Goal: Task Accomplishment & Management: Manage account settings

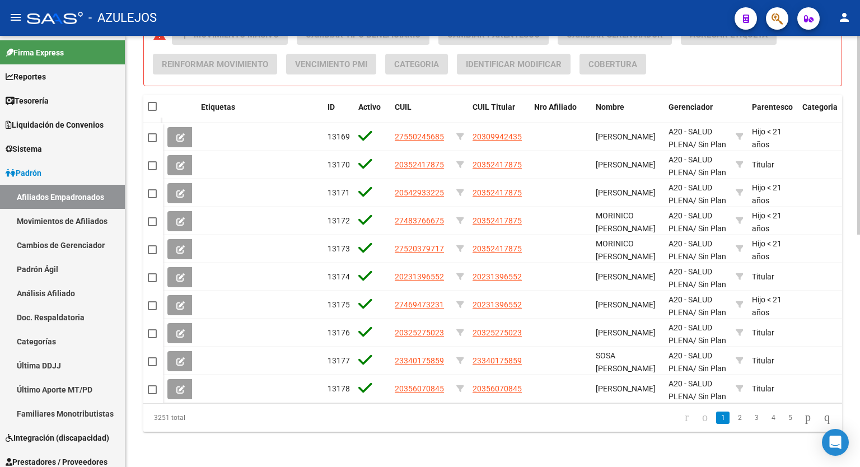
scroll to position [503, 0]
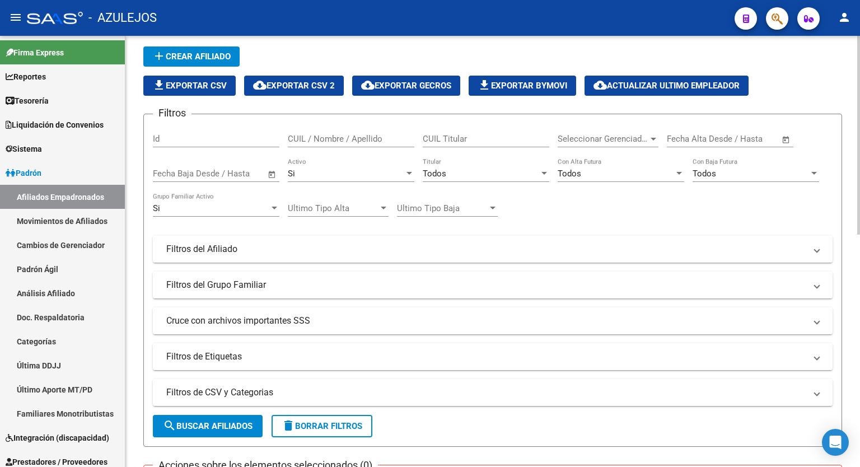
click at [858, 119] on div at bounding box center [858, 152] width 3 height 199
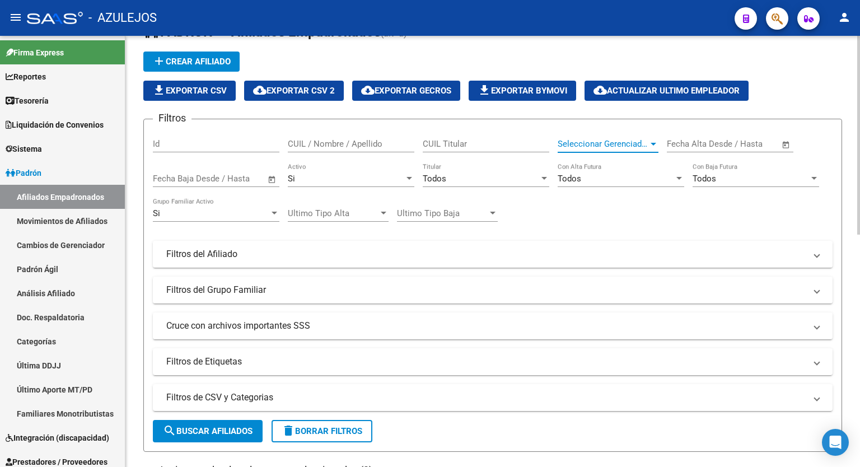
click at [656, 141] on div at bounding box center [653, 143] width 10 height 9
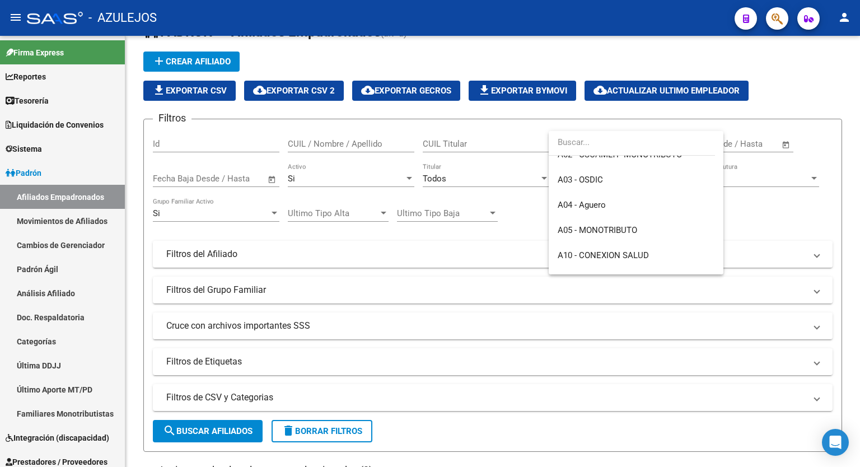
scroll to position [112, 0]
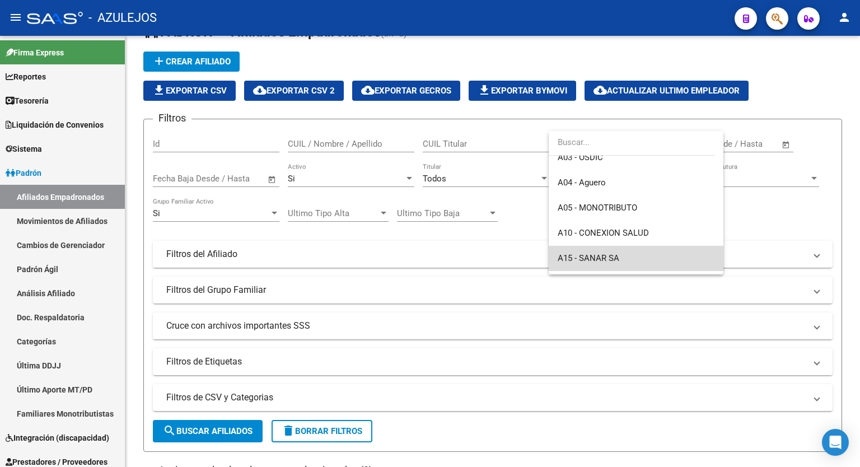
click at [646, 257] on span "A15 - SANAR SA" at bounding box center [635, 258] width 157 height 25
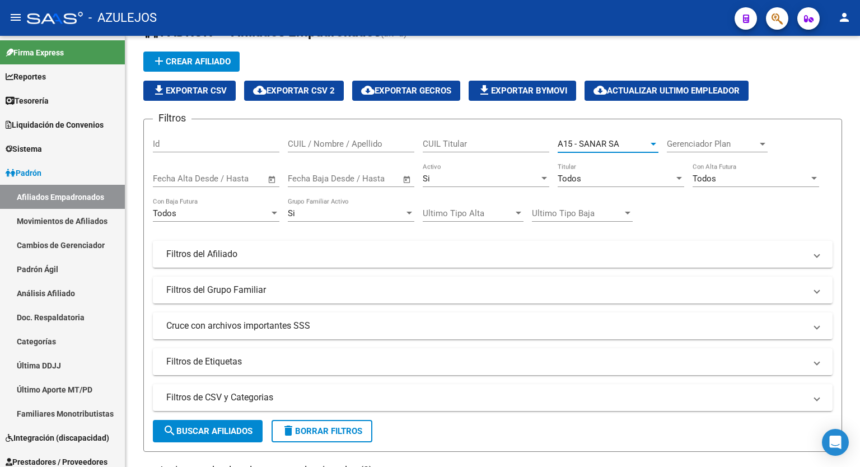
scroll to position [107, 0]
click at [217, 430] on span "search Buscar Afiliados" at bounding box center [208, 431] width 90 height 10
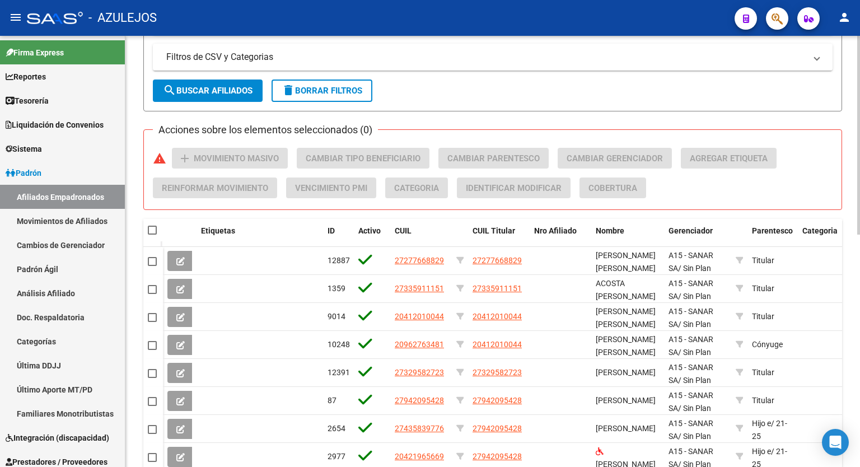
scroll to position [503, 0]
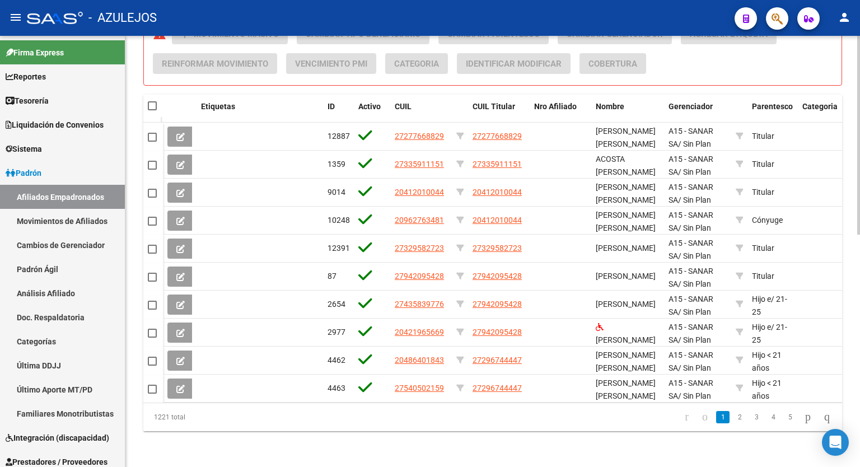
click at [850, 466] on html "menu - AZULEJOS person Firma Express Reportes Tablero de Control Ingresos Perci…" at bounding box center [430, 233] width 860 height 467
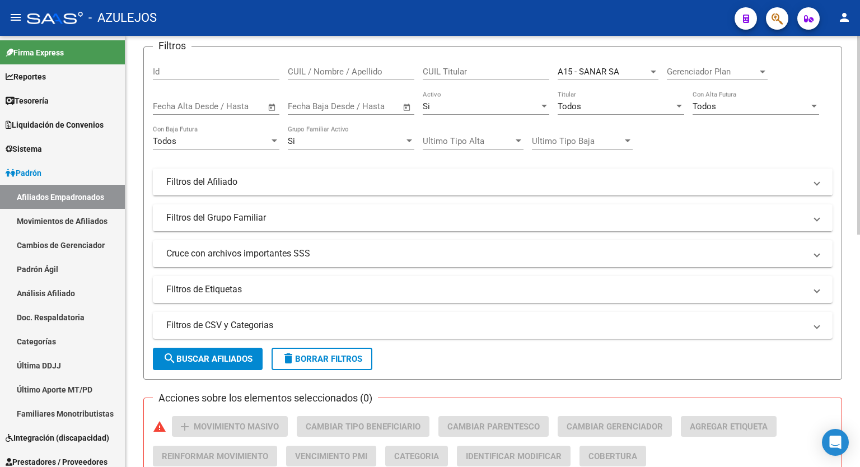
scroll to position [96, 0]
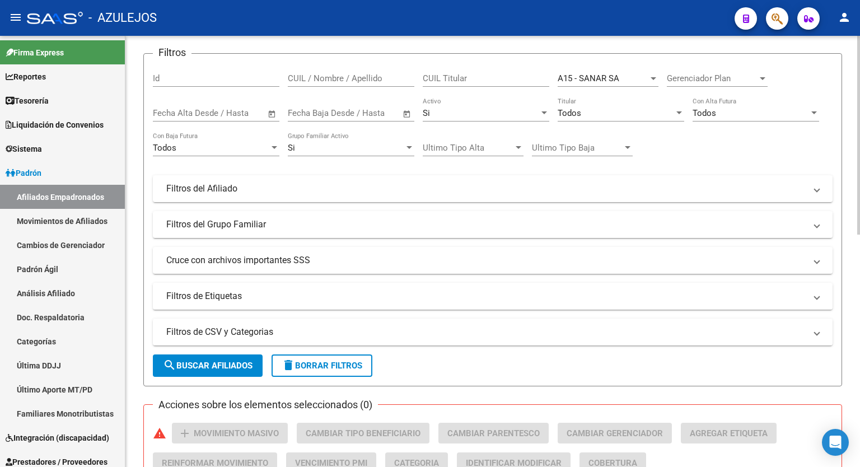
click at [858, 203] on div at bounding box center [858, 180] width 3 height 199
click at [467, 258] on mat-panel-title "Cruce con archivos importantes SSS" at bounding box center [485, 260] width 639 height 12
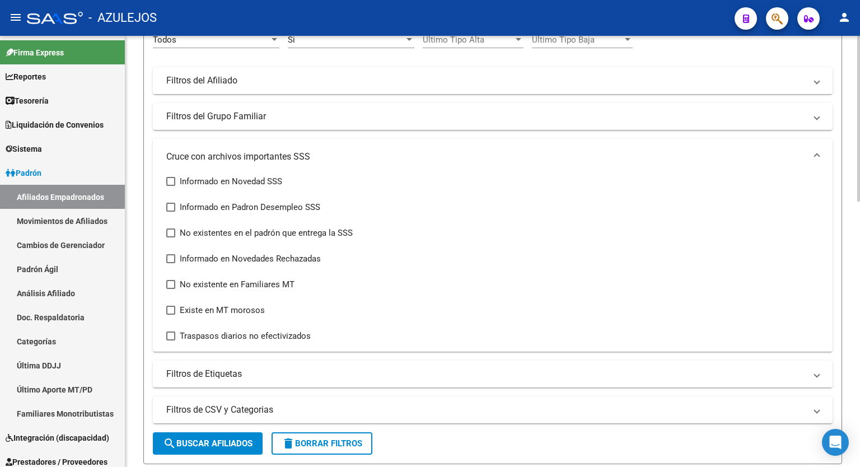
scroll to position [226, 0]
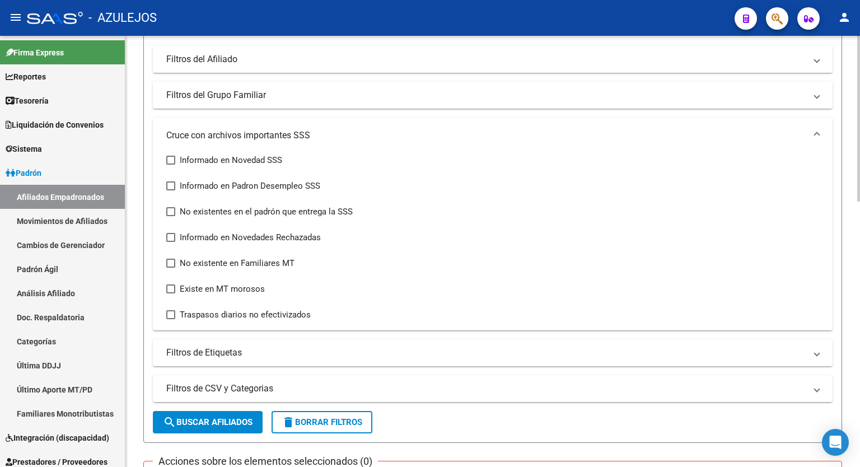
click at [859, 275] on div at bounding box center [858, 207] width 3 height 166
click at [170, 285] on span at bounding box center [170, 288] width 9 height 9
click at [170, 293] on input "Existe en MT morosos" at bounding box center [170, 293] width 1 height 1
checkbox input "true"
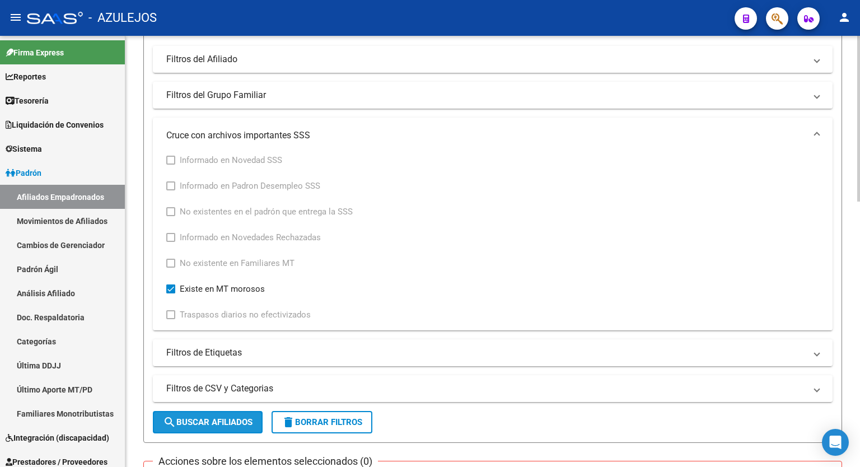
click at [199, 419] on span "search Buscar Afiliados" at bounding box center [208, 422] width 90 height 10
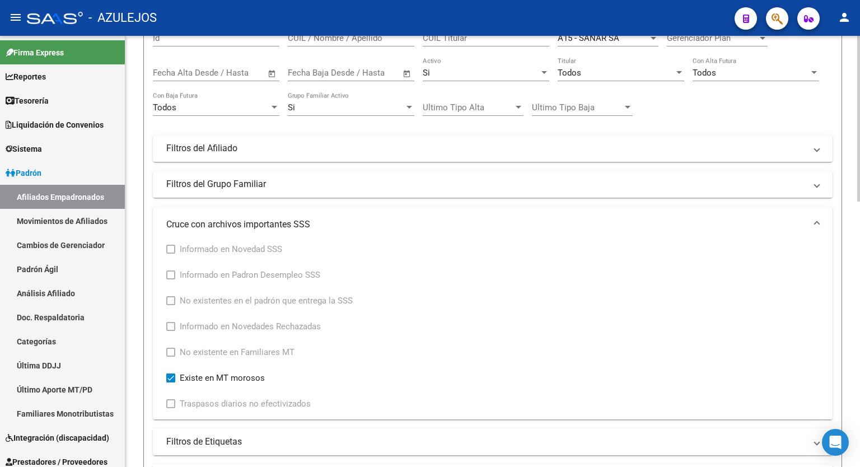
scroll to position [92, 0]
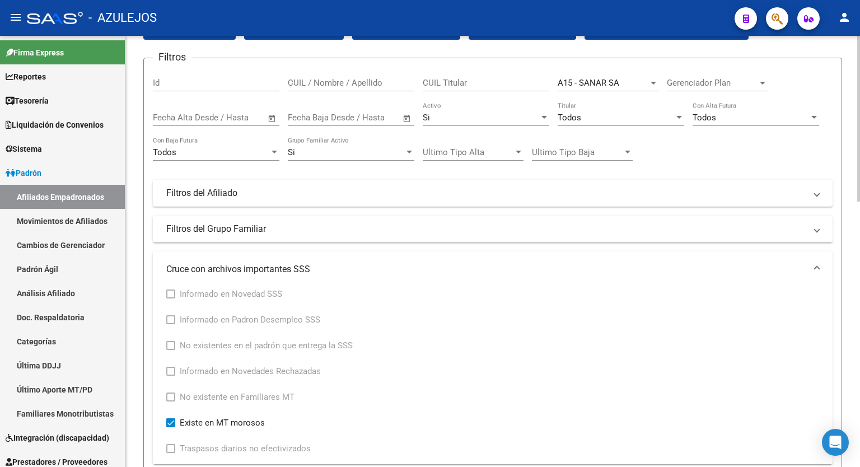
click at [859, 167] on div at bounding box center [858, 155] width 3 height 166
click at [679, 121] on div "Todos" at bounding box center [620, 117] width 126 height 10
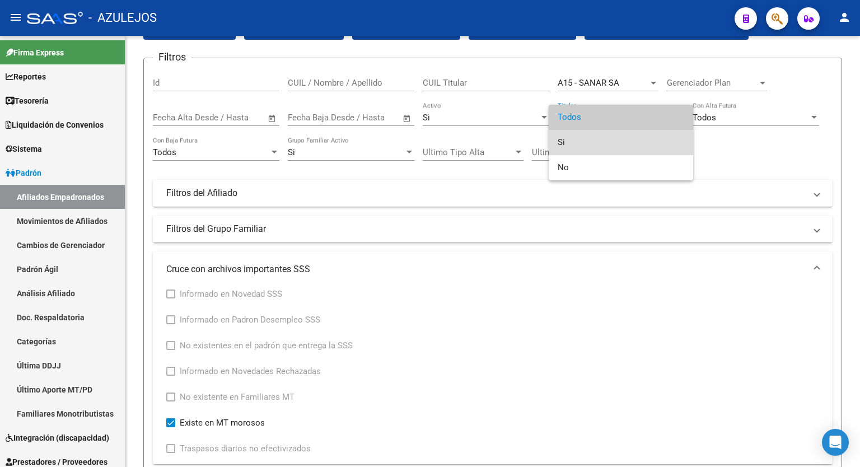
click at [609, 145] on span "Si" at bounding box center [620, 142] width 126 height 25
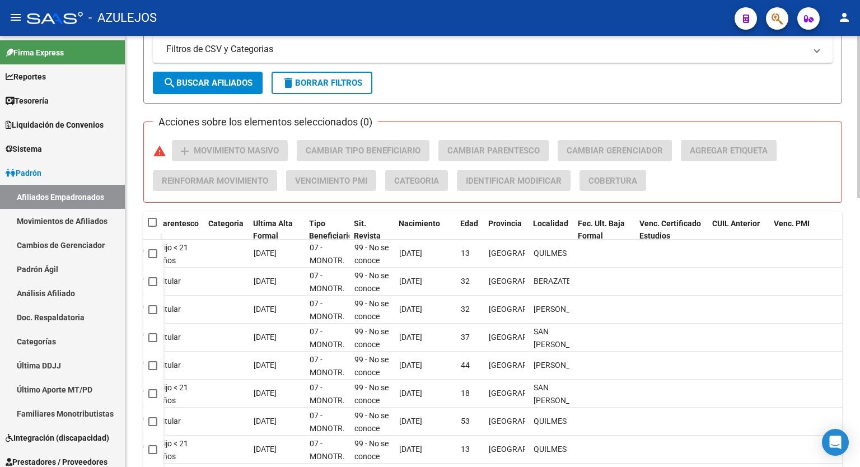
scroll to position [555, 0]
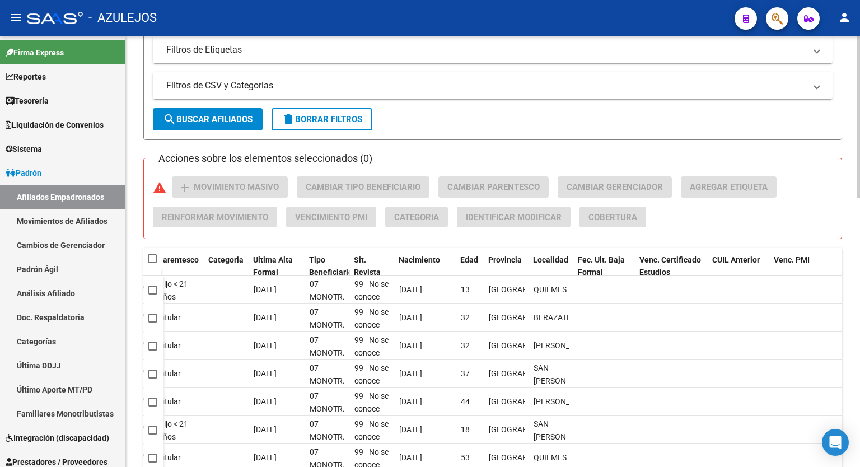
click at [859, 333] on div at bounding box center [858, 328] width 3 height 162
click at [208, 121] on span "search Buscar Afiliados" at bounding box center [208, 119] width 90 height 10
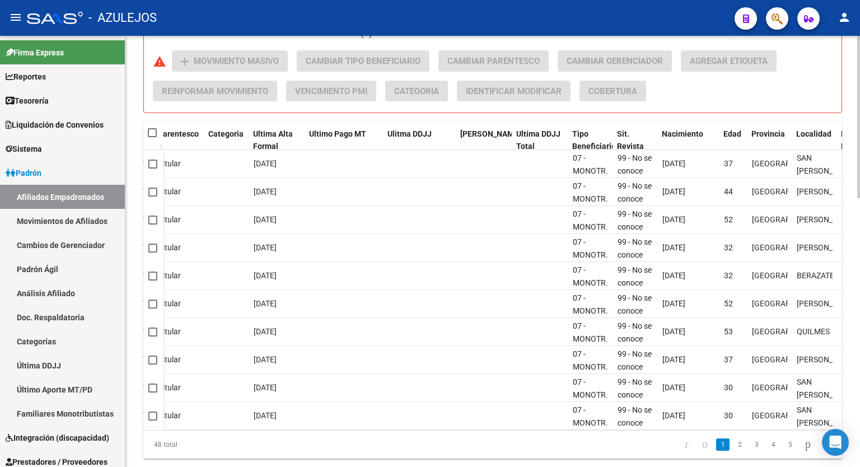
scroll to position [715, 0]
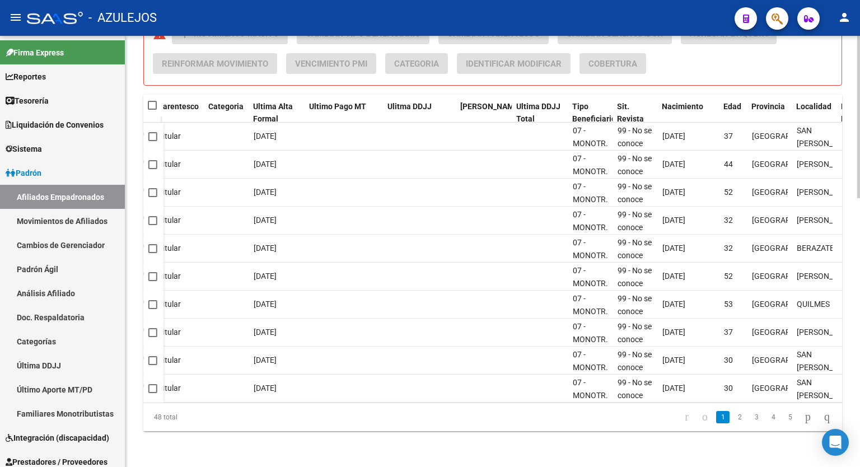
click at [858, 332] on div at bounding box center [858, 385] width 3 height 162
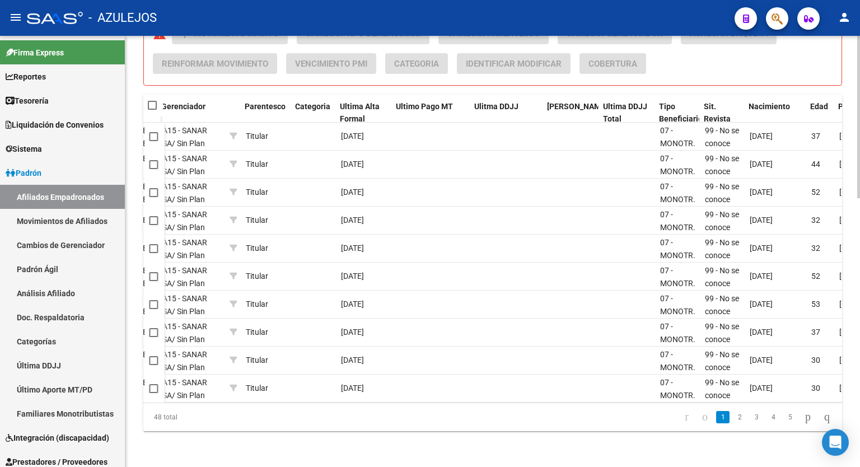
scroll to position [0, 507]
click at [423, 102] on span "Ultimo Pago MT" at bounding box center [424, 106] width 57 height 9
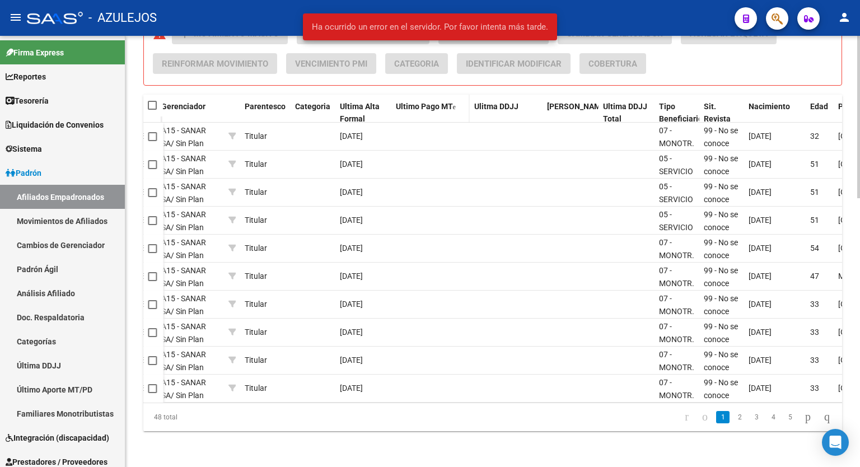
click at [423, 102] on span "Ultimo Pago MT" at bounding box center [424, 106] width 57 height 9
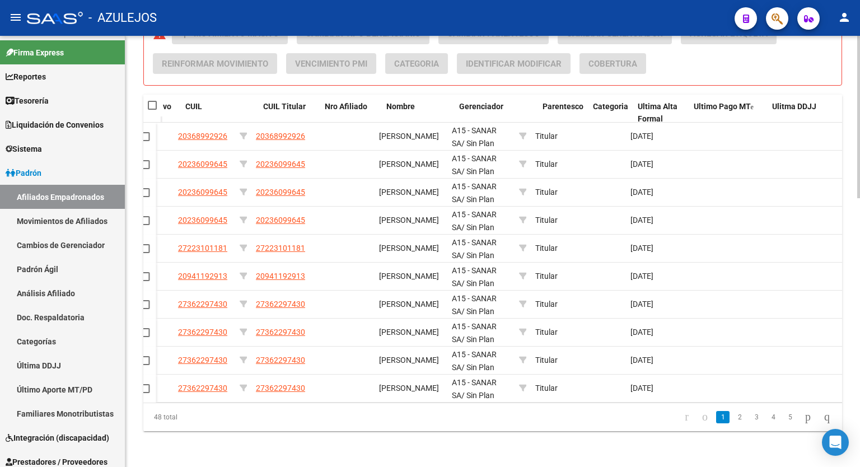
scroll to position [0, 209]
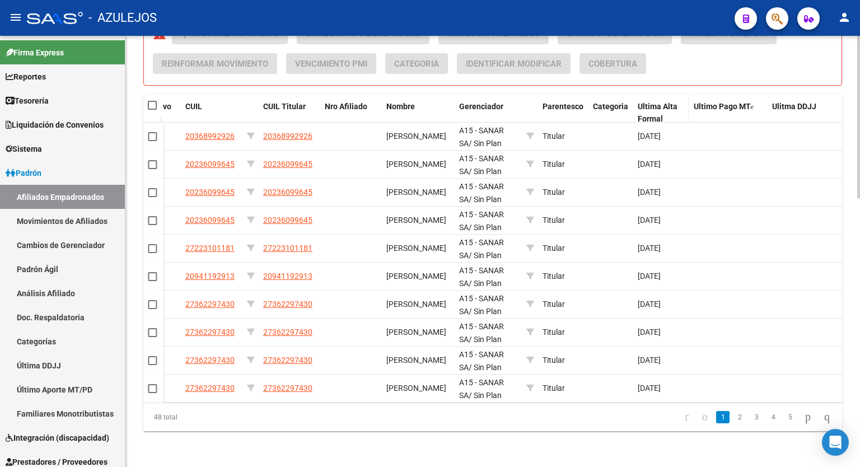
click at [651, 102] on div "Ultima Alta Formal" at bounding box center [660, 113] width 47 height 26
click at [652, 110] on span "Ultima Alta Formal" at bounding box center [657, 113] width 40 height 22
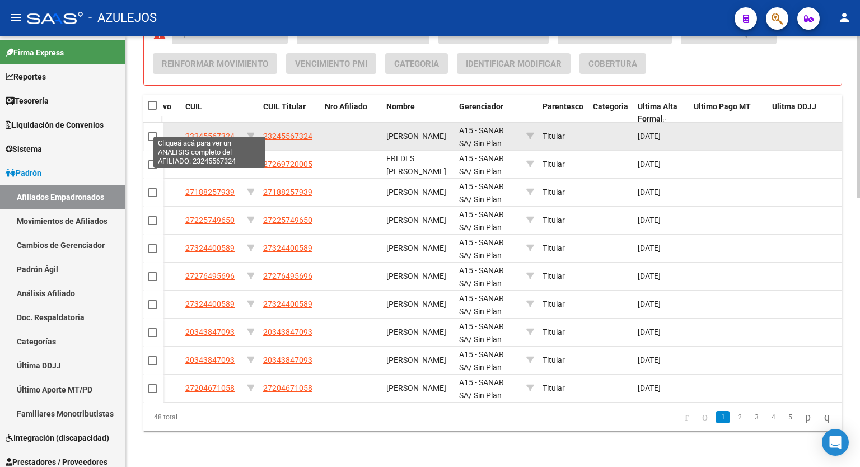
click at [220, 132] on span "23245567324" at bounding box center [209, 136] width 49 height 9
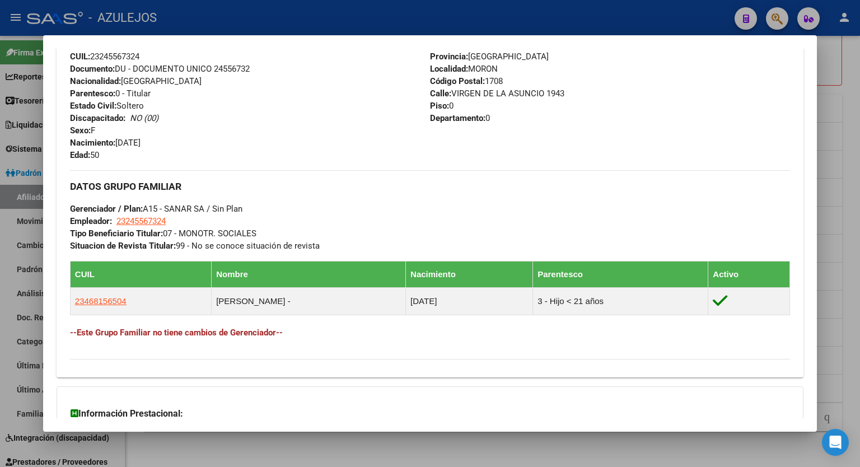
scroll to position [519, 0]
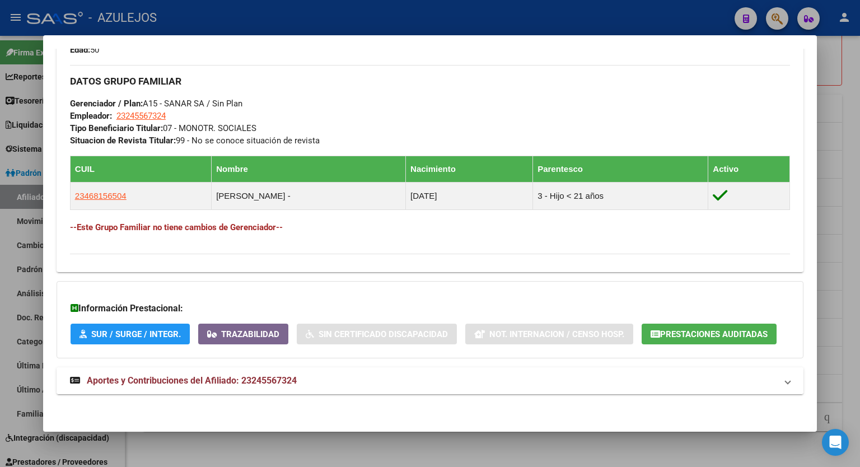
click at [275, 381] on span "Aportes y Contribuciones del Afiliado: 23245567324" at bounding box center [192, 380] width 210 height 11
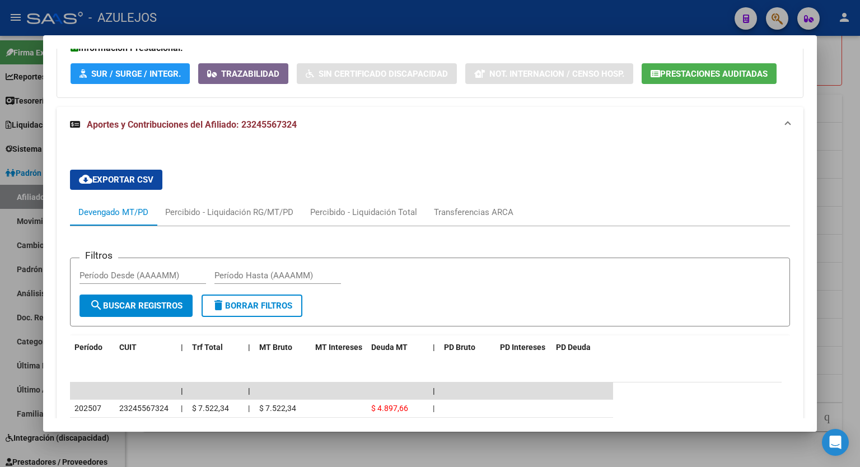
scroll to position [877, 0]
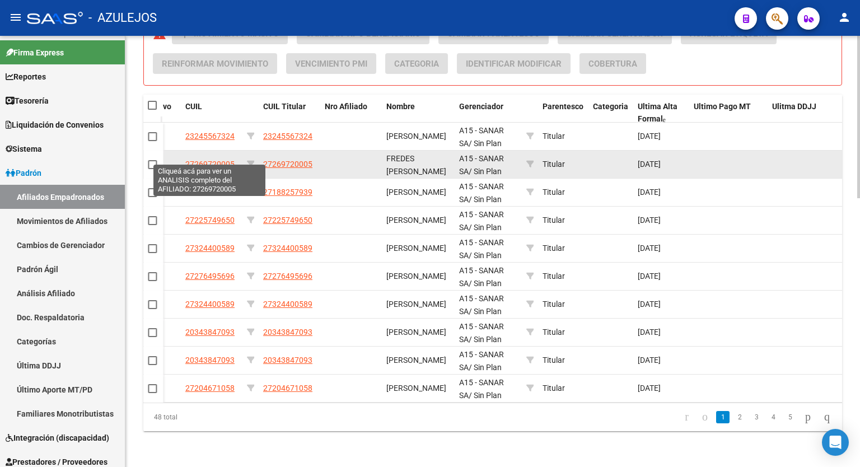
click at [204, 159] on span "27269720005" at bounding box center [209, 163] width 49 height 9
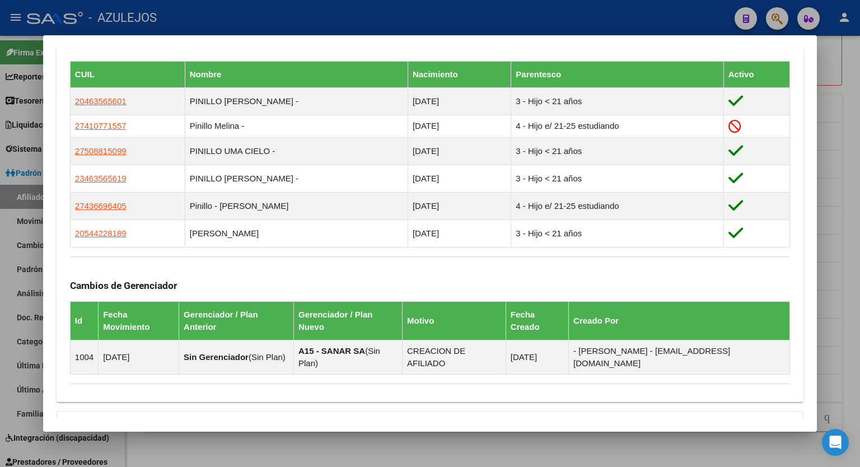
scroll to position [719, 0]
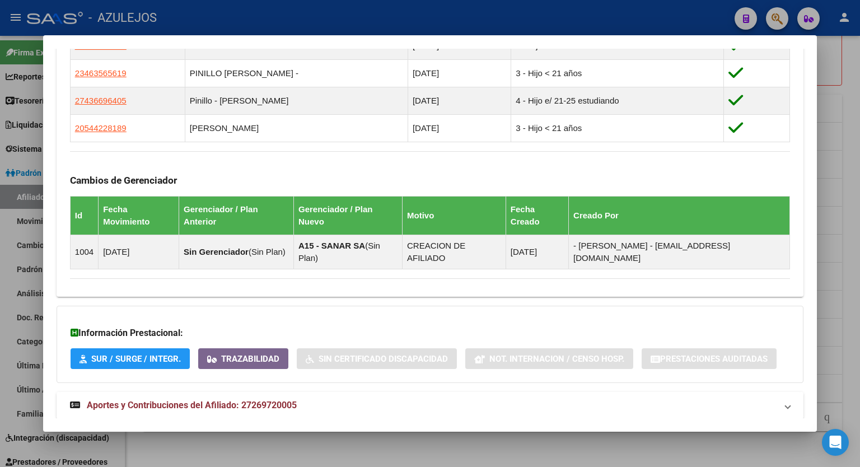
click at [212, 400] on span "Aportes y Contribuciones del Afiliado: 27269720005" at bounding box center [192, 405] width 210 height 11
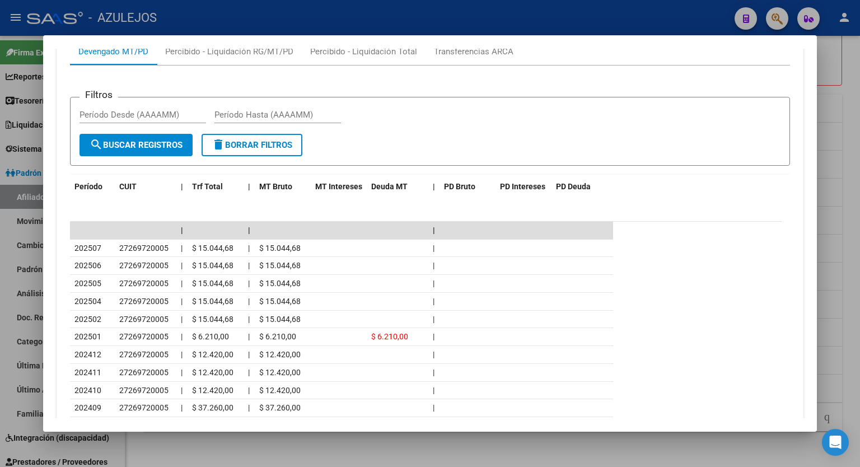
scroll to position [1034, 0]
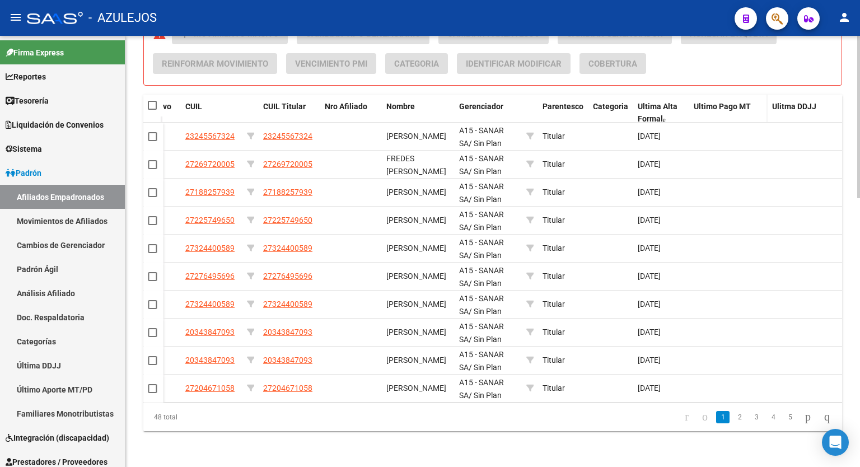
click at [727, 102] on span "Ultimo Pago MT" at bounding box center [721, 106] width 57 height 9
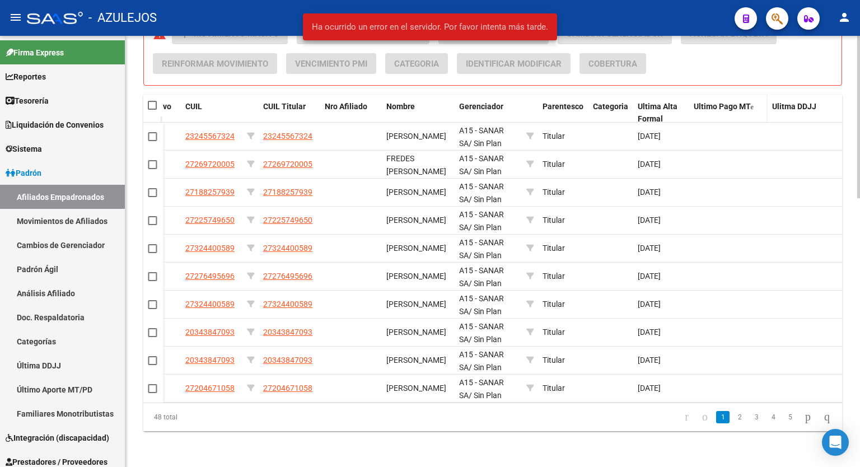
click at [727, 102] on span "Ultimo Pago MT" at bounding box center [721, 106] width 57 height 9
click at [749, 420] on link "3" at bounding box center [755, 417] width 13 height 12
click at [783, 415] on link "5" at bounding box center [789, 417] width 13 height 12
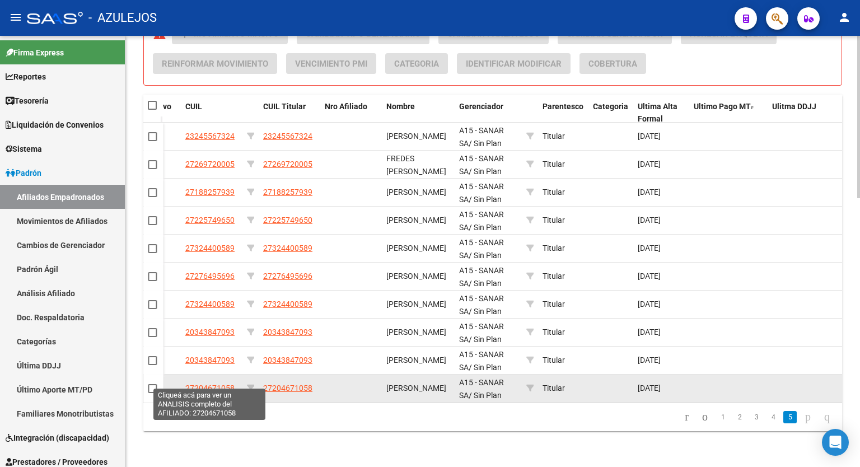
click at [224, 383] on span "27204671058" at bounding box center [209, 387] width 49 height 9
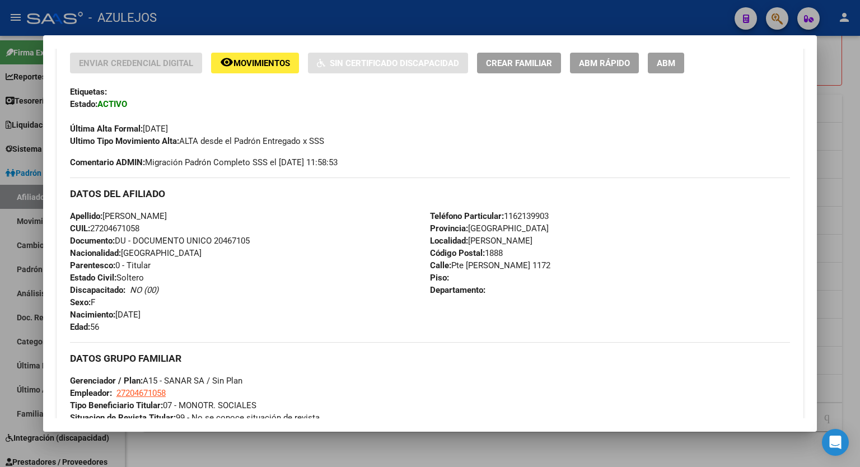
scroll to position [519, 0]
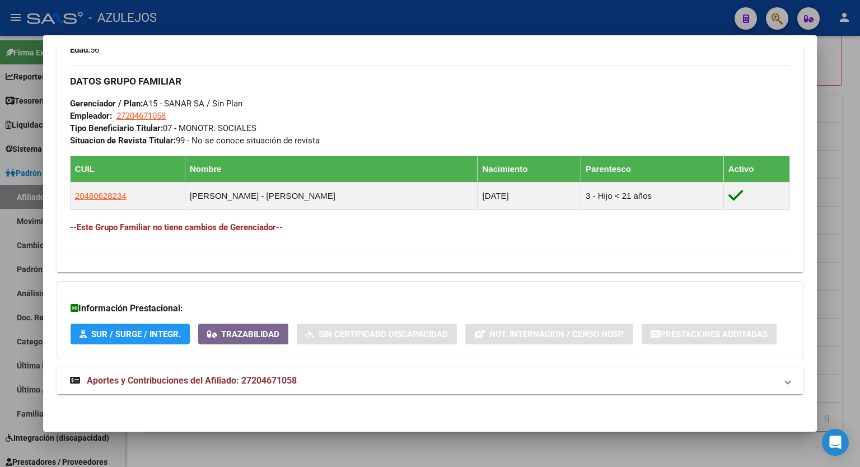
click at [265, 381] on span "Aportes y Contribuciones del Afiliado: 27204671058" at bounding box center [192, 380] width 210 height 11
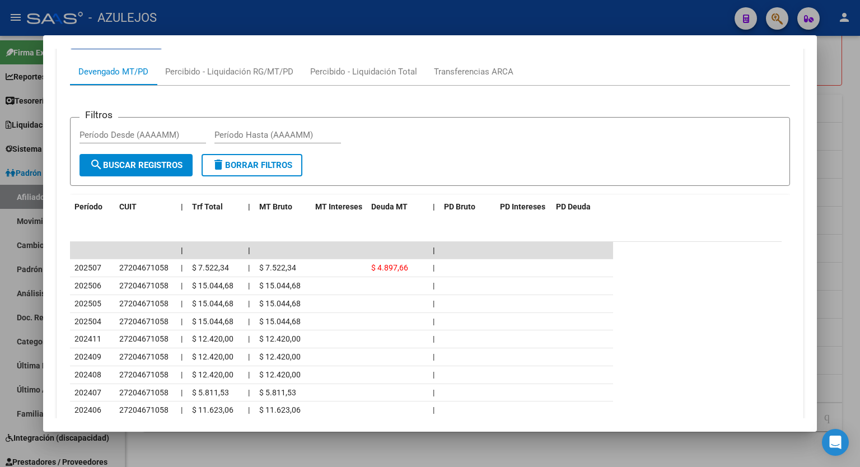
scroll to position [918, 0]
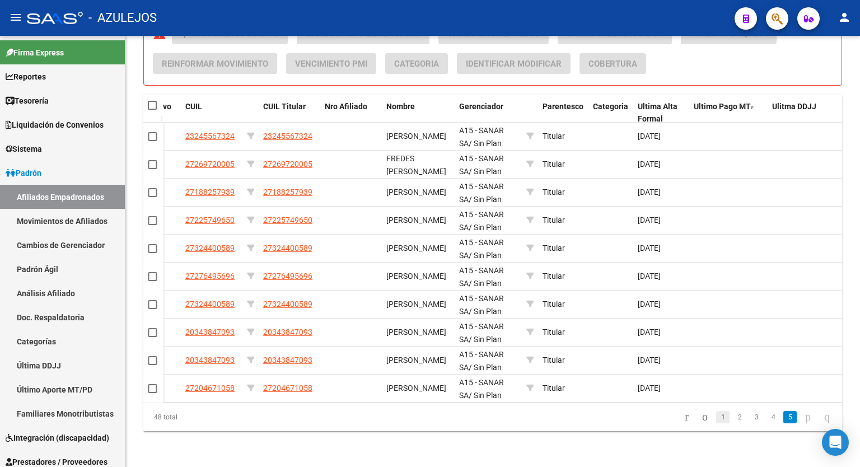
click at [716, 413] on link "1" at bounding box center [722, 417] width 13 height 12
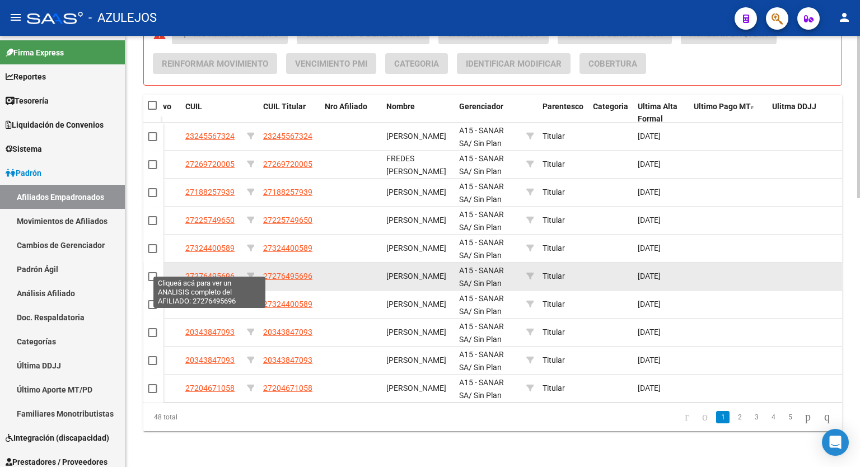
click at [208, 271] on span "27276495696" at bounding box center [209, 275] width 49 height 9
type textarea "27276495696"
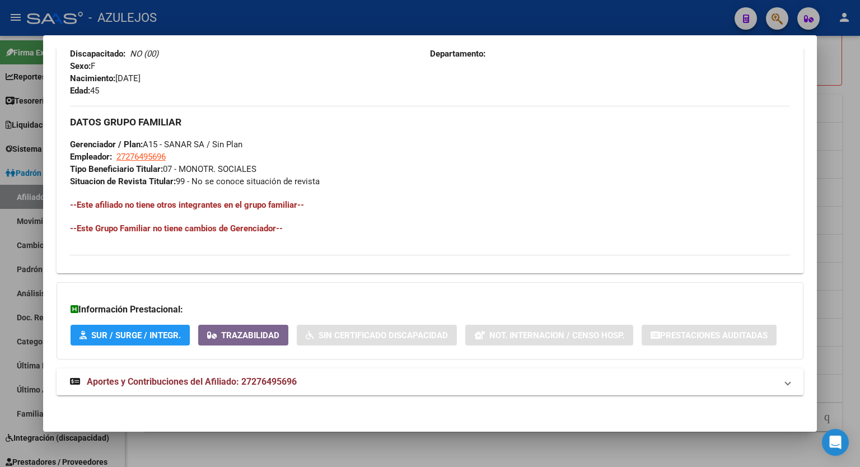
scroll to position [480, 0]
click at [237, 375] on span "Aportes y Contribuciones del Afiliado: 27276495696" at bounding box center [192, 380] width 210 height 11
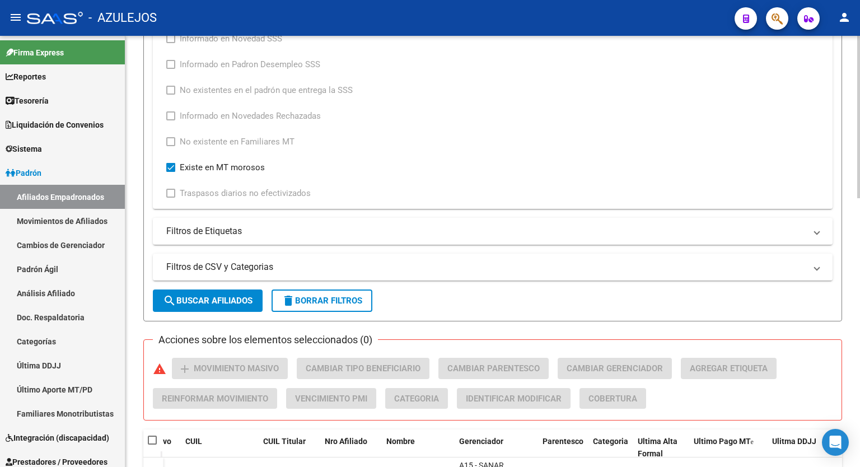
scroll to position [383, 0]
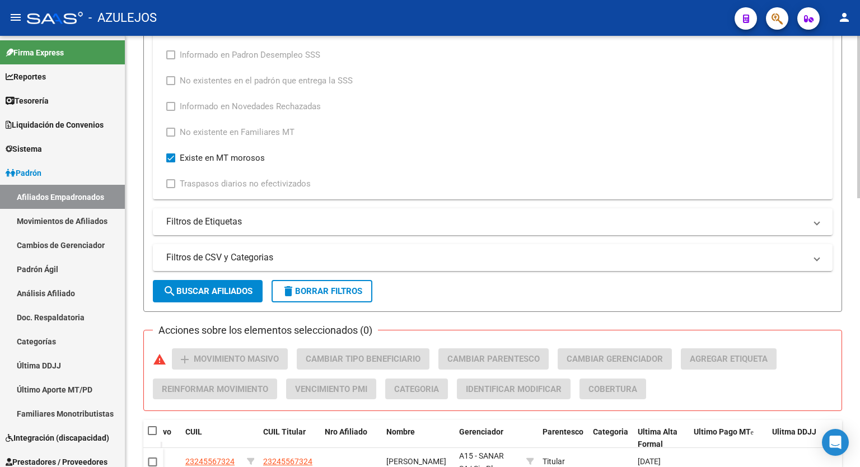
click at [859, 274] on div at bounding box center [858, 262] width 3 height 162
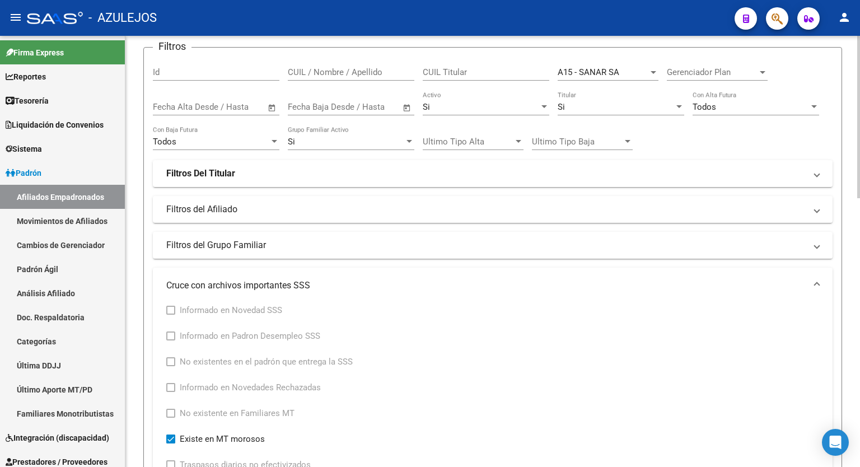
scroll to position [112, 0]
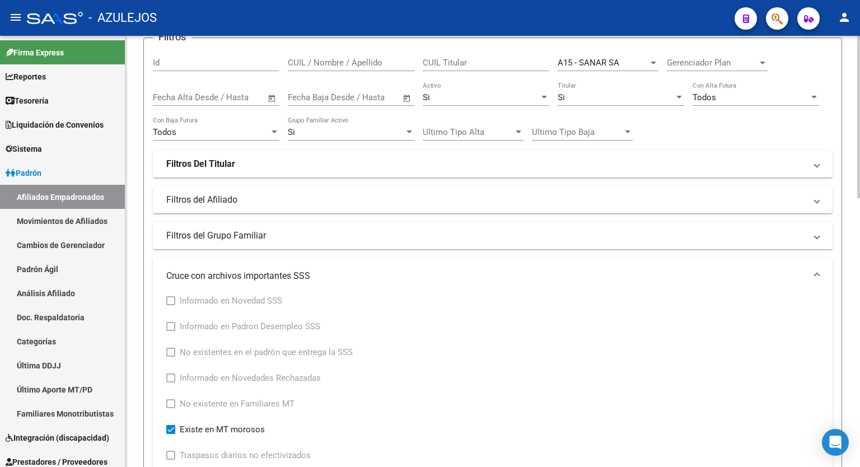
click at [858, 166] on div at bounding box center [858, 159] width 3 height 162
click at [823, 164] on mat-expansion-panel-header "Filtros Del Titular" at bounding box center [492, 164] width 679 height 27
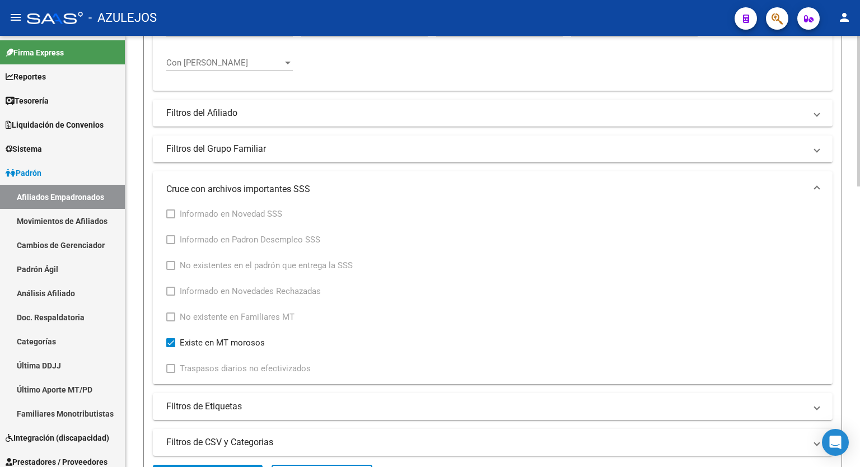
scroll to position [307, 0]
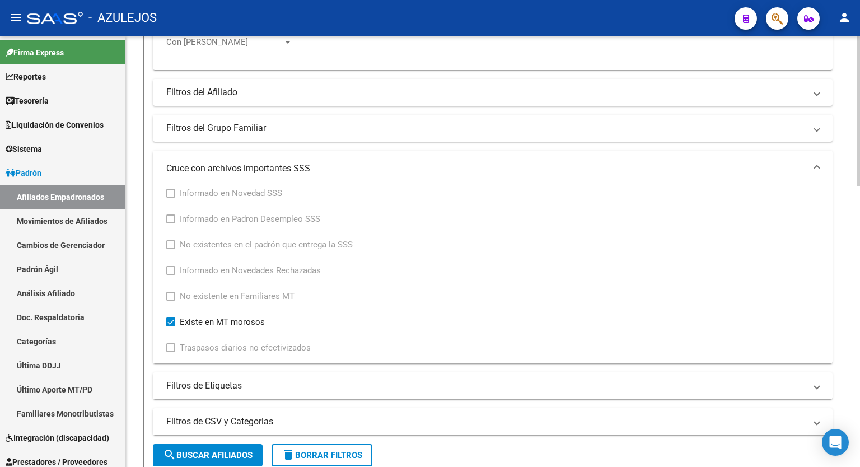
click at [858, 254] on div at bounding box center [858, 219] width 3 height 151
click at [172, 318] on span at bounding box center [170, 321] width 9 height 9
click at [171, 326] on input "Existe en MT morosos" at bounding box center [170, 326] width 1 height 1
checkbox input "false"
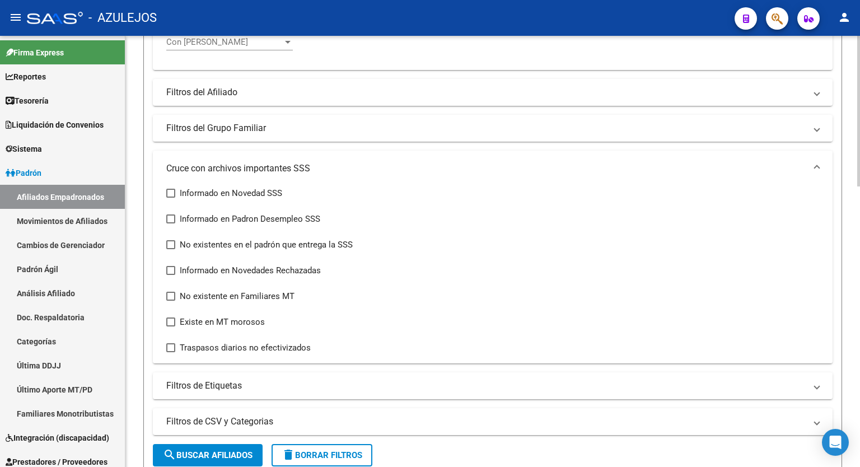
click at [196, 457] on span "search Buscar Afiliados" at bounding box center [208, 455] width 90 height 10
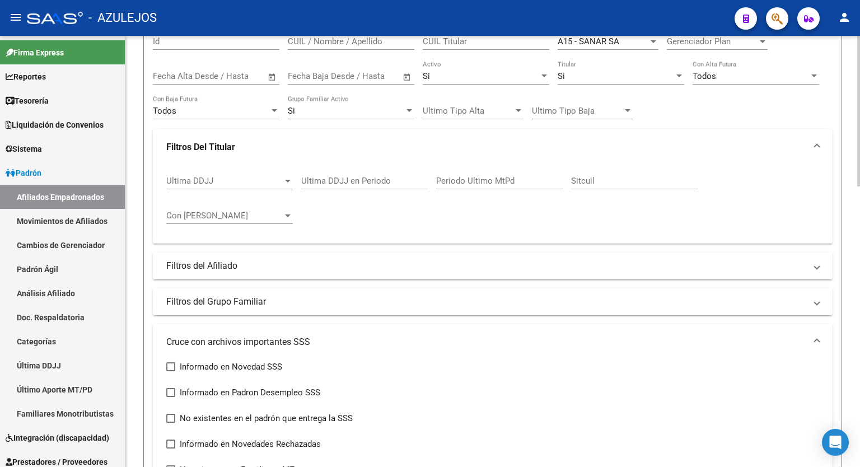
scroll to position [128, 0]
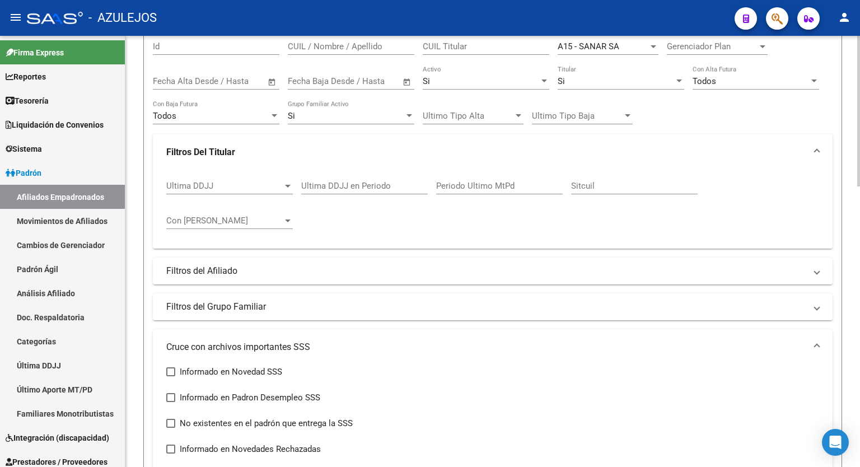
click at [859, 111] on div at bounding box center [858, 156] width 3 height 151
click at [481, 187] on input "Periodo Ultimo MtPd" at bounding box center [499, 186] width 126 height 10
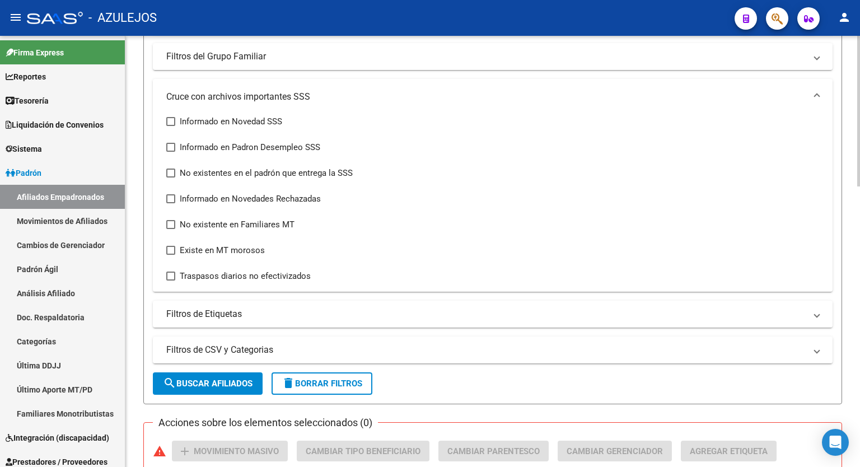
scroll to position [411, 0]
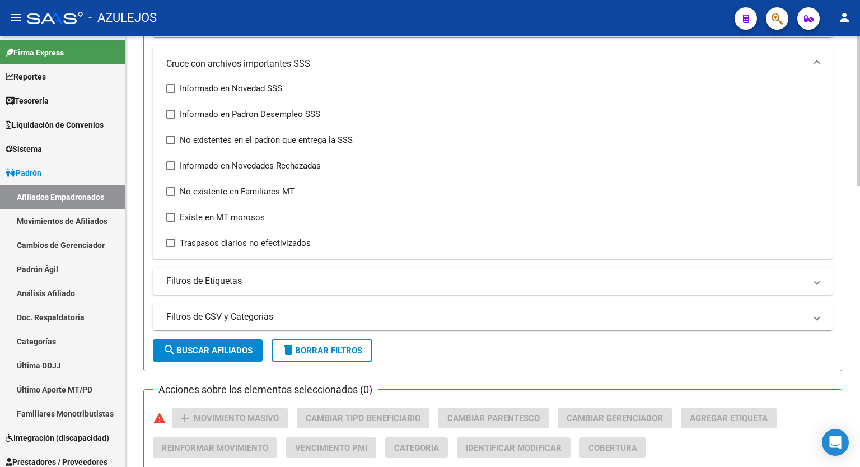
click at [857, 315] on div at bounding box center [858, 256] width 3 height 151
click at [204, 359] on button "search Buscar Afiliados" at bounding box center [208, 350] width 110 height 22
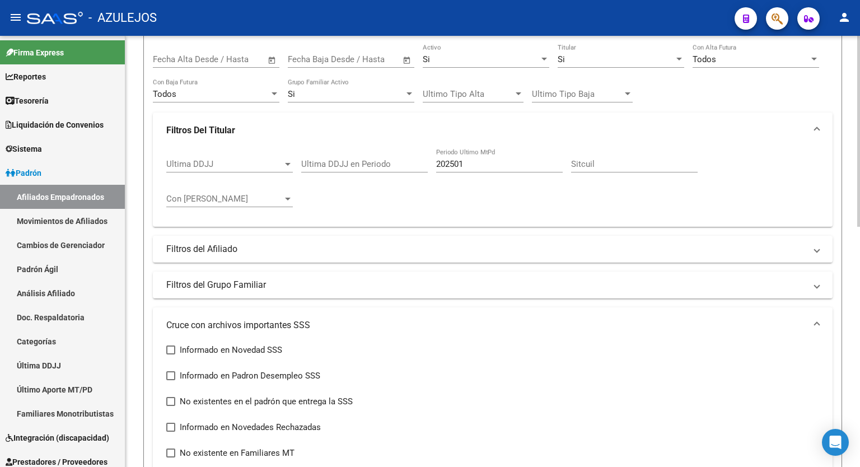
scroll to position [147, 0]
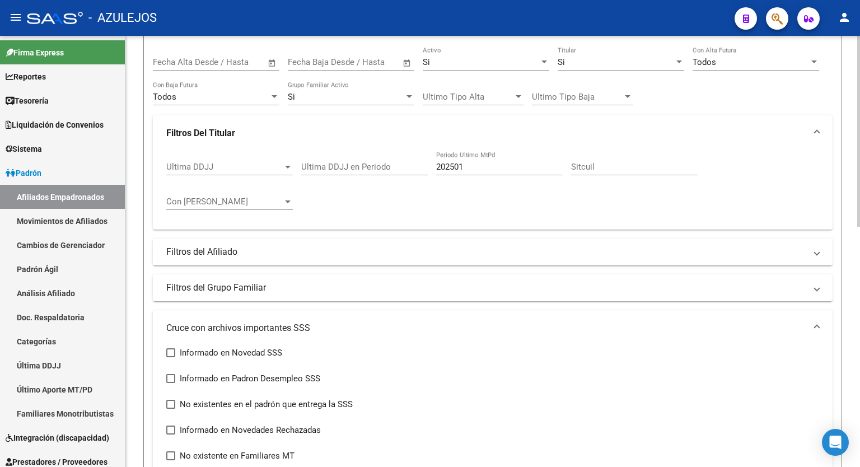
click at [859, 142] on div at bounding box center [858, 196] width 3 height 191
click at [479, 165] on input "202501" at bounding box center [499, 167] width 126 height 10
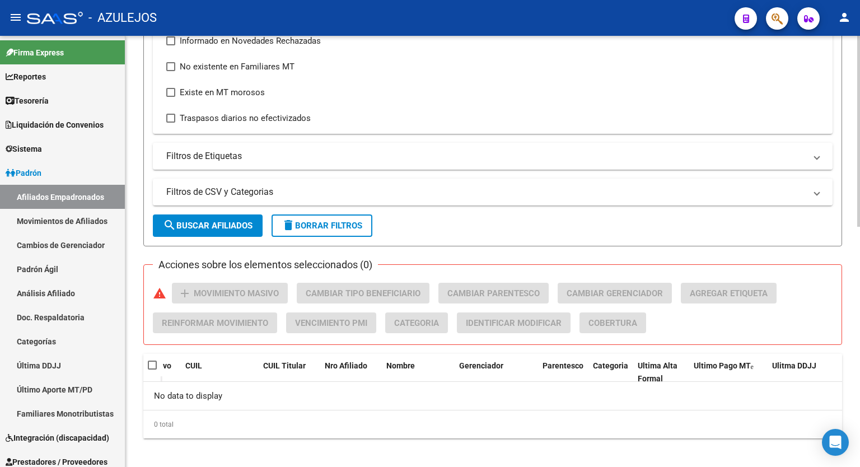
scroll to position [542, 0]
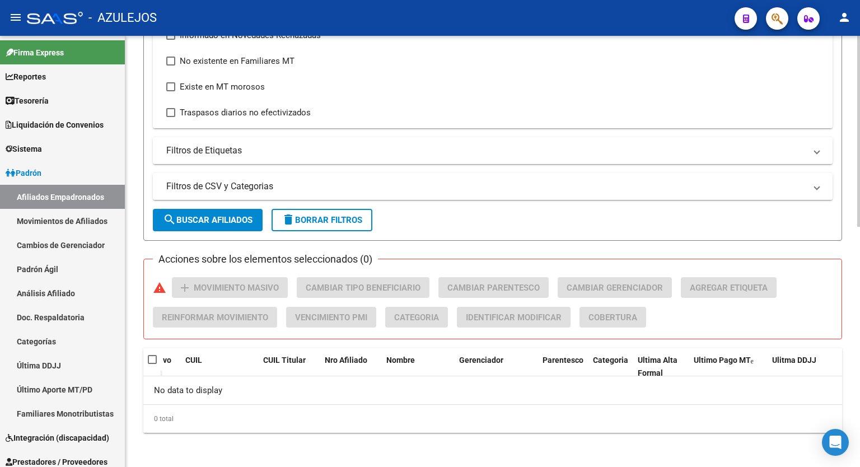
click at [233, 222] on span "search Buscar Afiliados" at bounding box center [208, 220] width 90 height 10
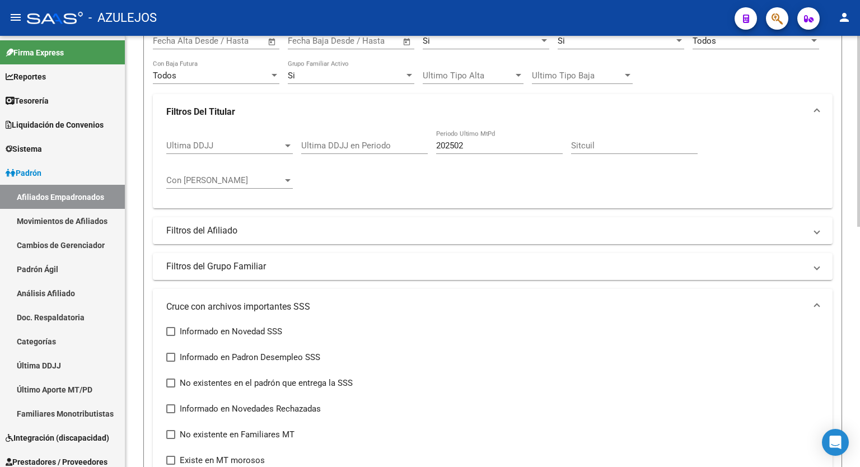
scroll to position [132, 0]
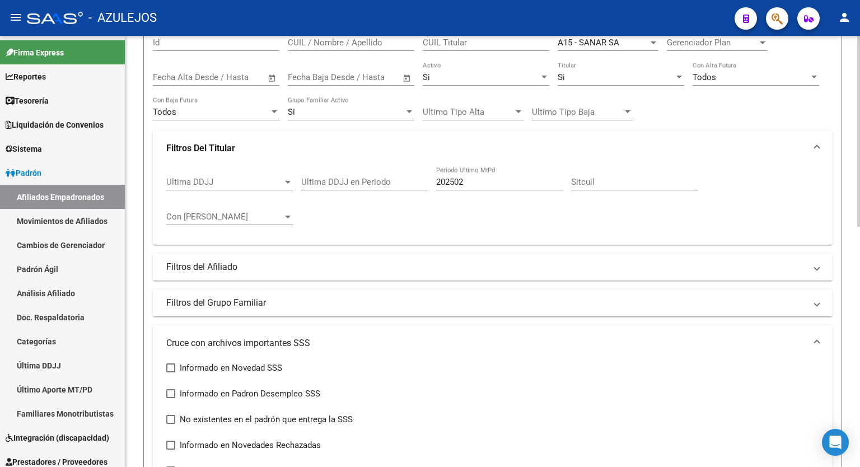
click at [859, 117] on div at bounding box center [858, 189] width 3 height 191
click at [503, 180] on input "202502" at bounding box center [499, 182] width 126 height 10
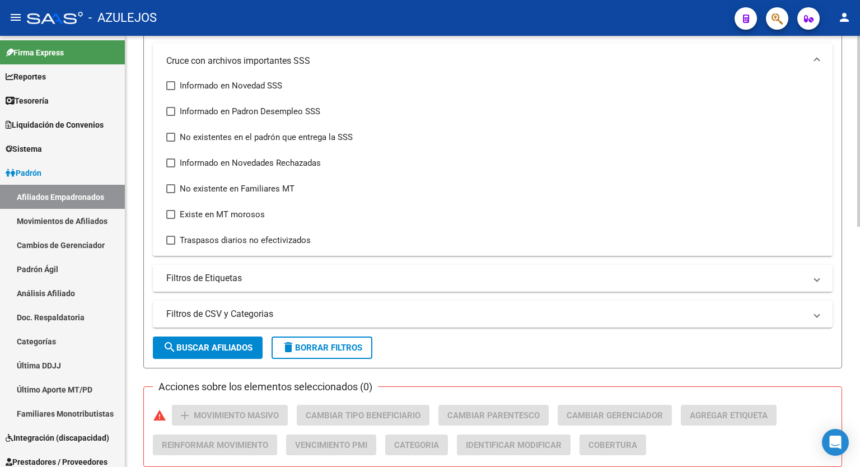
scroll to position [480, 0]
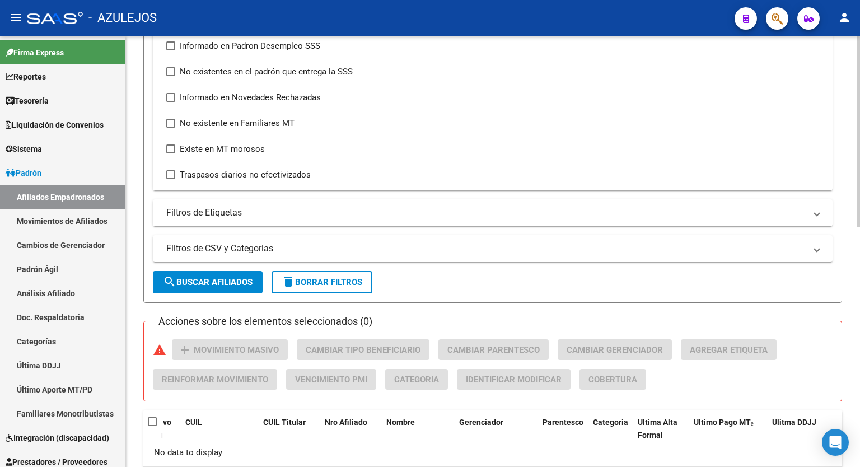
click at [852, 383] on div "PADRON -> Afiliados Empadronados (alt+a) add Crear Afiliado file_download Expor…" at bounding box center [493, 43] width 737 height 974
click at [208, 283] on span "search Buscar Afiliados" at bounding box center [208, 282] width 90 height 10
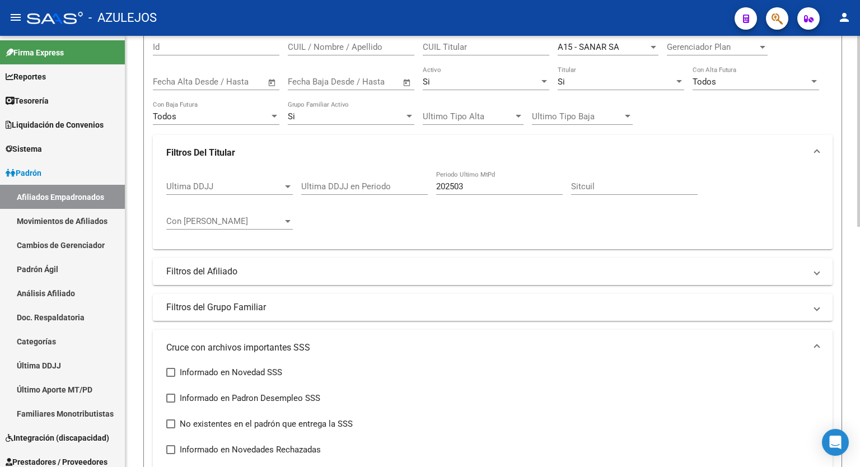
scroll to position [123, 0]
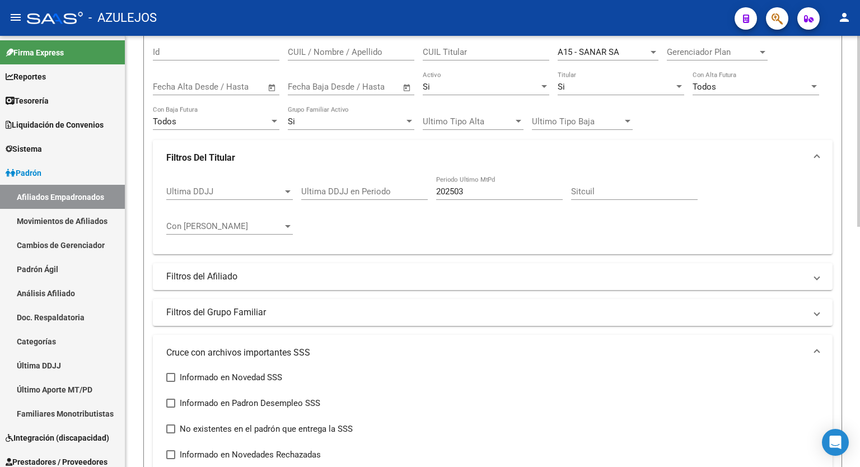
click at [859, 146] on div at bounding box center [858, 185] width 3 height 191
click at [478, 187] on input "202503" at bounding box center [499, 191] width 126 height 10
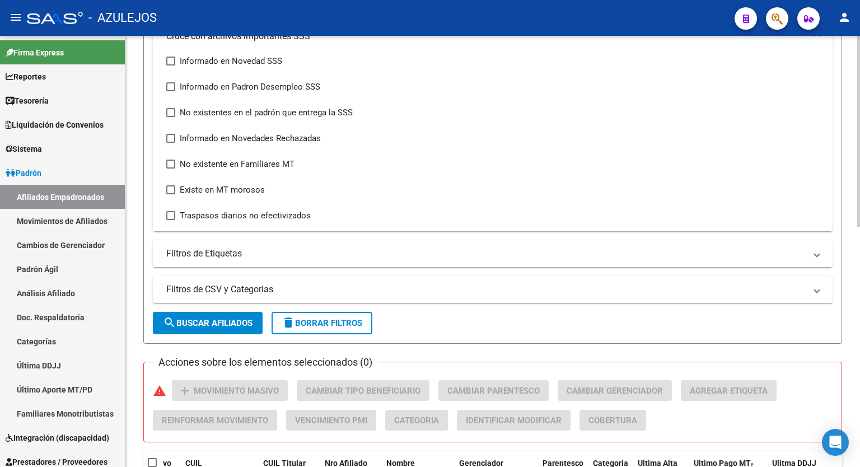
scroll to position [463, 0]
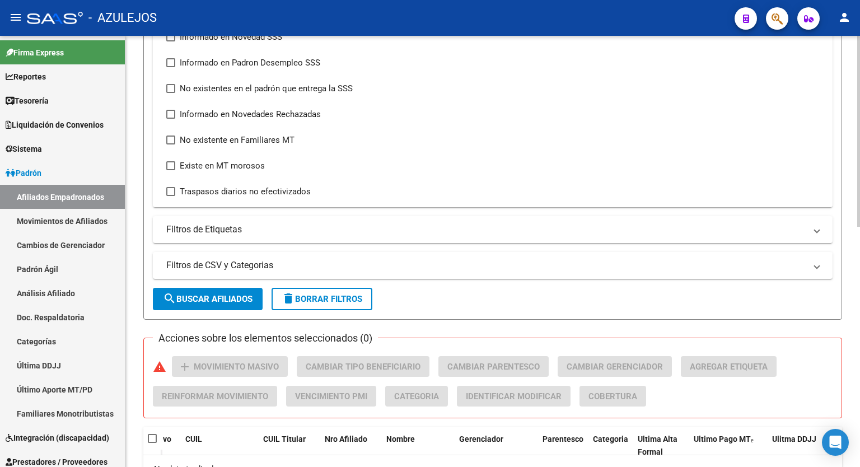
click at [857, 340] on div at bounding box center [858, 335] width 3 height 191
click at [204, 295] on span "search Buscar Afiliados" at bounding box center [208, 299] width 90 height 10
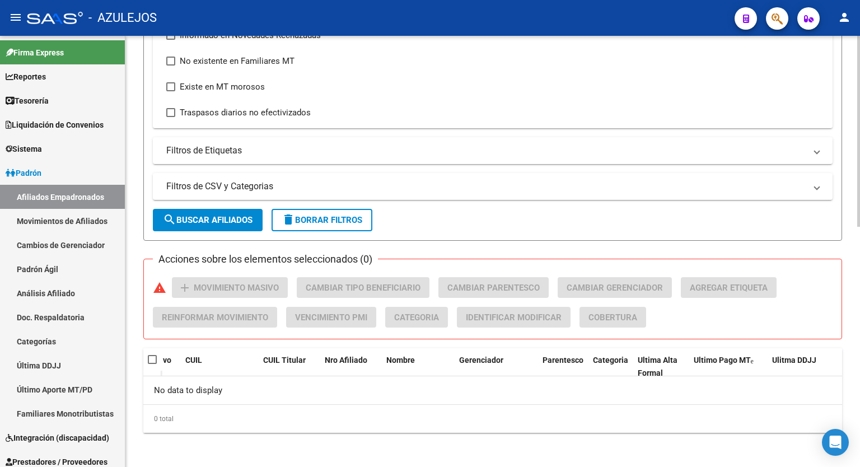
scroll to position [101, 0]
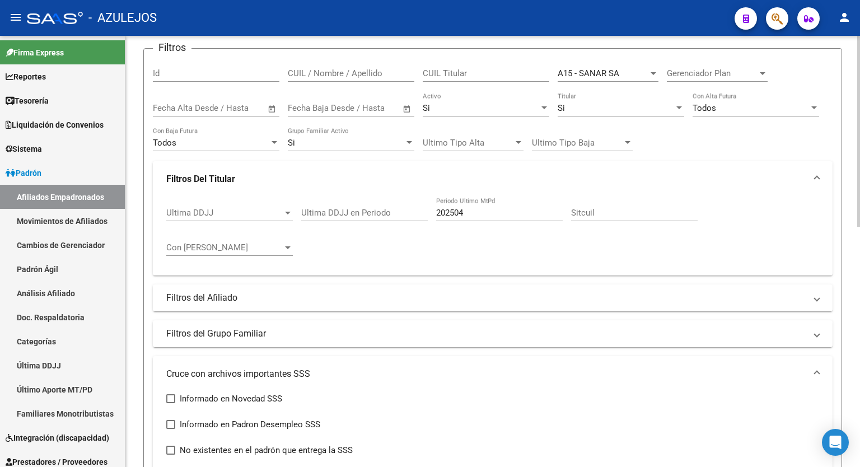
click at [858, 139] on div at bounding box center [858, 176] width 3 height 191
click at [484, 213] on input "202504" at bounding box center [499, 213] width 126 height 10
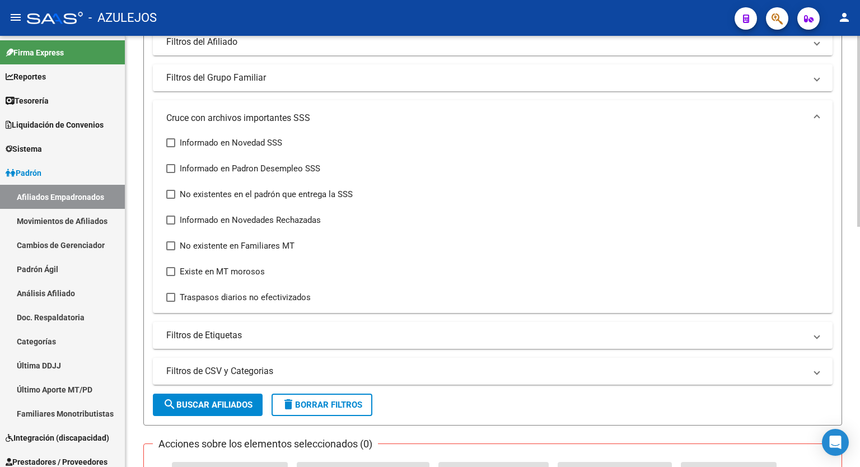
scroll to position [393, 0]
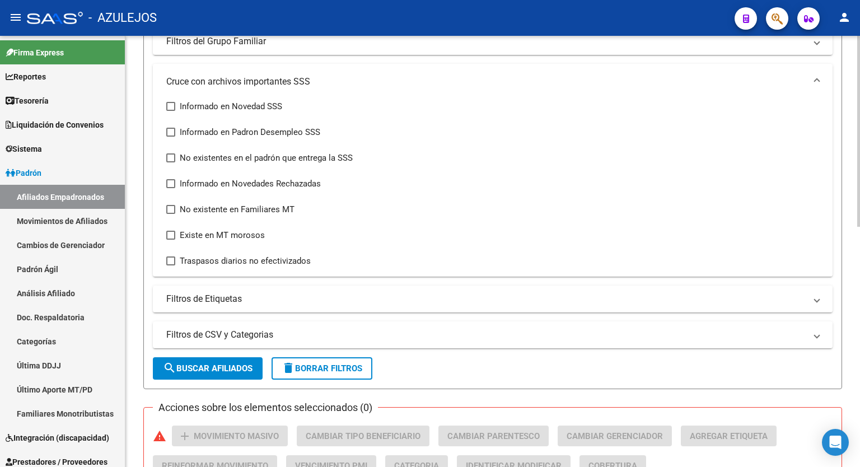
click at [857, 383] on div at bounding box center [858, 304] width 3 height 191
type input "202505"
click at [228, 368] on span "search Buscar Afiliados" at bounding box center [208, 368] width 90 height 10
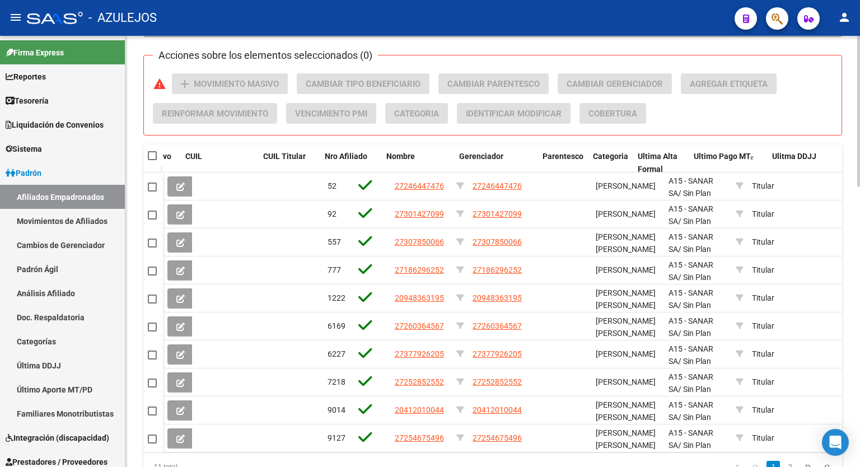
scroll to position [744, 0]
click at [859, 424] on div at bounding box center [858, 373] width 3 height 151
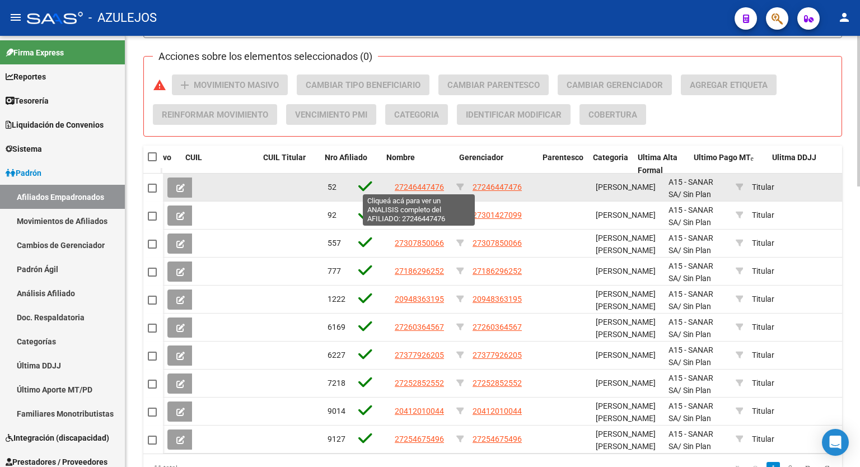
click at [417, 185] on span "27246447476" at bounding box center [419, 186] width 49 height 9
type textarea "27246447476"
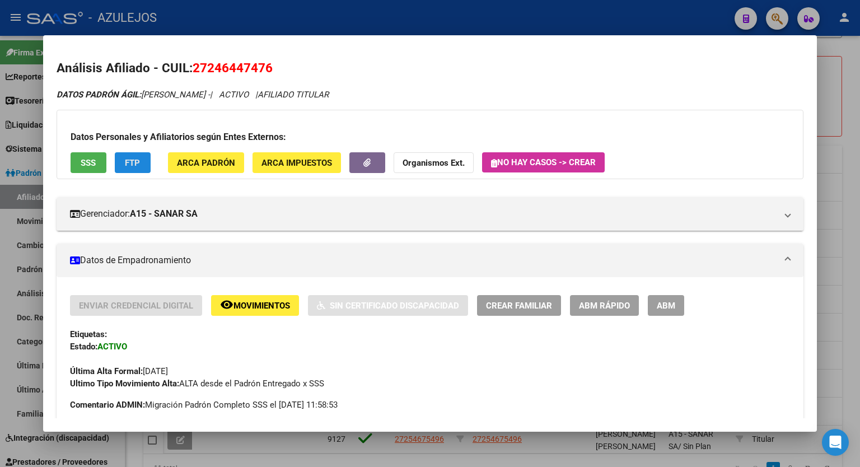
click at [130, 165] on span "FTP" at bounding box center [132, 163] width 15 height 10
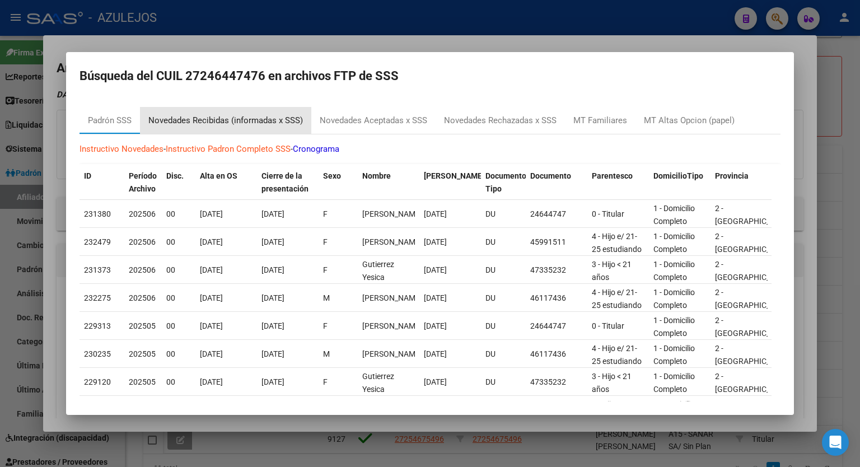
click at [243, 121] on div "Novedades Recibidas (informadas x SSS)" at bounding box center [225, 120] width 154 height 13
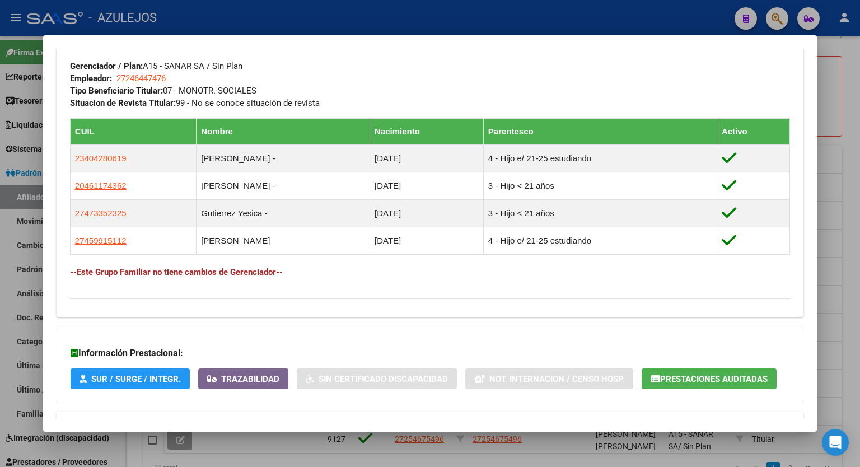
scroll to position [602, 0]
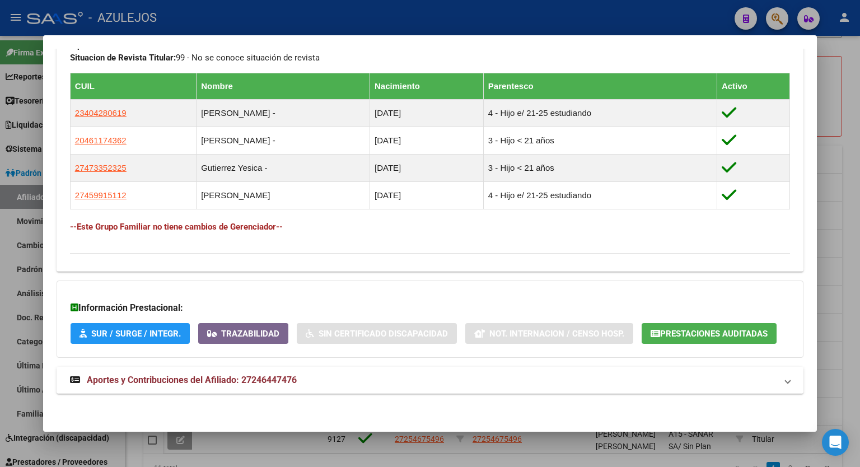
click at [280, 383] on span "Aportes y Contribuciones del Afiliado: 27246447476" at bounding box center [192, 379] width 210 height 11
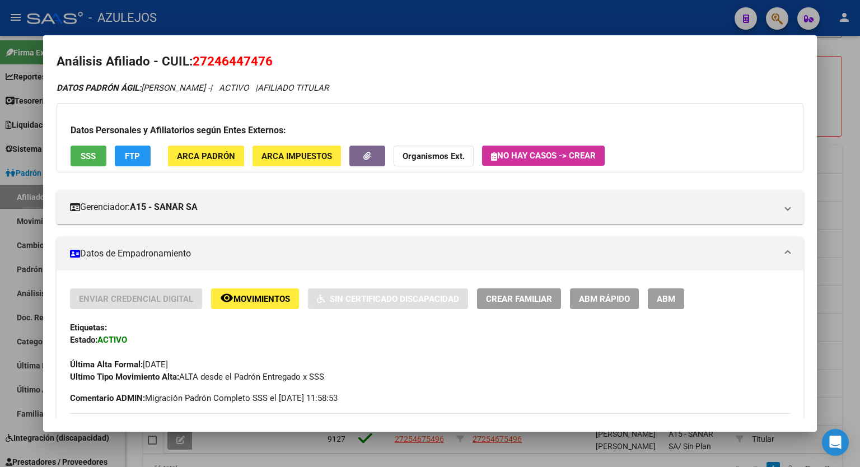
scroll to position [0, 0]
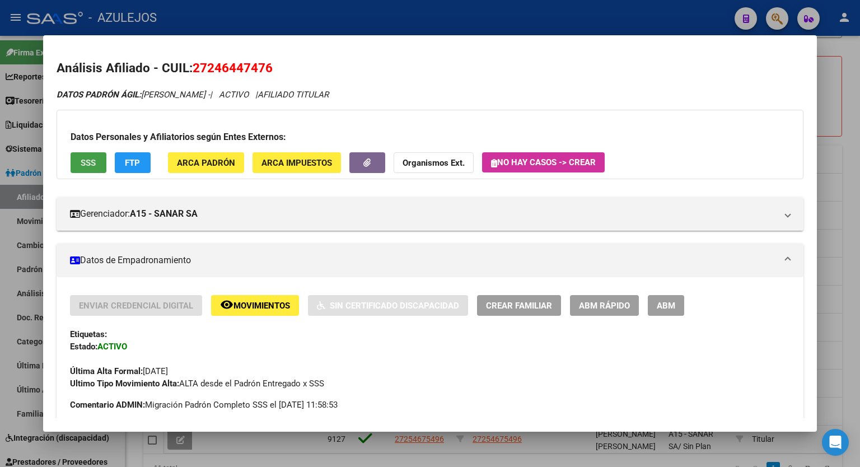
click at [87, 163] on span "SSS" at bounding box center [88, 163] width 15 height 10
drag, startPoint x: 276, startPoint y: 65, endPoint x: 193, endPoint y: 76, distance: 84.1
click at [193, 76] on h2 "Análisis Afiliado - CUIL: 27246447476" at bounding box center [430, 68] width 747 height 19
copy span "27246447476"
click at [432, 165] on strong "Organismos Ext." at bounding box center [433, 163] width 62 height 10
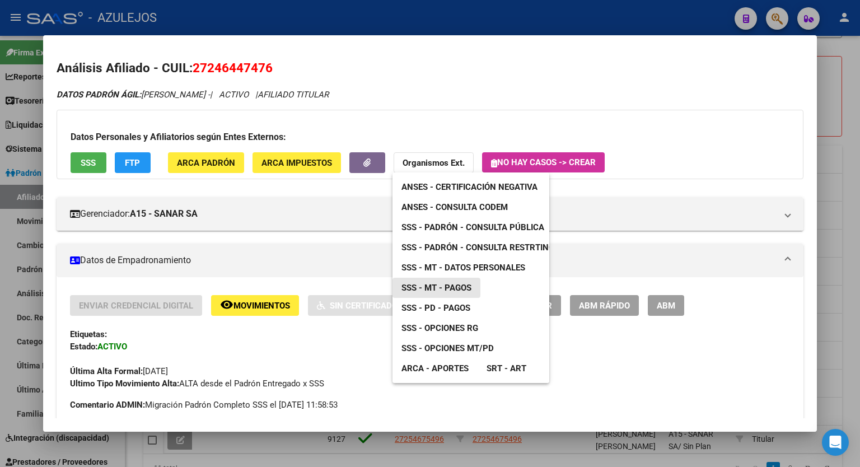
click at [438, 289] on span "SSS - MT - Pagos" at bounding box center [436, 288] width 70 height 10
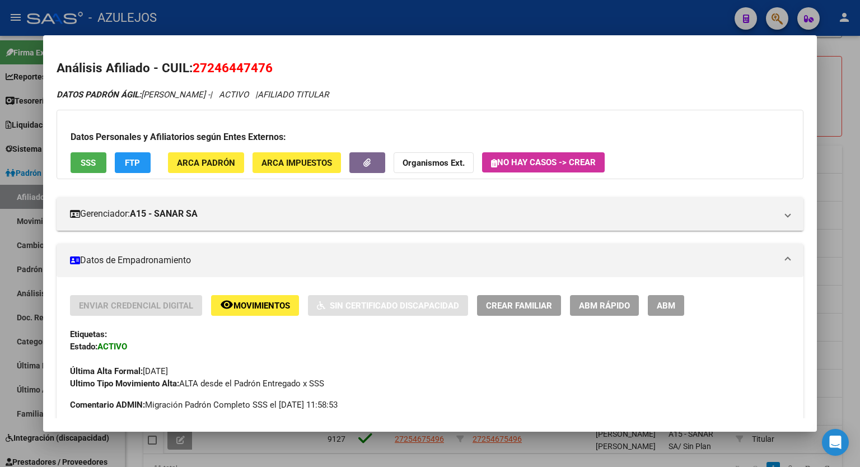
click at [426, 158] on strong "Organismos Ext." at bounding box center [433, 163] width 62 height 10
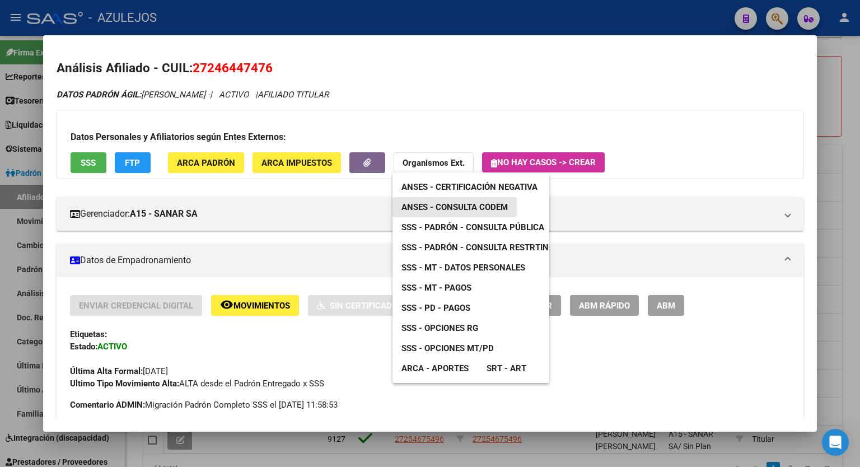
click at [448, 205] on span "ANSES - Consulta CODEM" at bounding box center [454, 207] width 106 height 10
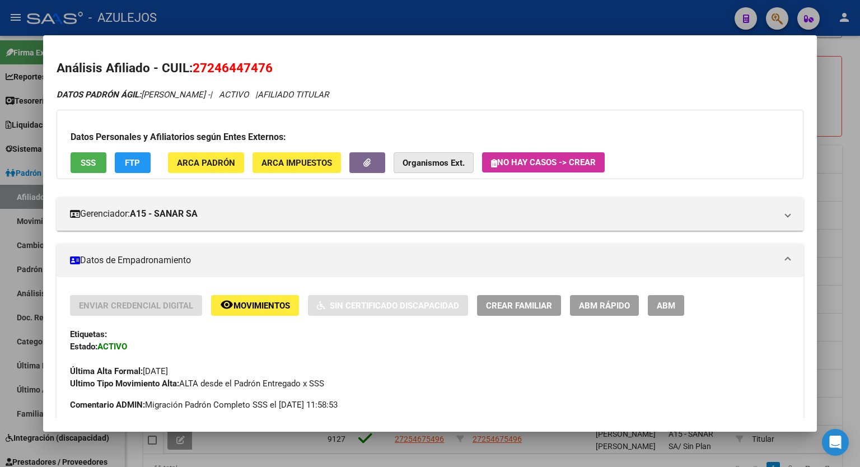
click at [448, 162] on strong "Organismos Ext." at bounding box center [433, 163] width 62 height 10
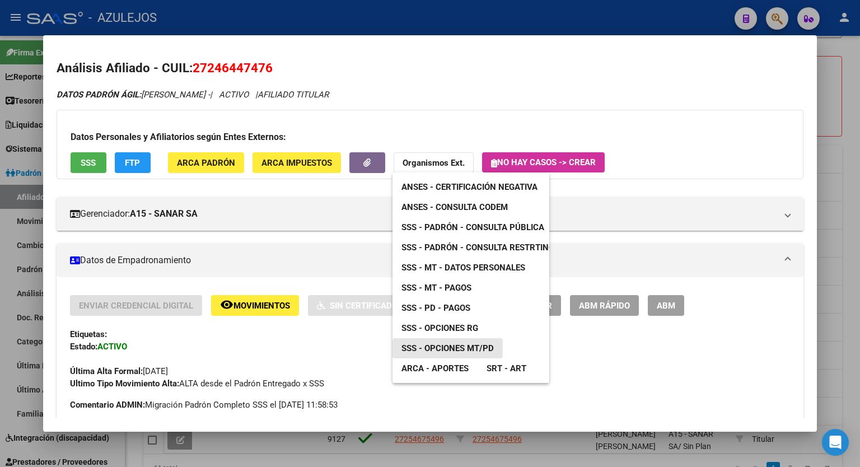
click at [450, 349] on span "SSS - Opciones MT/PD" at bounding box center [447, 348] width 92 height 10
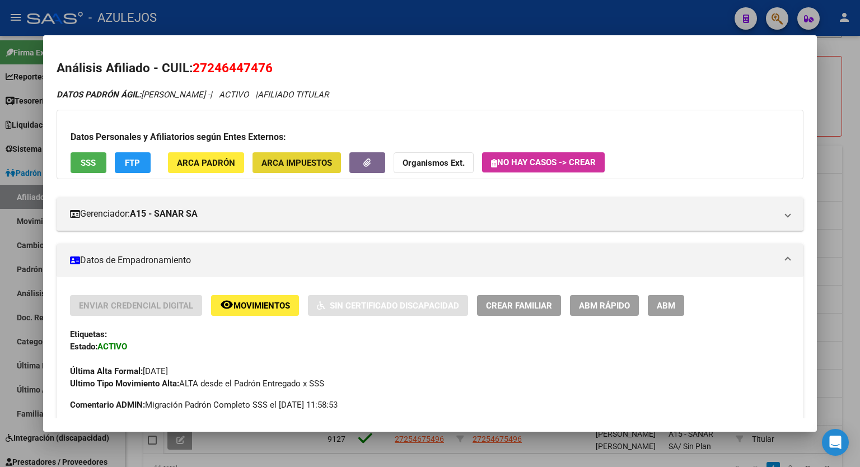
click at [290, 171] on button "ARCA Impuestos" at bounding box center [296, 162] width 88 height 21
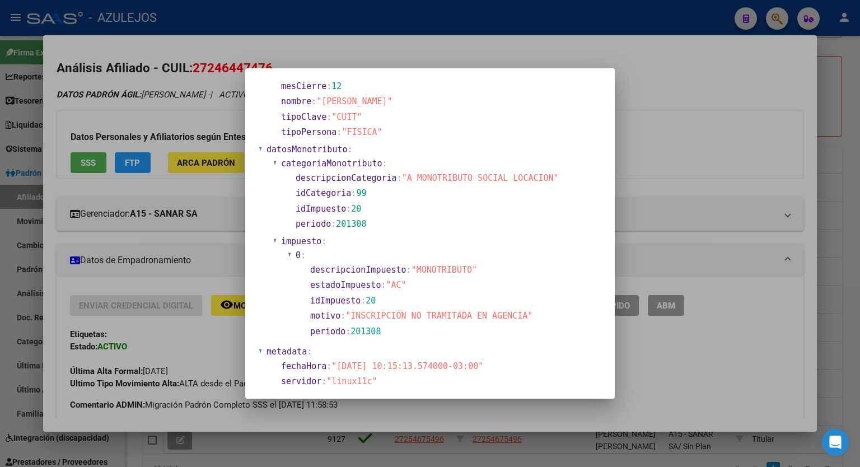
scroll to position [233, 0]
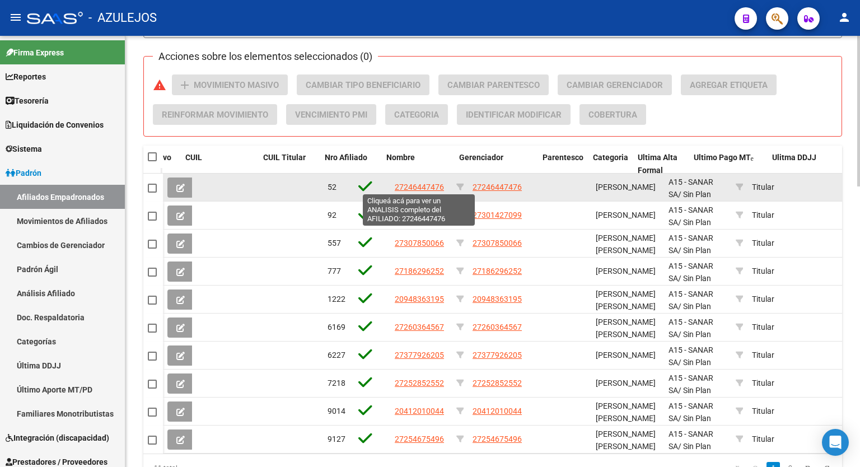
click at [423, 186] on span "27246447476" at bounding box center [419, 186] width 49 height 9
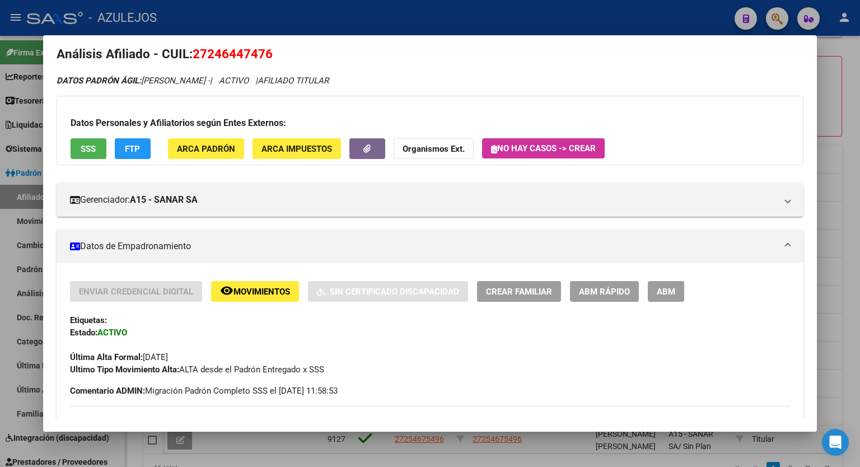
scroll to position [2, 0]
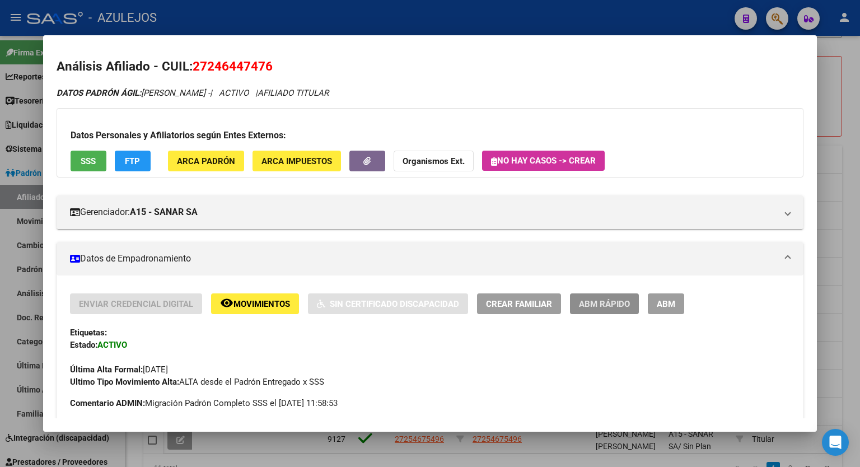
click at [617, 302] on span "ABM Rápido" at bounding box center [604, 304] width 51 height 10
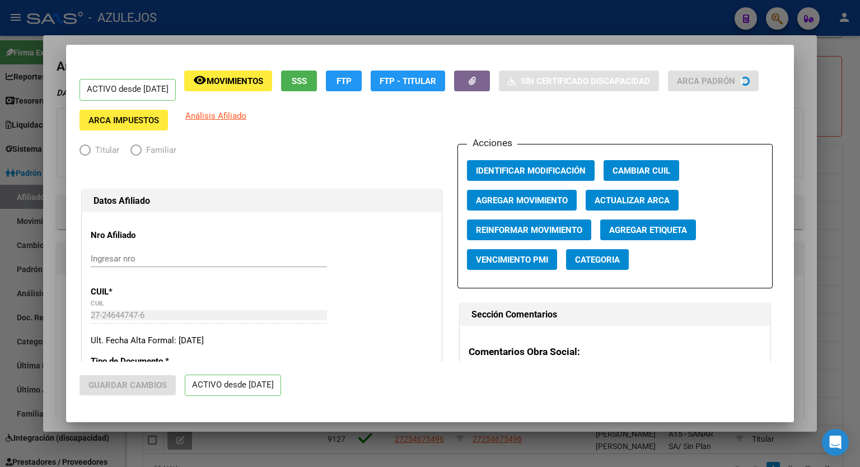
radio input "true"
type input "27-24644747-6"
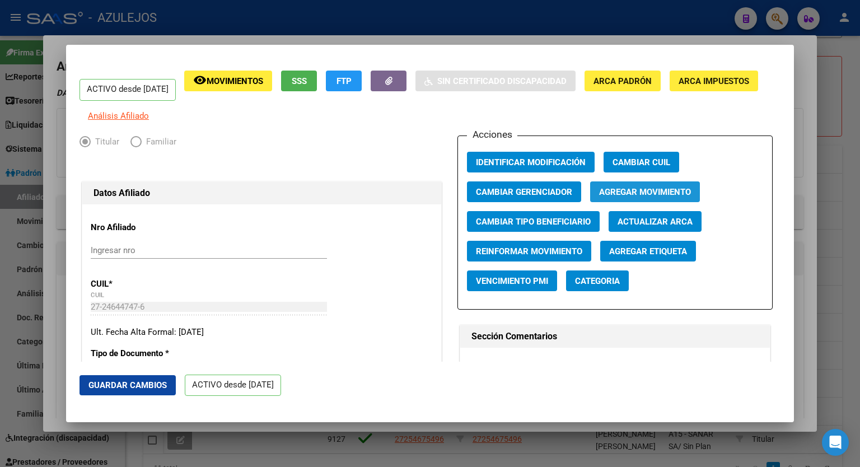
click at [646, 197] on span "Agregar Movimiento" at bounding box center [645, 192] width 92 height 10
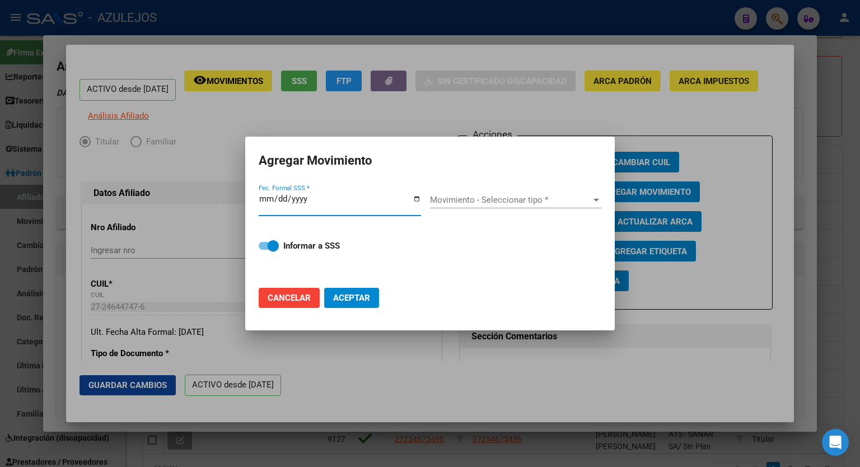
click at [414, 198] on input "Fec. Formal SSS *" at bounding box center [340, 203] width 162 height 18
type input "[DATE]"
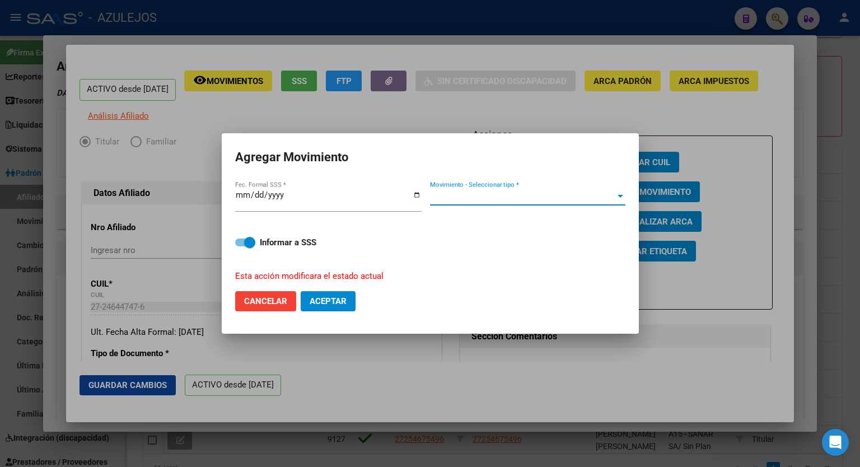
click at [608, 195] on span "Movimiento - Seleccionar tipo *" at bounding box center [522, 196] width 185 height 10
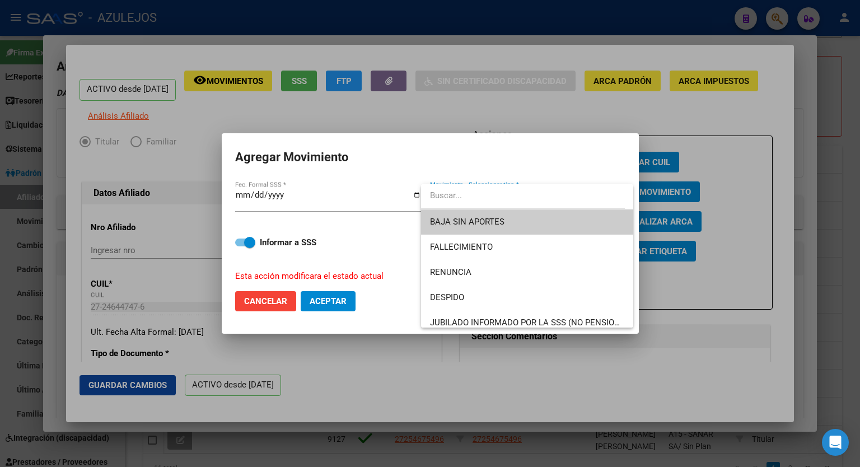
click at [548, 215] on span "BAJA SIN APORTES" at bounding box center [527, 221] width 194 height 25
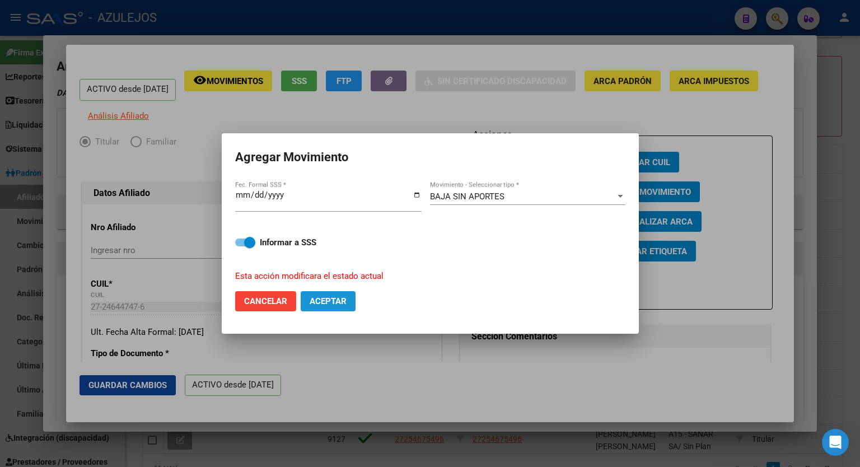
click at [334, 305] on span "Aceptar" at bounding box center [327, 301] width 37 height 10
checkbox input "false"
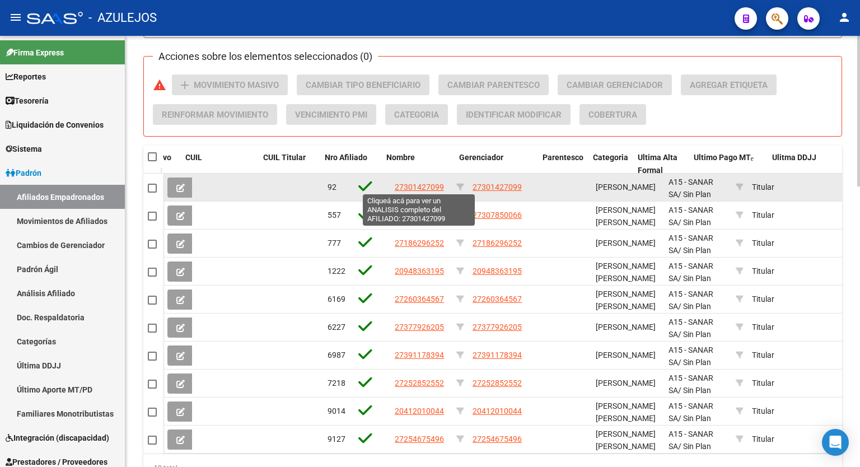
click at [421, 186] on span "27301427099" at bounding box center [419, 186] width 49 height 9
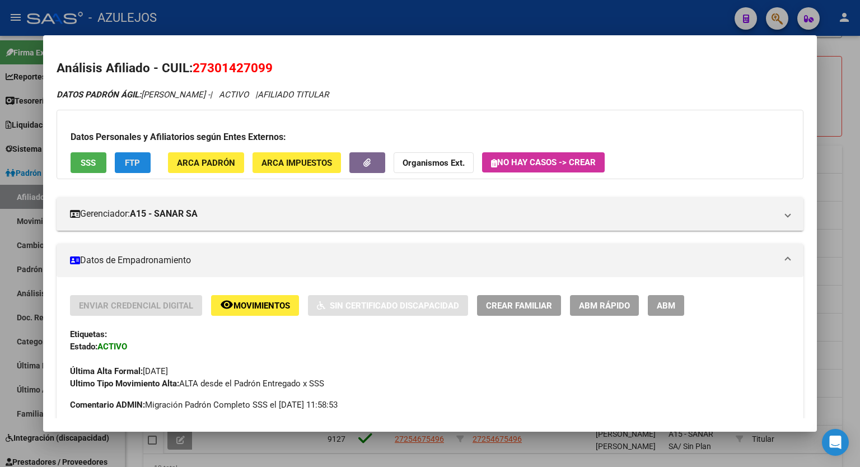
click at [141, 171] on button "FTP" at bounding box center [133, 162] width 36 height 21
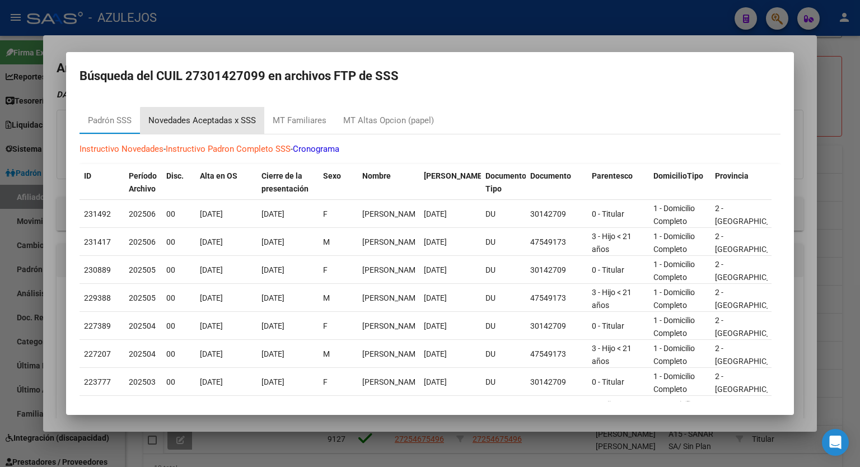
click at [228, 122] on div "Novedades Aceptadas x SSS" at bounding box center [201, 120] width 107 height 13
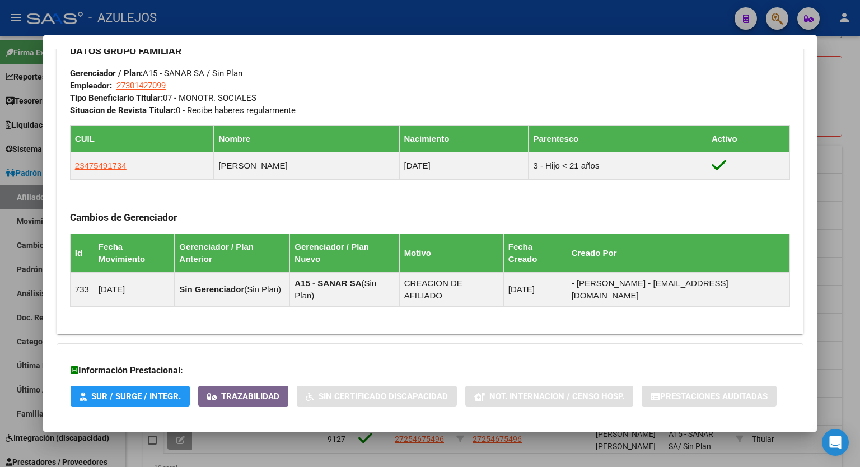
scroll to position [586, 0]
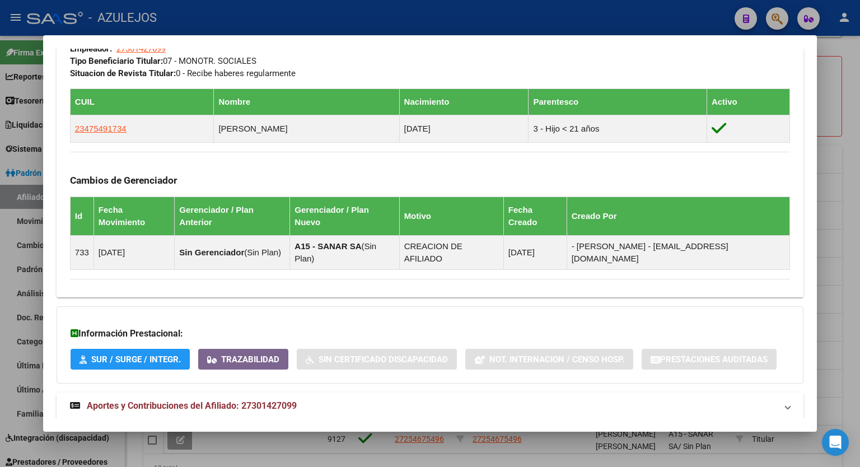
click at [260, 400] on span "Aportes y Contribuciones del Afiliado: 27301427099" at bounding box center [192, 405] width 210 height 11
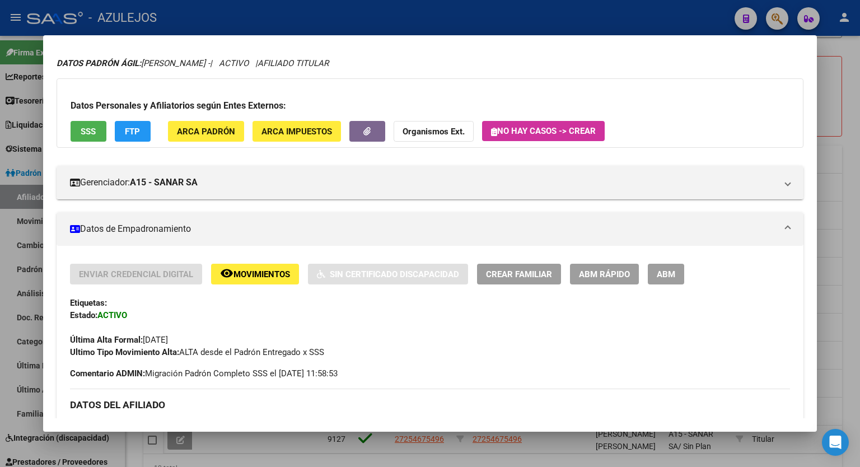
scroll to position [0, 0]
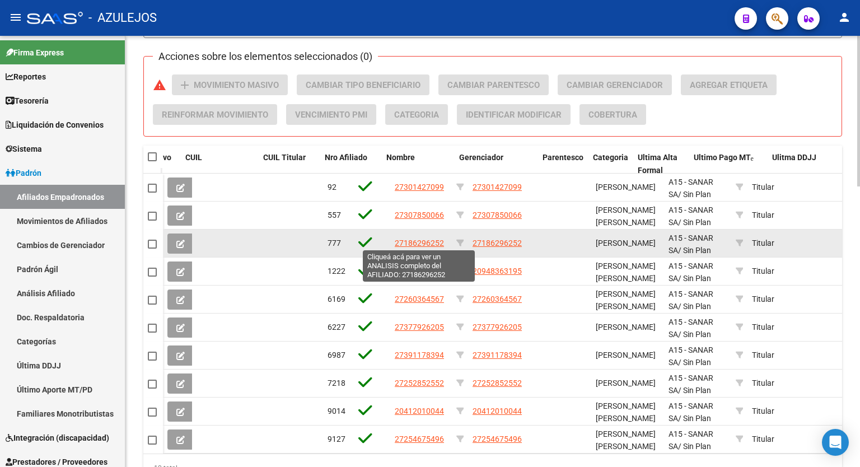
click at [412, 240] on span "27186296252" at bounding box center [419, 242] width 49 height 9
type textarea "27186296252"
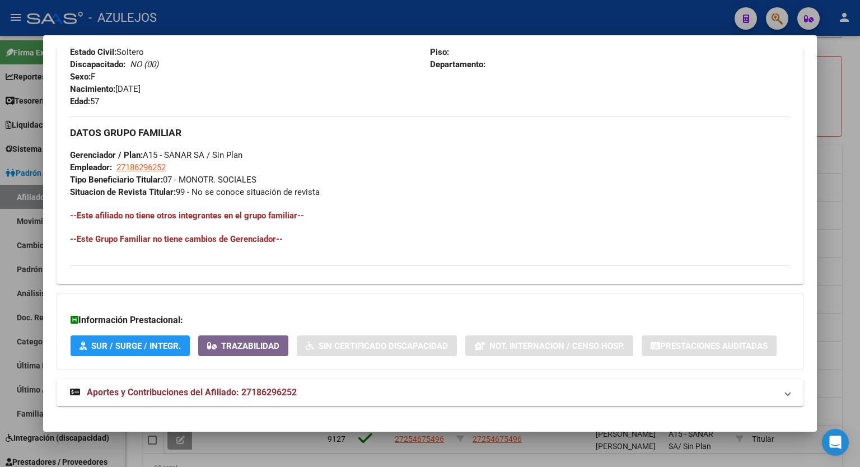
scroll to position [480, 0]
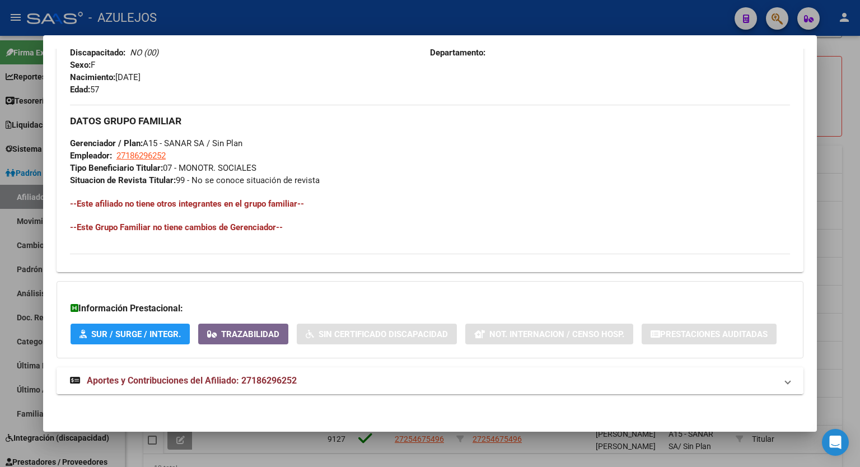
click at [254, 382] on span "Aportes y Contribuciones del Afiliado: 27186296252" at bounding box center [192, 380] width 210 height 11
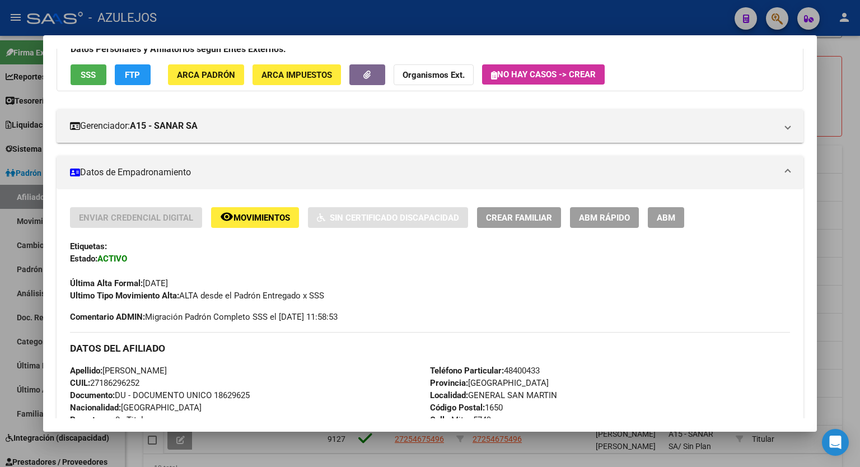
scroll to position [0, 0]
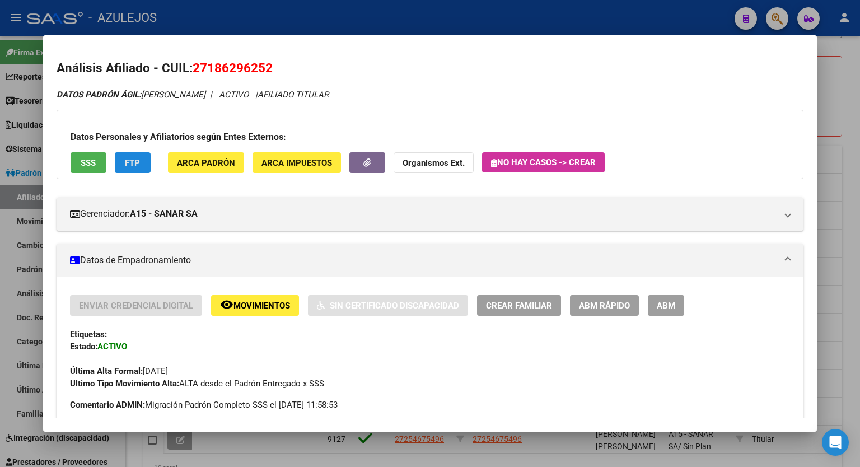
click at [128, 159] on span "FTP" at bounding box center [132, 163] width 15 height 10
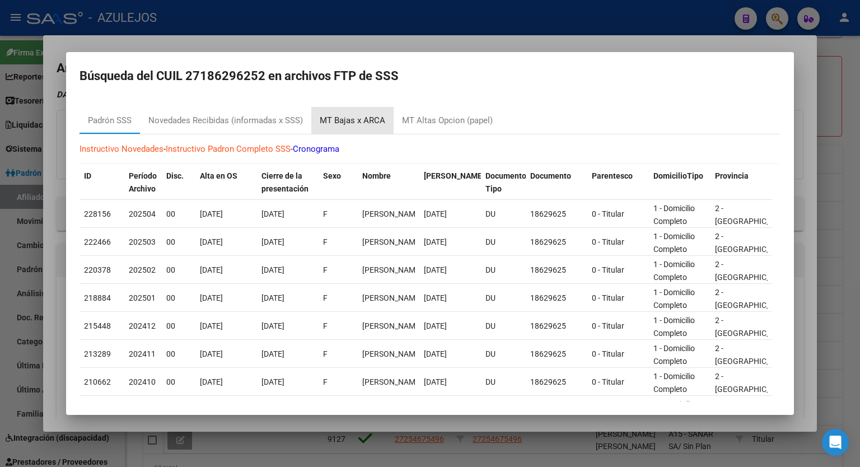
click at [357, 125] on div "MT Bajas x ARCA" at bounding box center [352, 120] width 65 height 13
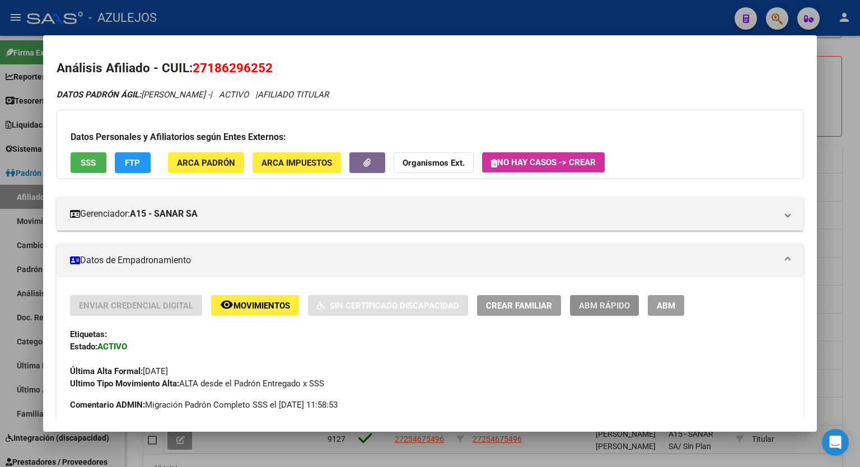
click at [600, 305] on span "ABM Rápido" at bounding box center [604, 306] width 51 height 10
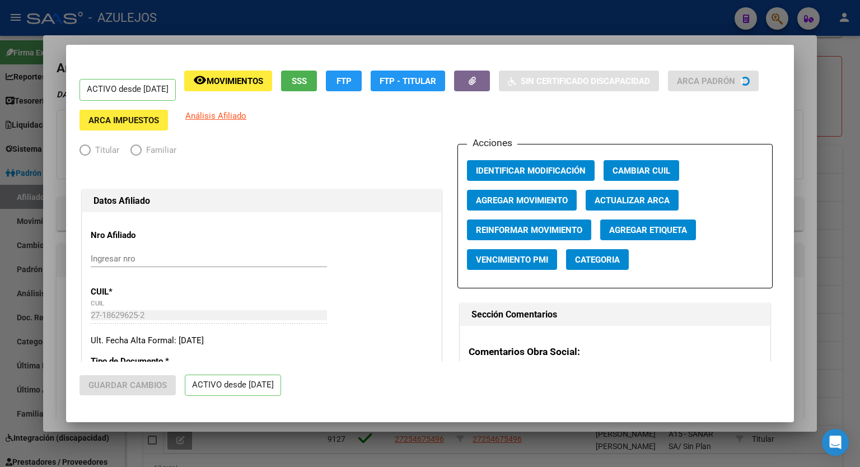
radio input "true"
type input "27-18629625-2"
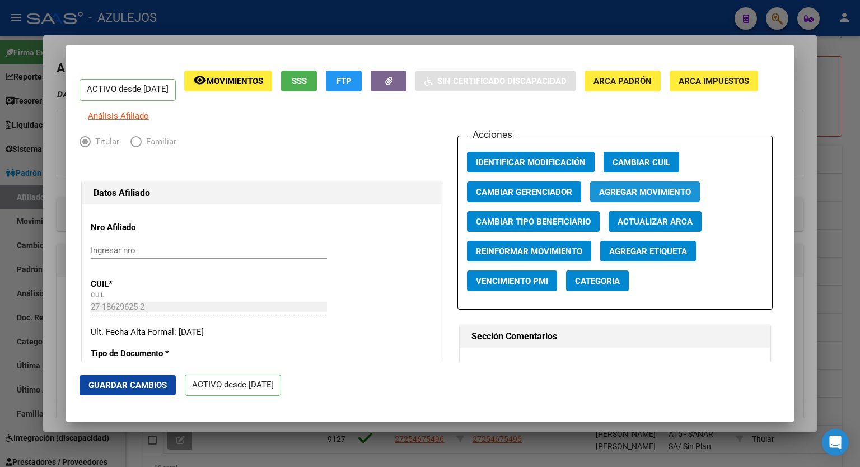
click at [626, 196] on span "Agregar Movimiento" at bounding box center [645, 192] width 92 height 10
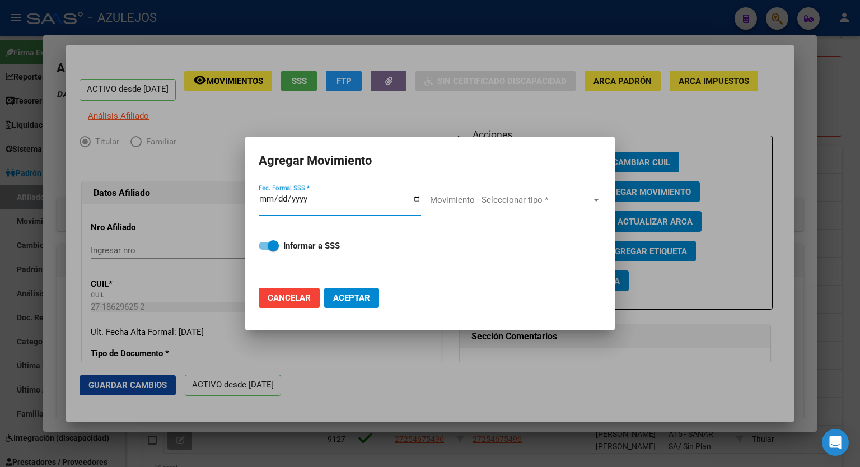
click at [417, 199] on input "Fec. Formal SSS *" at bounding box center [340, 203] width 162 height 18
type input "[DATE]"
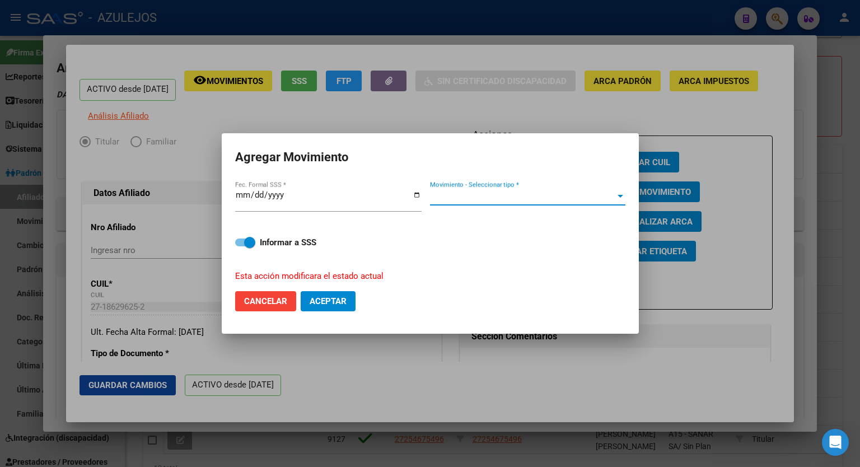
click at [616, 196] on div at bounding box center [620, 196] width 10 height 9
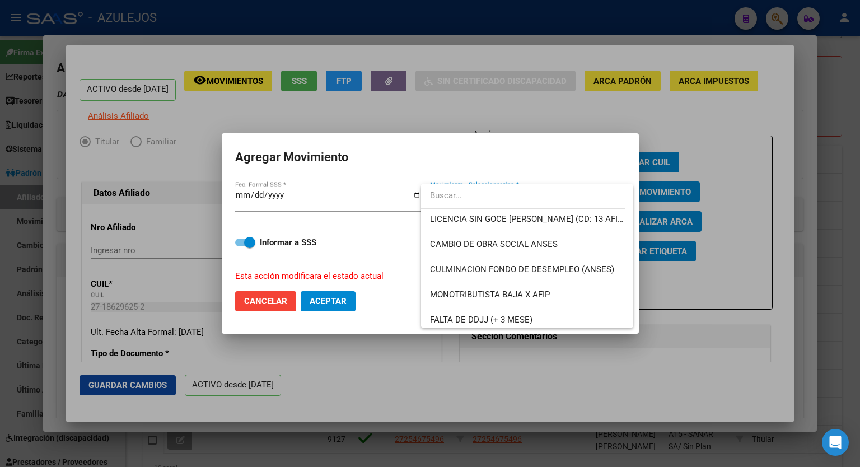
scroll to position [240, 0]
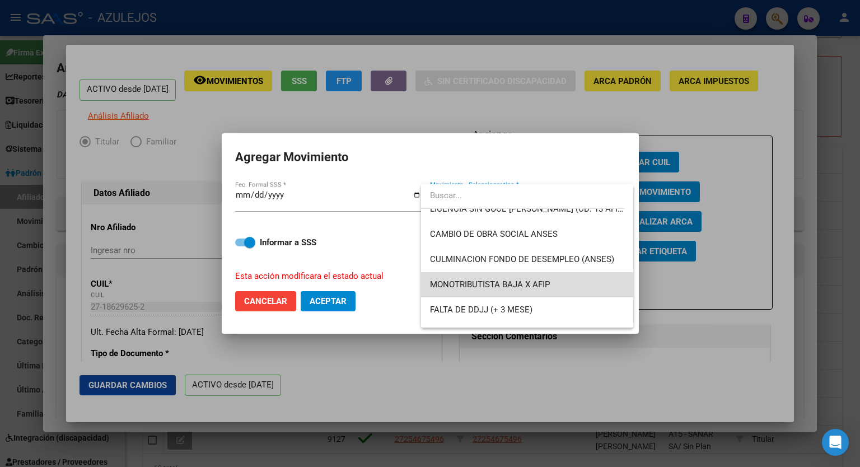
click at [559, 284] on span "MONOTRIBUTISTA BAJA X AFIP" at bounding box center [527, 284] width 194 height 25
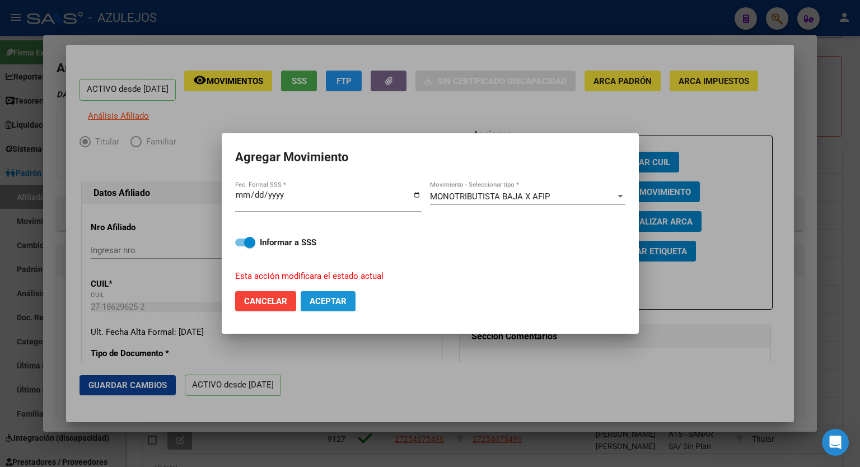
click at [323, 303] on span "Aceptar" at bounding box center [327, 301] width 37 height 10
checkbox input "false"
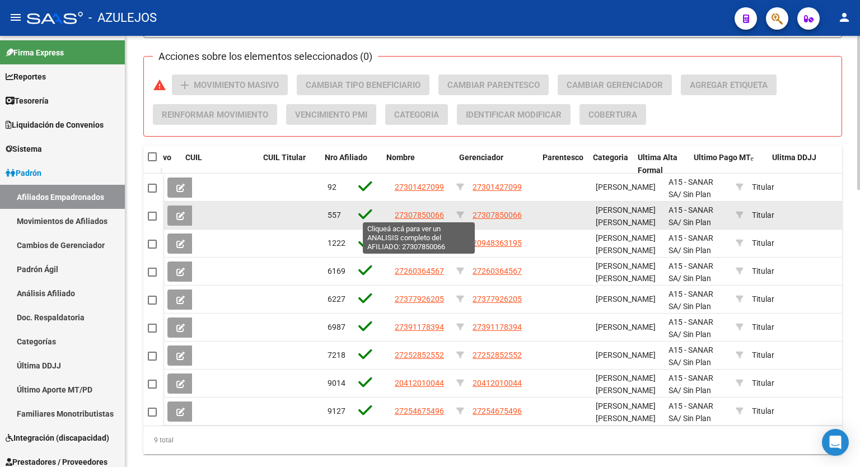
click at [420, 215] on span "27307850066" at bounding box center [419, 214] width 49 height 9
type textarea "27307850066"
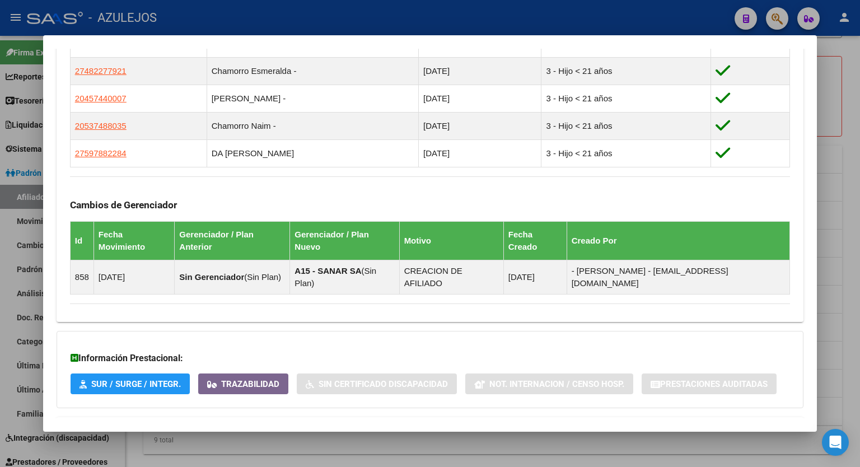
scroll to position [692, 0]
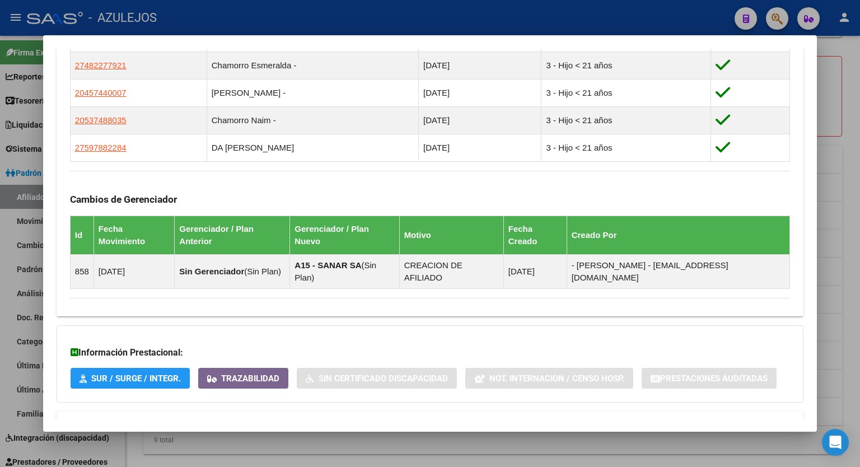
click at [299, 418] on mat-panel-title "Aportes y Contribuciones del Afiliado: 27307850066" at bounding box center [423, 424] width 706 height 13
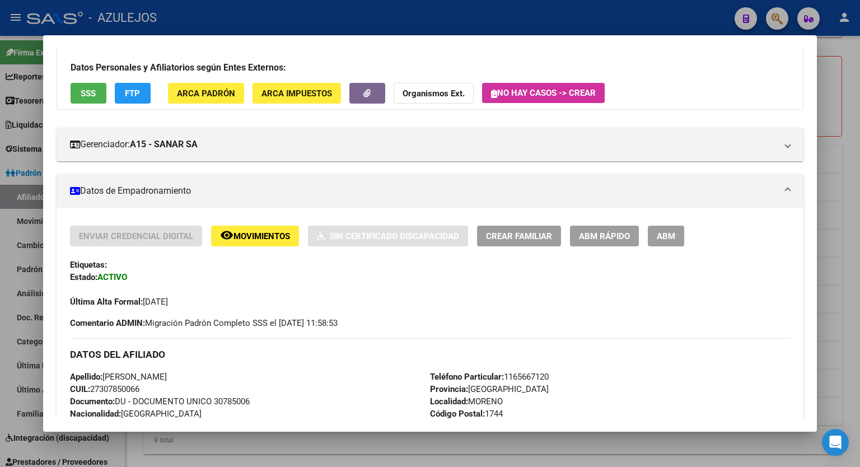
scroll to position [0, 0]
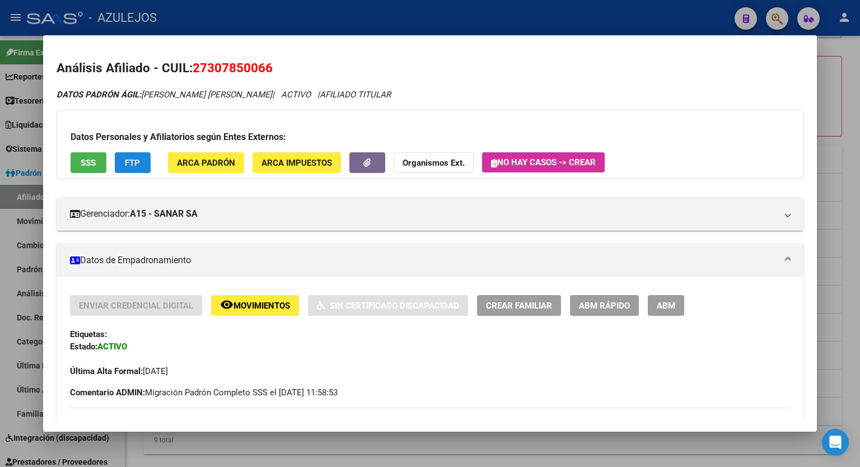
click at [132, 166] on span "FTP" at bounding box center [132, 163] width 15 height 10
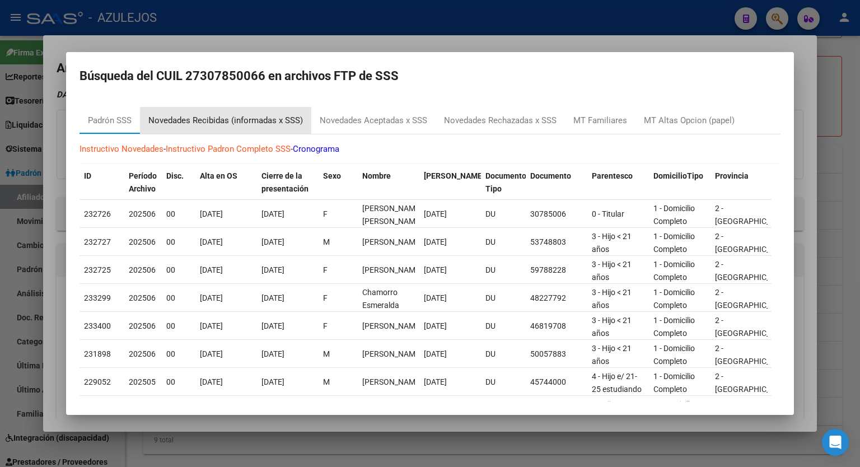
click at [264, 121] on div "Novedades Recibidas (informadas x SSS)" at bounding box center [225, 120] width 154 height 13
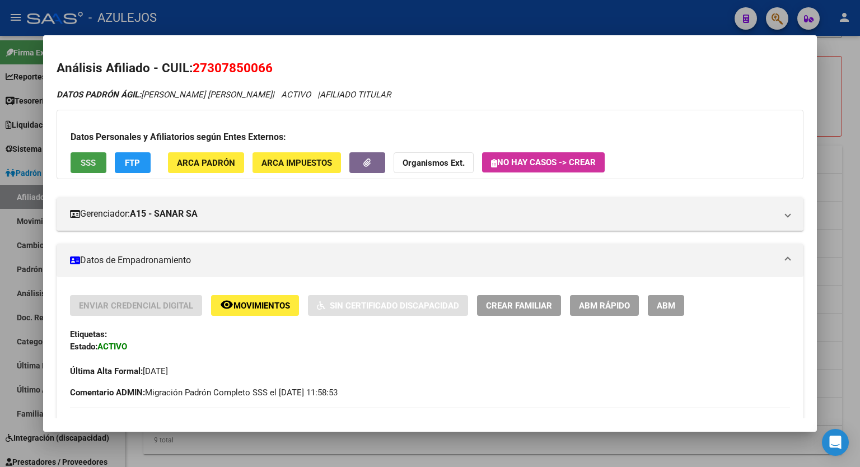
click at [79, 158] on button "SSS" at bounding box center [89, 162] width 36 height 21
click at [616, 303] on span "ABM Rápido" at bounding box center [604, 306] width 51 height 10
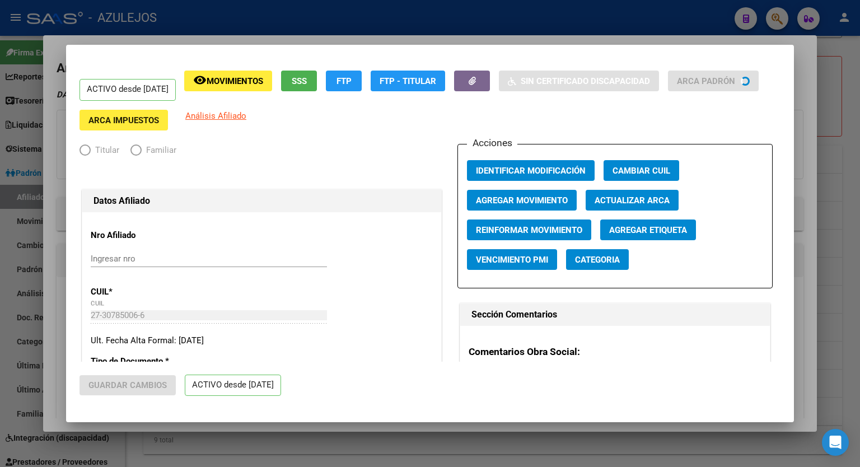
radio input "true"
type input "27-30785006-6"
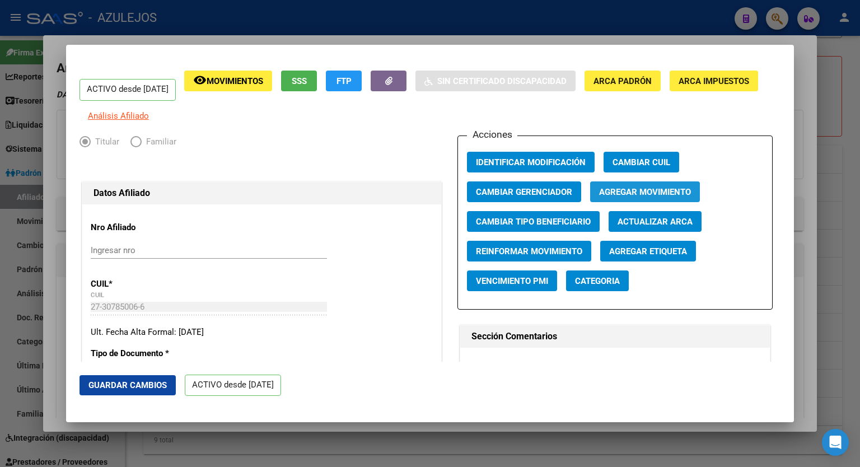
click at [648, 197] on span "Agregar Movimiento" at bounding box center [645, 192] width 92 height 10
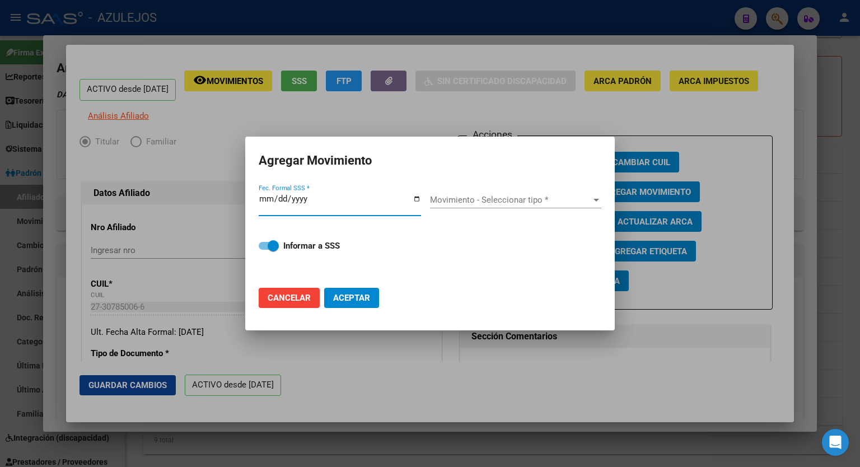
click at [415, 200] on input "Fec. Formal SSS *" at bounding box center [340, 203] width 162 height 18
type input "[DATE]"
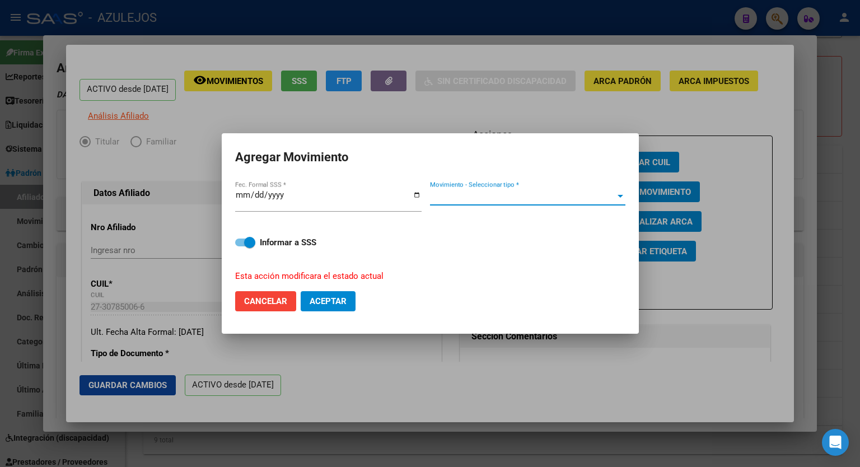
click at [538, 199] on span "Movimiento - Seleccionar tipo *" at bounding box center [522, 196] width 185 height 10
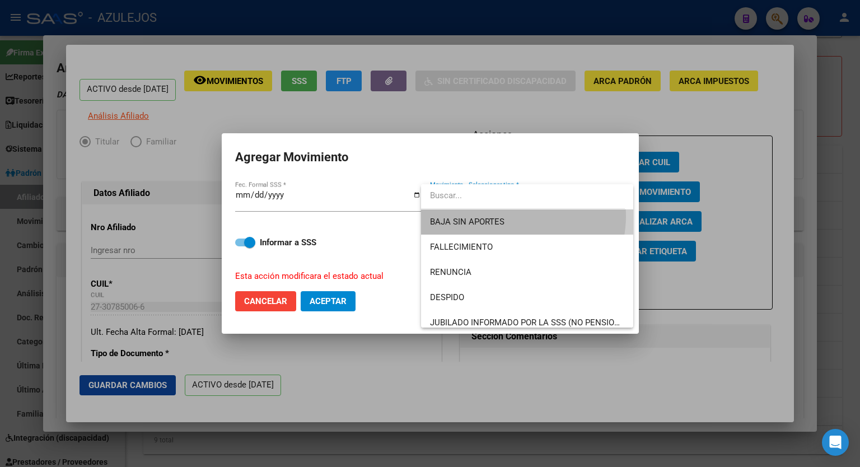
click at [512, 216] on span "BAJA SIN APORTES" at bounding box center [527, 221] width 194 height 25
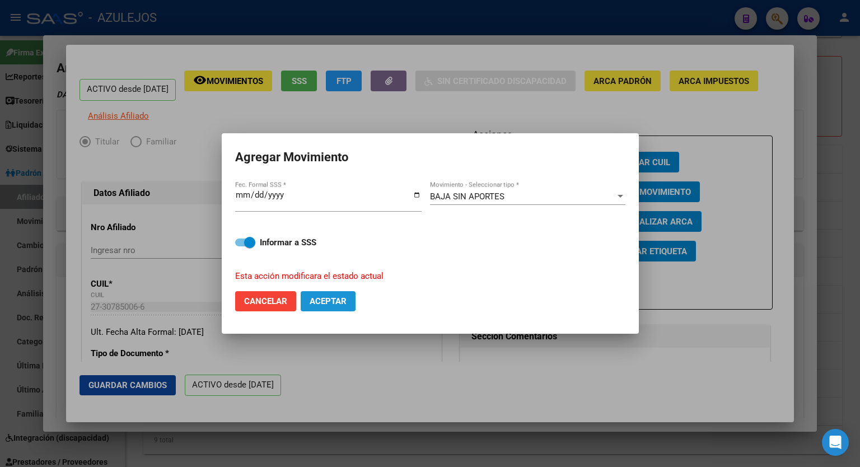
click at [331, 303] on span "Aceptar" at bounding box center [327, 301] width 37 height 10
checkbox input "false"
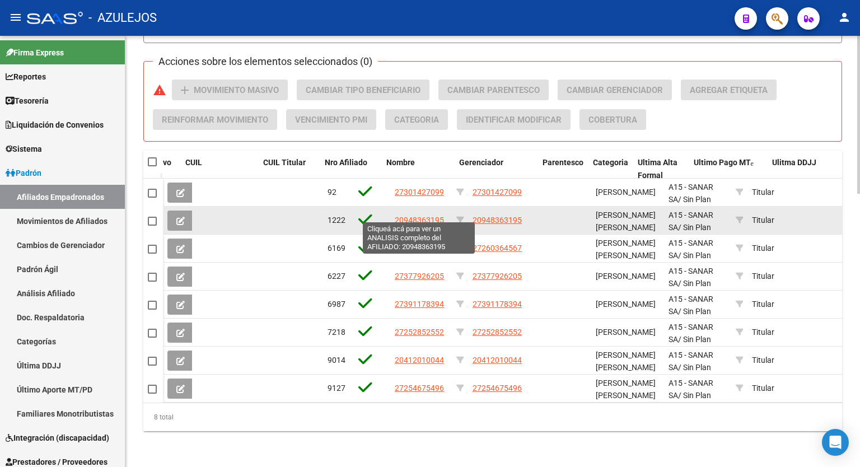
click at [422, 217] on span "20948363195" at bounding box center [419, 219] width 49 height 9
type textarea "20948363195"
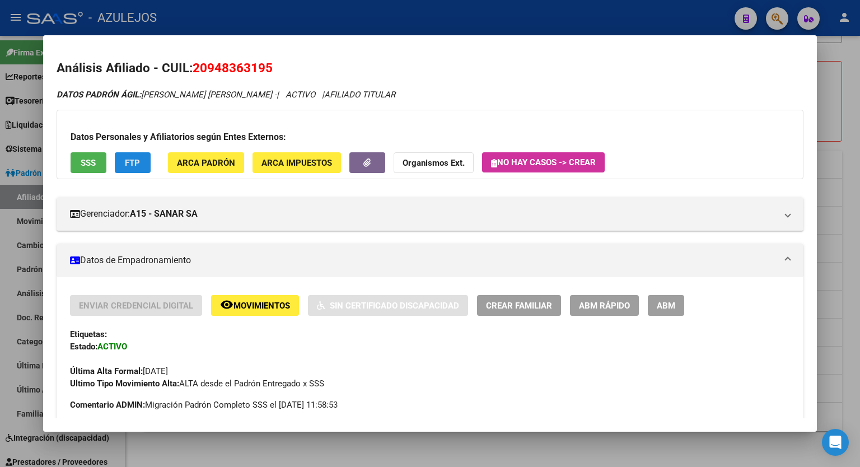
click at [134, 163] on span "FTP" at bounding box center [132, 163] width 15 height 10
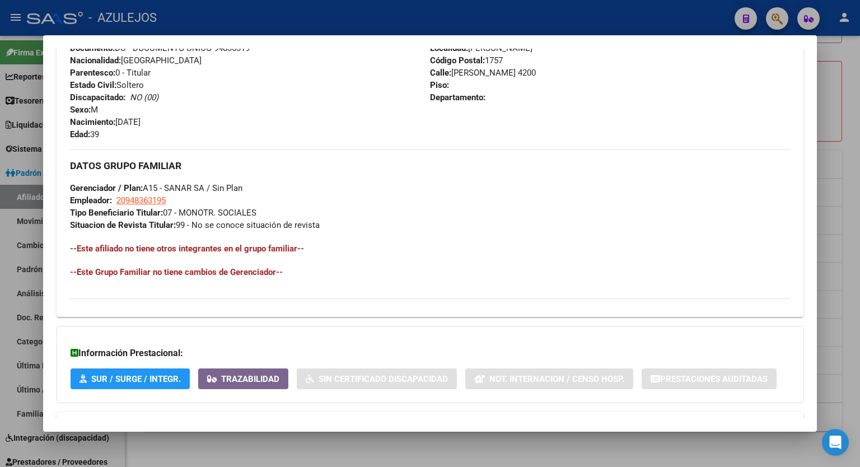
scroll to position [480, 0]
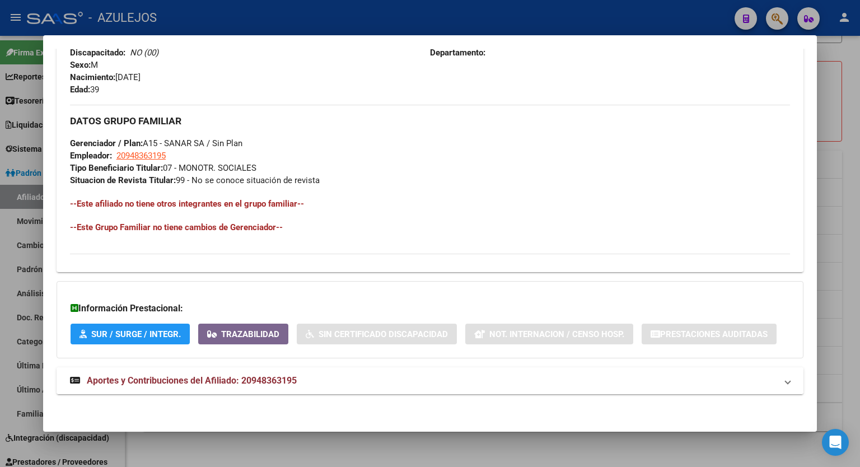
click at [301, 381] on mat-panel-title "Aportes y Contribuciones del Afiliado: 20948363195" at bounding box center [423, 380] width 706 height 13
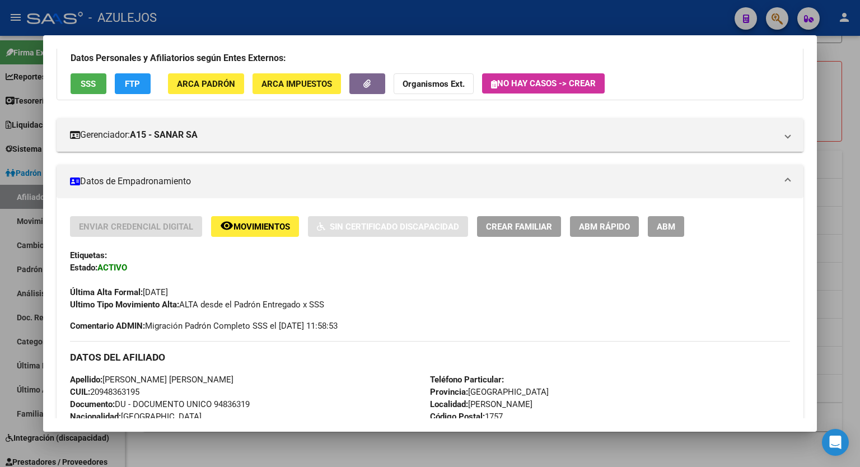
scroll to position [0, 0]
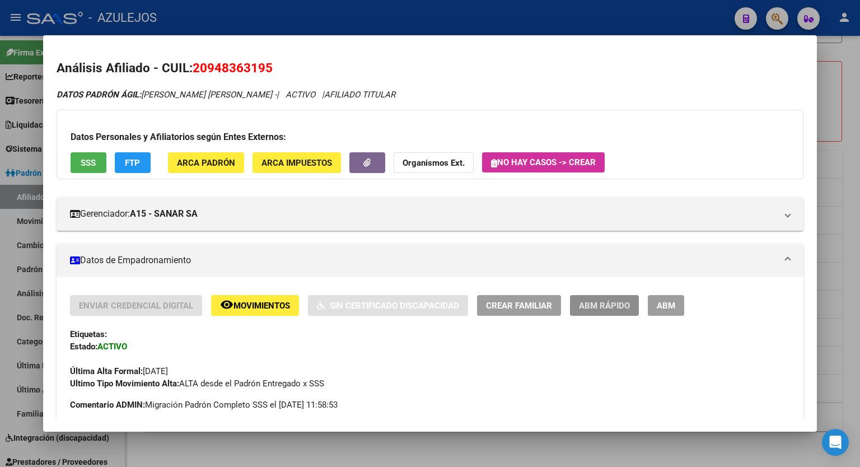
click at [610, 307] on span "ABM Rápido" at bounding box center [604, 306] width 51 height 10
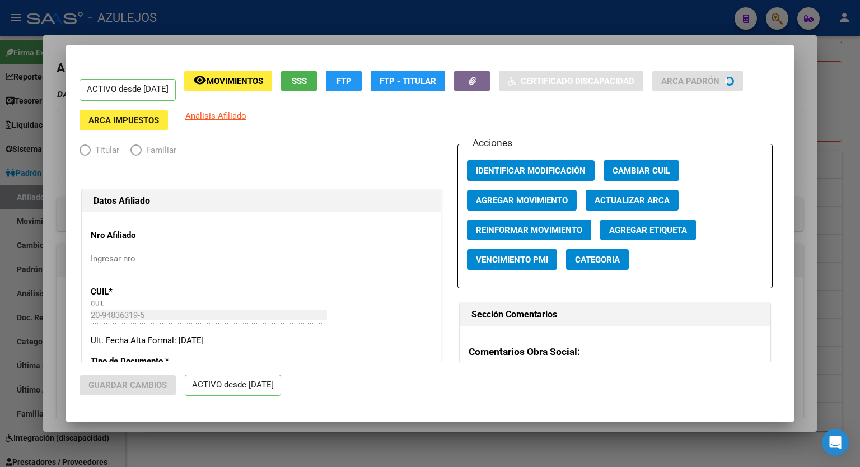
radio input "true"
type input "20-94836319-5"
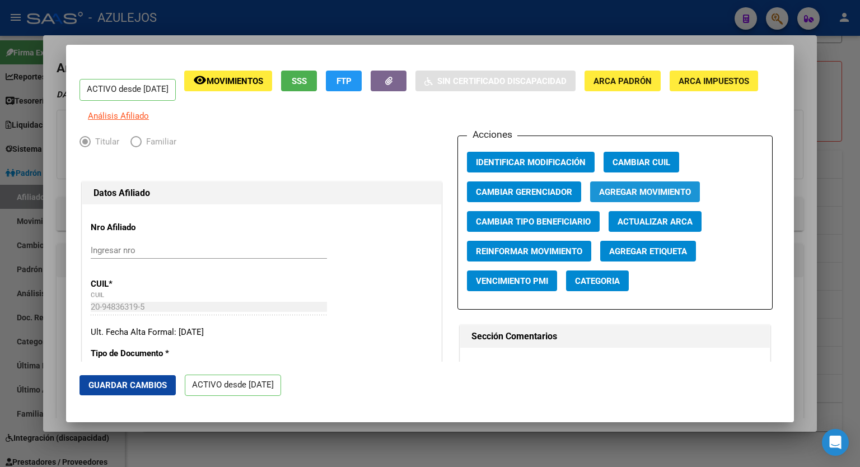
click at [654, 197] on span "Agregar Movimiento" at bounding box center [645, 192] width 92 height 10
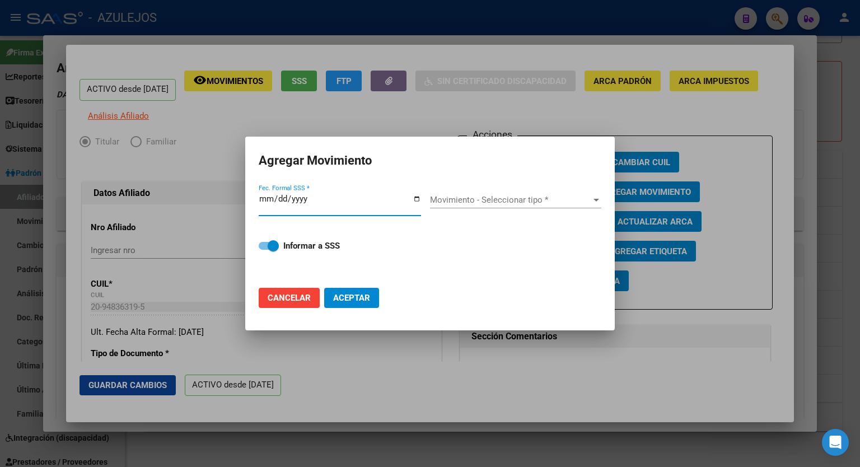
click at [416, 195] on input "Fec. Formal SSS *" at bounding box center [340, 203] width 162 height 18
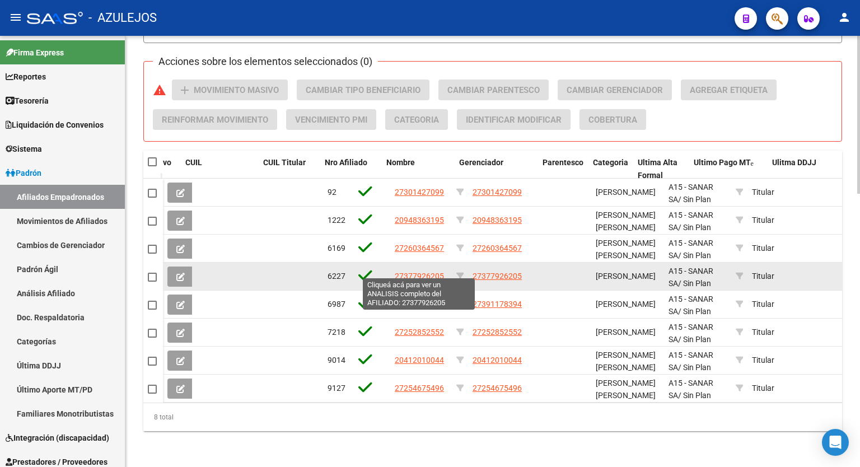
click at [425, 271] on span "27377926205" at bounding box center [419, 275] width 49 height 9
type textarea "27377926205"
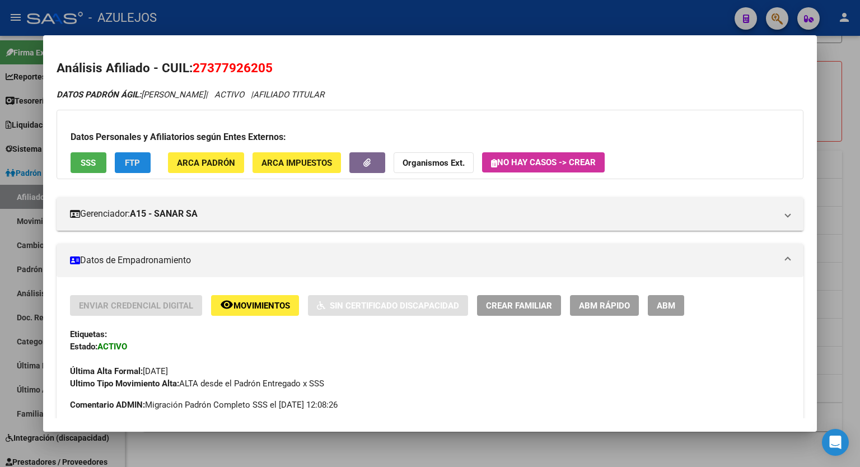
click at [131, 162] on span "FTP" at bounding box center [132, 163] width 15 height 10
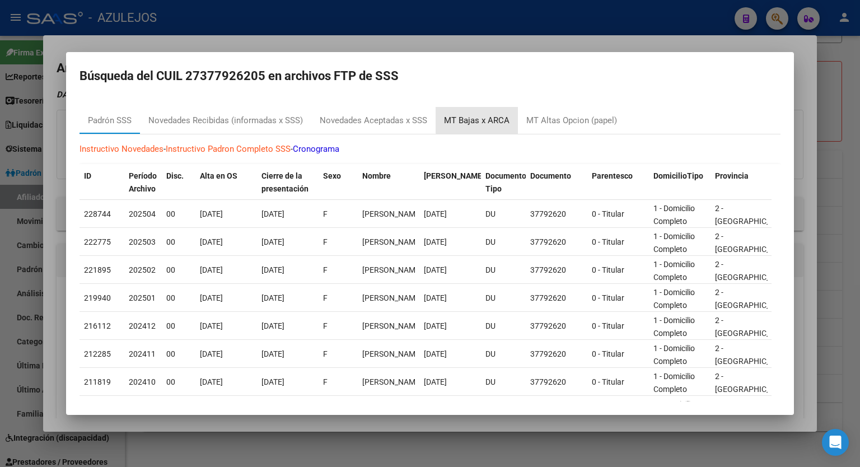
click at [484, 118] on div "MT Bajas x ARCA" at bounding box center [476, 120] width 65 height 13
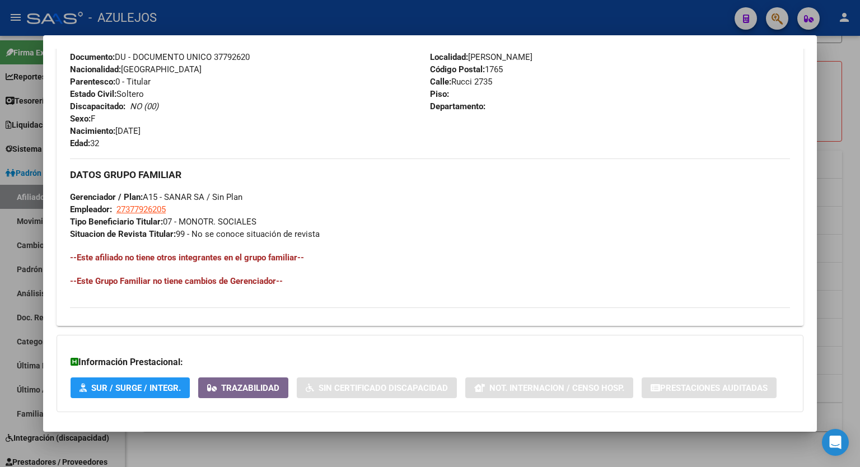
scroll to position [480, 0]
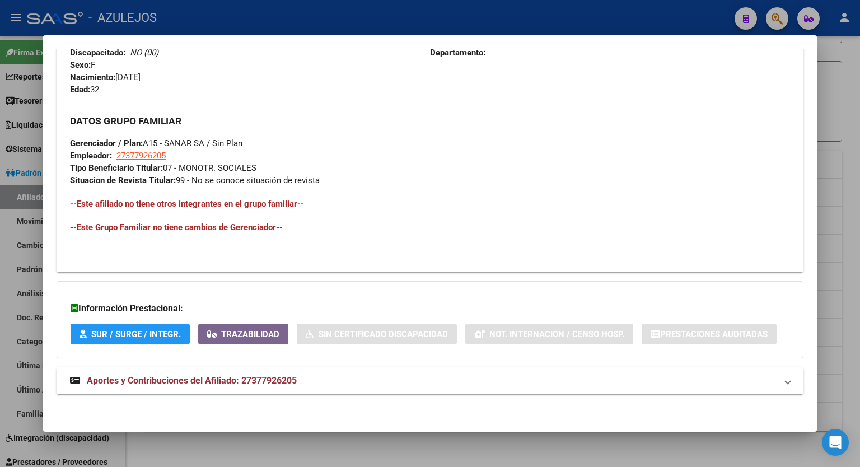
click at [234, 374] on strong "Aportes y Contribuciones del Afiliado: 27377926205" at bounding box center [183, 380] width 227 height 13
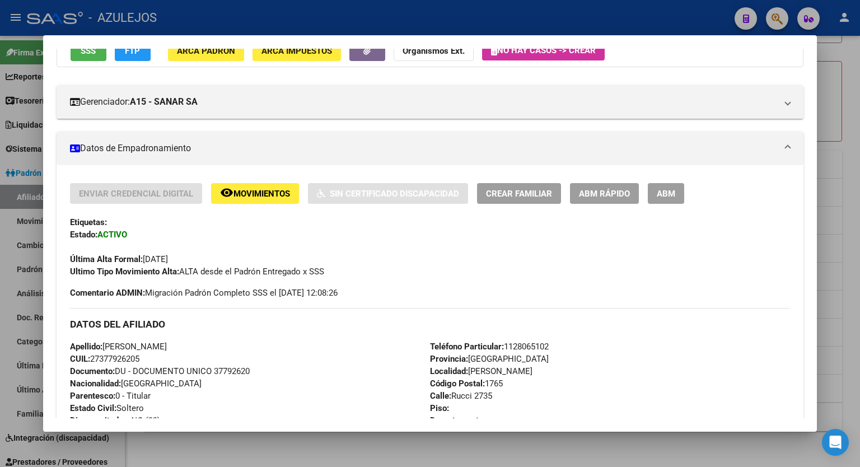
scroll to position [100, 0]
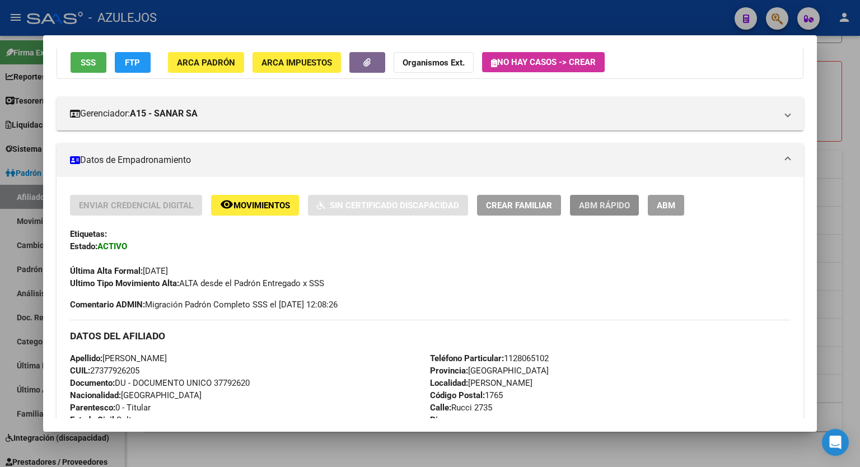
click at [614, 205] on span "ABM Rápido" at bounding box center [604, 205] width 51 height 10
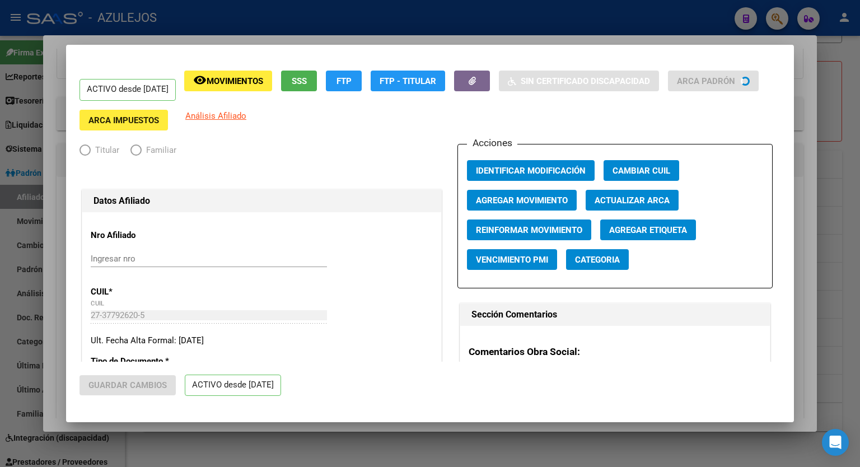
radio input "true"
type input "27-37792620-5"
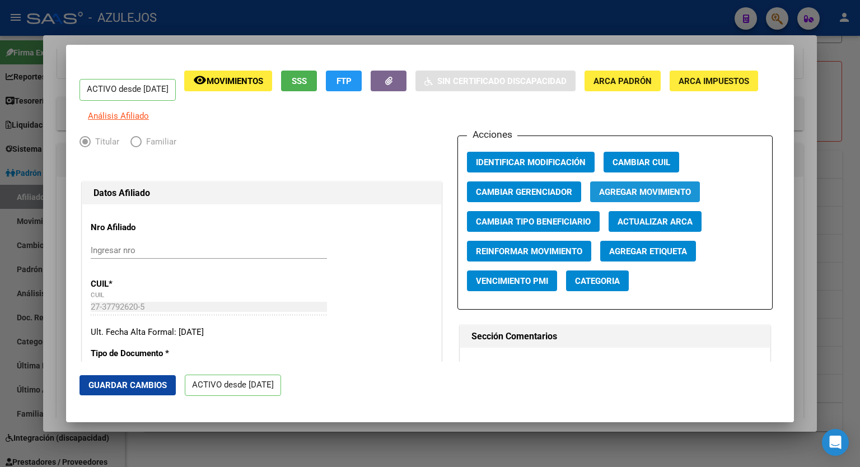
click at [649, 189] on button "Agregar Movimiento" at bounding box center [645, 191] width 110 height 21
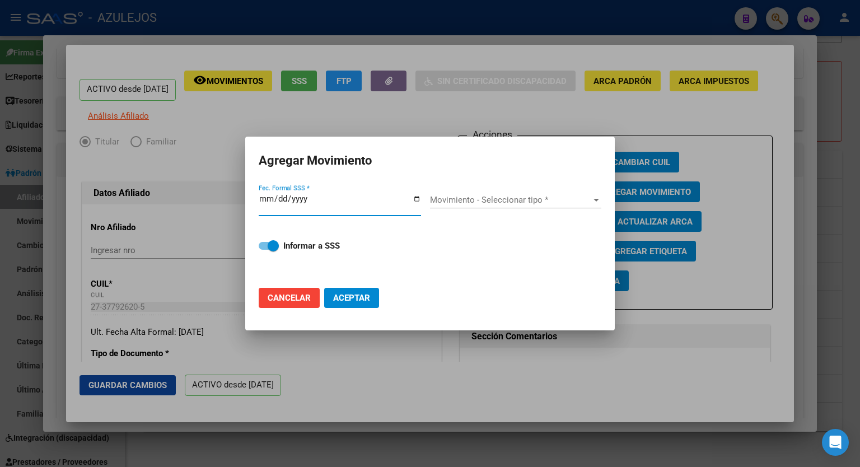
click at [416, 195] on input "Fec. Formal SSS *" at bounding box center [340, 203] width 162 height 18
type input "[DATE]"
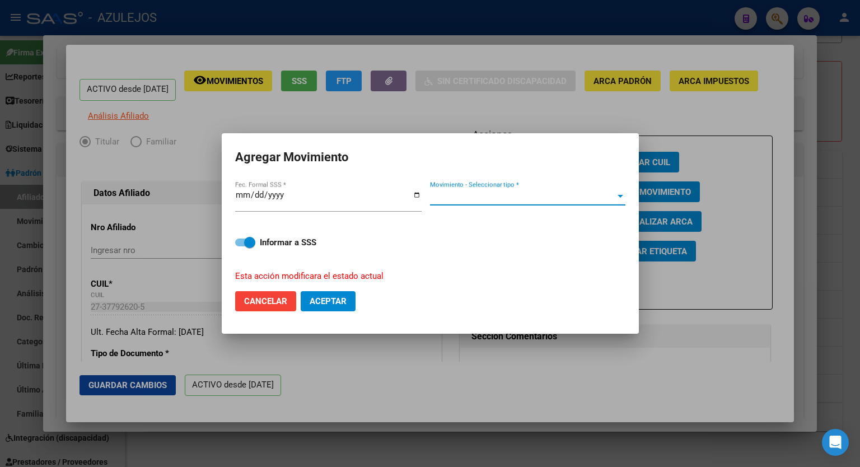
click at [610, 193] on span "Movimiento - Seleccionar tipo *" at bounding box center [522, 196] width 185 height 10
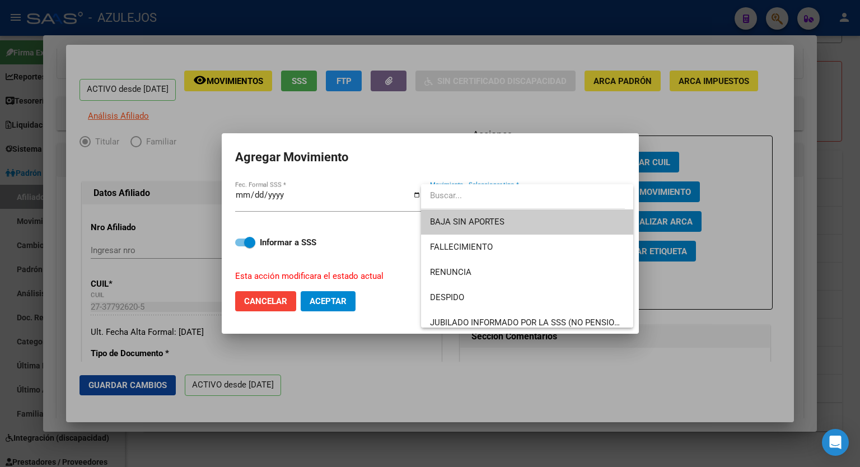
click at [548, 210] on span "BAJA SIN APORTES" at bounding box center [527, 221] width 194 height 25
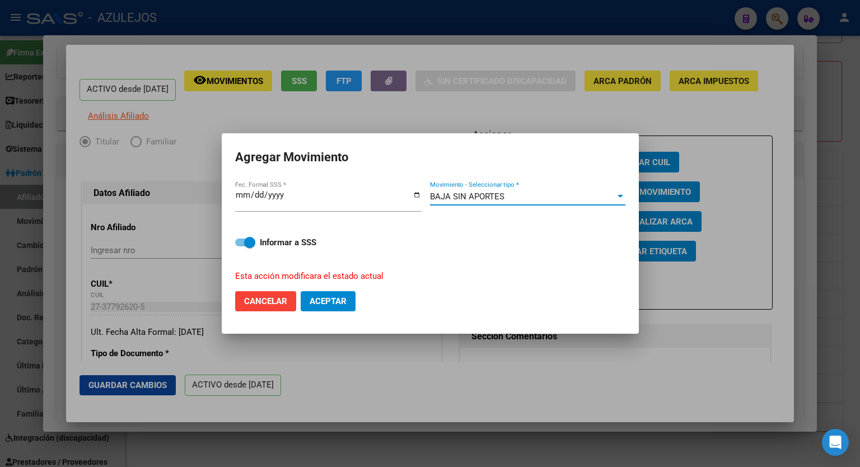
click at [621, 196] on div at bounding box center [620, 196] width 6 height 3
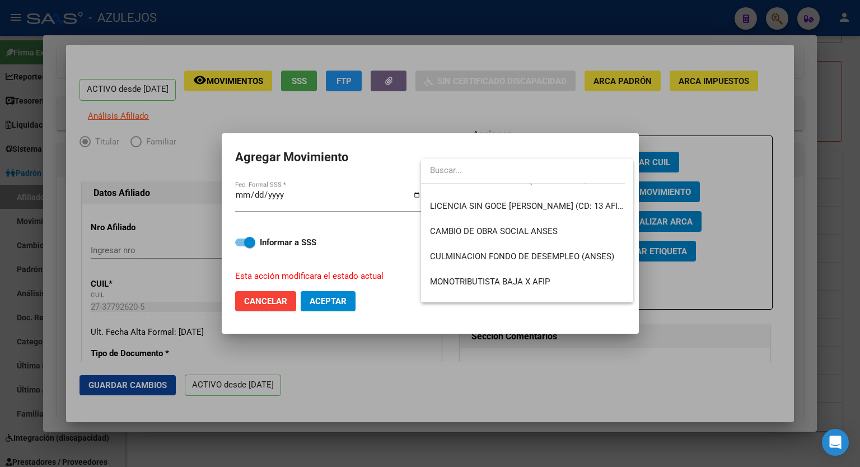
scroll to position [224, 0]
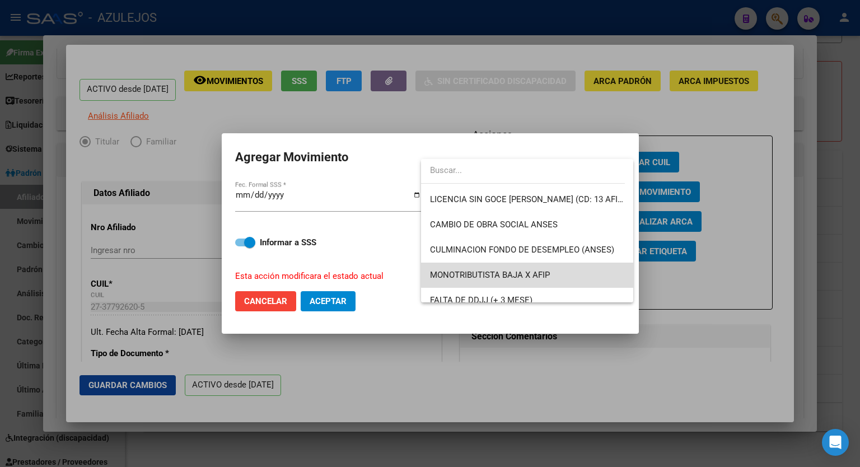
click at [558, 274] on span "MONOTRIBUTISTA BAJA X AFIP" at bounding box center [527, 274] width 194 height 25
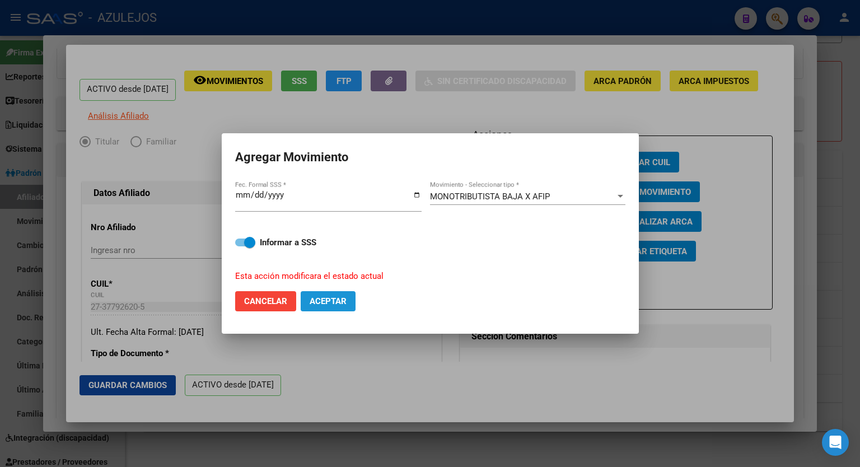
click at [340, 305] on span "Aceptar" at bounding box center [327, 301] width 37 height 10
checkbox input "false"
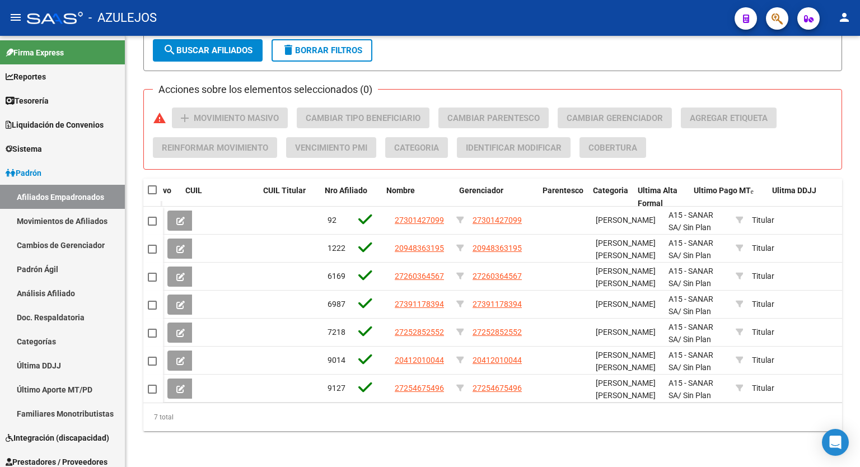
scroll to position [719, 0]
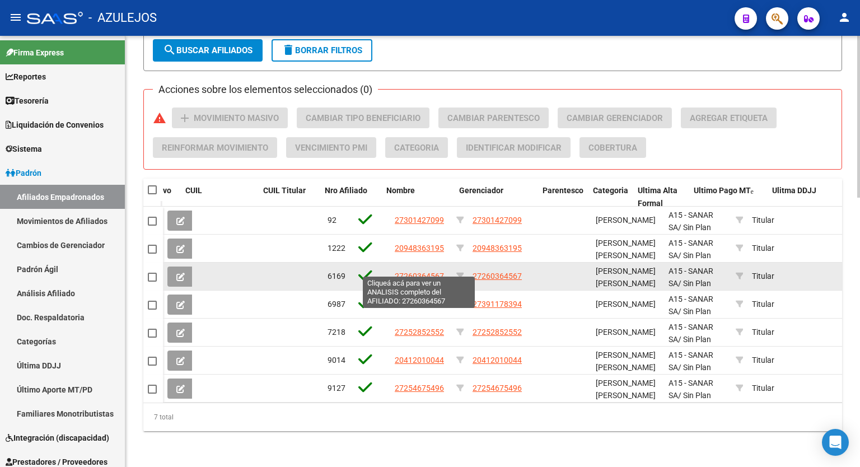
click at [422, 271] on span "27260364567" at bounding box center [419, 275] width 49 height 9
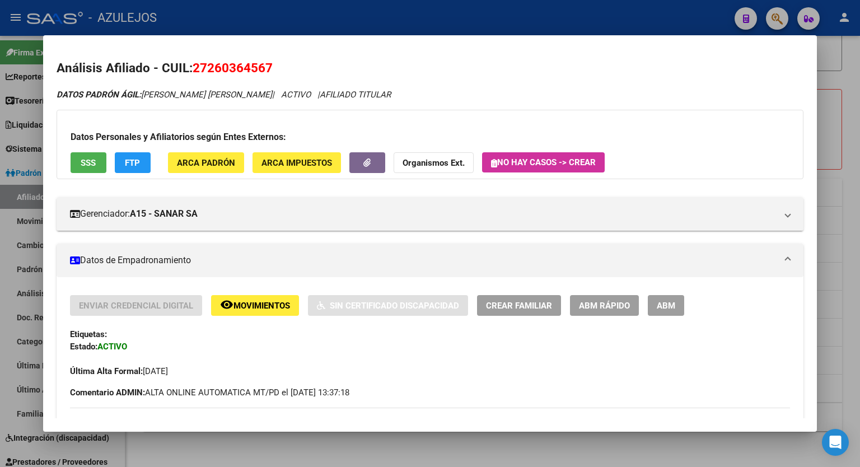
click at [121, 162] on button "FTP" at bounding box center [133, 162] width 36 height 21
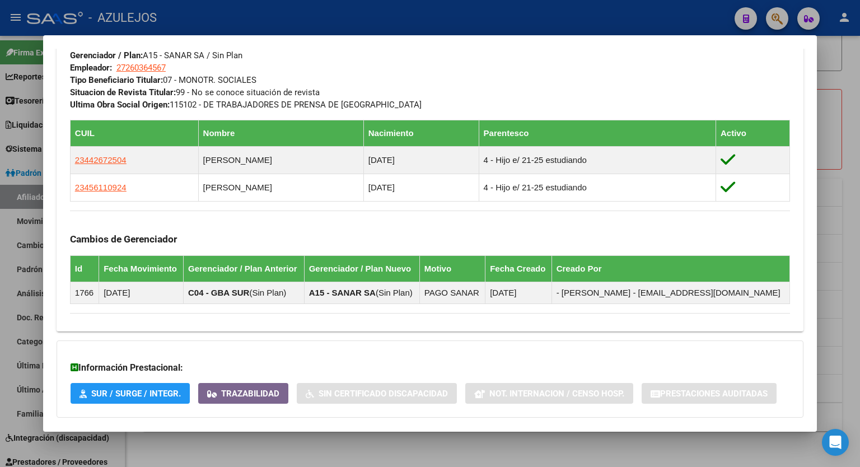
scroll to position [614, 0]
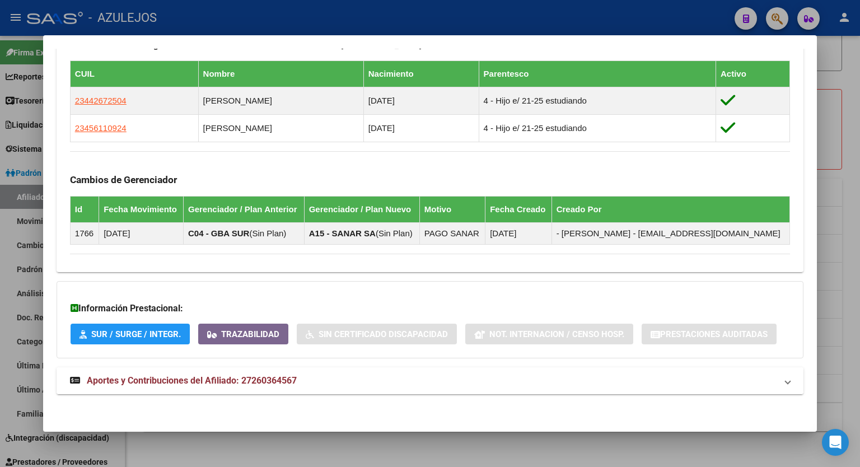
click at [260, 383] on span "Aportes y Contribuciones del Afiliado: 27260364567" at bounding box center [192, 380] width 210 height 11
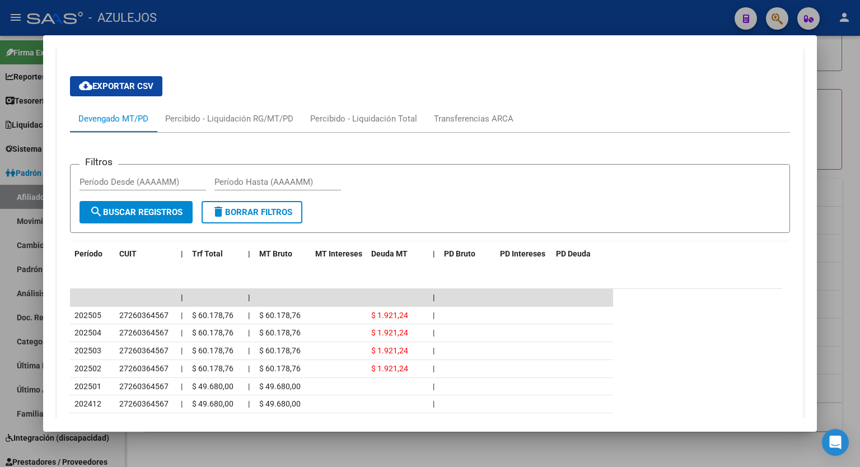
scroll to position [973, 0]
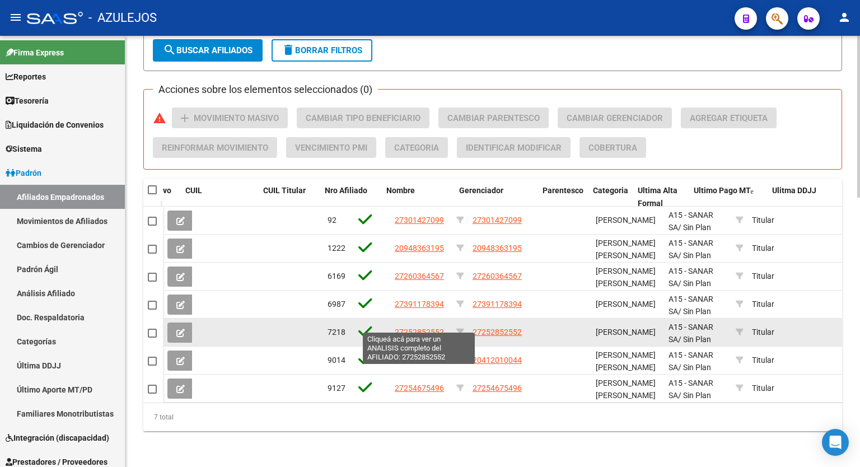
click at [430, 327] on span "27252852552" at bounding box center [419, 331] width 49 height 9
type textarea "27252852552"
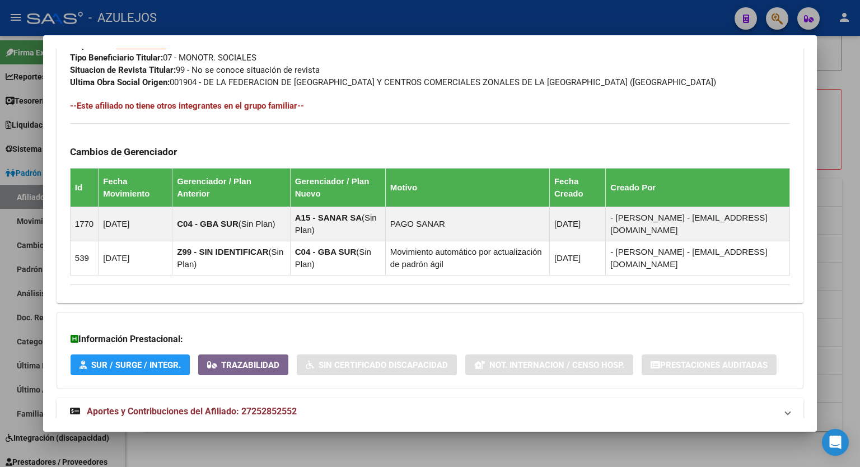
scroll to position [608, 0]
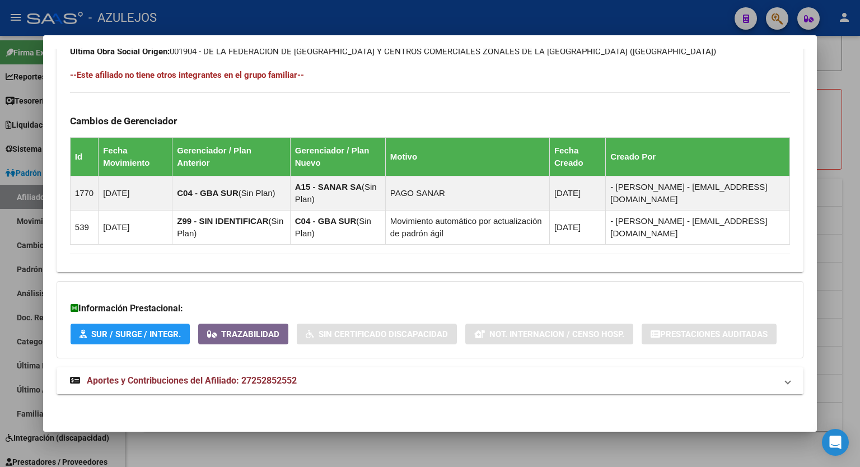
click at [311, 376] on mat-panel-title "Aportes y Contribuciones del Afiliado: 27252852552" at bounding box center [423, 380] width 706 height 13
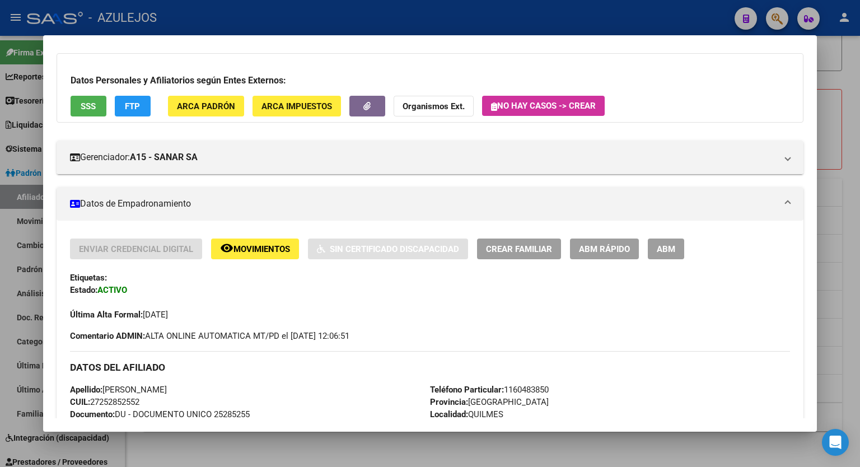
scroll to position [34, 0]
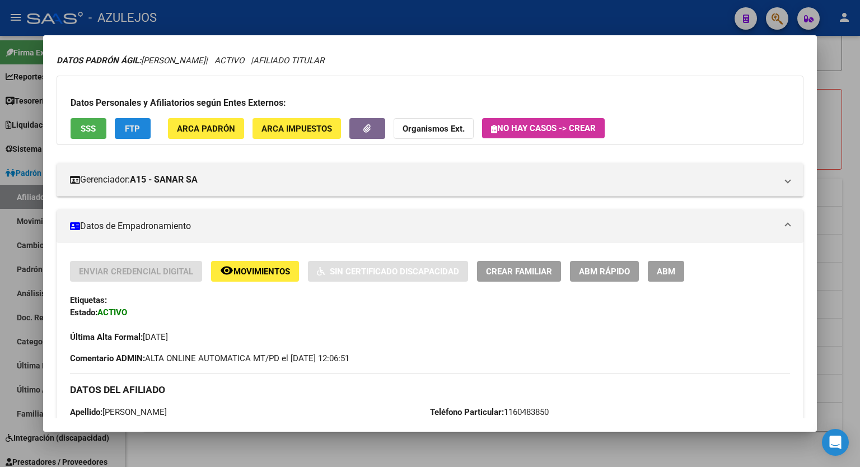
click at [134, 132] on span "FTP" at bounding box center [132, 129] width 15 height 10
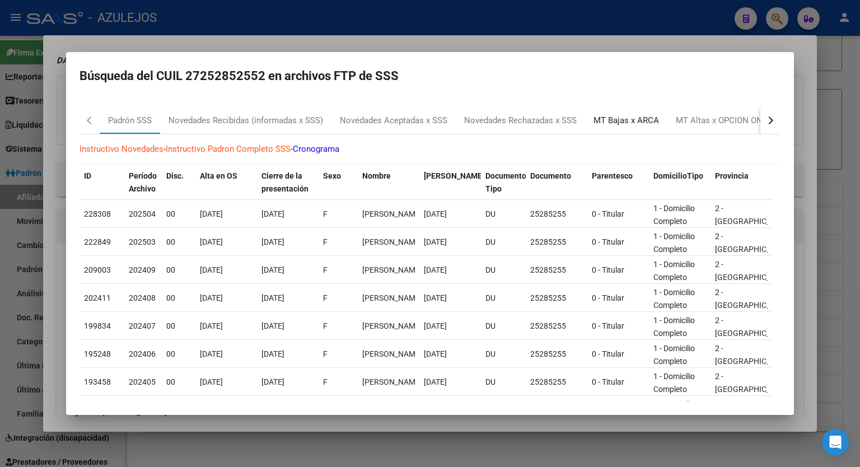
click at [606, 119] on div "MT Bajas x ARCA" at bounding box center [625, 120] width 65 height 13
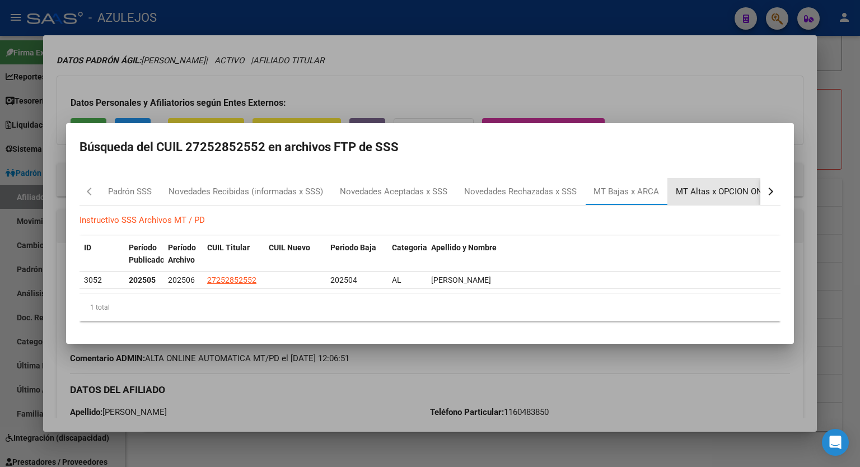
click at [728, 184] on div "MT Altas x OPCION ONLINE (ARCA)" at bounding box center [742, 191] width 151 height 27
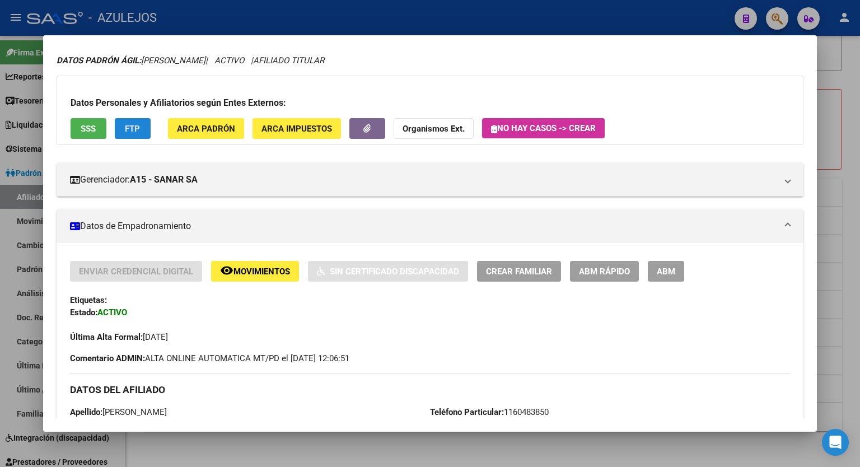
click at [609, 273] on span "ABM Rápido" at bounding box center [604, 271] width 51 height 10
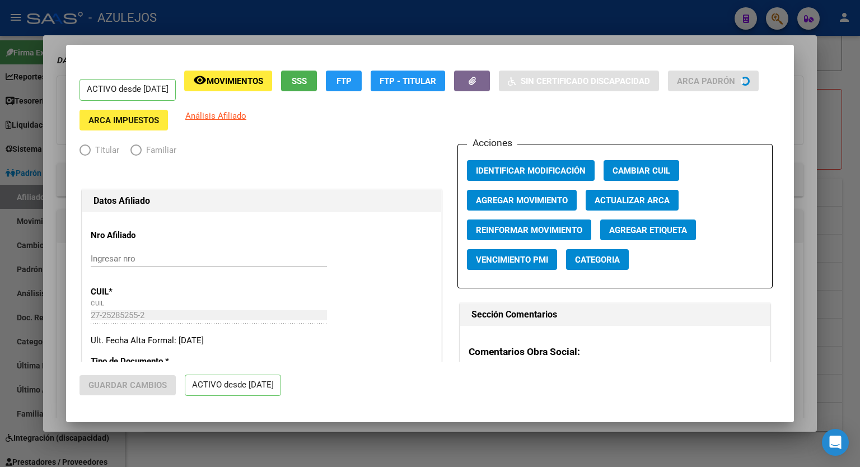
radio input "true"
type input "27-25285255-2"
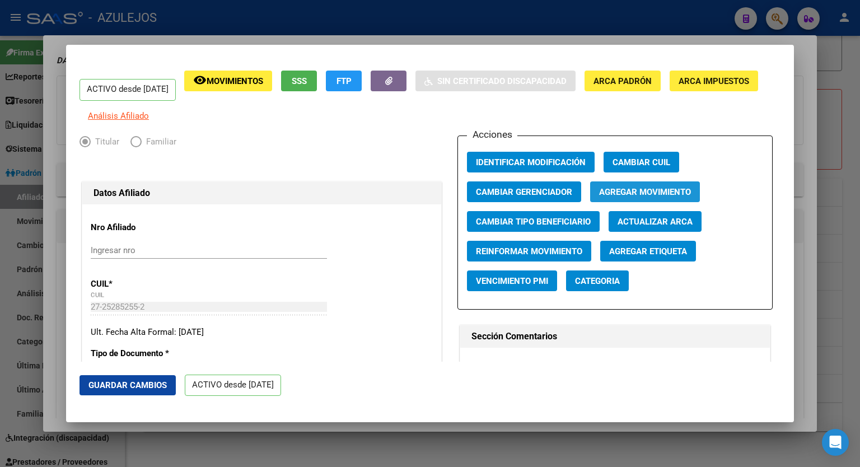
click at [654, 197] on span "Agregar Movimiento" at bounding box center [645, 192] width 92 height 10
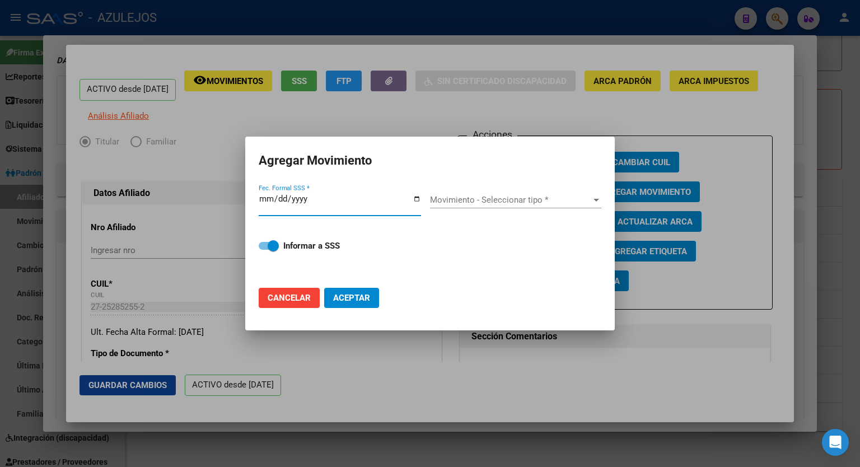
click at [410, 199] on input "Fec. Formal SSS *" at bounding box center [340, 203] width 162 height 18
click at [412, 198] on input "Fec. Formal SSS *" at bounding box center [340, 203] width 162 height 18
type input "[DATE]"
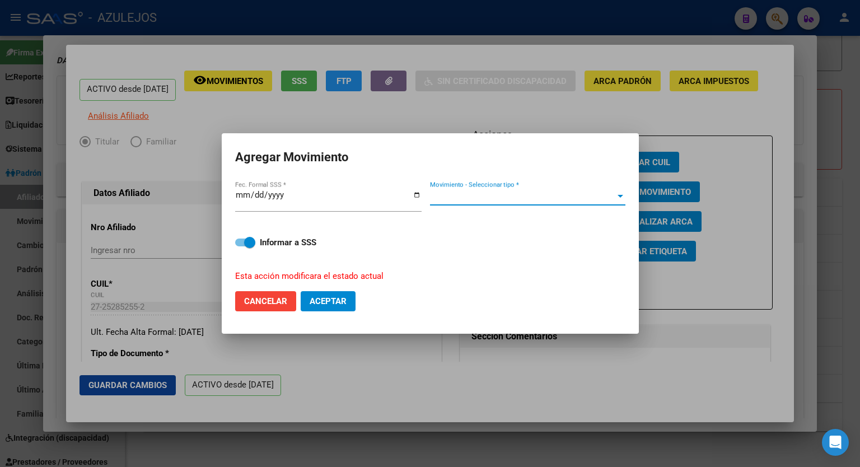
click at [610, 195] on span "Movimiento - Seleccionar tipo *" at bounding box center [522, 196] width 185 height 10
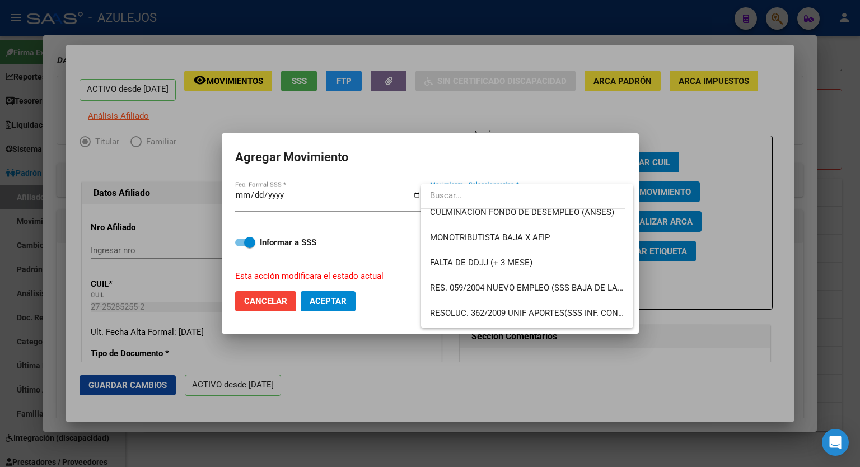
scroll to position [291, 0]
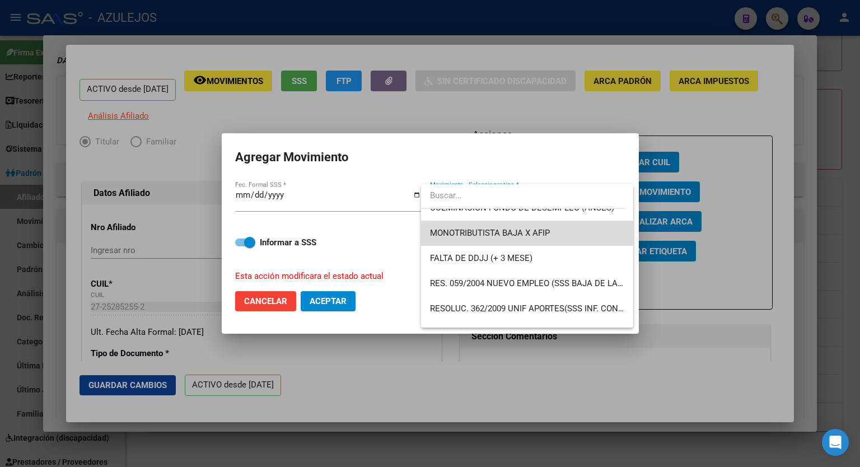
click at [551, 234] on span "MONOTRIBUTISTA BAJA X AFIP" at bounding box center [527, 232] width 194 height 25
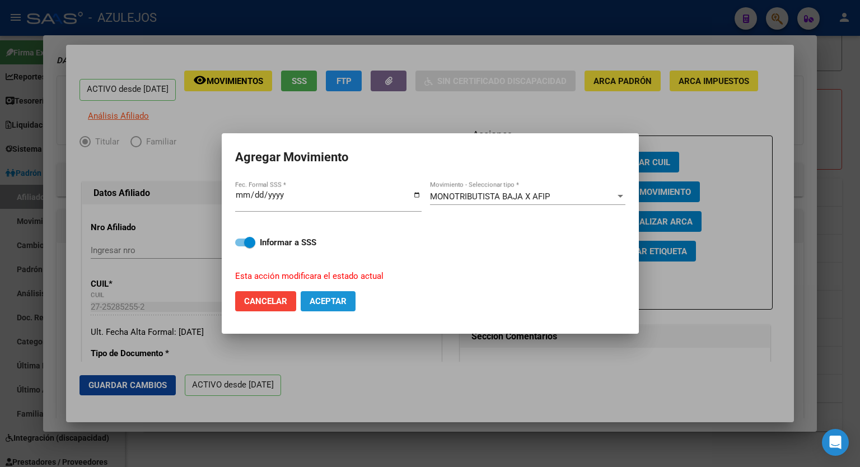
click at [332, 303] on span "Aceptar" at bounding box center [327, 301] width 37 height 10
checkbox input "false"
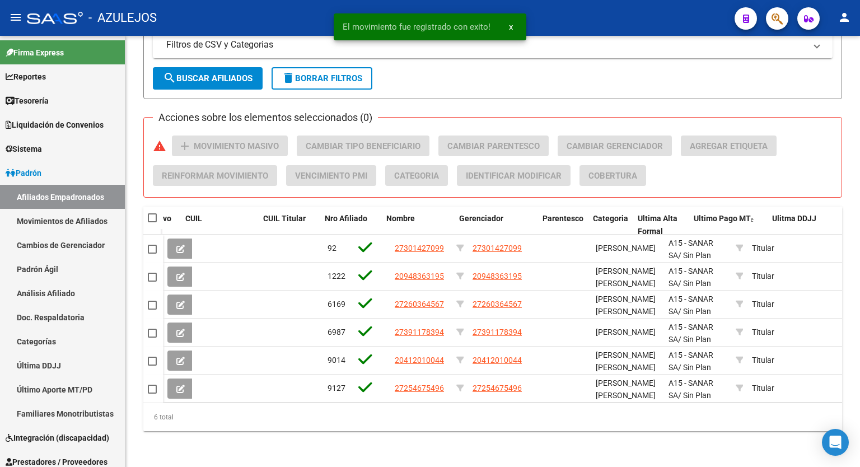
scroll to position [690, 0]
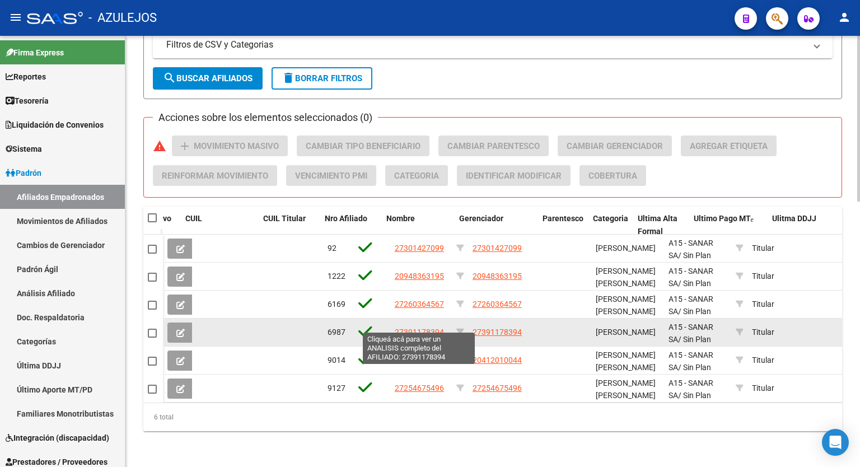
click at [428, 327] on span "27391178394" at bounding box center [419, 331] width 49 height 9
type textarea "27391178394"
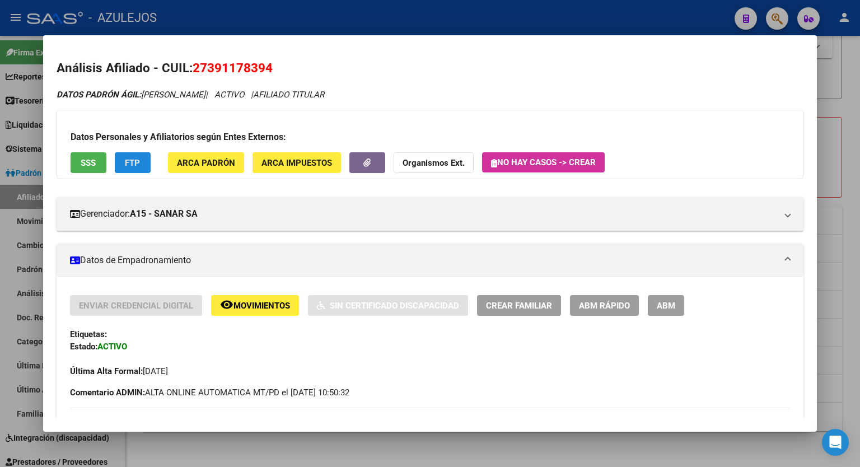
click at [138, 166] on span "FTP" at bounding box center [132, 163] width 15 height 10
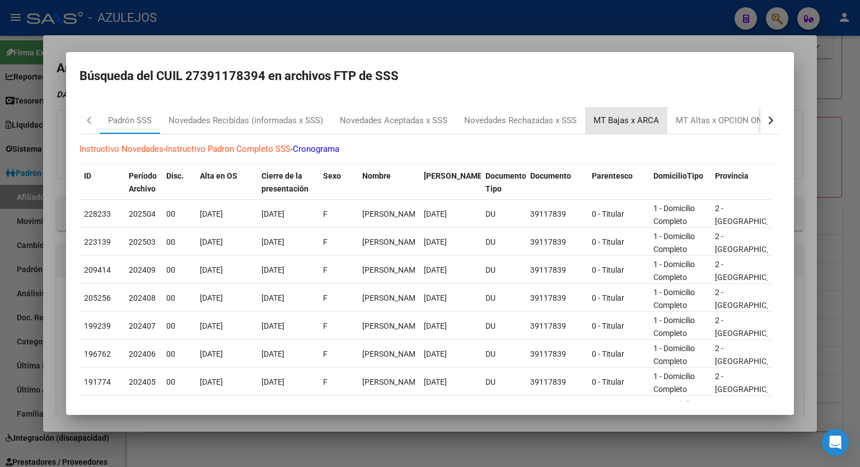
click at [632, 117] on div "MT Bajas x ARCA" at bounding box center [625, 120] width 65 height 13
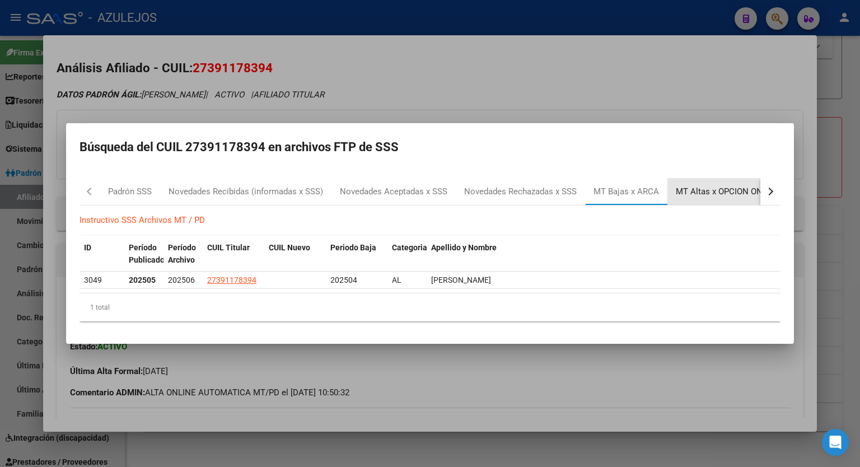
click at [729, 182] on div "MT Altas x OPCION ONLINE (ARCA)" at bounding box center [742, 191] width 151 height 27
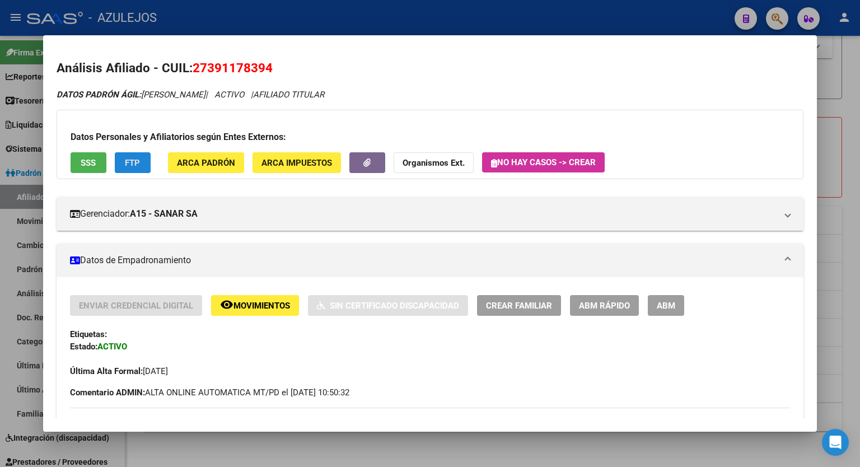
click at [602, 301] on span "ABM Rápido" at bounding box center [604, 306] width 51 height 10
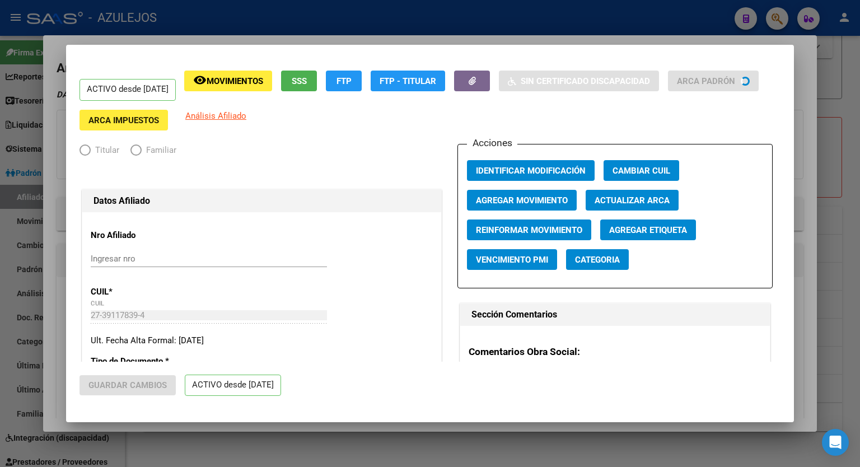
radio input "true"
type input "27-39117839-4"
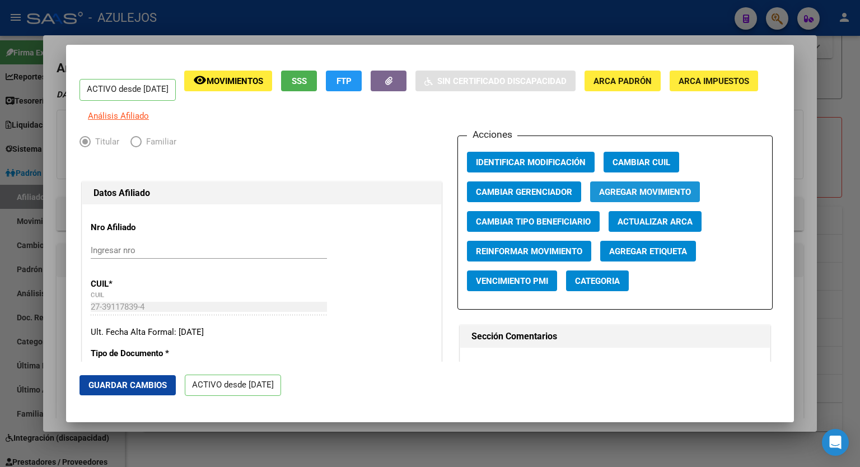
click at [636, 202] on button "Agregar Movimiento" at bounding box center [645, 191] width 110 height 21
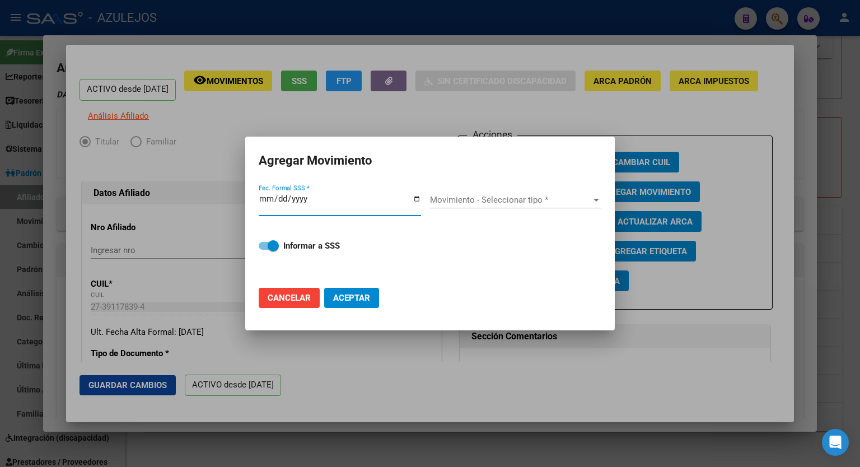
click at [415, 198] on input "Fec. Formal SSS *" at bounding box center [340, 203] width 162 height 18
type input "[DATE]"
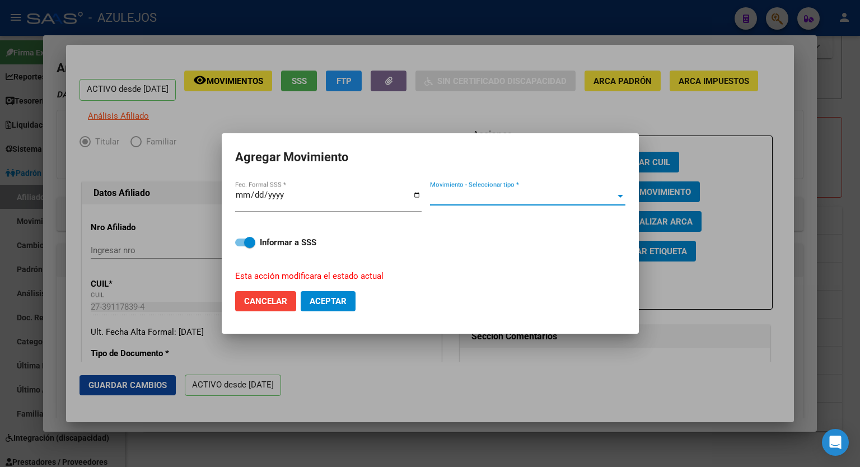
click at [611, 195] on span "Movimiento - Seleccionar tipo *" at bounding box center [522, 196] width 185 height 10
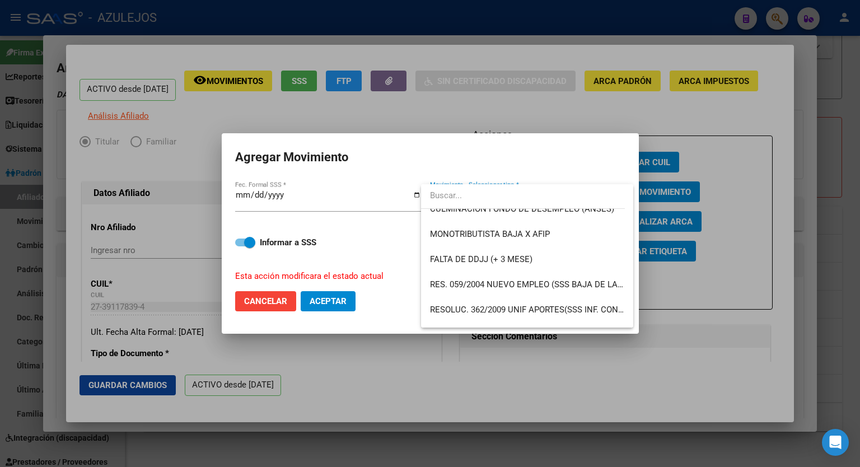
scroll to position [291, 0]
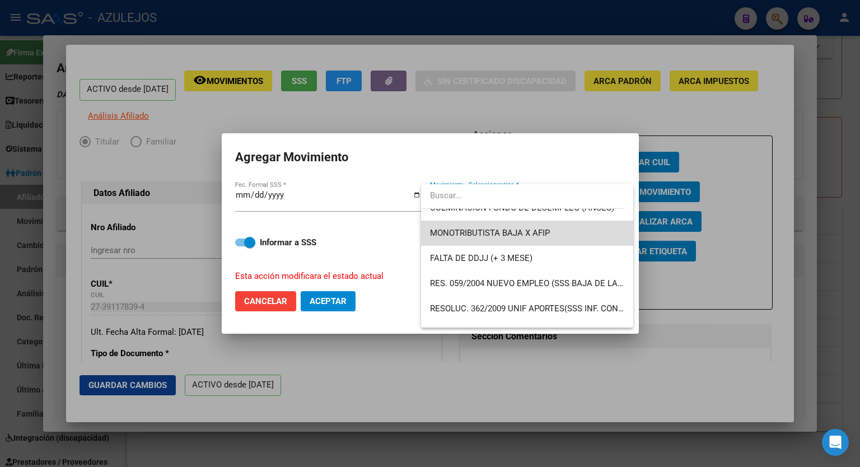
click at [553, 236] on span "MONOTRIBUTISTA BAJA X AFIP" at bounding box center [527, 232] width 194 height 25
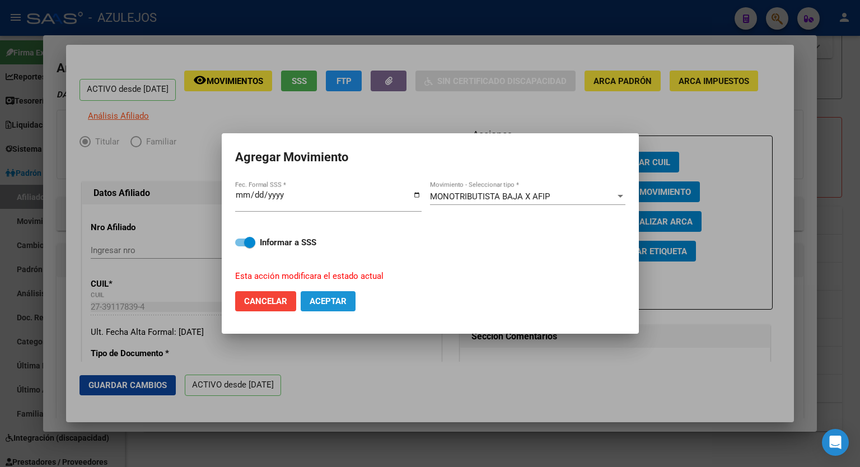
click at [335, 302] on span "Aceptar" at bounding box center [327, 301] width 37 height 10
checkbox input "false"
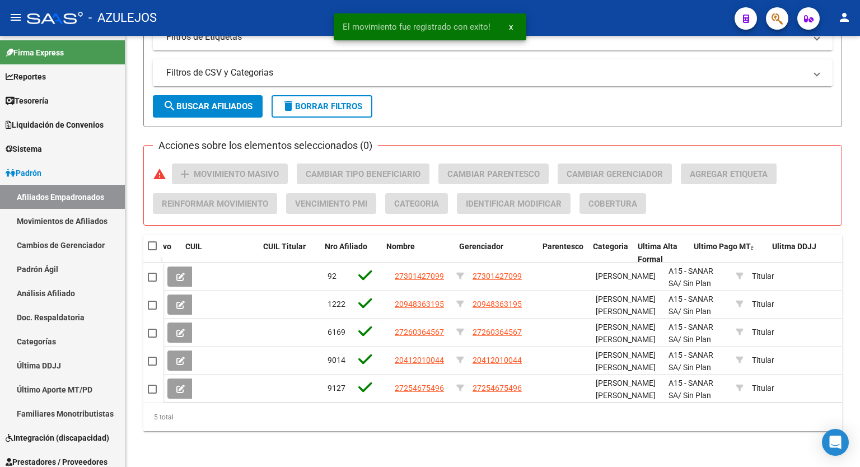
scroll to position [663, 0]
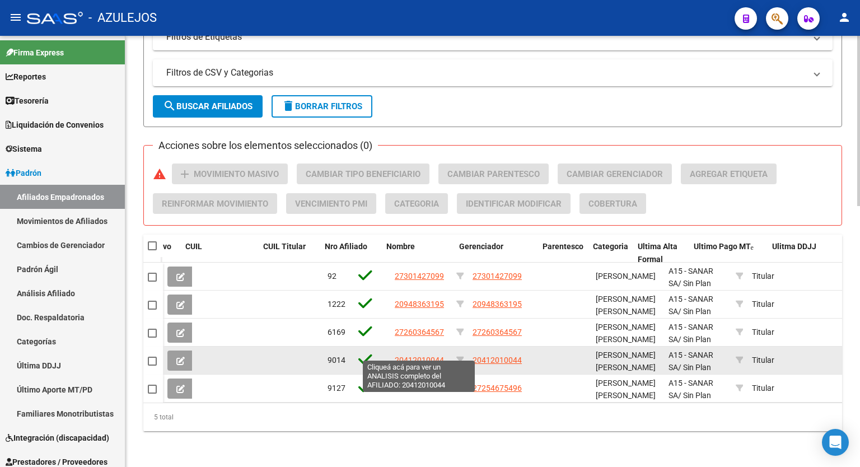
click at [421, 355] on span "20412010044" at bounding box center [419, 359] width 49 height 9
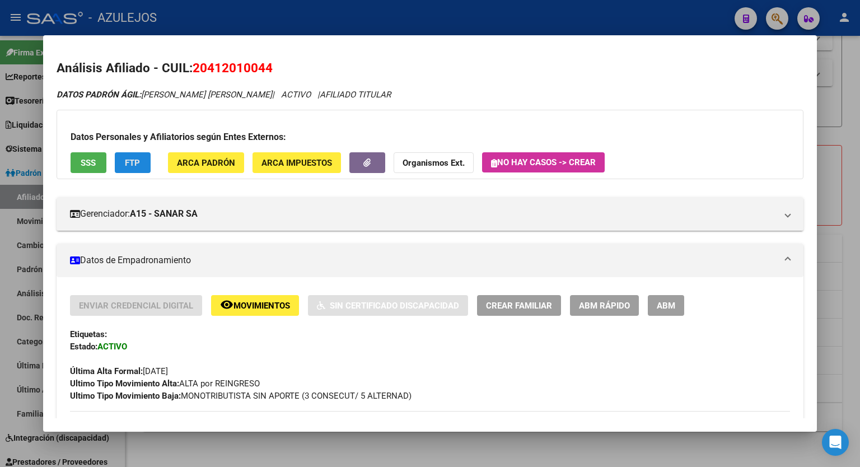
click at [135, 163] on span "FTP" at bounding box center [132, 163] width 15 height 10
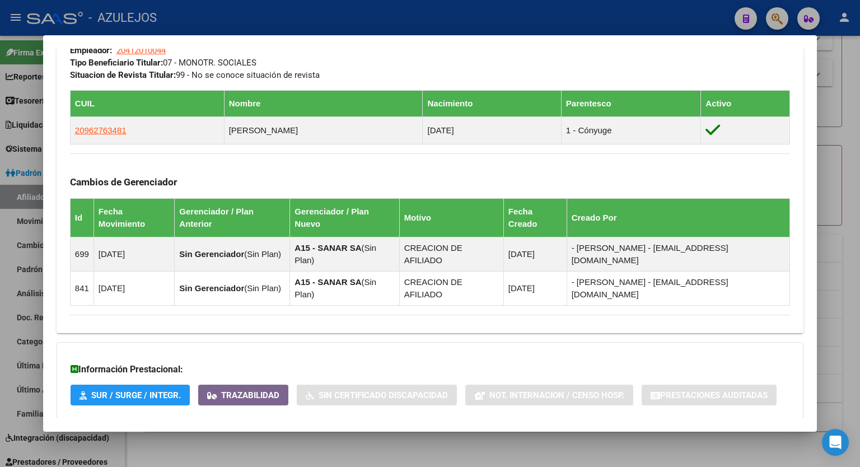
scroll to position [600, 0]
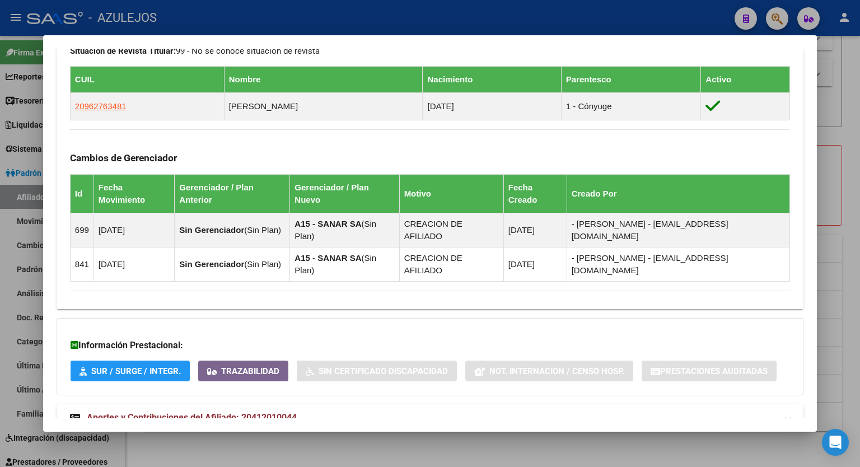
click at [299, 411] on mat-panel-title "Aportes y Contribuciones del Afiliado: 20412010044" at bounding box center [423, 417] width 706 height 13
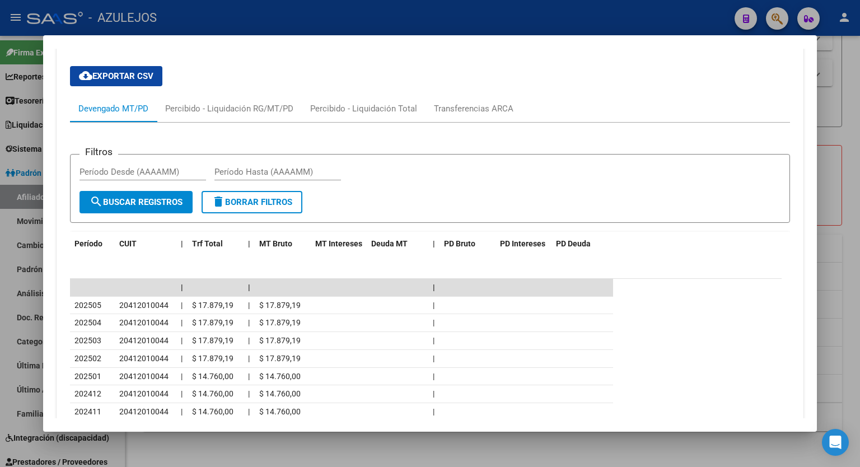
scroll to position [1003, 0]
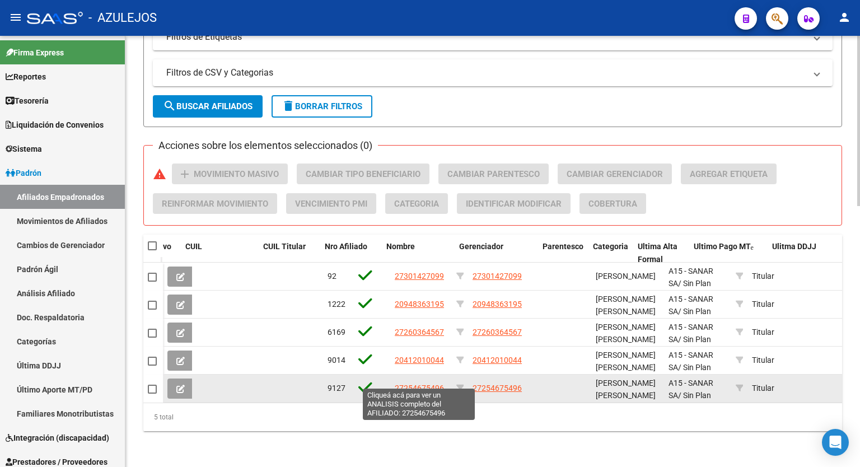
click at [409, 383] on span "27254675496" at bounding box center [419, 387] width 49 height 9
type textarea "27254675496"
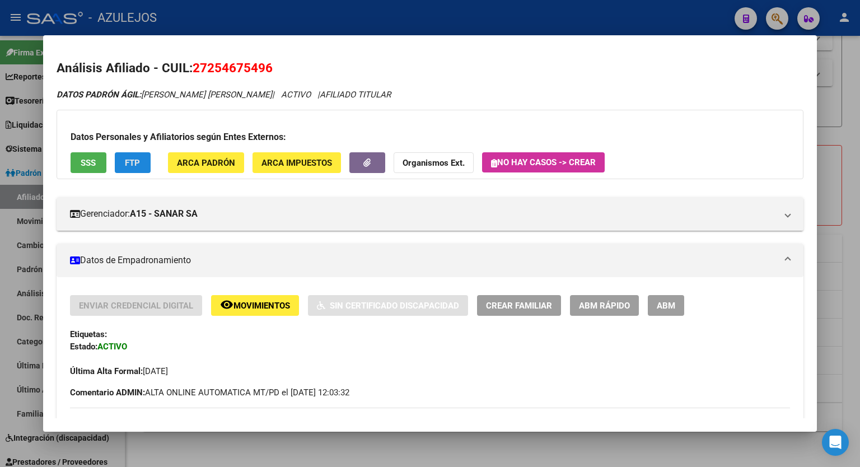
click at [134, 162] on span "FTP" at bounding box center [132, 163] width 15 height 10
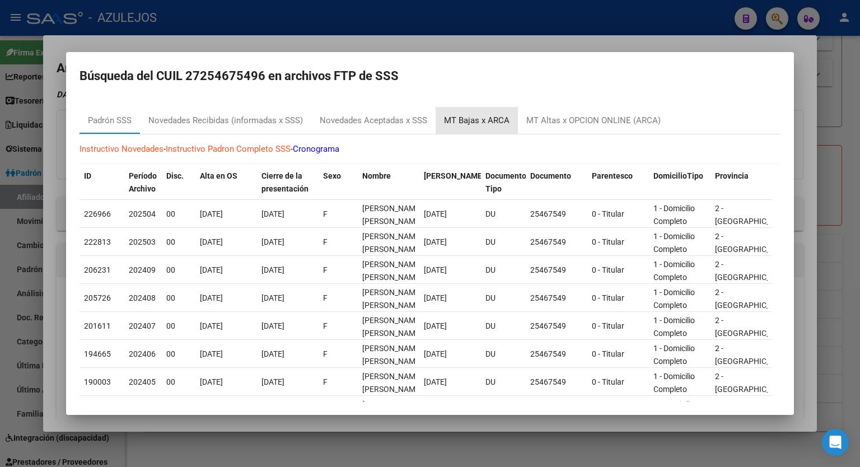
click at [490, 123] on div "MT Bajas x ARCA" at bounding box center [476, 120] width 65 height 13
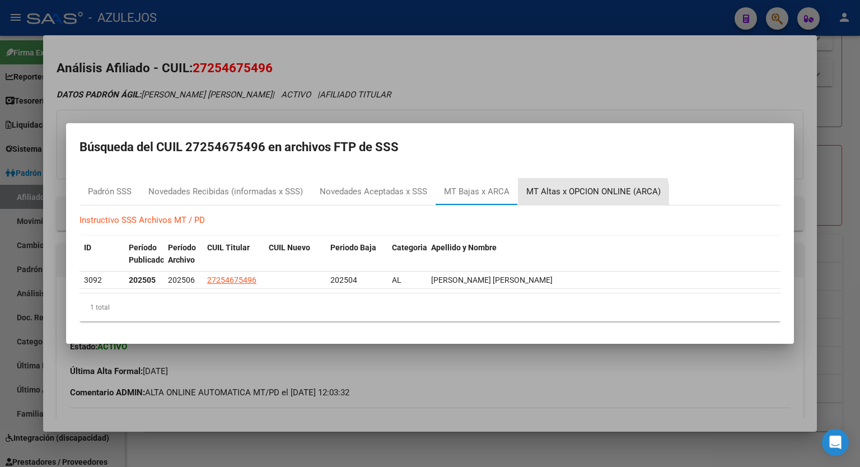
click at [591, 195] on div "MT Altas x OPCION ONLINE (ARCA)" at bounding box center [593, 191] width 134 height 13
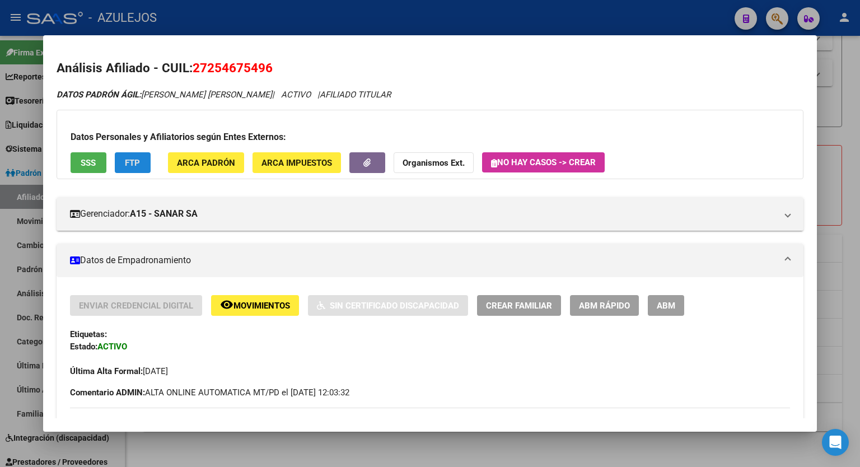
click at [603, 308] on span "ABM Rápido" at bounding box center [604, 306] width 51 height 10
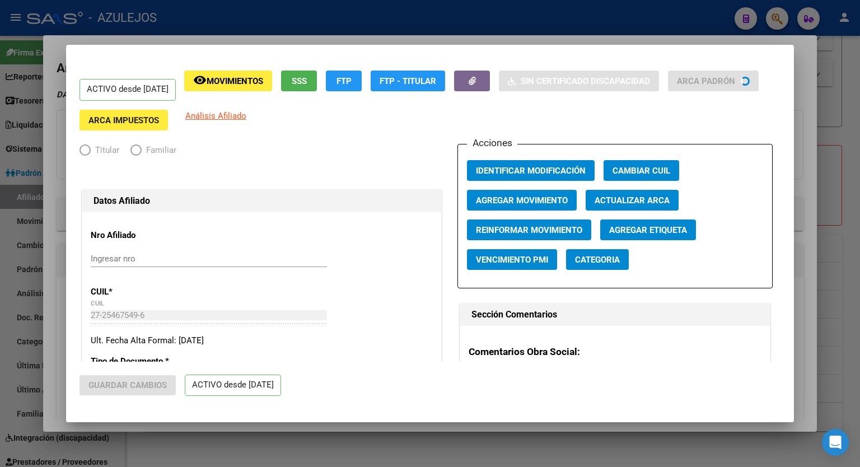
radio input "true"
type input "27-25467549-6"
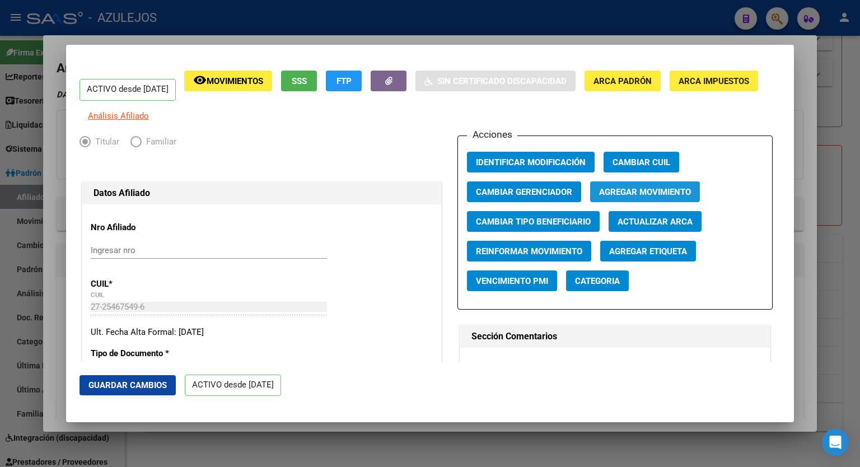
click at [634, 197] on span "Agregar Movimiento" at bounding box center [645, 192] width 92 height 10
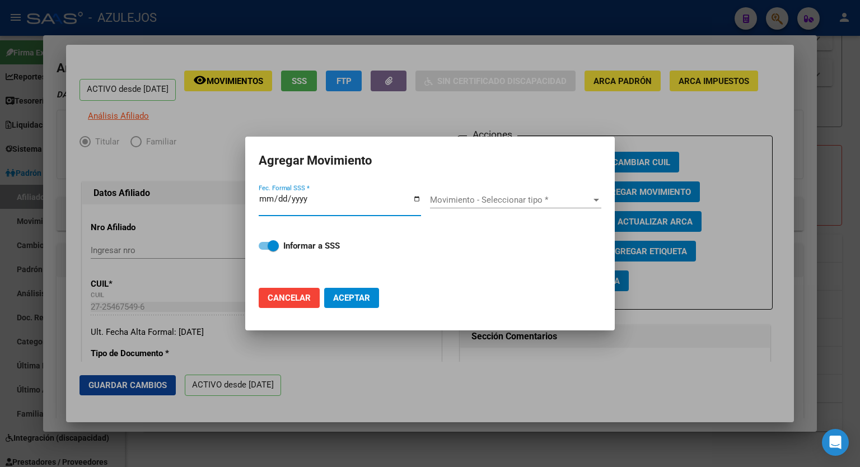
click at [418, 202] on input "Fec. Formal SSS *" at bounding box center [340, 203] width 162 height 18
type input "[DATE]"
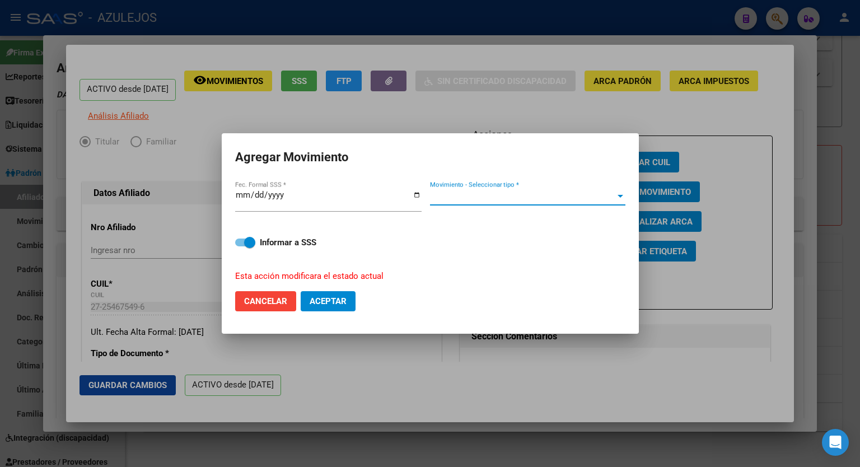
click at [615, 193] on div at bounding box center [620, 196] width 10 height 9
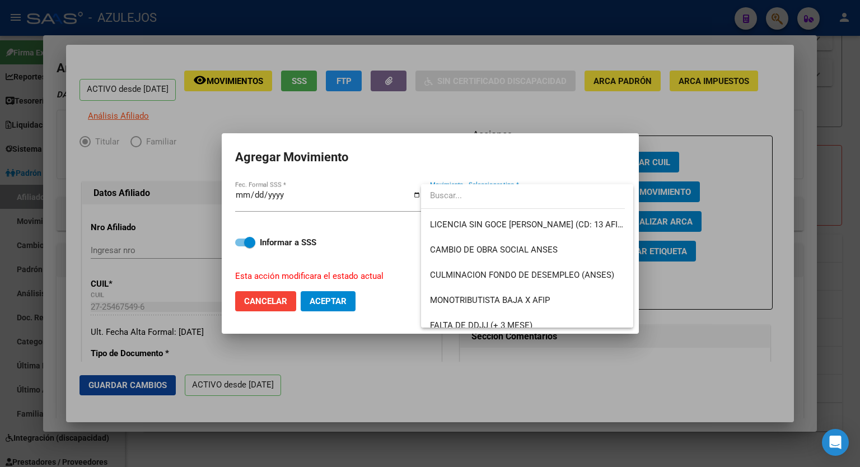
scroll to position [246, 0]
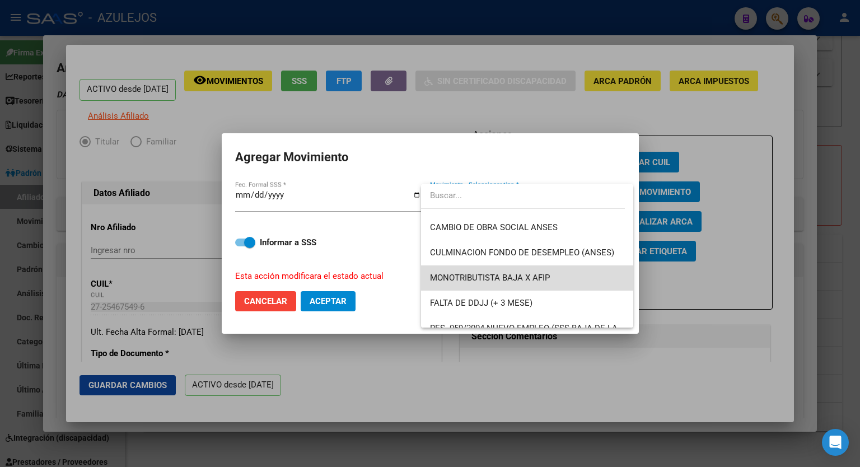
click at [555, 281] on span "MONOTRIBUTISTA BAJA X AFIP" at bounding box center [527, 277] width 194 height 25
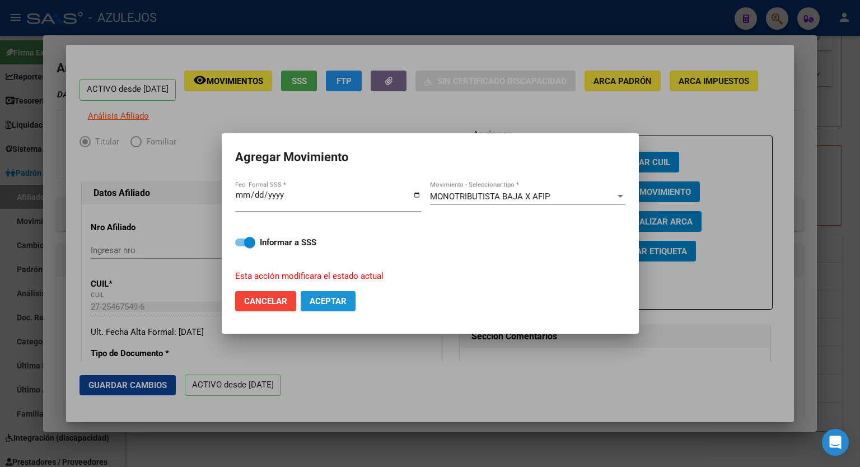
click at [338, 302] on span "Aceptar" at bounding box center [327, 301] width 37 height 10
checkbox input "false"
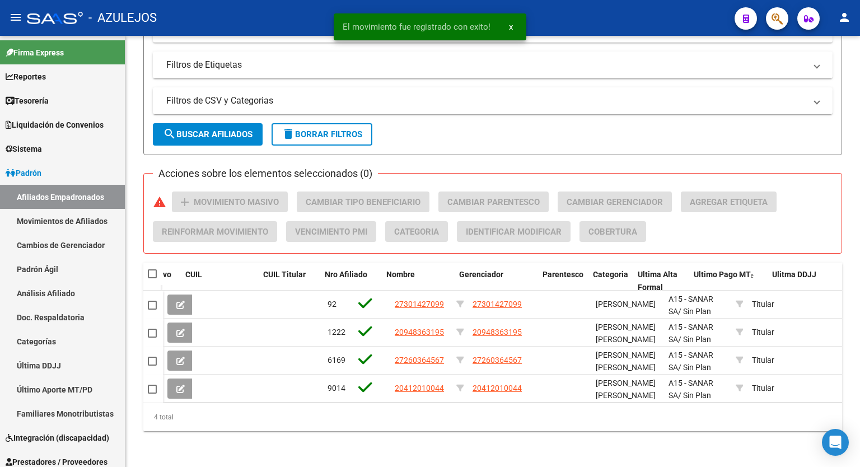
scroll to position [634, 0]
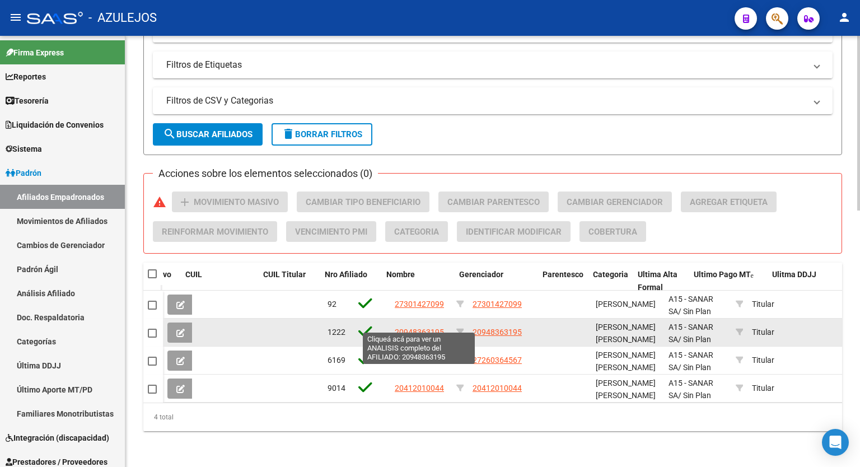
click at [430, 327] on span "20948363195" at bounding box center [419, 331] width 49 height 9
type textarea "20948363195"
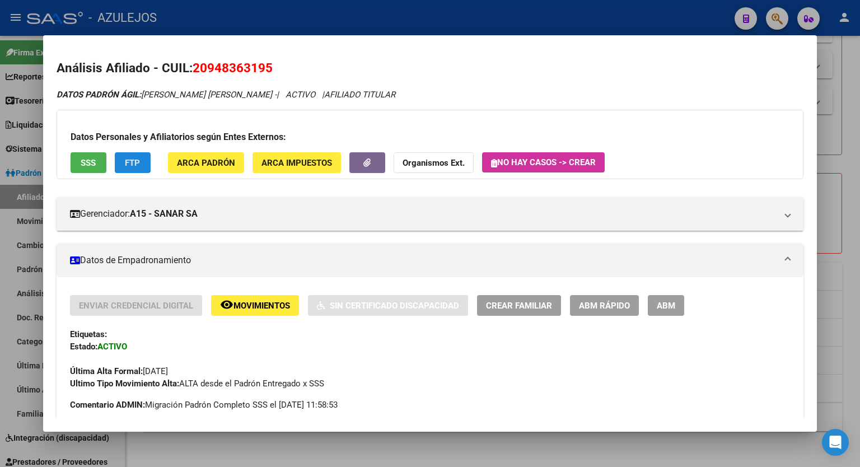
click at [137, 155] on button "FTP" at bounding box center [133, 162] width 36 height 21
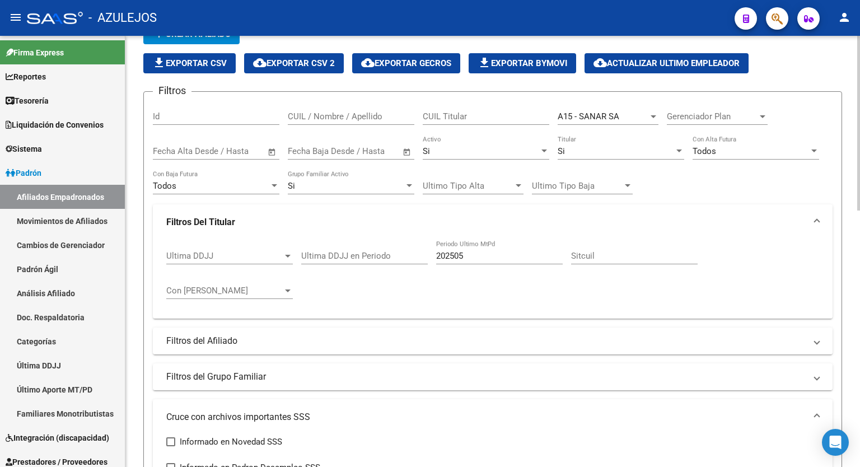
scroll to position [56, 0]
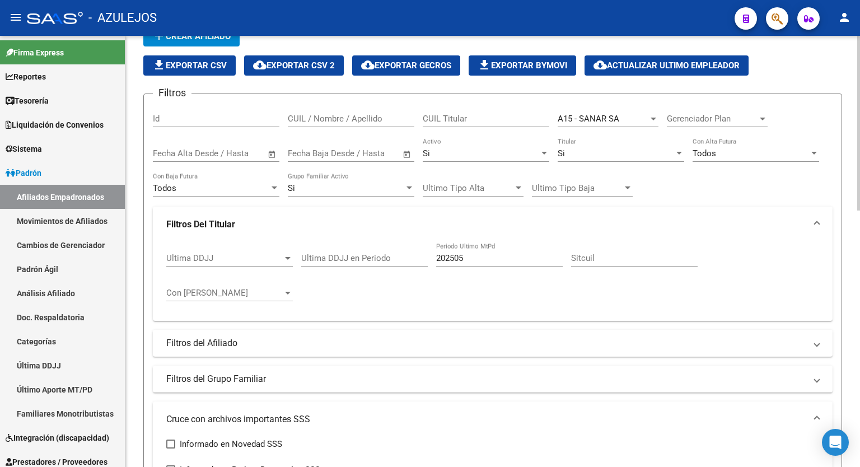
click at [859, 69] on div at bounding box center [858, 146] width 3 height 175
click at [486, 258] on input "202505" at bounding box center [499, 258] width 126 height 10
type input "2"
click at [694, 218] on mat-panel-title "Filtros Del Titular" at bounding box center [485, 224] width 639 height 12
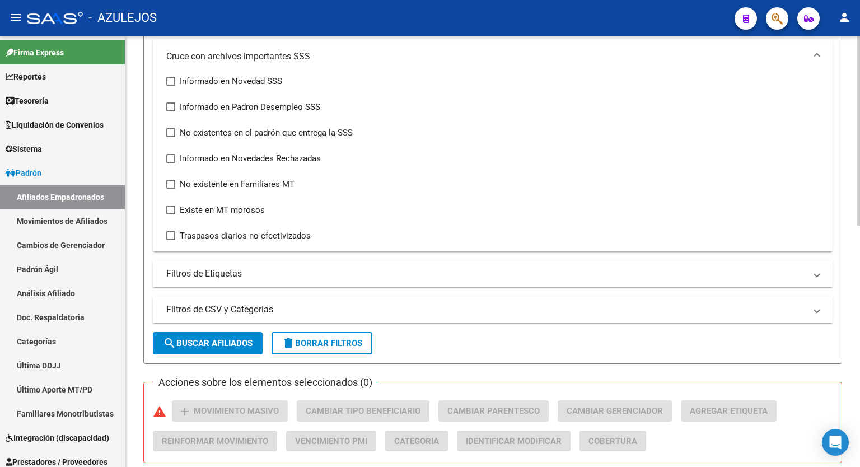
scroll to position [327, 0]
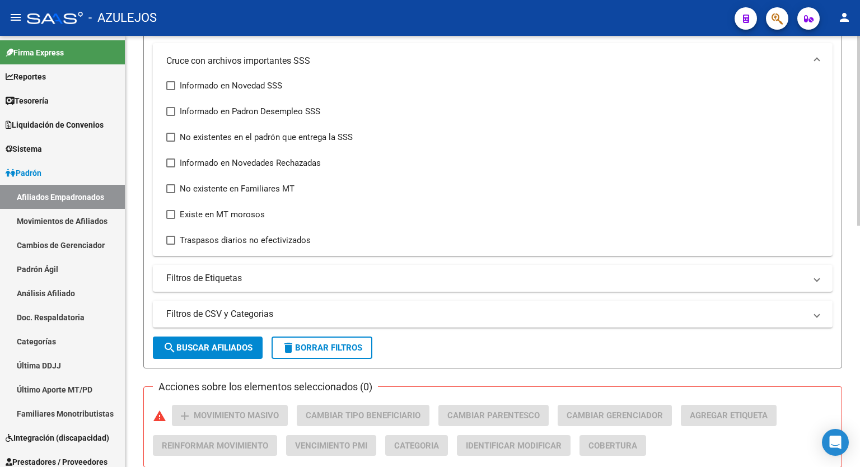
click at [858, 322] on div at bounding box center [858, 276] width 3 height 190
click at [224, 351] on span "search Buscar Afiliados" at bounding box center [208, 347] width 90 height 10
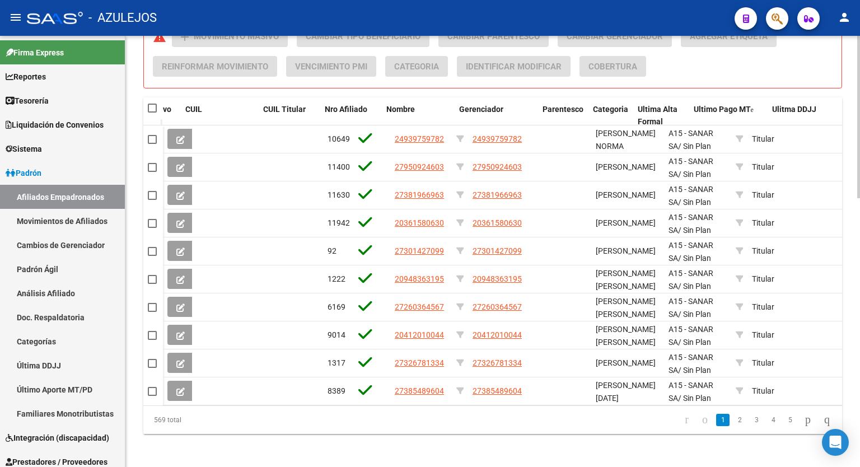
scroll to position [705, 0]
click at [859, 412] on div at bounding box center [858, 384] width 3 height 162
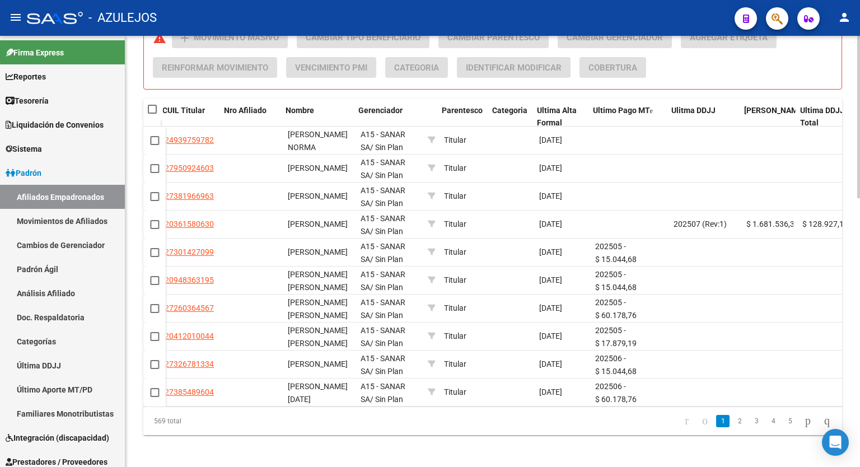
scroll to position [0, 310]
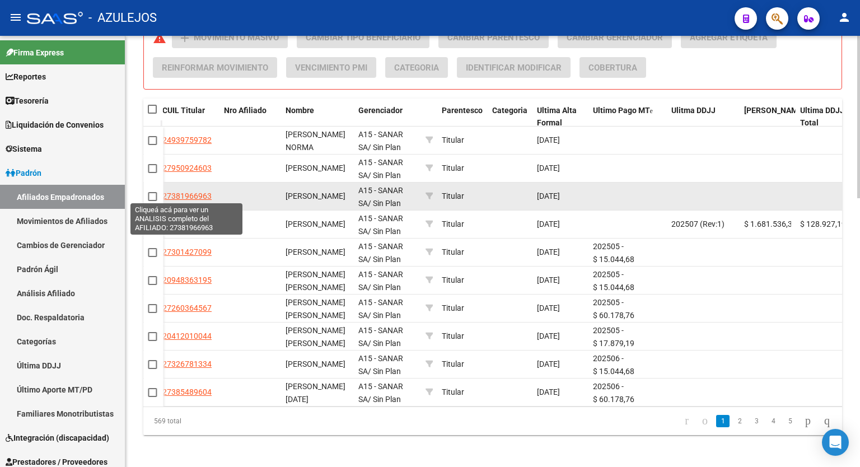
click at [197, 194] on span "27381966963" at bounding box center [186, 195] width 49 height 9
type textarea "27381966963"
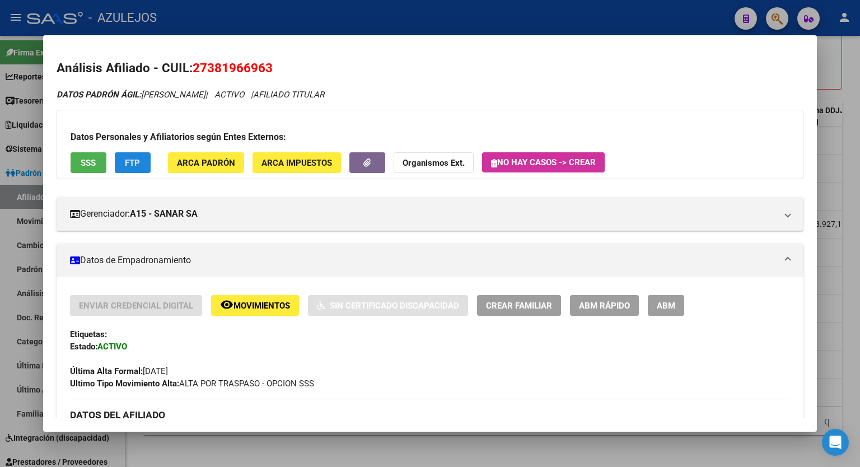
click at [131, 159] on span "FTP" at bounding box center [132, 163] width 15 height 10
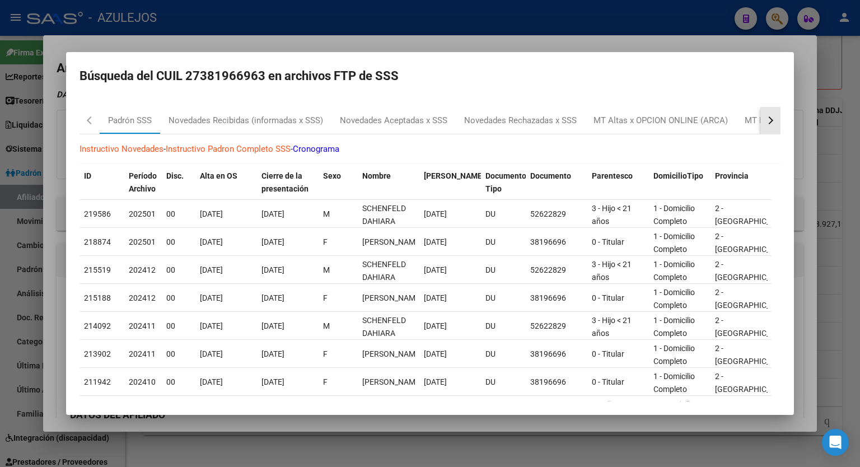
click at [764, 119] on button "button" at bounding box center [770, 120] width 20 height 27
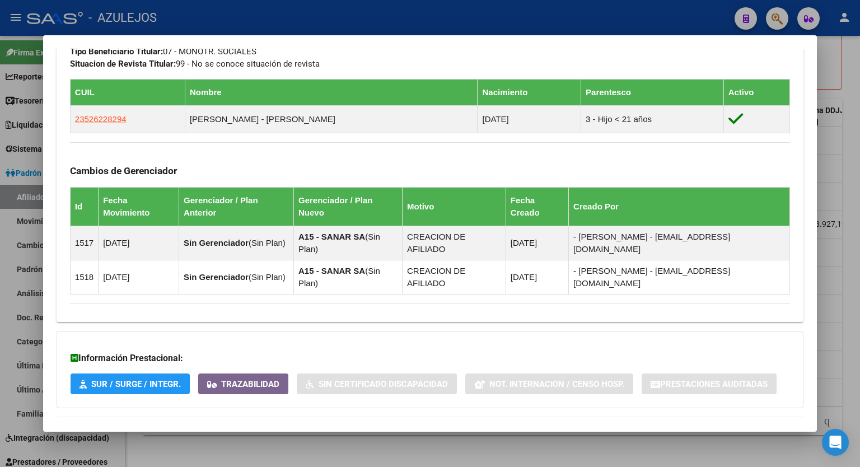
scroll to position [587, 0]
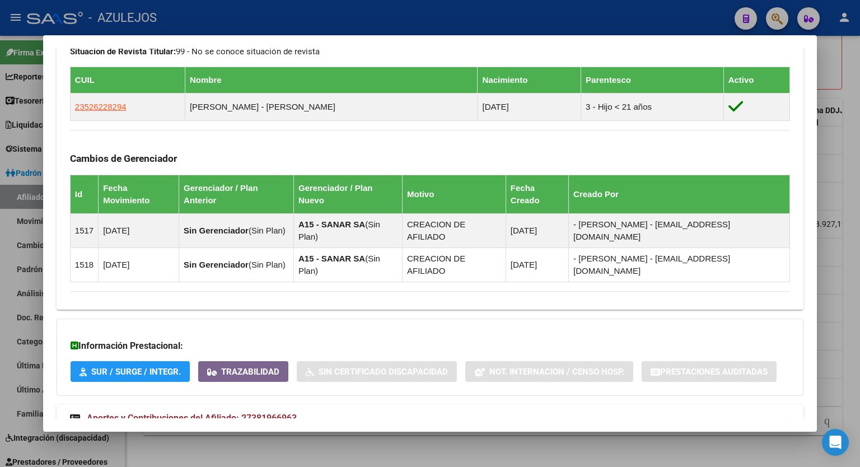
click at [268, 412] on span "Aportes y Contribuciones del Afiliado: 27381966963" at bounding box center [192, 417] width 210 height 11
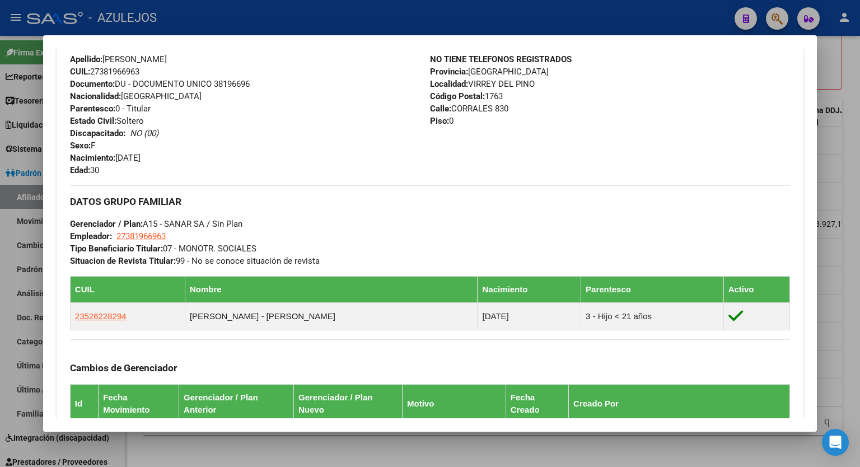
scroll to position [0, 0]
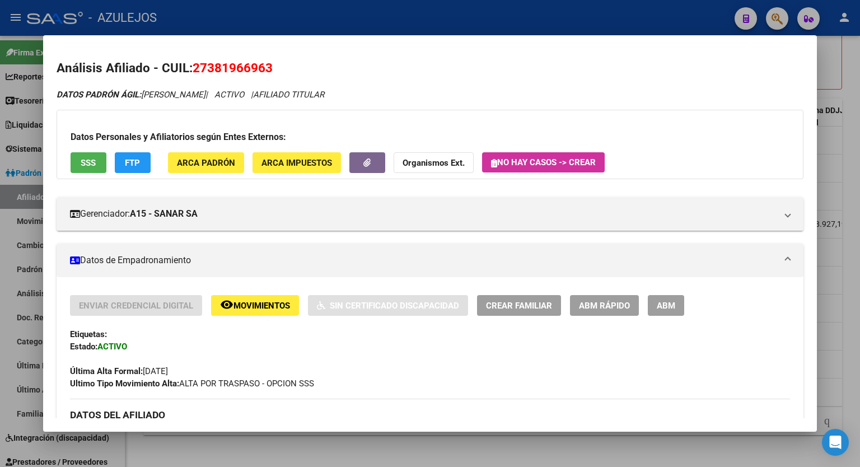
click at [612, 303] on span "ABM Rápido" at bounding box center [604, 306] width 51 height 10
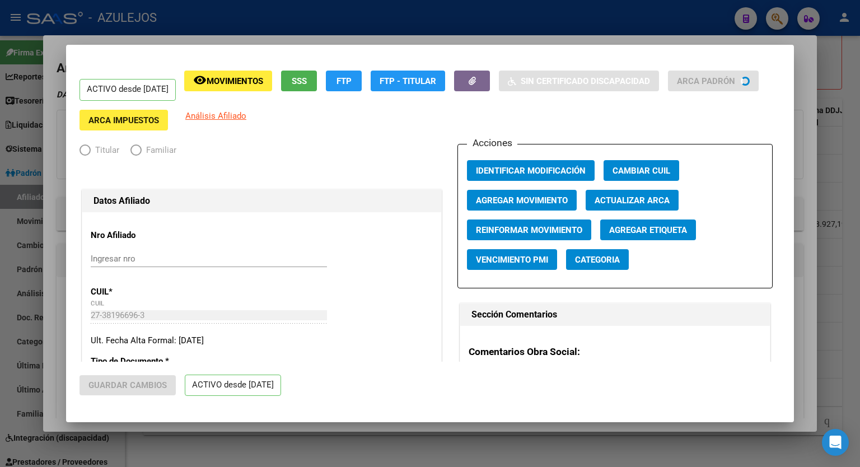
radio input "true"
type input "27-38196696-3"
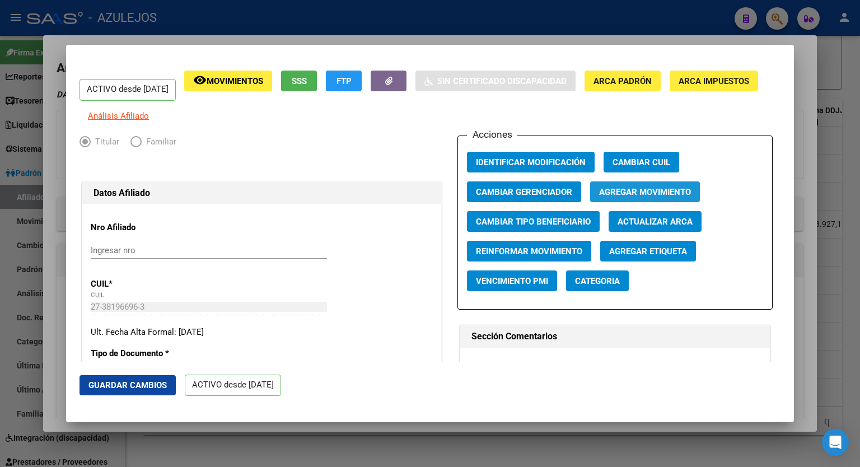
click at [635, 197] on span "Agregar Movimiento" at bounding box center [645, 192] width 92 height 10
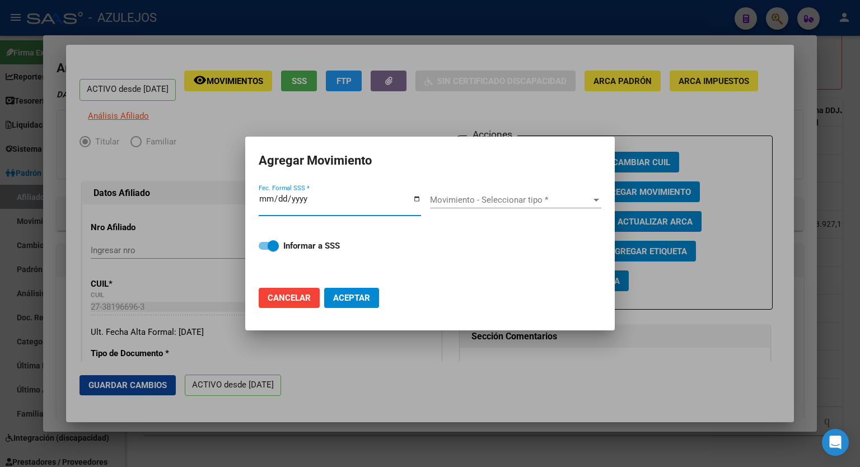
click at [419, 197] on input "Fec. Formal SSS *" at bounding box center [340, 203] width 162 height 18
type input "[DATE]"
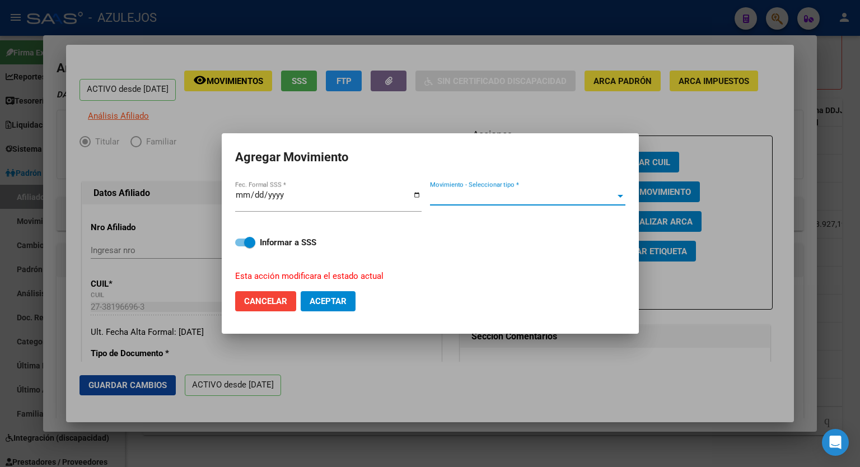
click at [617, 195] on div at bounding box center [620, 196] width 6 height 3
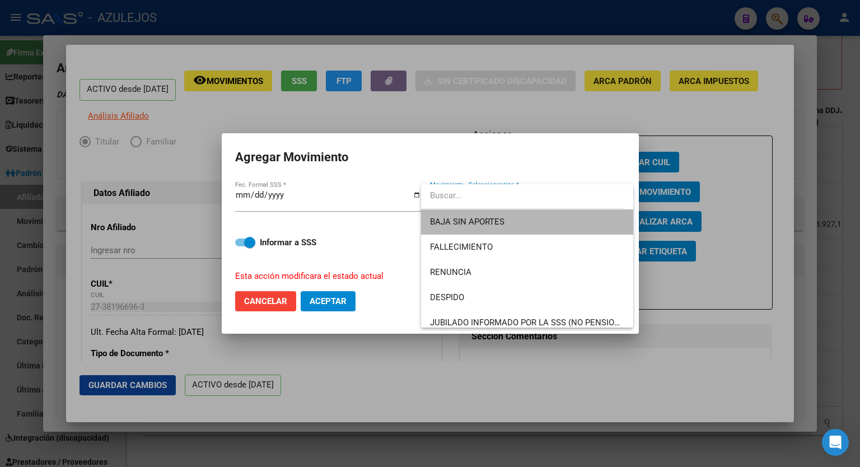
click at [546, 219] on span "BAJA SIN APORTES" at bounding box center [527, 221] width 194 height 25
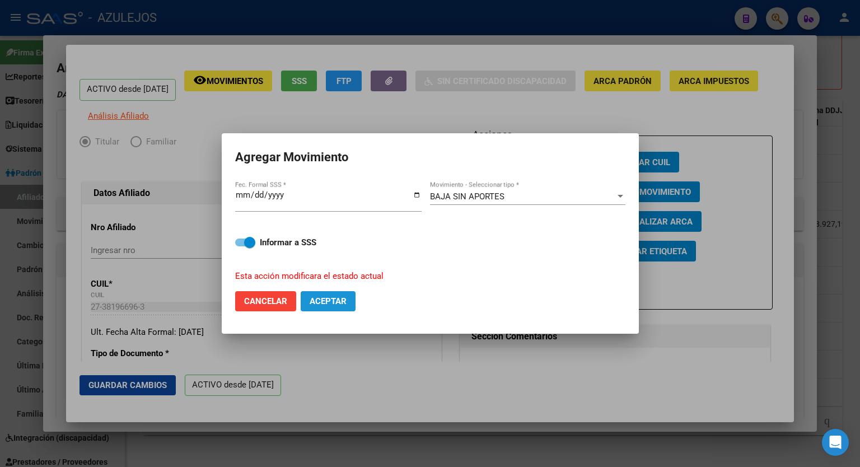
click at [341, 302] on span "Aceptar" at bounding box center [327, 301] width 37 height 10
checkbox input "false"
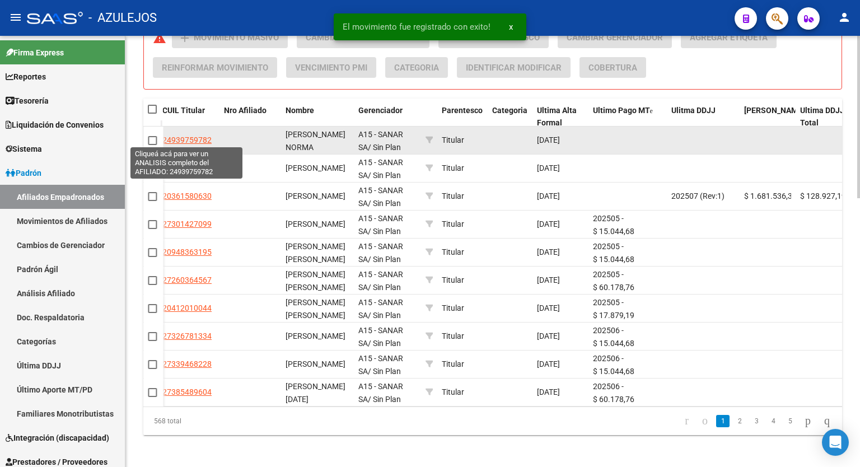
click at [203, 138] on span "24939759782" at bounding box center [186, 139] width 49 height 9
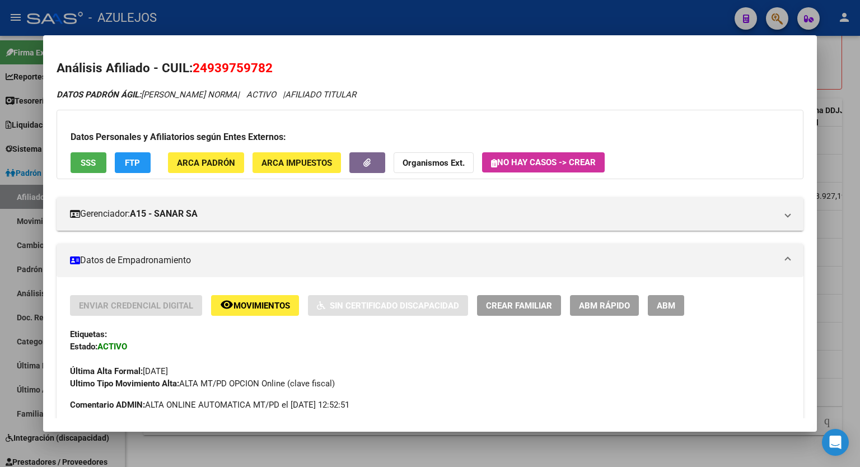
click at [141, 162] on button "FTP" at bounding box center [133, 162] width 36 height 21
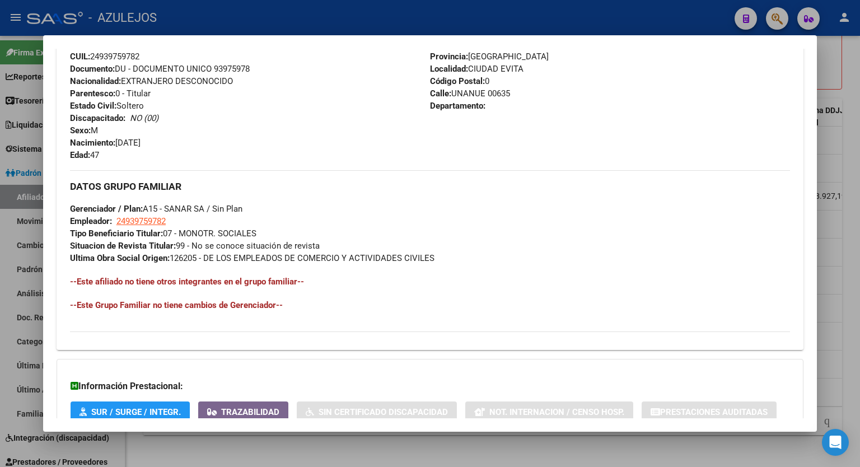
scroll to position [492, 0]
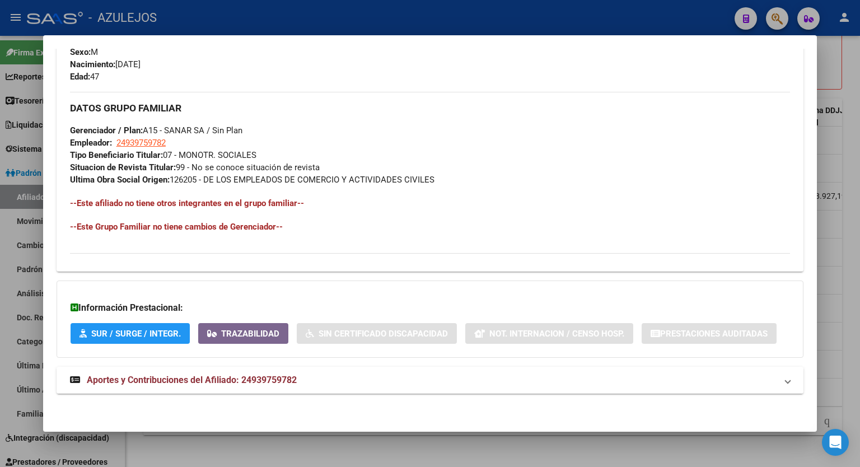
click at [260, 381] on span "Aportes y Contribuciones del Afiliado: 24939759782" at bounding box center [192, 379] width 210 height 11
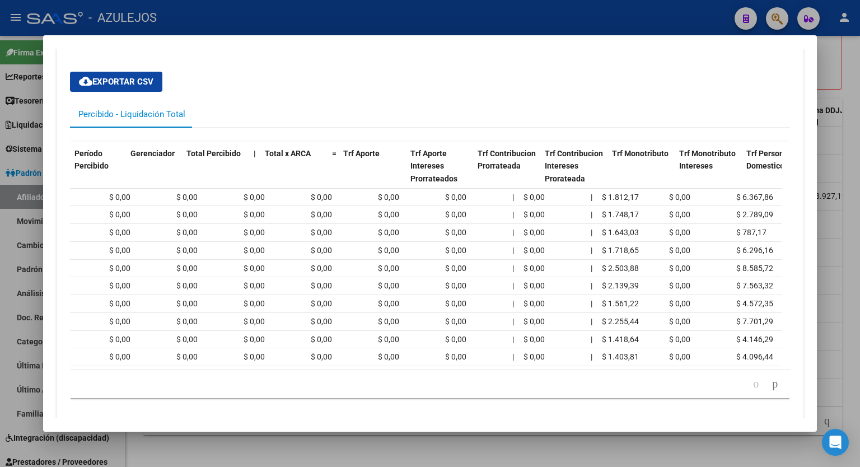
scroll to position [0, 0]
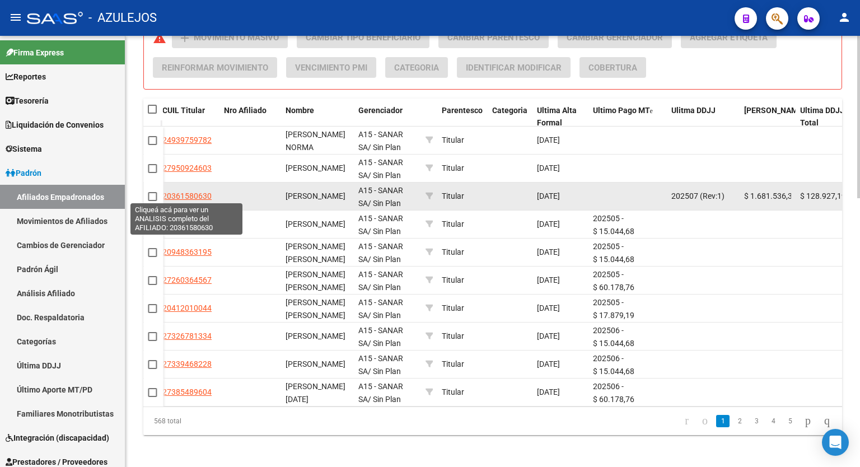
click at [188, 193] on span "20361580630" at bounding box center [186, 195] width 49 height 9
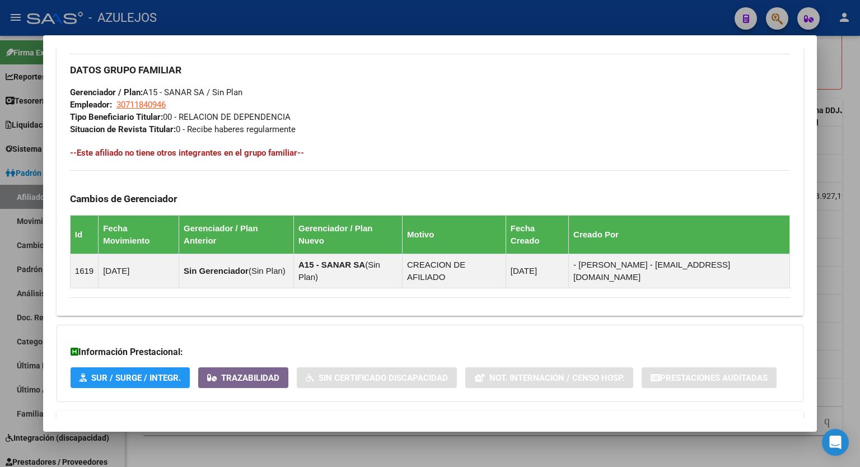
scroll to position [528, 0]
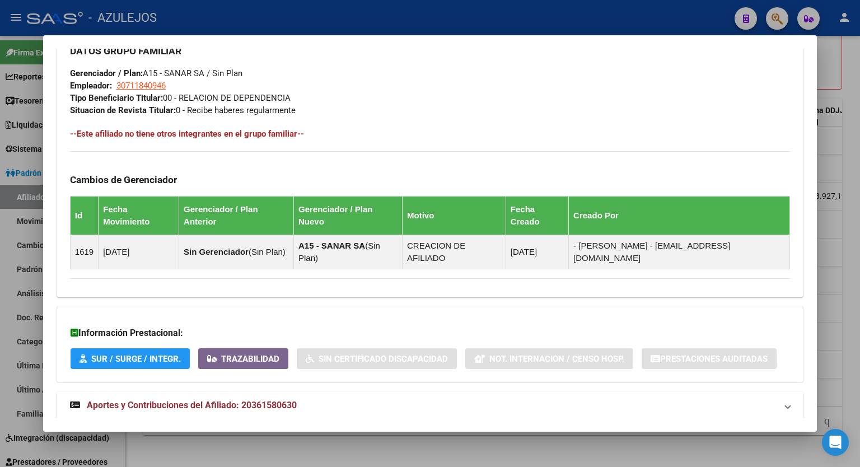
click at [266, 392] on mat-expansion-panel-header "Aportes y Contribuciones del Afiliado: 20361580630" at bounding box center [430, 405] width 747 height 27
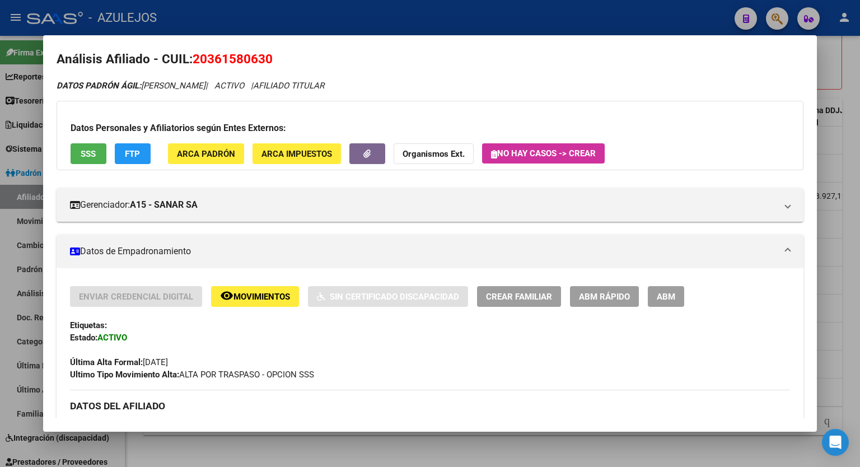
scroll to position [0, 0]
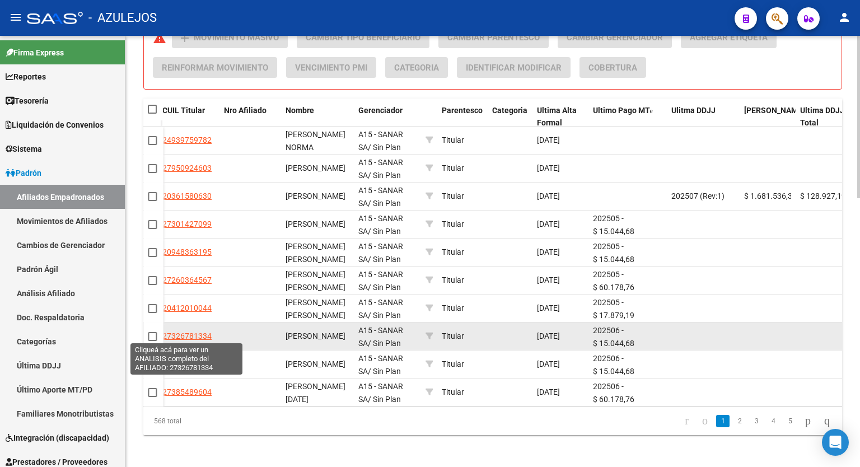
click at [197, 335] on span "27326781334" at bounding box center [186, 335] width 49 height 9
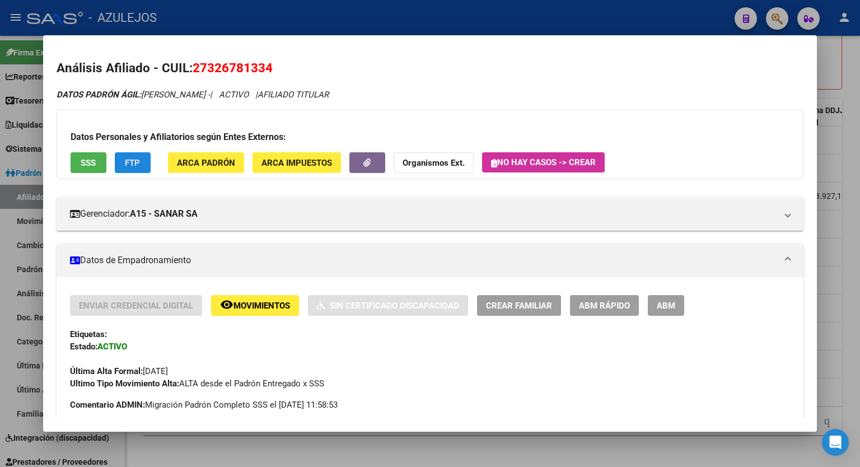
click at [139, 164] on span "FTP" at bounding box center [132, 163] width 15 height 10
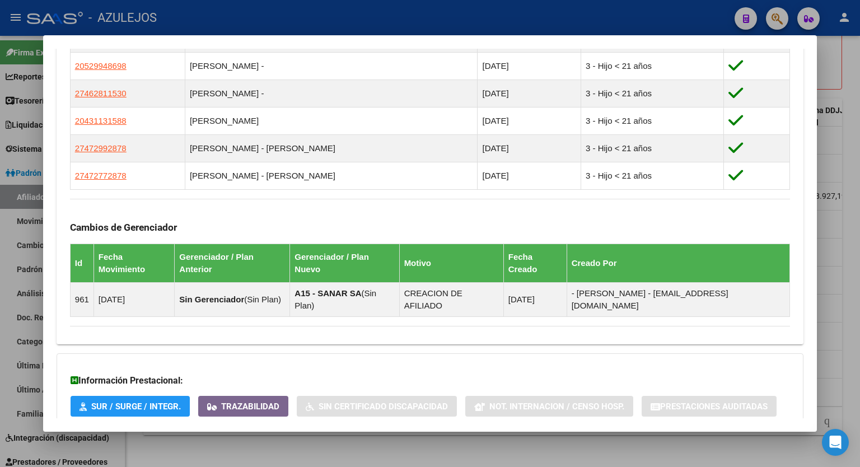
scroll to position [725, 0]
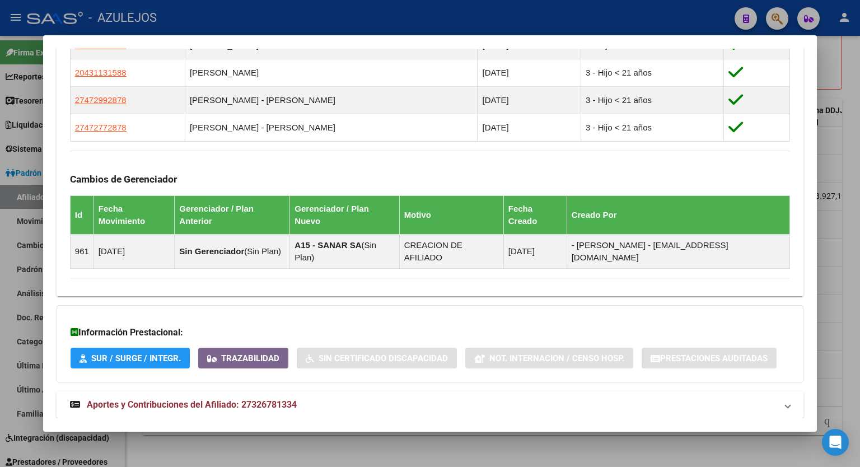
click at [259, 399] on span "Aportes y Contribuciones del Afiliado: 27326781334" at bounding box center [192, 404] width 210 height 11
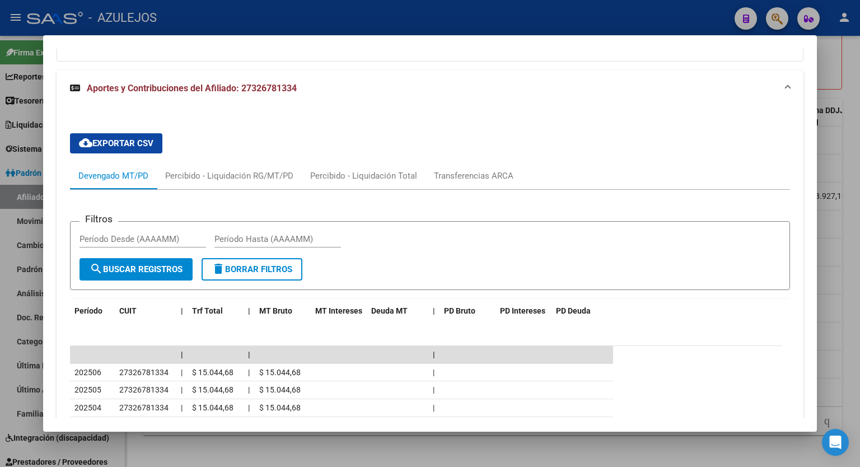
scroll to position [1106, 0]
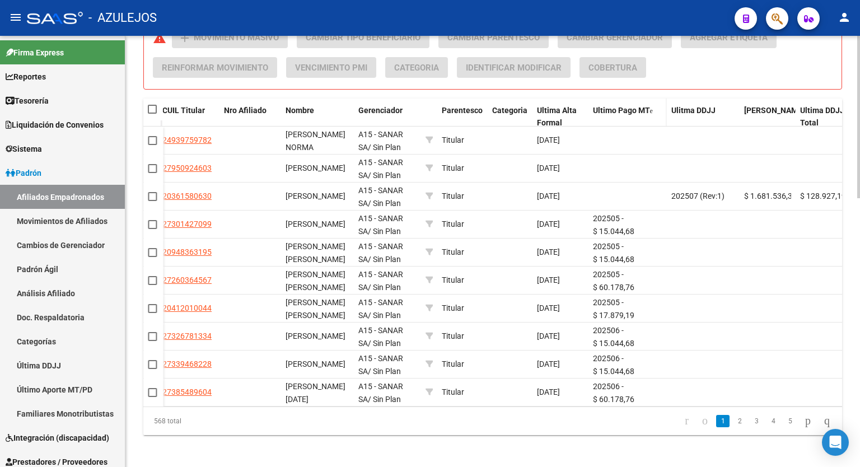
click at [626, 112] on span "Ultimo Pago MT" at bounding box center [621, 110] width 57 height 9
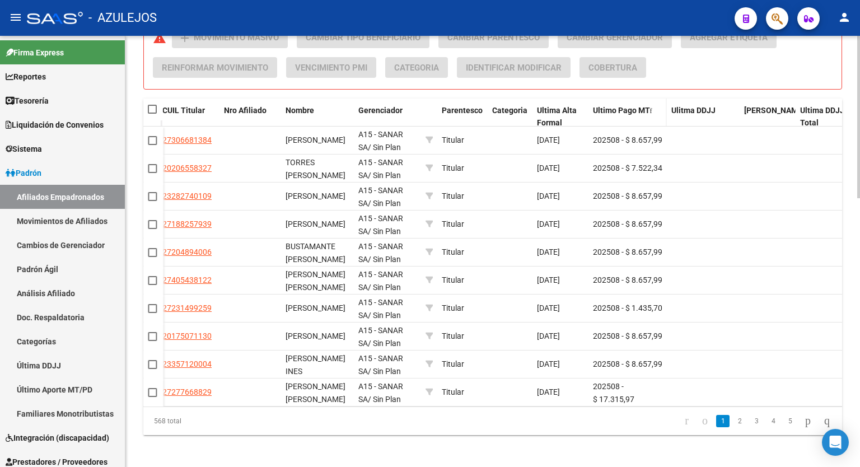
click at [626, 112] on span "Ultimo Pago MT" at bounding box center [621, 110] width 57 height 9
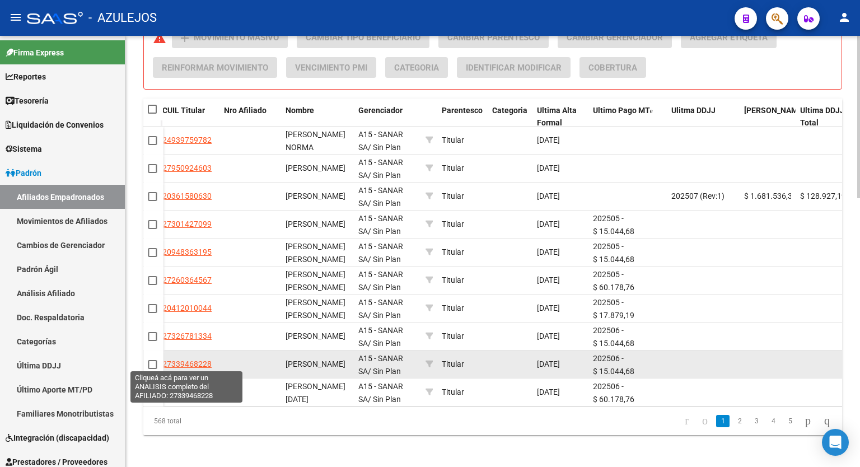
click at [186, 363] on span "27339468228" at bounding box center [186, 363] width 49 height 9
type textarea "27339468228"
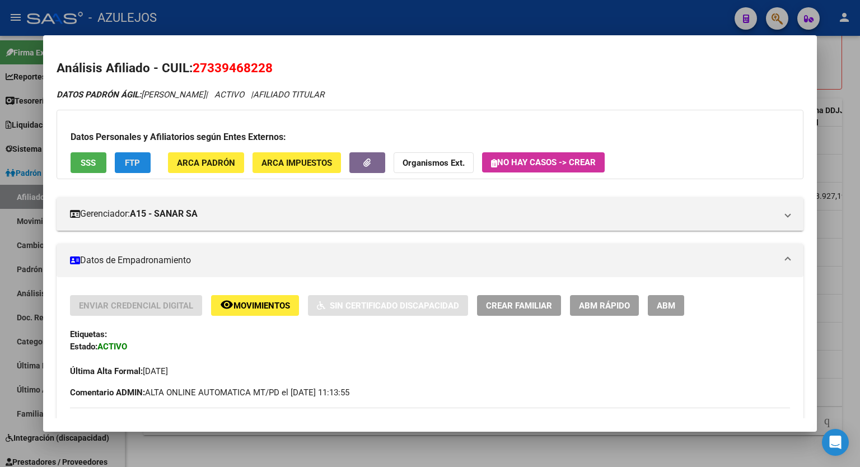
click at [129, 164] on span "FTP" at bounding box center [132, 163] width 15 height 10
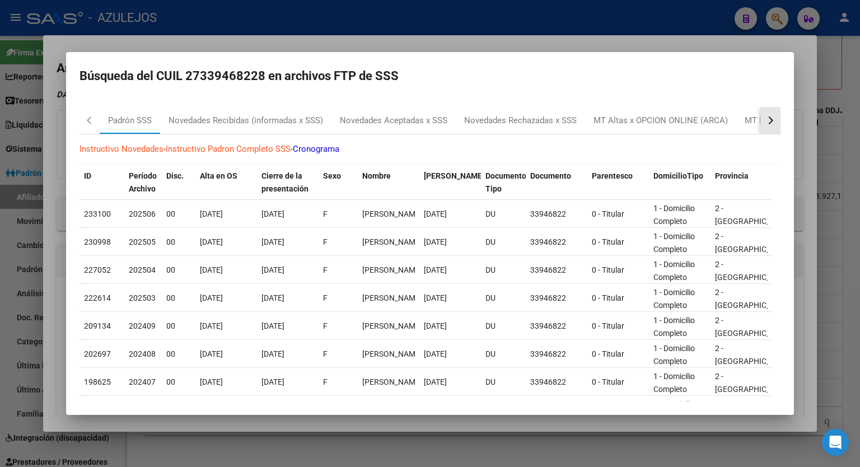
click at [765, 122] on div "button" at bounding box center [769, 120] width 8 height 8
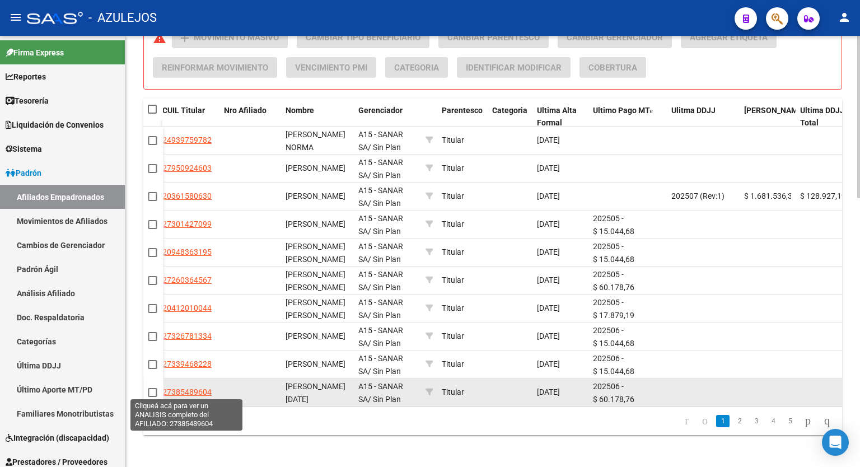
click at [194, 392] on span "27385489604" at bounding box center [186, 391] width 49 height 9
type textarea "27385489604"
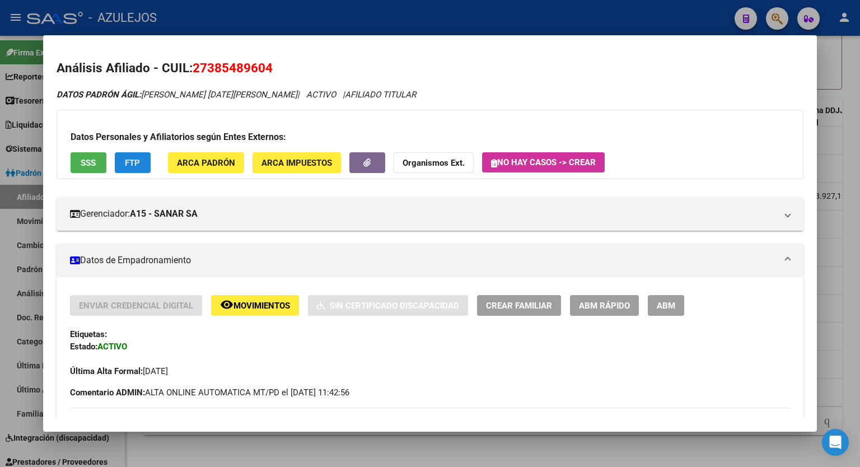
click at [132, 171] on button "FTP" at bounding box center [133, 162] width 36 height 21
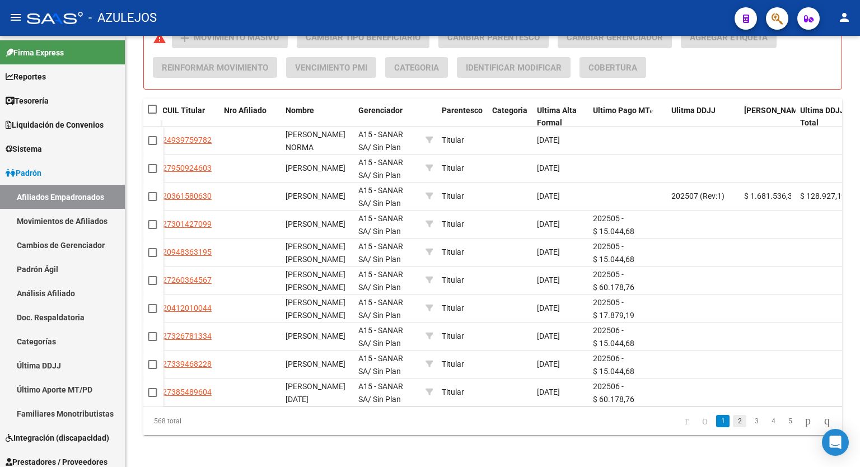
click at [733, 427] on link "2" at bounding box center [739, 421] width 13 height 12
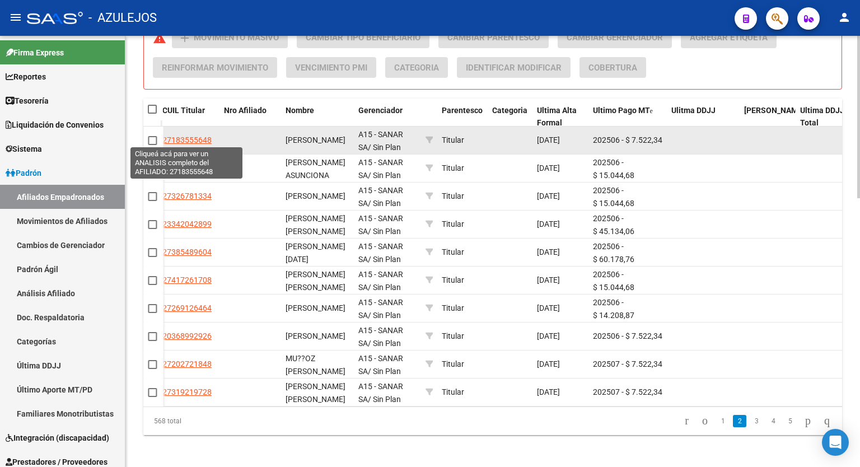
click at [188, 137] on span "27183555648" at bounding box center [186, 139] width 49 height 9
type textarea "27183555648"
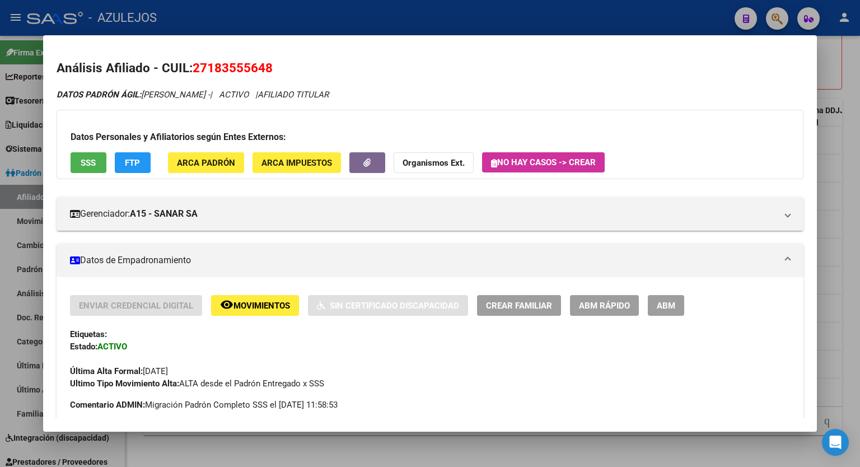
click at [130, 166] on span "FTP" at bounding box center [132, 163] width 15 height 10
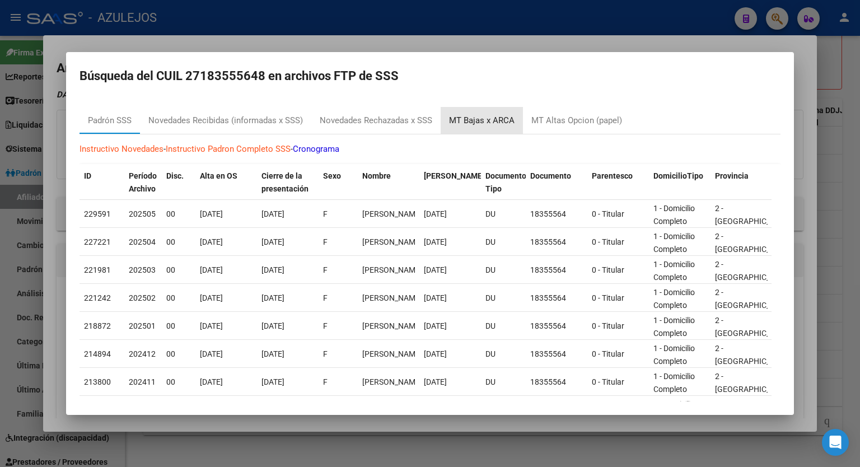
click at [492, 117] on div "MT Bajas x ARCA" at bounding box center [481, 120] width 65 height 13
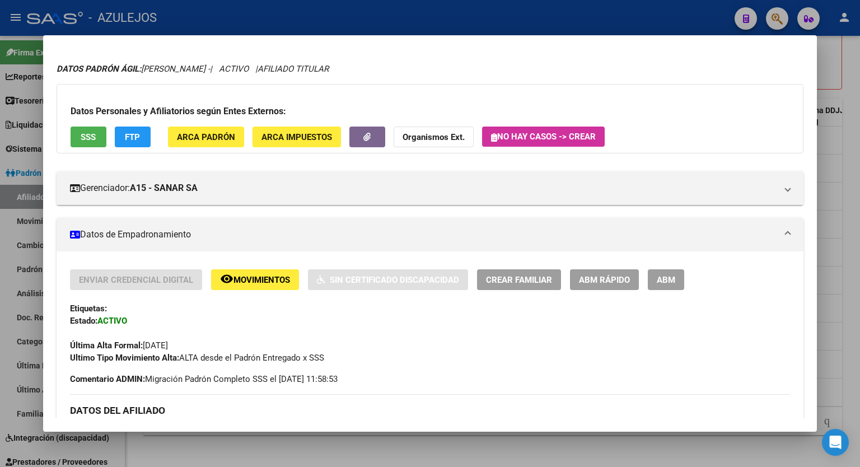
scroll to position [5, 0]
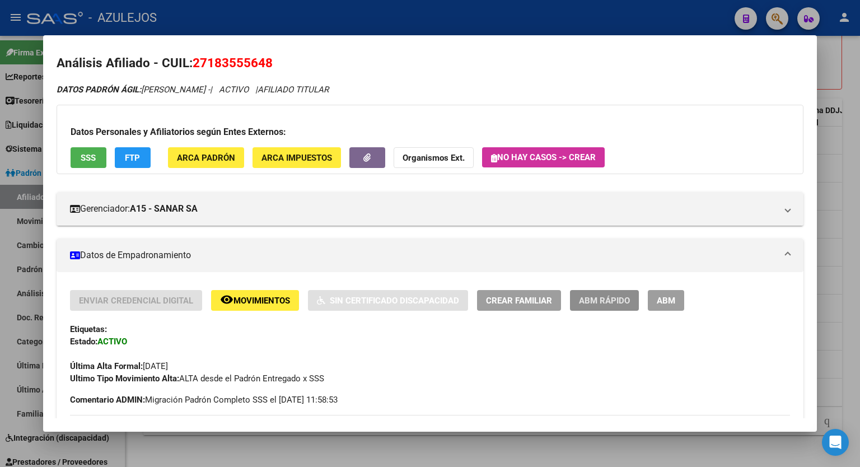
click at [603, 306] on button "ABM Rápido" at bounding box center [604, 300] width 69 height 21
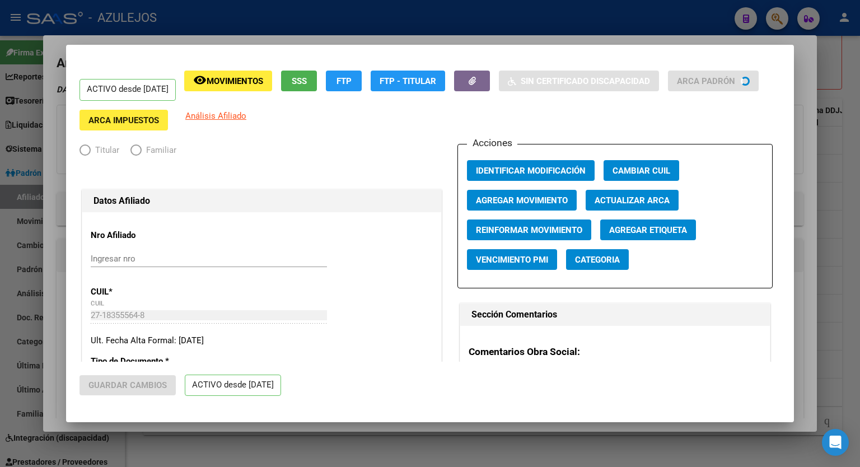
radio input "true"
type input "27-18355564-8"
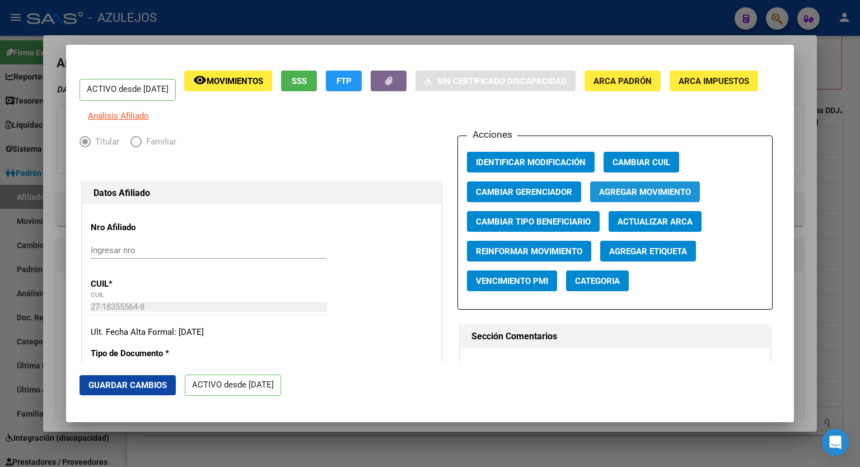
click at [656, 197] on span "Agregar Movimiento" at bounding box center [645, 192] width 92 height 10
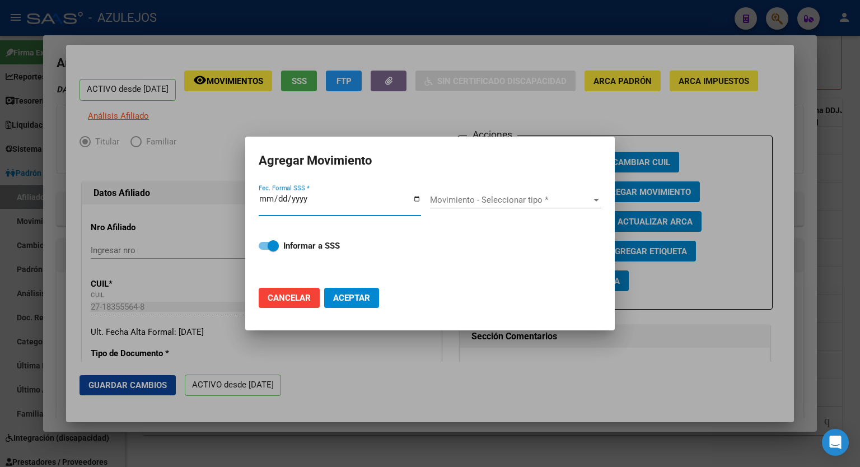
click at [417, 196] on input "Fec. Formal SSS *" at bounding box center [340, 203] width 162 height 18
type input "[DATE]"
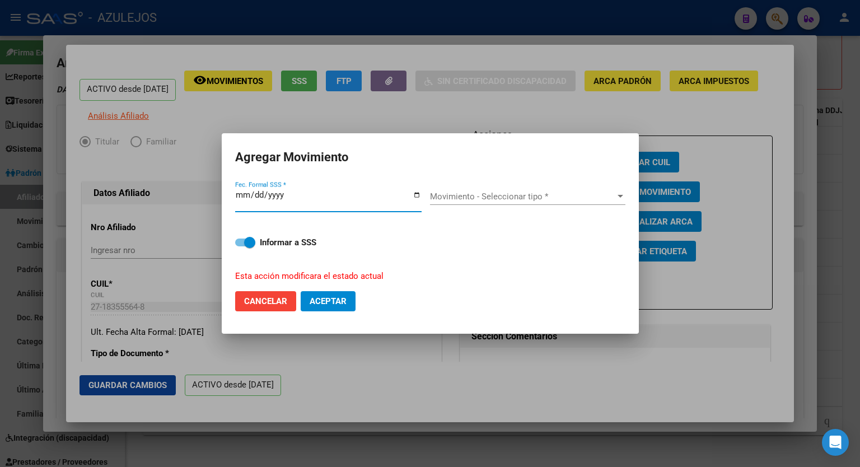
click at [602, 195] on span "Movimiento - Seleccionar tipo *" at bounding box center [522, 196] width 185 height 10
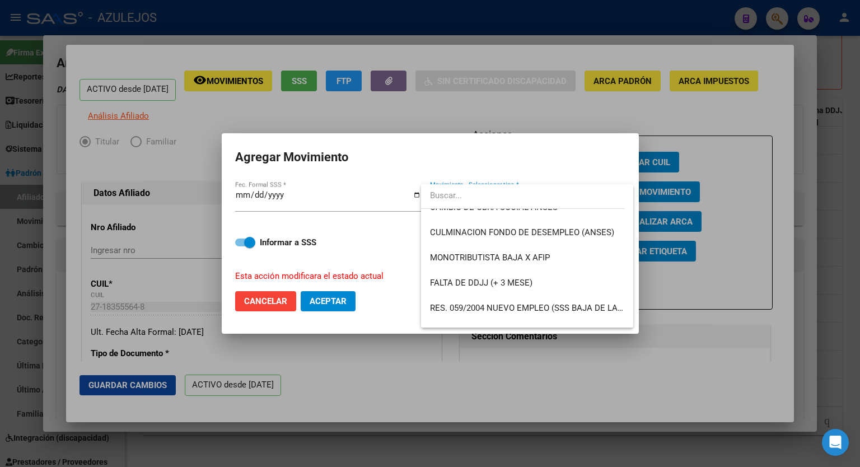
scroll to position [269, 0]
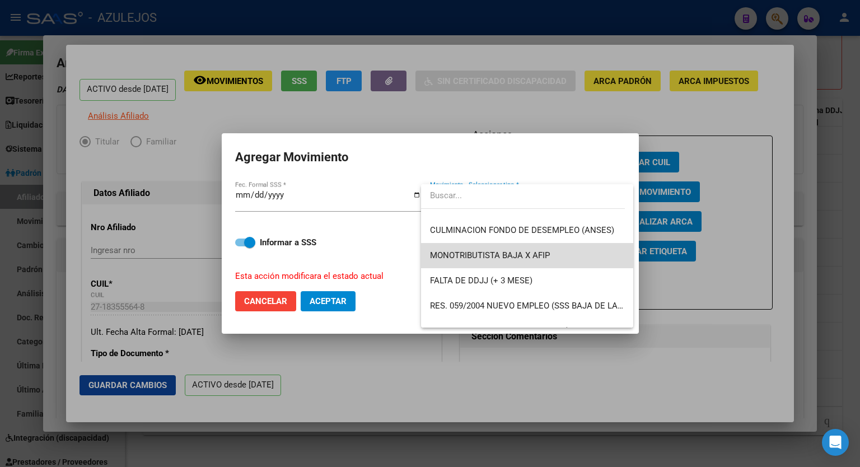
click at [553, 258] on span "MONOTRIBUTISTA BAJA X AFIP" at bounding box center [527, 255] width 194 height 25
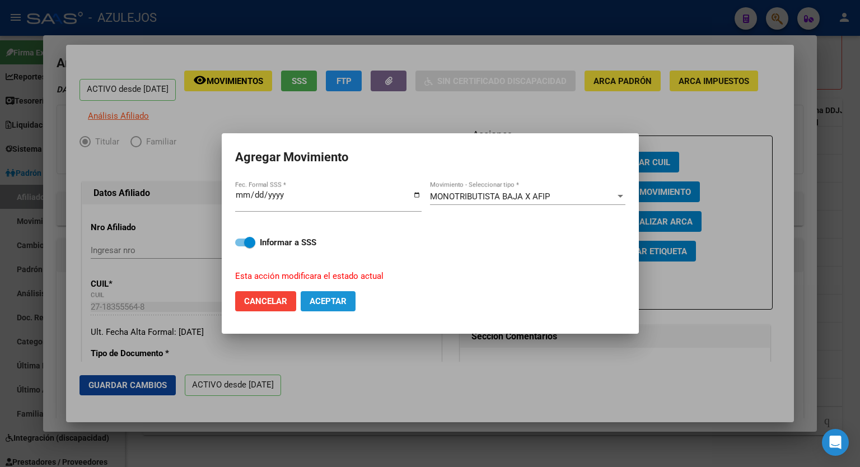
click at [340, 301] on span "Aceptar" at bounding box center [327, 301] width 37 height 10
checkbox input "false"
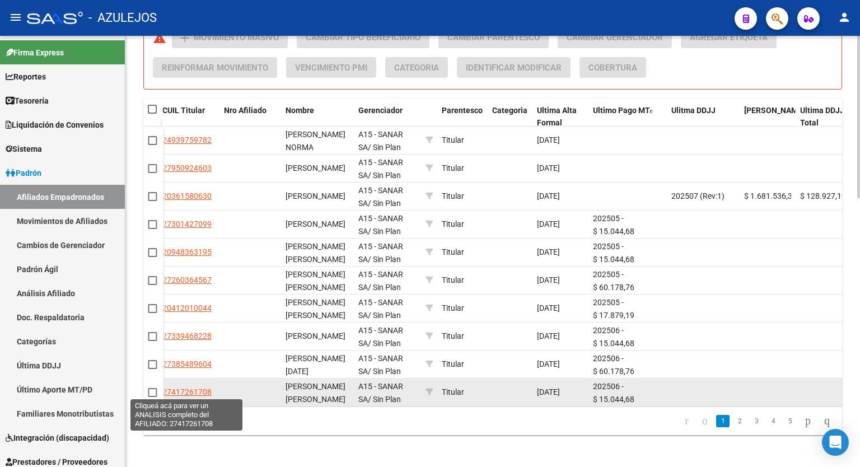
click at [195, 390] on span "27417261708" at bounding box center [186, 391] width 49 height 9
type textarea "27417261708"
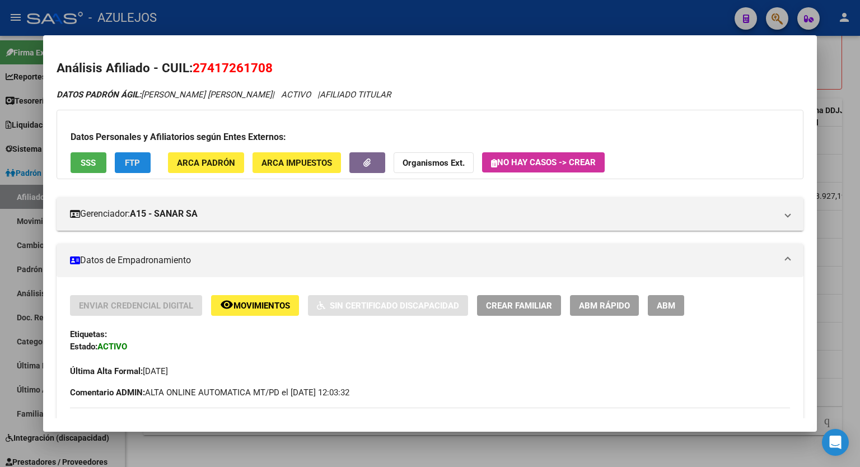
click at [134, 158] on span "FTP" at bounding box center [132, 163] width 15 height 10
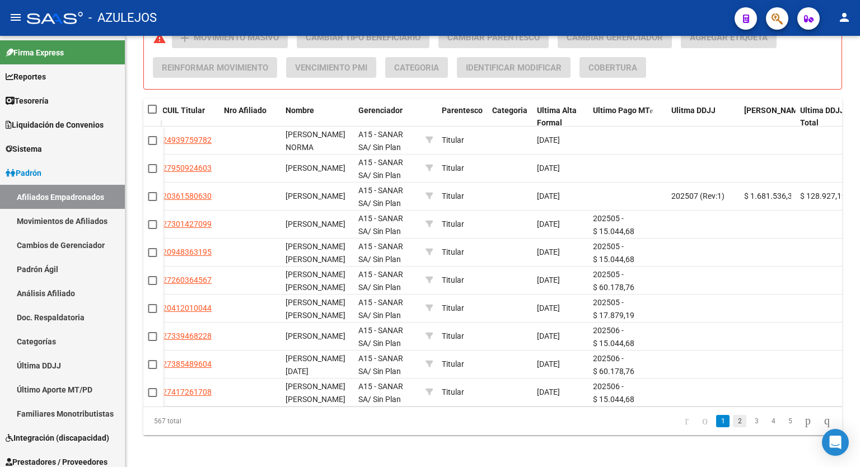
click at [733, 427] on link "2" at bounding box center [739, 421] width 13 height 12
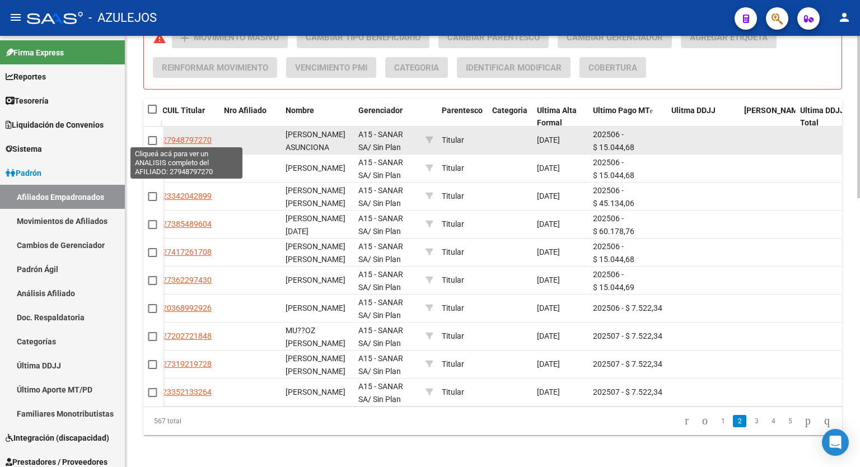
click at [187, 138] on span "27948797270" at bounding box center [186, 139] width 49 height 9
type textarea "27948797270"
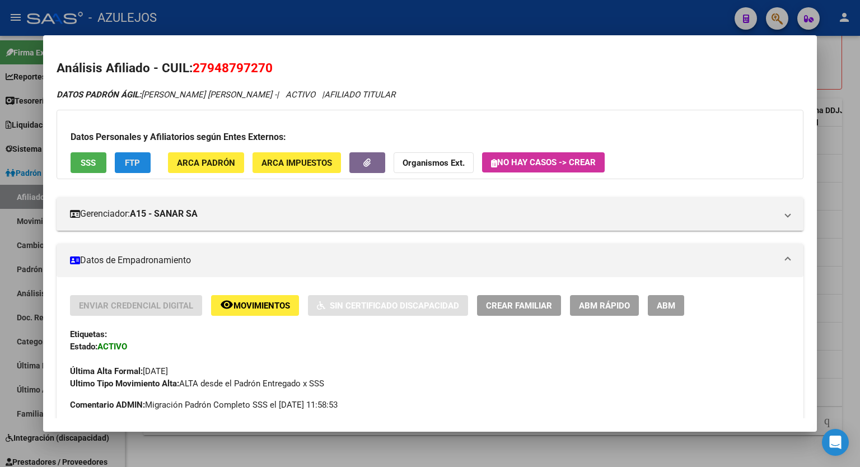
click at [129, 168] on span "FTP" at bounding box center [132, 163] width 15 height 10
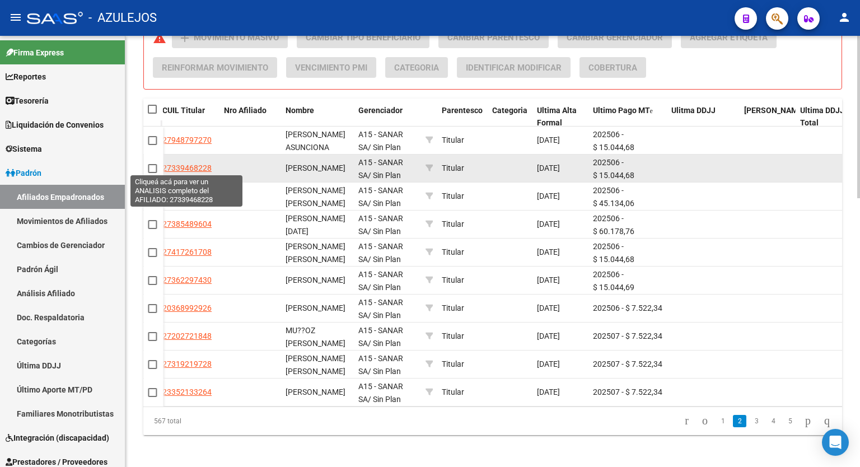
click at [195, 165] on span "27339468228" at bounding box center [186, 167] width 49 height 9
type textarea "27339468228"
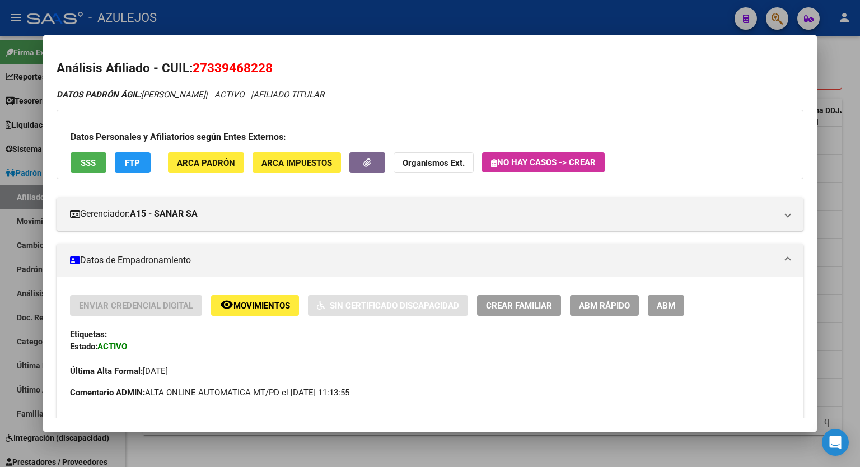
click at [134, 153] on button "FTP" at bounding box center [133, 162] width 36 height 21
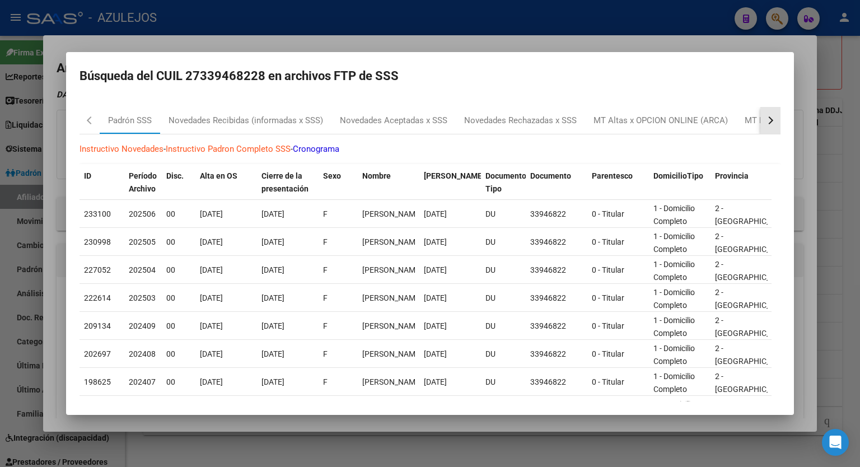
click at [765, 121] on div "button" at bounding box center [769, 120] width 8 height 8
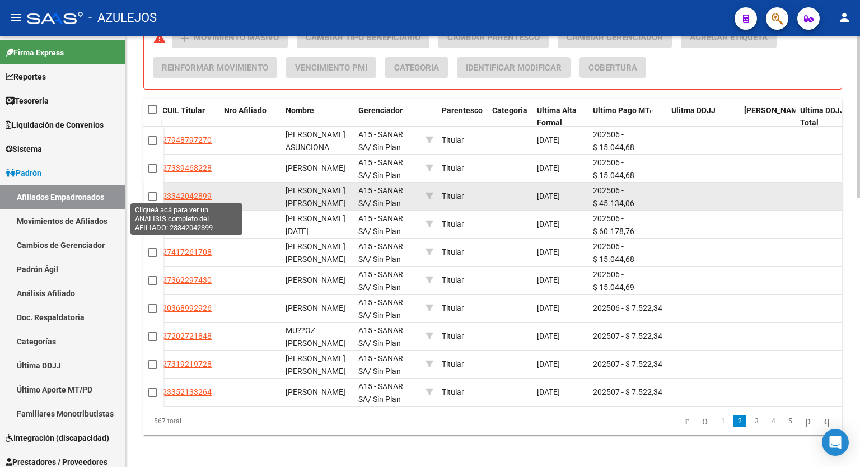
click at [195, 195] on span "23342042899" at bounding box center [186, 195] width 49 height 9
type textarea "23342042899"
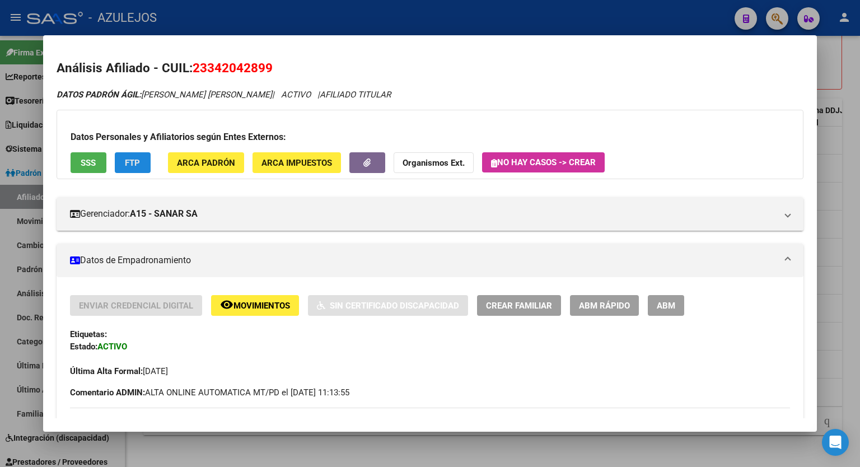
click at [132, 161] on span "FTP" at bounding box center [132, 163] width 15 height 10
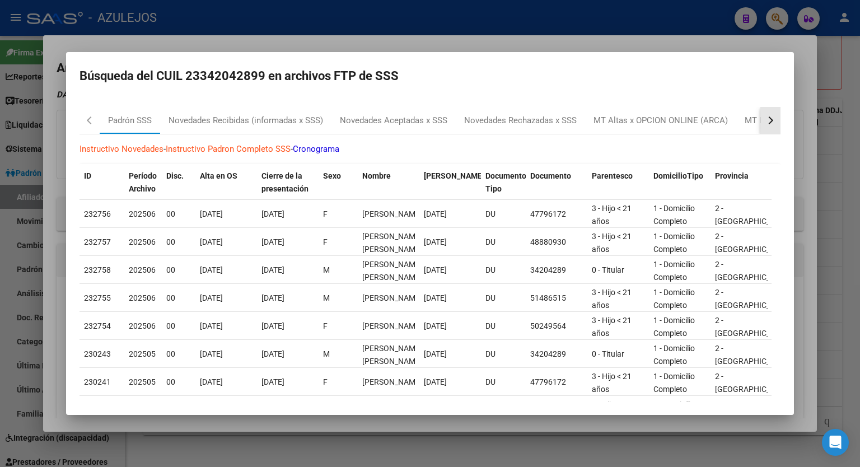
click at [768, 121] on button "button" at bounding box center [770, 120] width 20 height 27
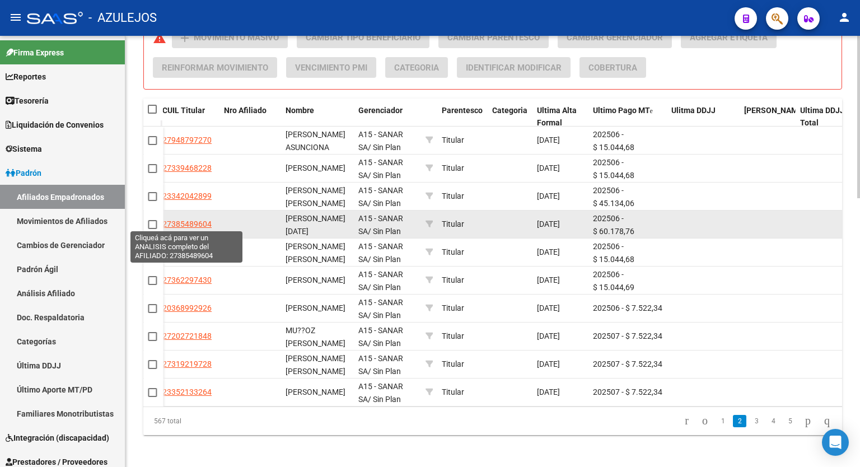
click at [185, 227] on span "27385489604" at bounding box center [186, 223] width 49 height 9
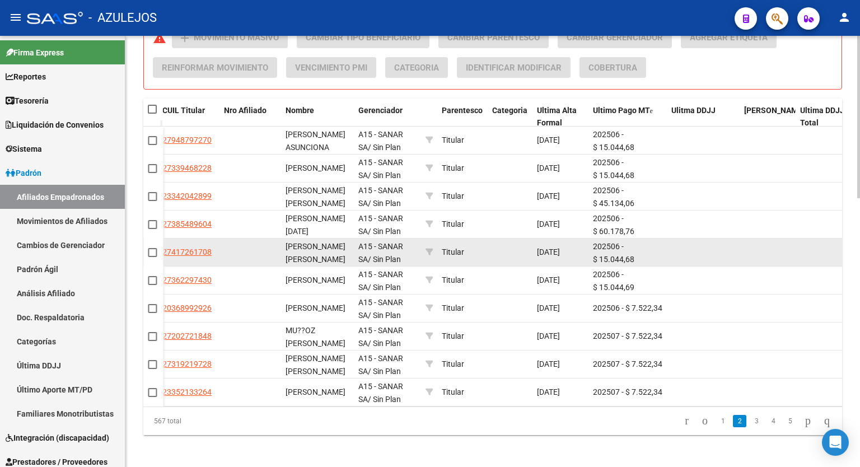
click at [187, 242] on datatable-body-cell "27417261708" at bounding box center [189, 251] width 62 height 27
click at [181, 249] on span "27417261708" at bounding box center [186, 251] width 49 height 9
type textarea "27417261708"
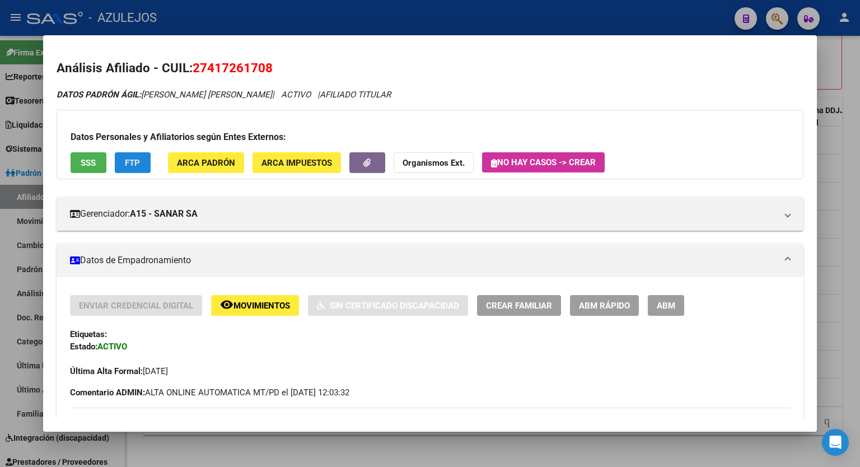
click at [132, 161] on span "FTP" at bounding box center [132, 163] width 15 height 10
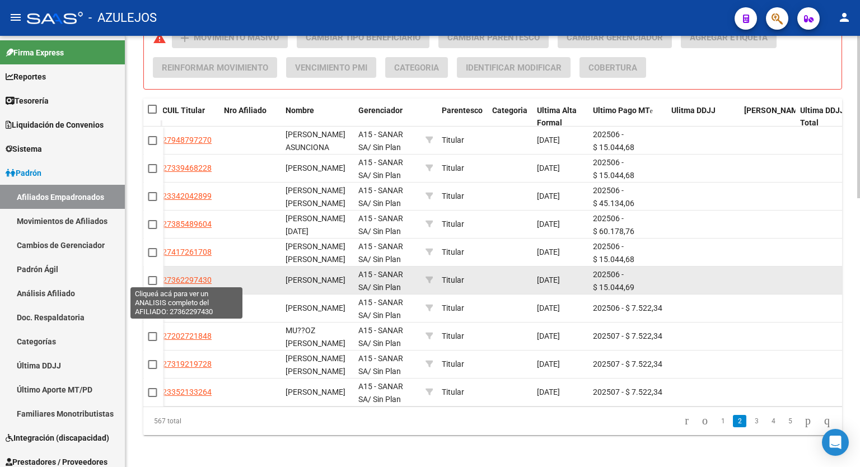
click at [193, 278] on span "27362297430" at bounding box center [186, 279] width 49 height 9
type textarea "27362297430"
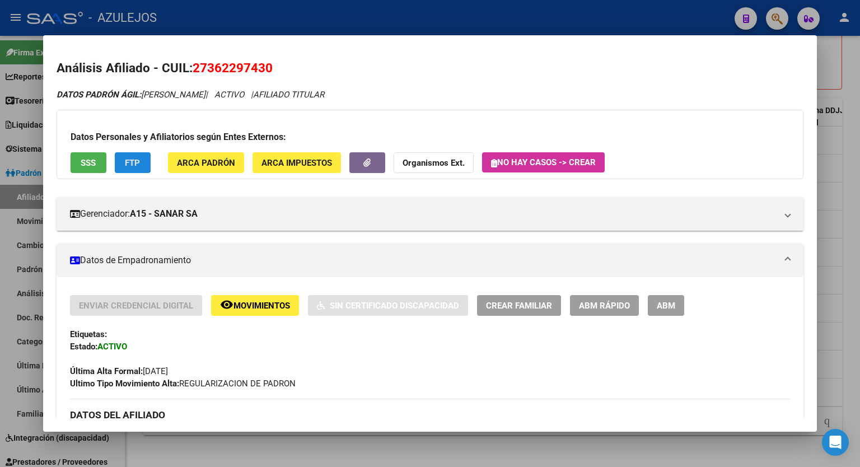
click at [130, 163] on span "FTP" at bounding box center [132, 163] width 15 height 10
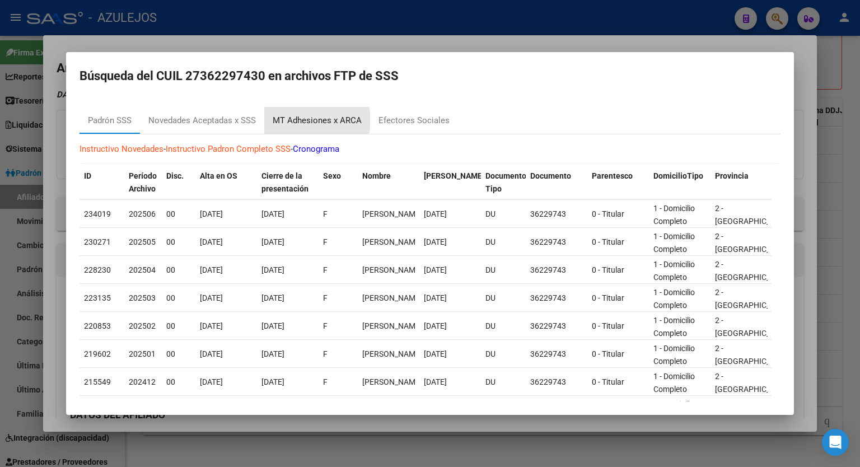
click at [307, 120] on div "MT Adhesiones x ARCA" at bounding box center [317, 120] width 89 height 13
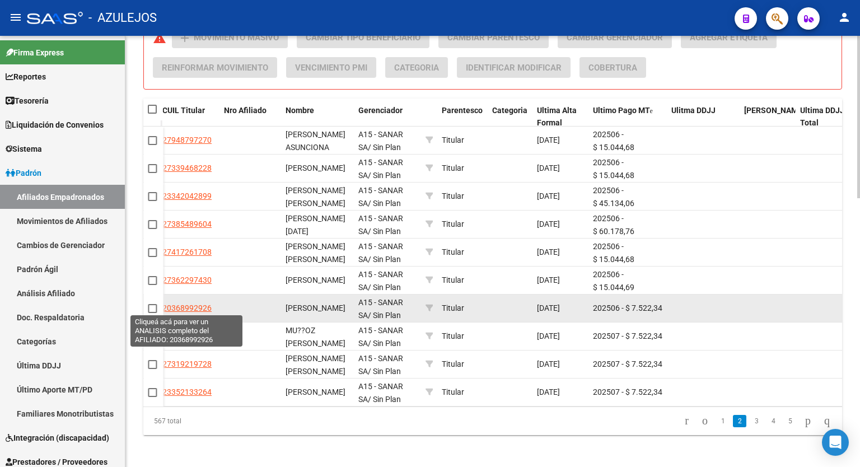
click at [182, 309] on span "20368992926" at bounding box center [186, 307] width 49 height 9
type textarea "20368992926"
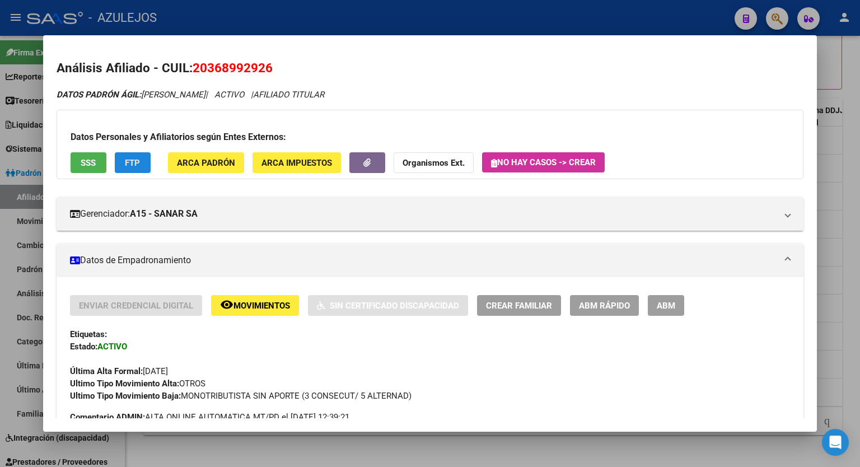
click at [118, 164] on button "FTP" at bounding box center [133, 162] width 36 height 21
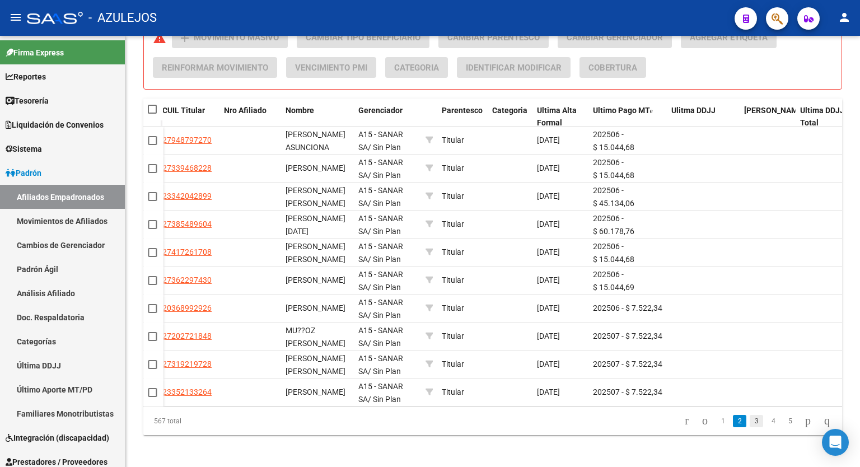
click at [749, 424] on link "3" at bounding box center [755, 421] width 13 height 12
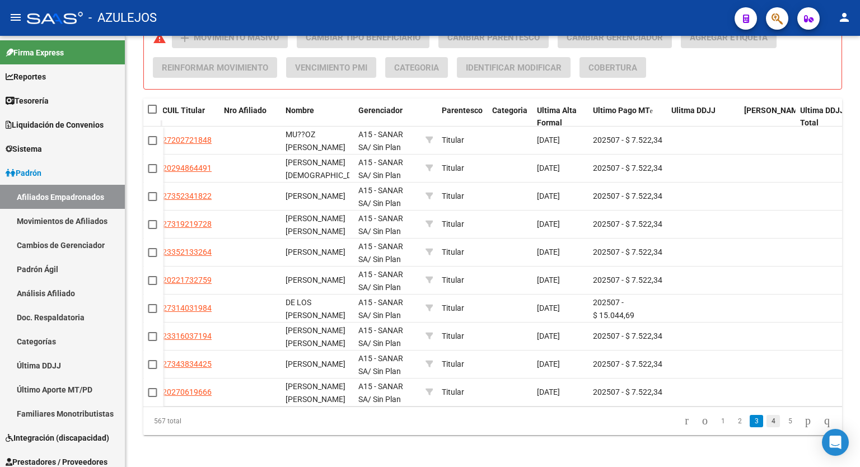
click at [766, 424] on link "4" at bounding box center [772, 421] width 13 height 12
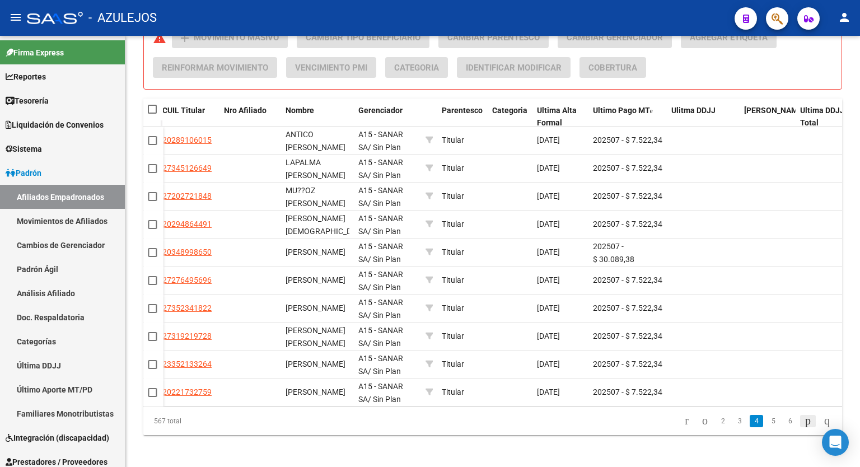
click at [803, 425] on icon "go to next page" at bounding box center [807, 420] width 9 height 13
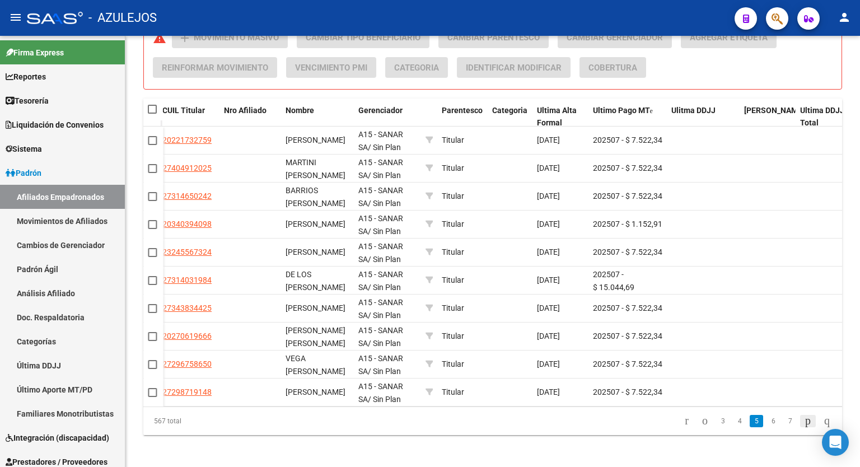
click at [803, 425] on icon "go to next page" at bounding box center [807, 420] width 9 height 13
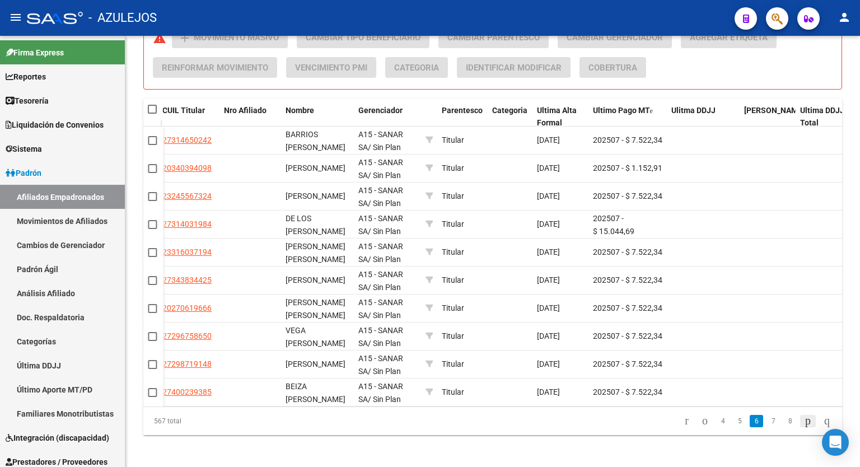
click at [803, 425] on icon "go to next page" at bounding box center [807, 420] width 9 height 13
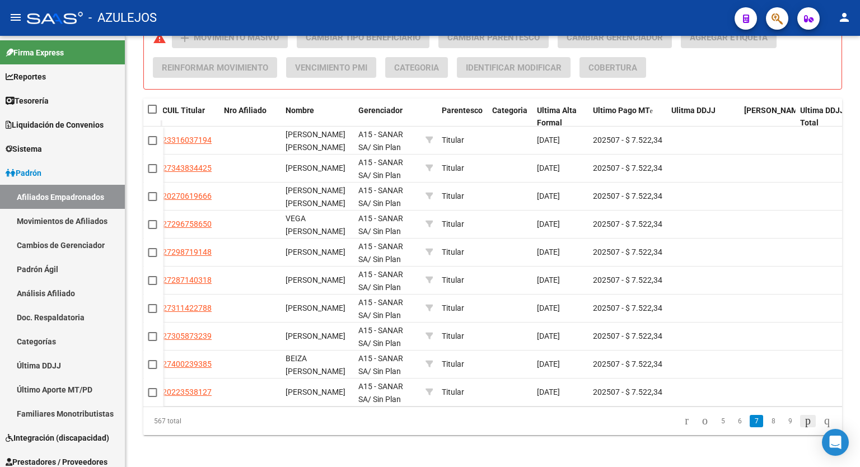
click at [803, 425] on icon "go to next page" at bounding box center [807, 420] width 9 height 13
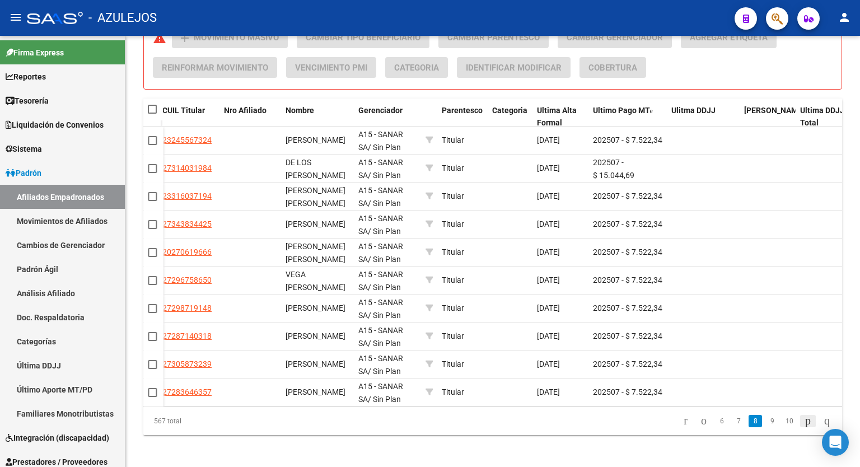
click at [803, 425] on icon "go to next page" at bounding box center [807, 420] width 9 height 13
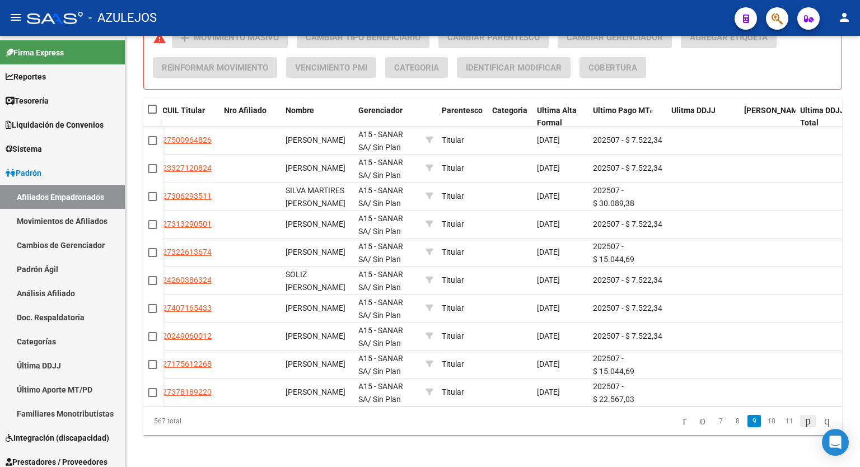
click at [803, 425] on icon "go to next page" at bounding box center [807, 420] width 9 height 13
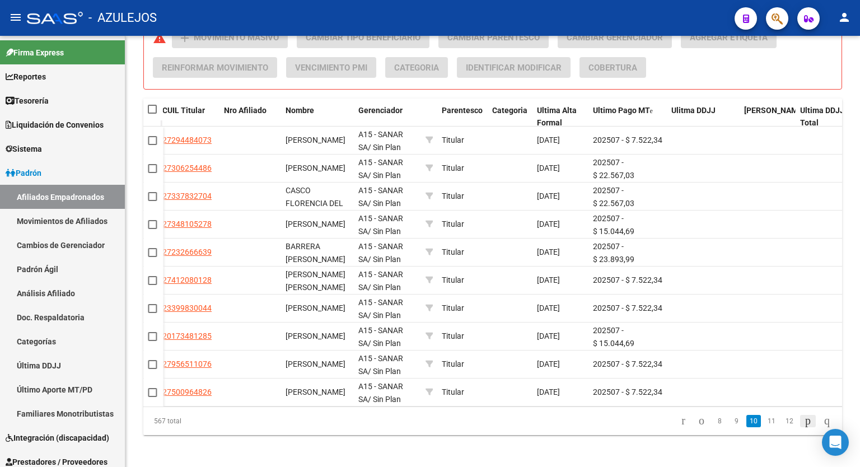
click at [803, 425] on icon "go to next page" at bounding box center [807, 420] width 9 height 13
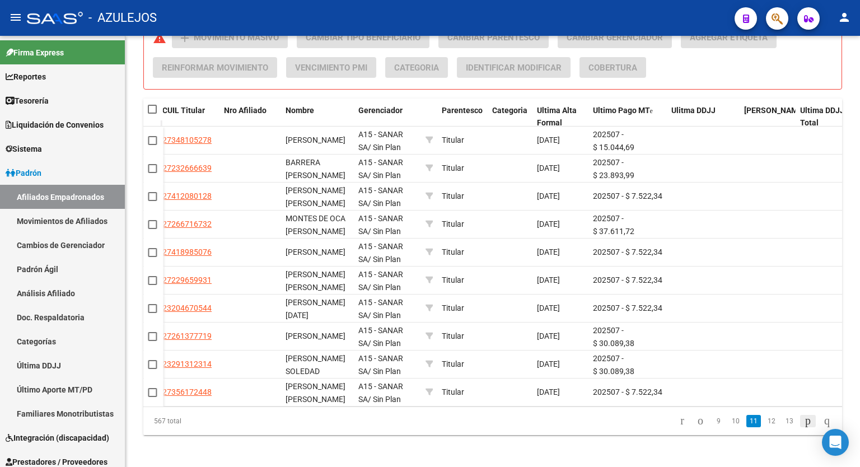
click at [803, 425] on icon "go to next page" at bounding box center [807, 420] width 9 height 13
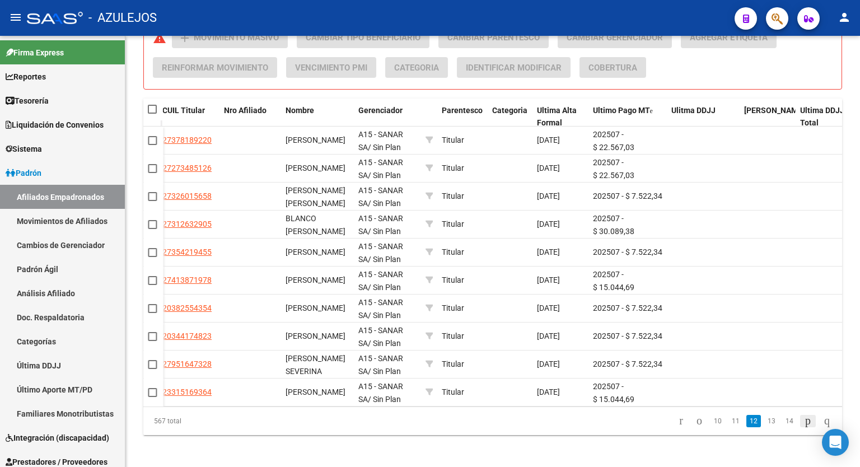
click at [803, 425] on icon "go to next page" at bounding box center [807, 420] width 9 height 13
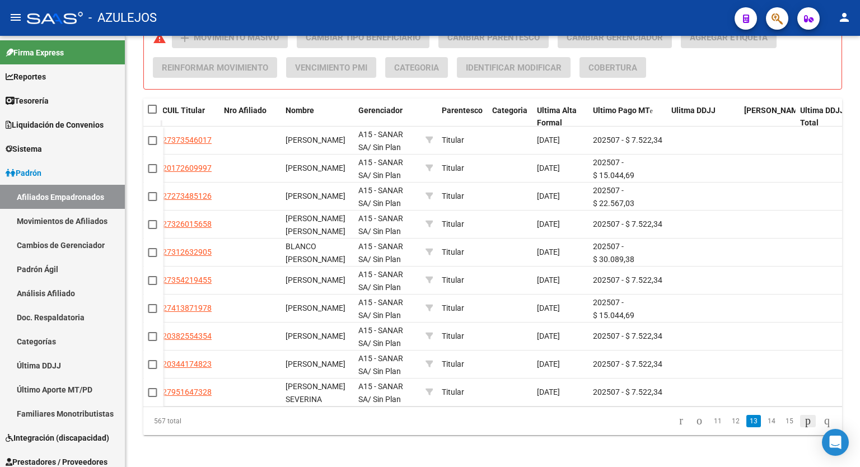
click at [803, 425] on icon "go to next page" at bounding box center [807, 420] width 9 height 13
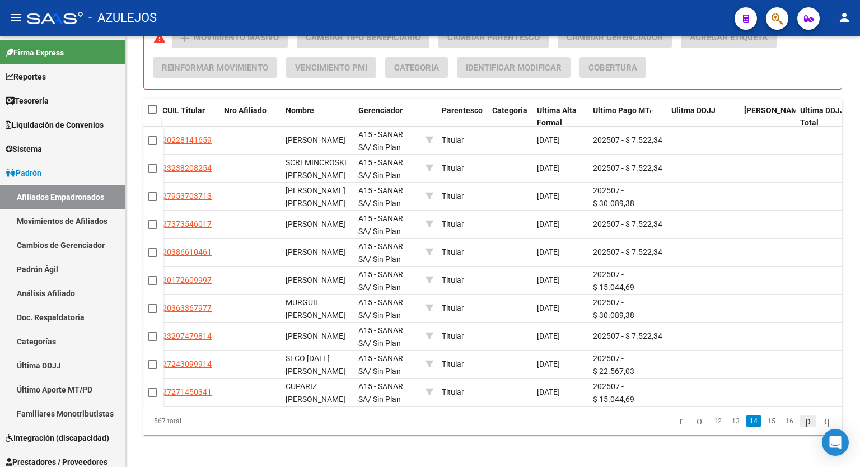
click at [803, 425] on icon "go to next page" at bounding box center [807, 420] width 9 height 13
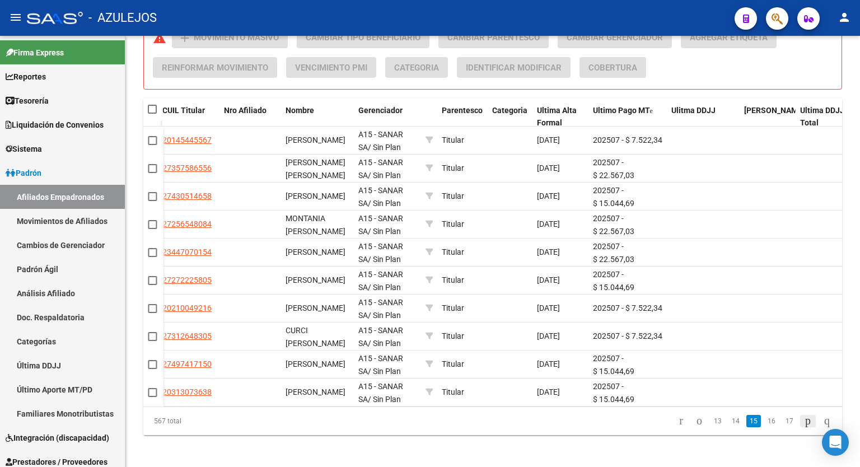
click at [803, 425] on icon "go to next page" at bounding box center [807, 420] width 9 height 13
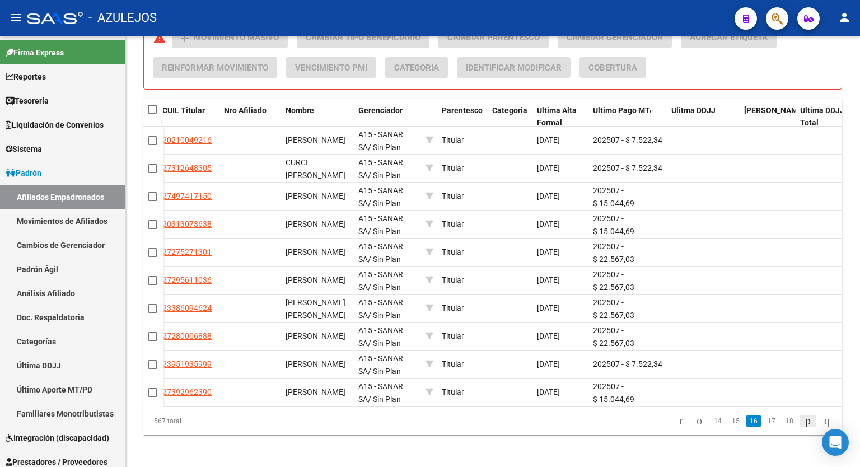
click at [803, 425] on icon "go to next page" at bounding box center [807, 420] width 9 height 13
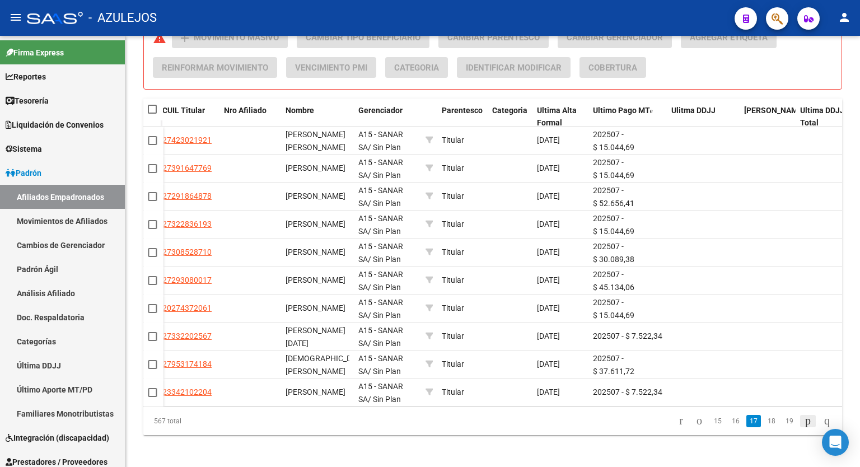
click at [803, 425] on icon "go to next page" at bounding box center [807, 420] width 9 height 13
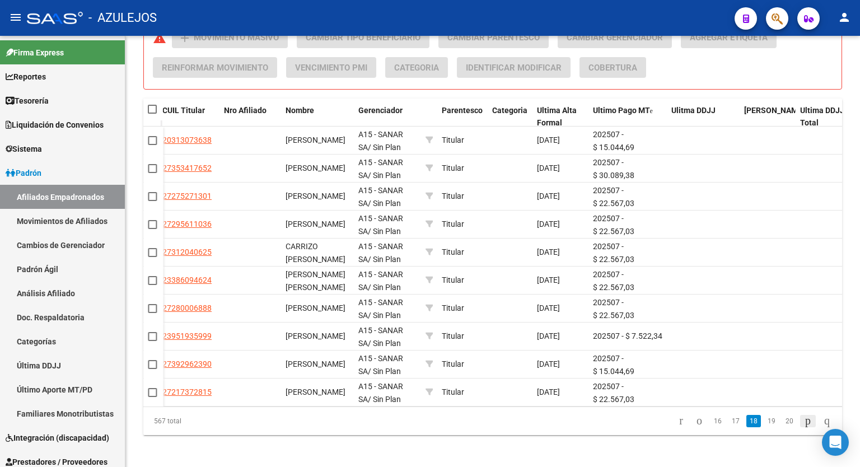
click at [803, 425] on icon "go to next page" at bounding box center [807, 420] width 9 height 13
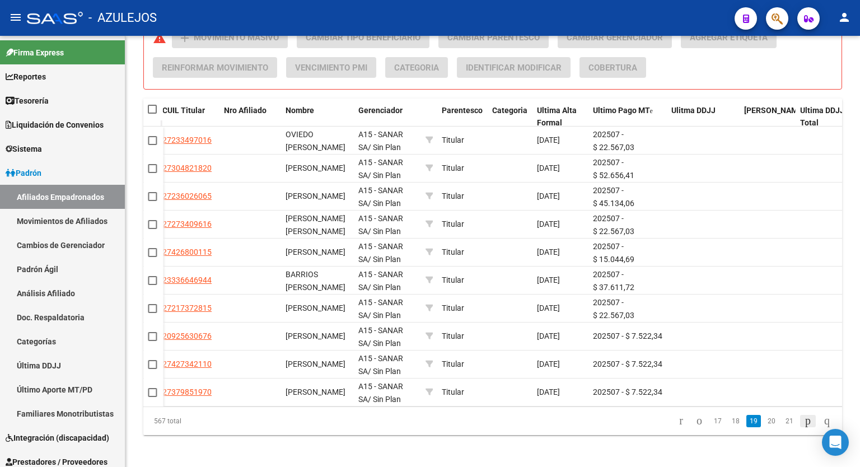
click at [803, 425] on icon "go to next page" at bounding box center [807, 420] width 9 height 13
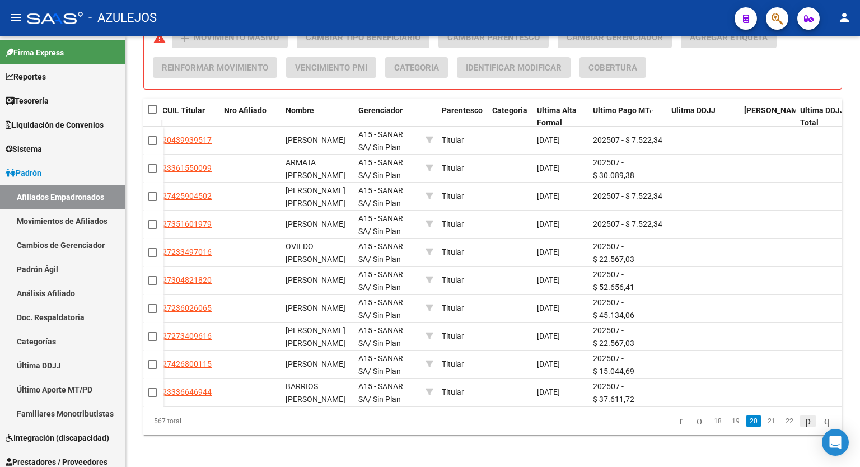
click at [803, 425] on icon "go to next page" at bounding box center [807, 420] width 9 height 13
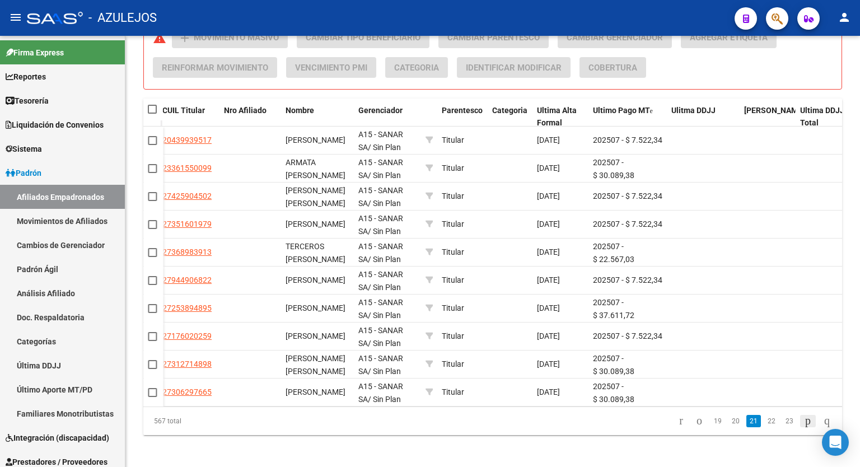
click at [803, 425] on icon "go to next page" at bounding box center [807, 420] width 9 height 13
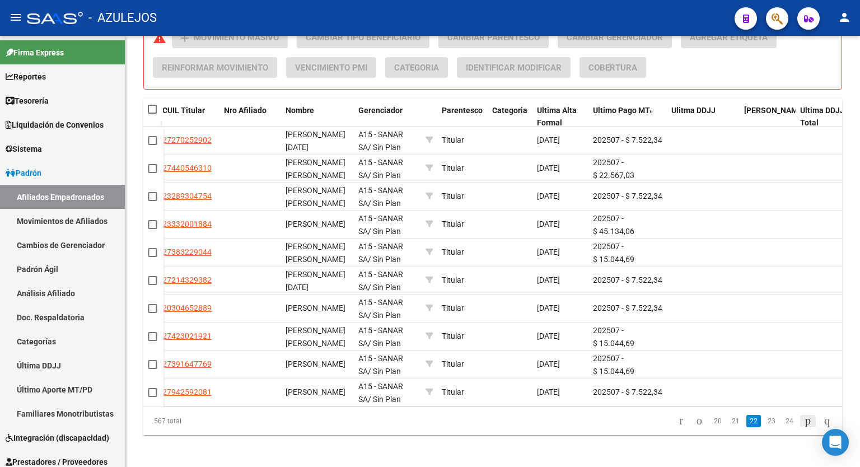
click at [803, 425] on icon "go to next page" at bounding box center [807, 420] width 9 height 13
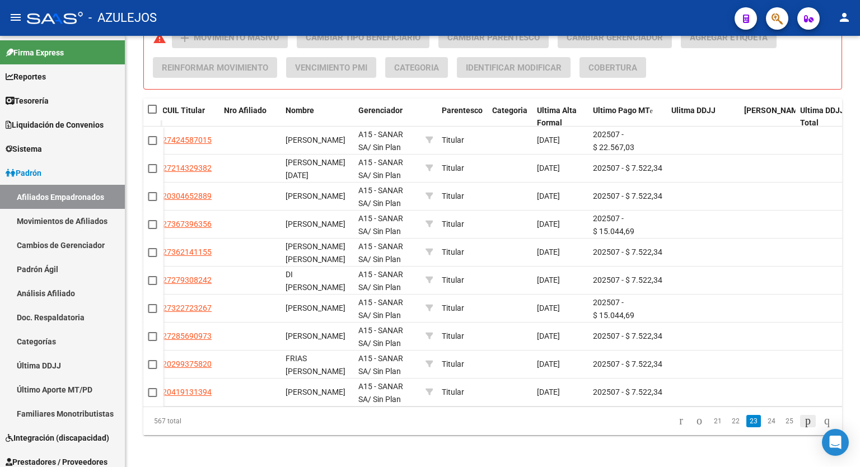
click at [803, 425] on icon "go to next page" at bounding box center [807, 420] width 9 height 13
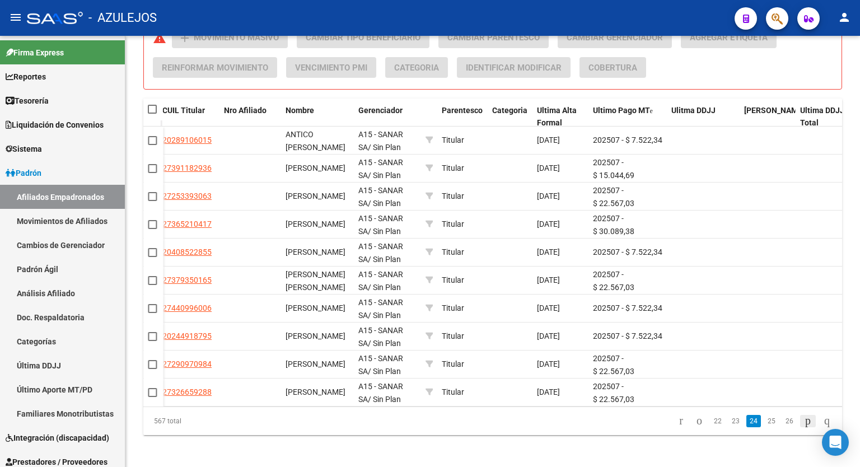
click at [803, 425] on icon "go to next page" at bounding box center [807, 420] width 9 height 13
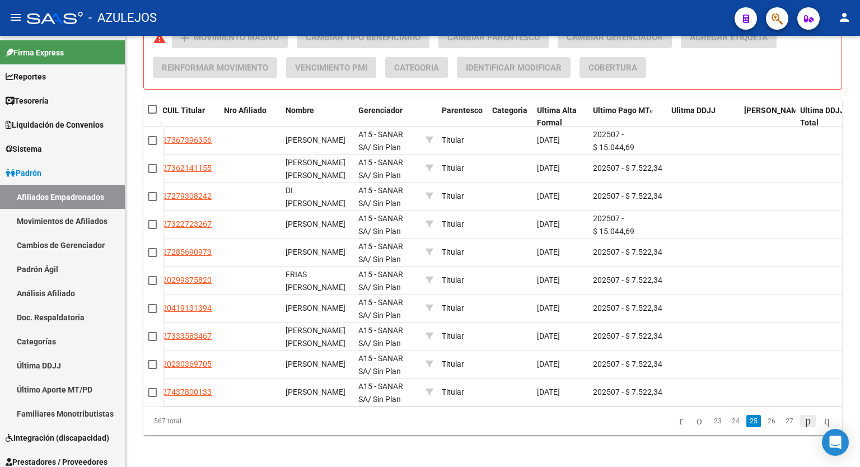
click at [803, 425] on icon "go to next page" at bounding box center [807, 420] width 9 height 13
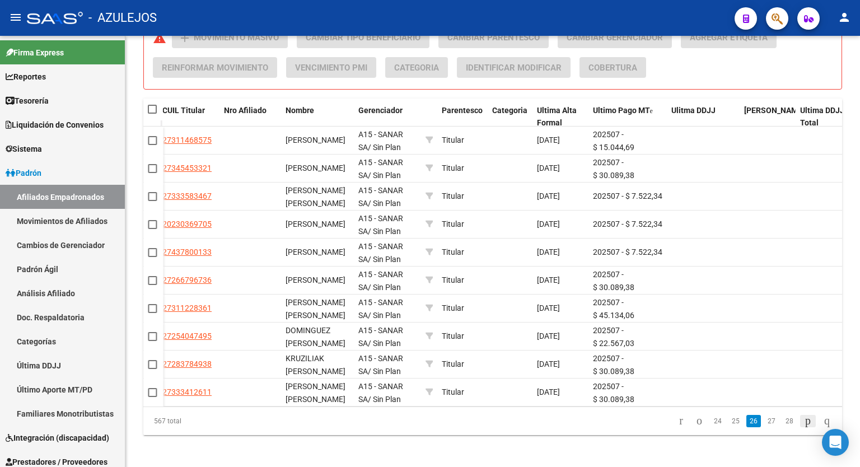
click at [803, 425] on icon "go to next page" at bounding box center [807, 420] width 9 height 13
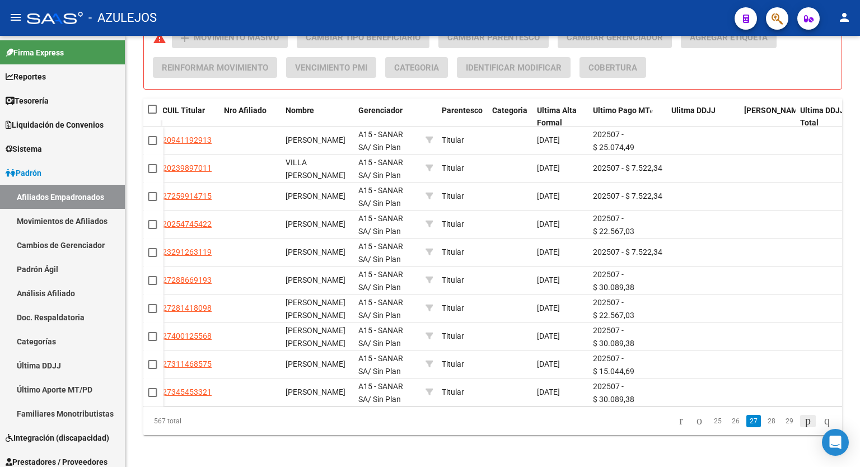
click at [803, 425] on icon "go to next page" at bounding box center [807, 420] width 9 height 13
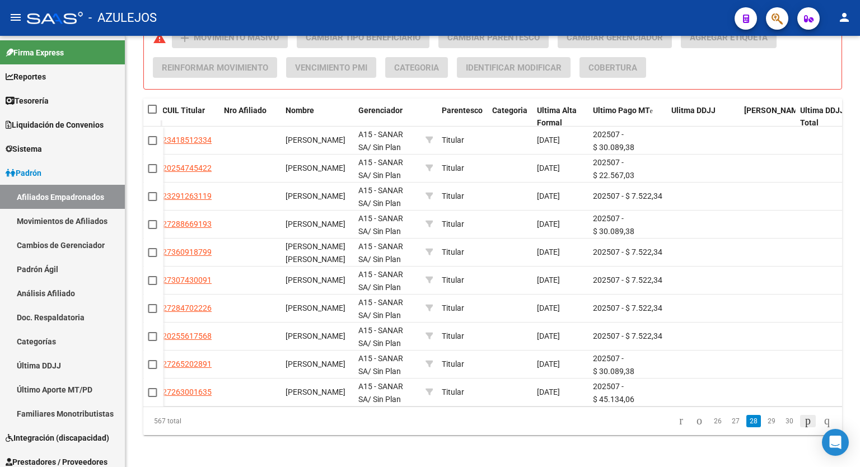
click at [803, 425] on icon "go to next page" at bounding box center [807, 420] width 9 height 13
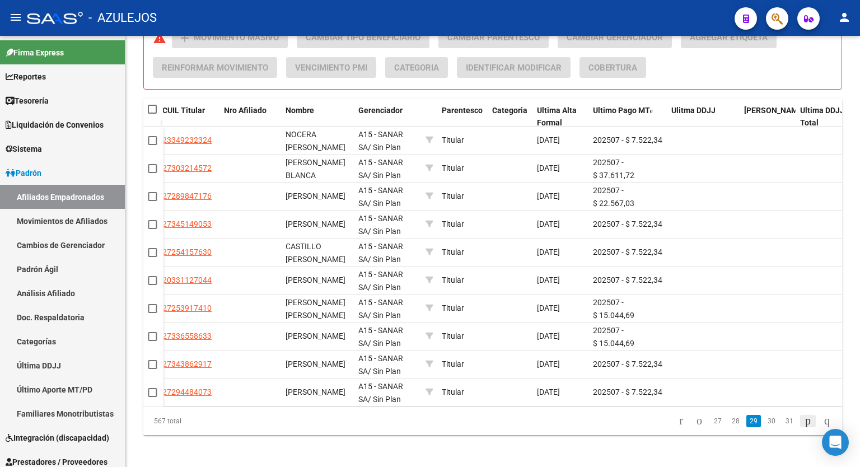
click at [803, 425] on icon "go to next page" at bounding box center [807, 420] width 9 height 13
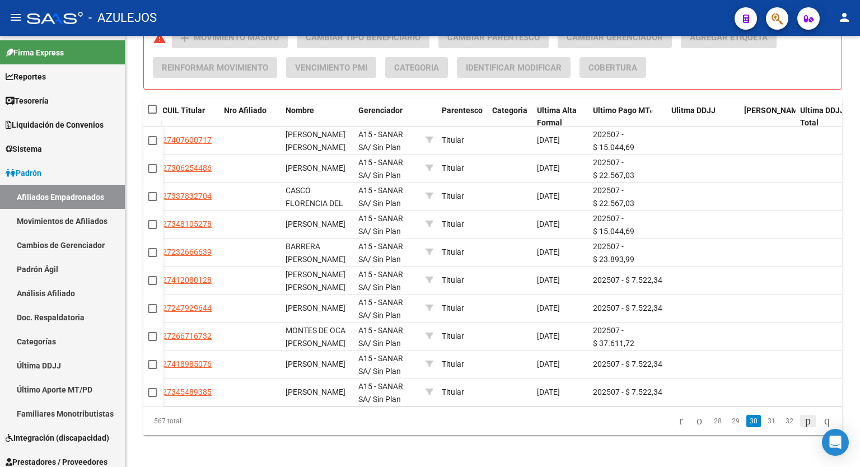
click at [803, 425] on icon "go to next page" at bounding box center [807, 420] width 9 height 13
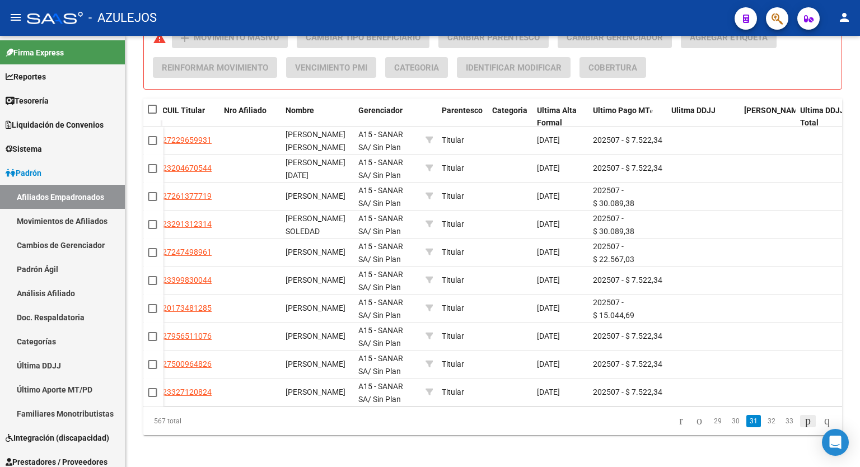
click at [803, 425] on icon "go to next page" at bounding box center [807, 420] width 9 height 13
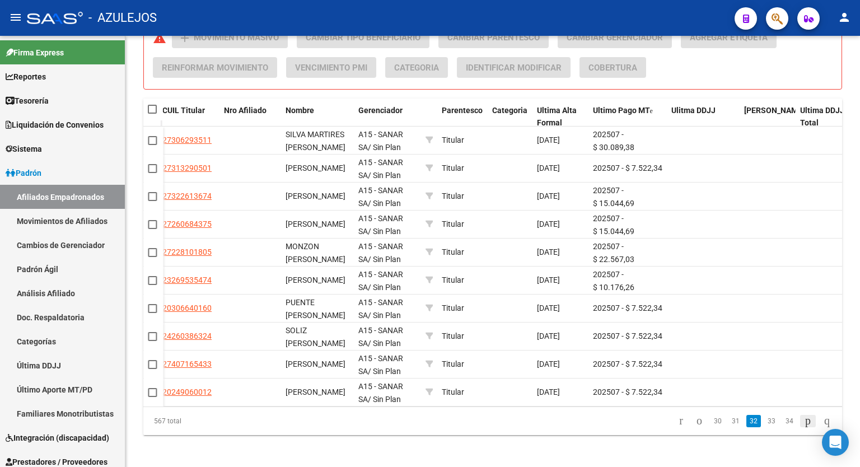
click at [803, 425] on icon "go to next page" at bounding box center [807, 420] width 9 height 13
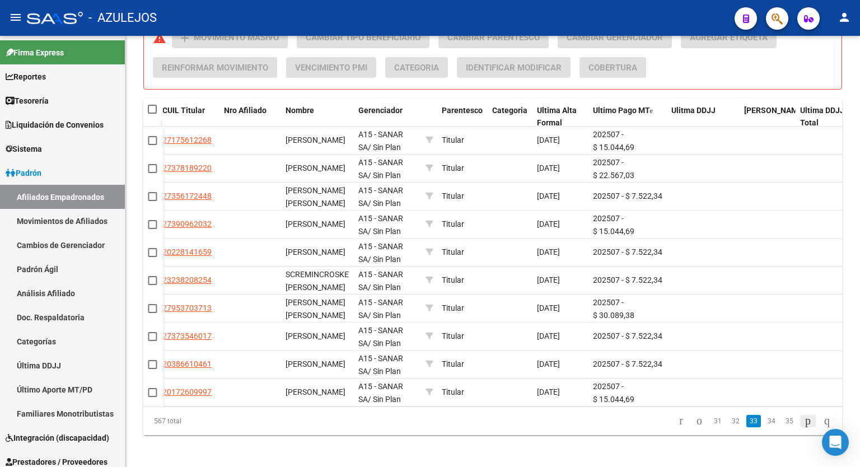
click at [803, 425] on icon "go to next page" at bounding box center [807, 420] width 9 height 13
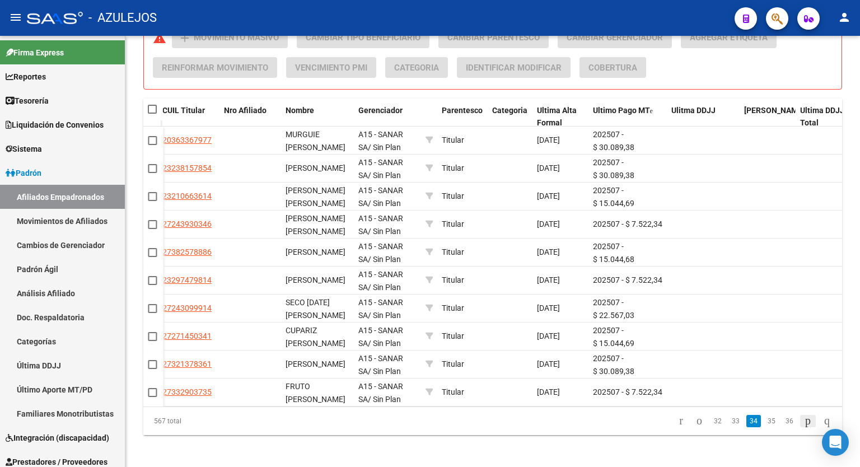
click at [803, 425] on icon "go to next page" at bounding box center [807, 420] width 9 height 13
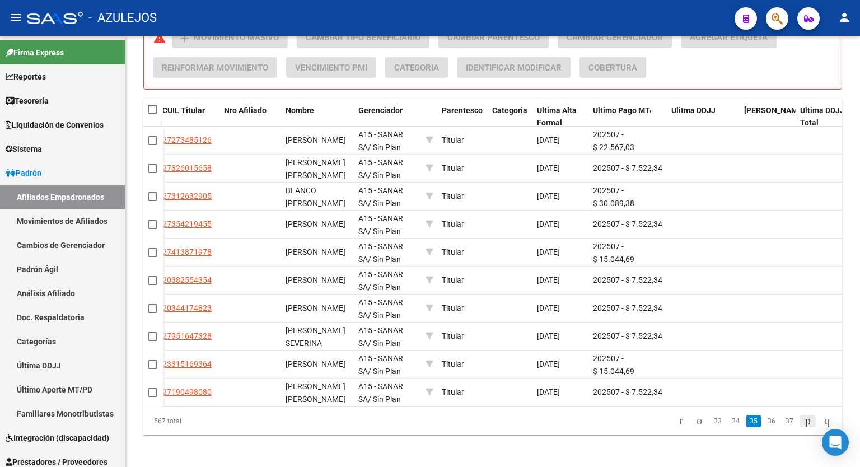
click at [803, 425] on icon "go to next page" at bounding box center [807, 420] width 9 height 13
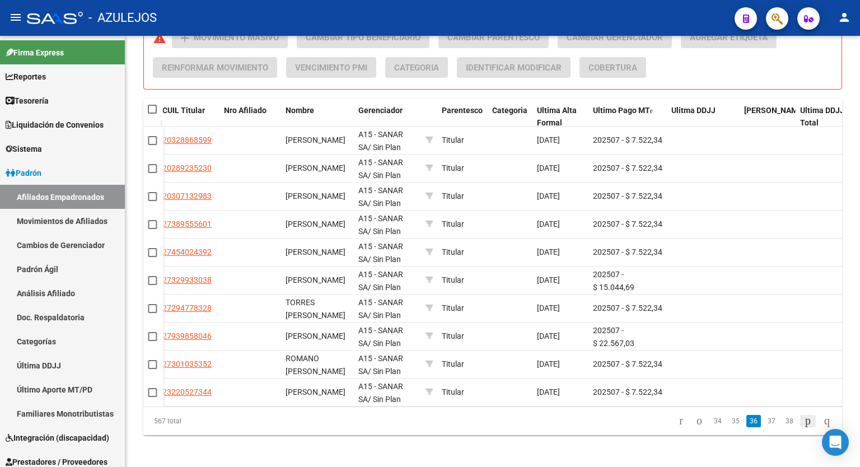
click at [803, 425] on icon "go to next page" at bounding box center [807, 420] width 9 height 13
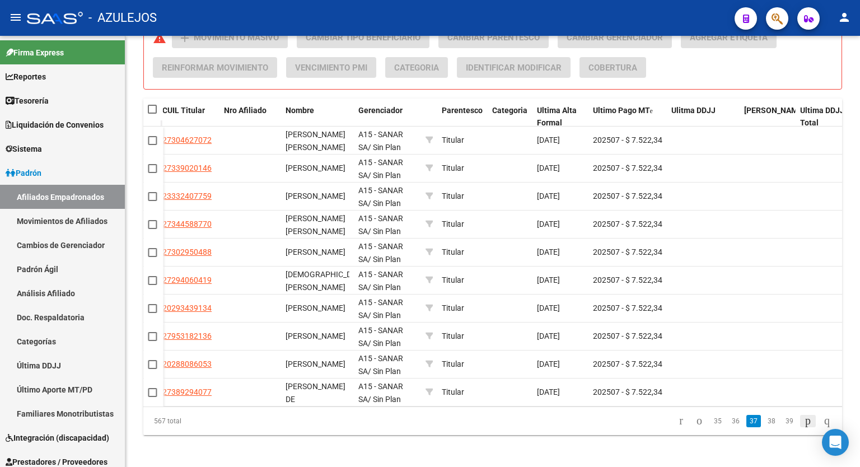
click at [803, 425] on icon "go to next page" at bounding box center [807, 420] width 9 height 13
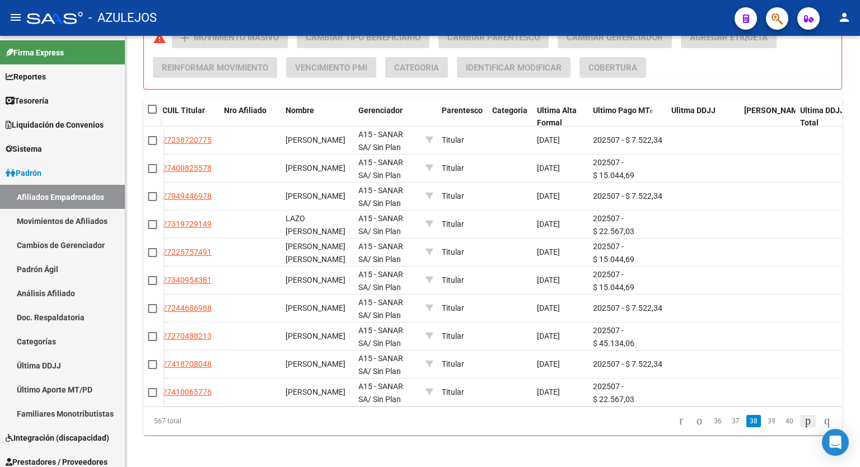
click at [803, 425] on icon "go to next page" at bounding box center [807, 420] width 9 height 13
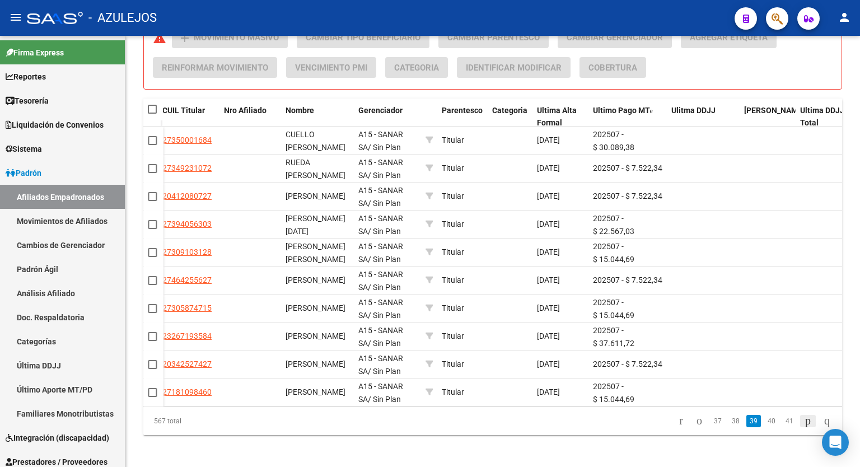
click at [803, 425] on icon "go to next page" at bounding box center [807, 420] width 9 height 13
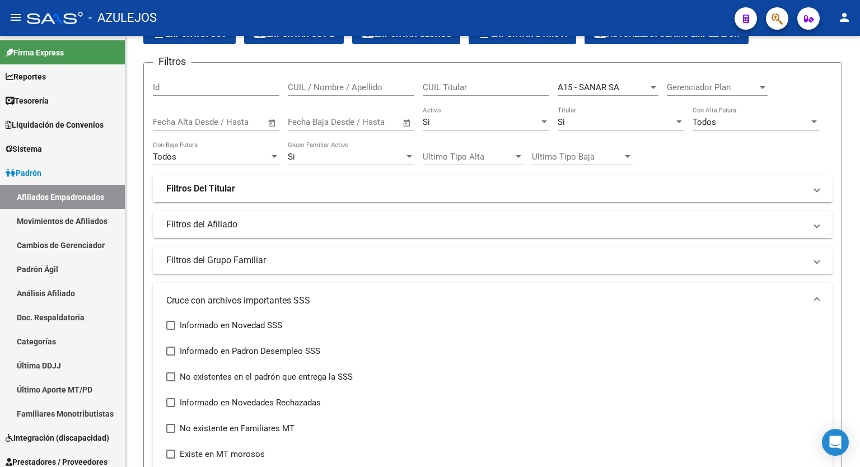
scroll to position [0, 0]
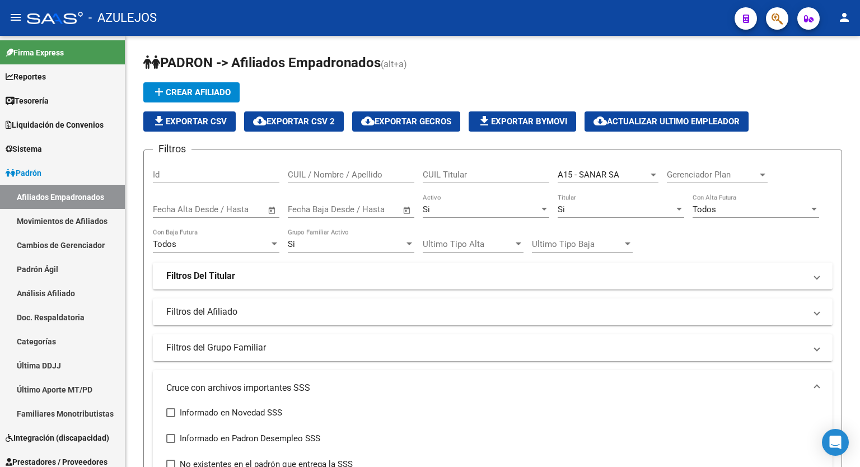
click at [858, 27] on div "menu - AZULEJOS person Firma Express Reportes Tablero de Control Ingresos Perci…" at bounding box center [430, 233] width 860 height 467
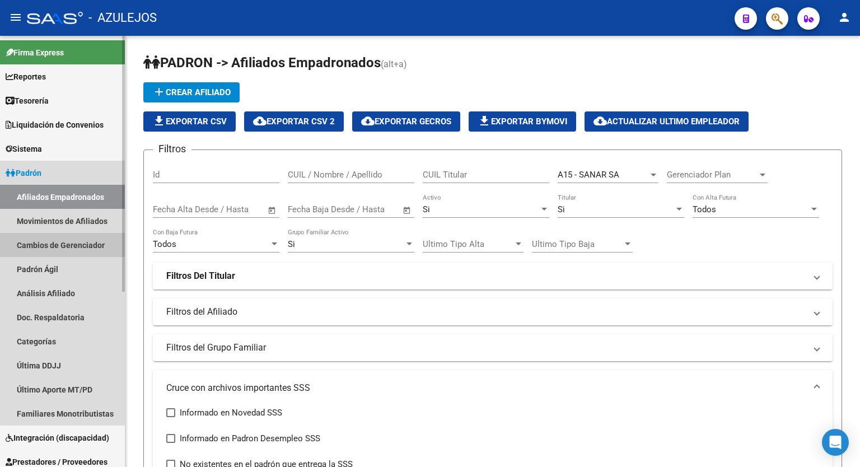
click at [75, 243] on link "Cambios de Gerenciador" at bounding box center [62, 245] width 125 height 24
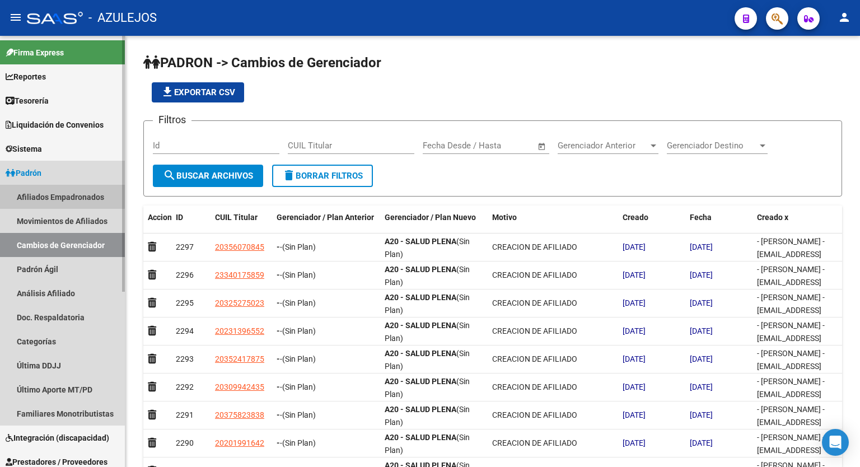
click at [49, 195] on link "Afiliados Empadronados" at bounding box center [62, 197] width 125 height 24
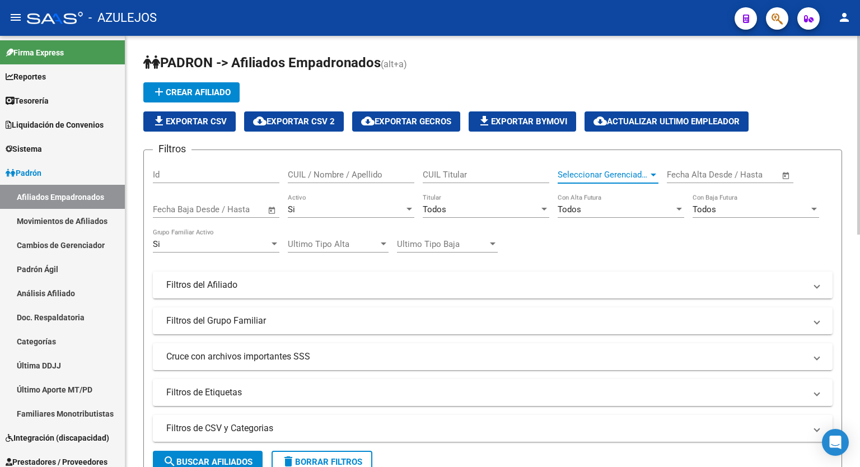
click at [649, 174] on div at bounding box center [653, 174] width 10 height 9
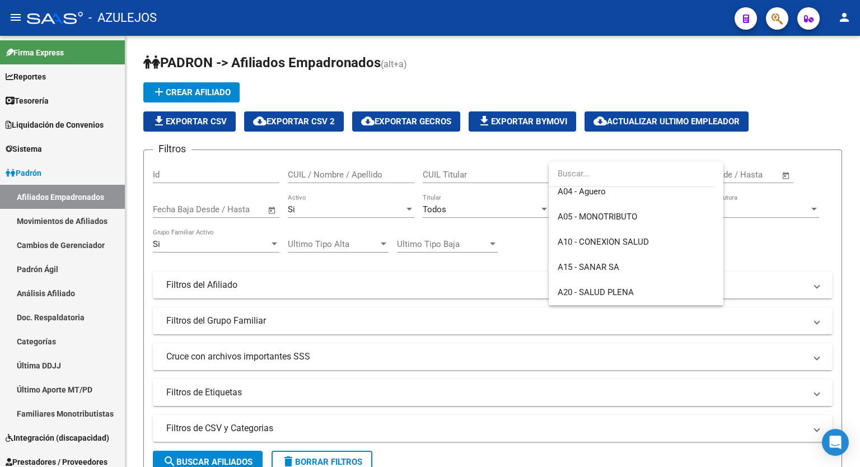
scroll to position [134, 0]
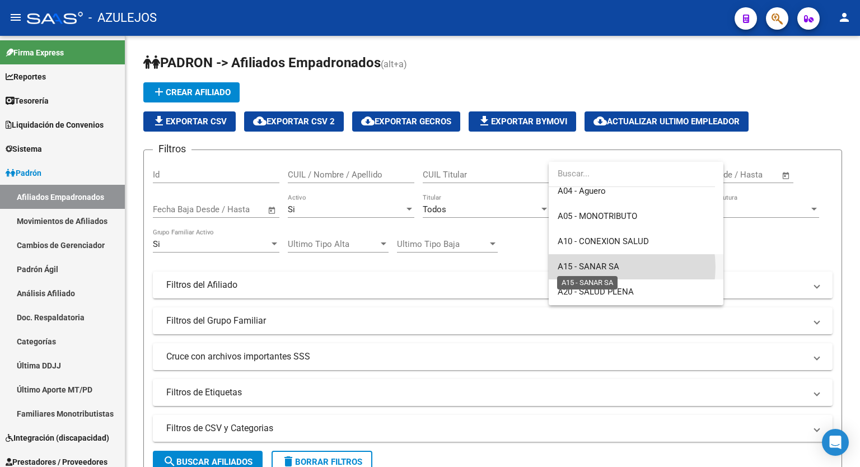
click at [612, 267] on span "A15 - SANAR SA" at bounding box center [588, 266] width 62 height 10
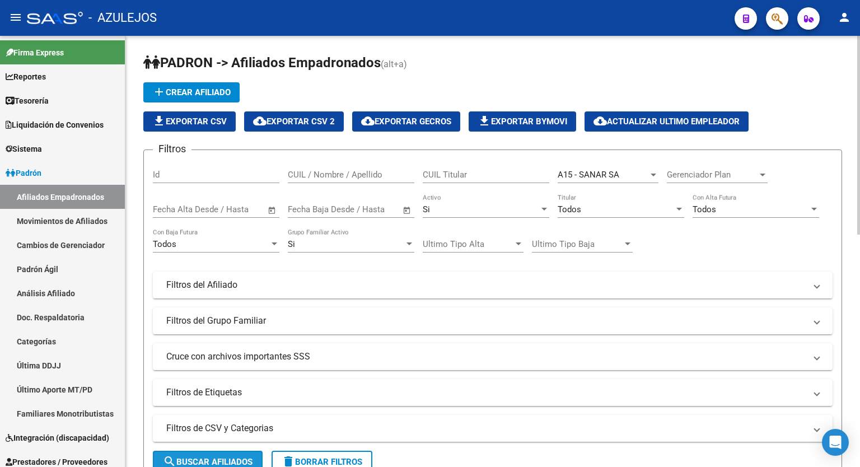
click at [241, 458] on span "search Buscar Afiliados" at bounding box center [208, 462] width 90 height 10
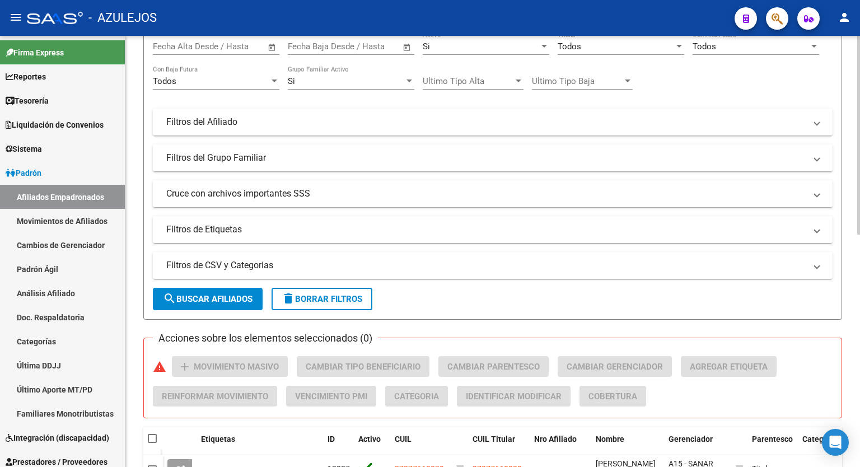
scroll to position [152, 0]
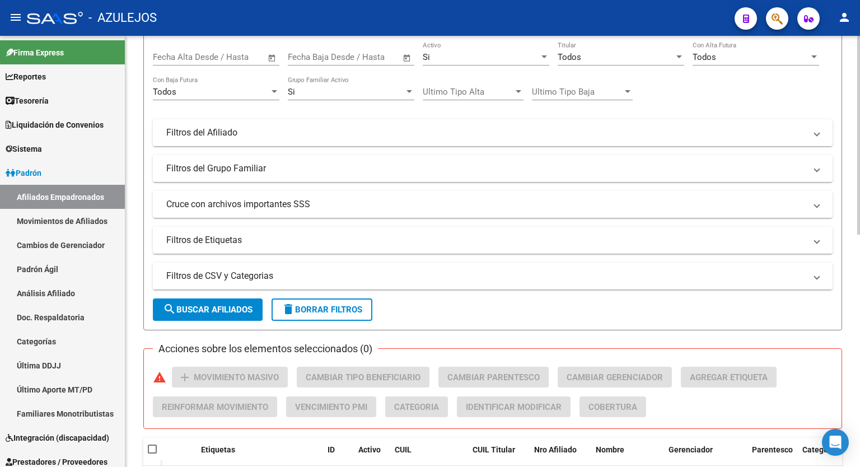
click at [859, 247] on div at bounding box center [858, 206] width 3 height 199
click at [814, 171] on span at bounding box center [816, 168] width 4 height 12
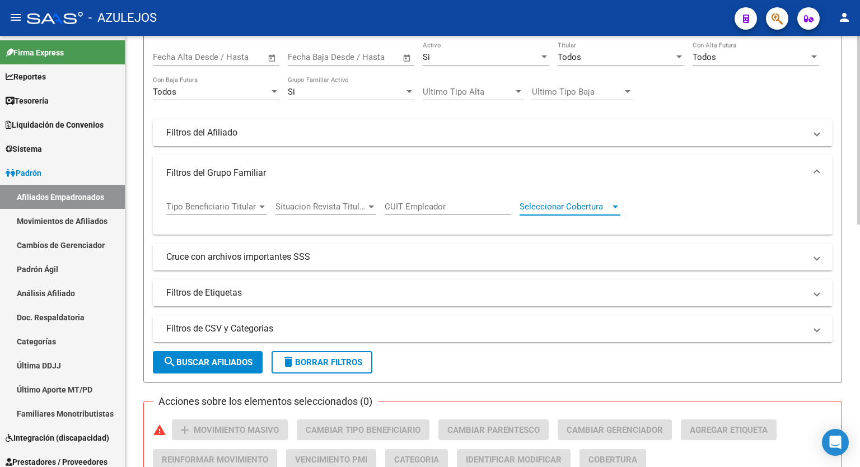
click at [617, 202] on div at bounding box center [615, 206] width 10 height 9
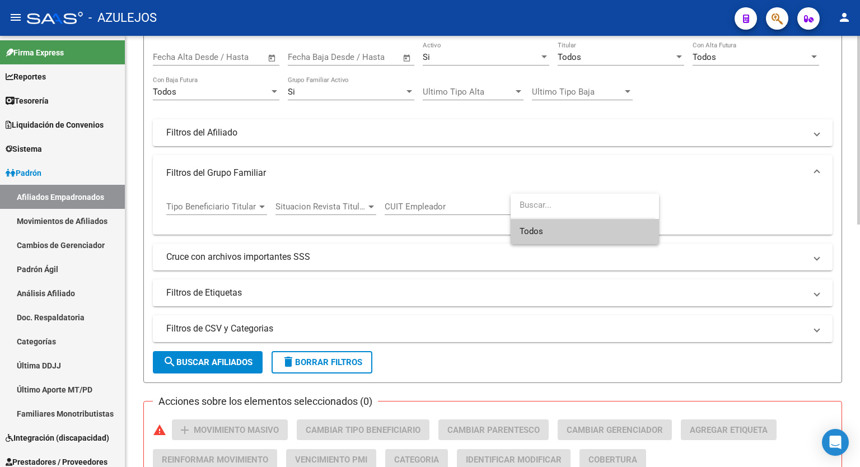
click at [617, 202] on input "dropdown search" at bounding box center [582, 205] width 144 height 25
click at [369, 207] on div at bounding box center [430, 233] width 860 height 467
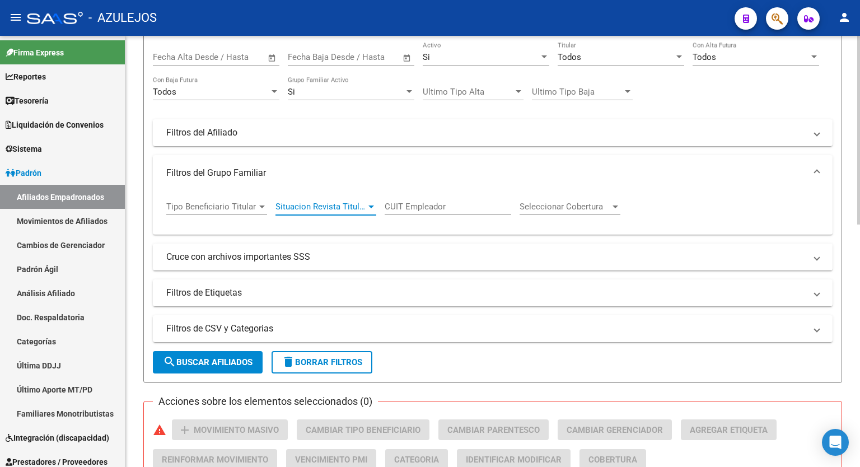
click at [368, 205] on div at bounding box center [371, 206] width 6 height 3
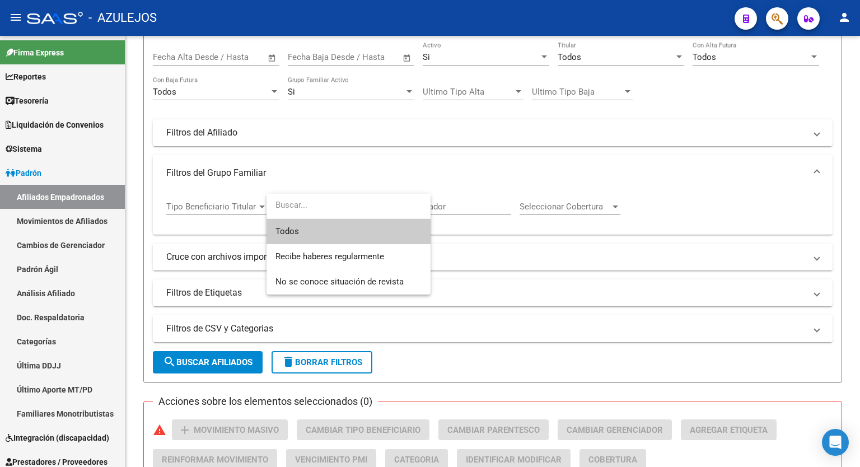
click at [415, 166] on div at bounding box center [430, 233] width 860 height 467
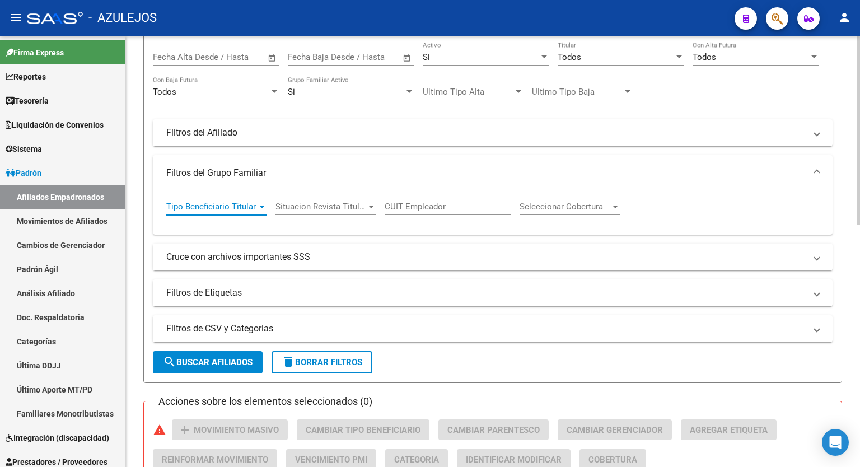
click at [260, 207] on div at bounding box center [262, 206] width 6 height 3
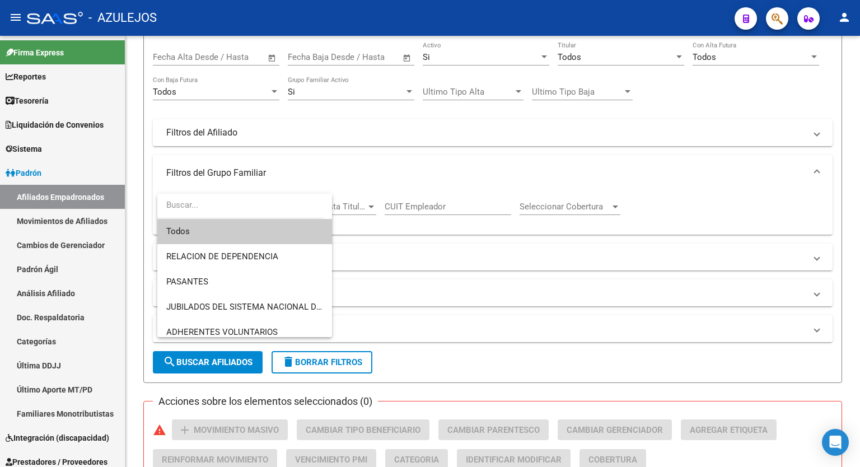
click at [332, 146] on div at bounding box center [430, 233] width 860 height 467
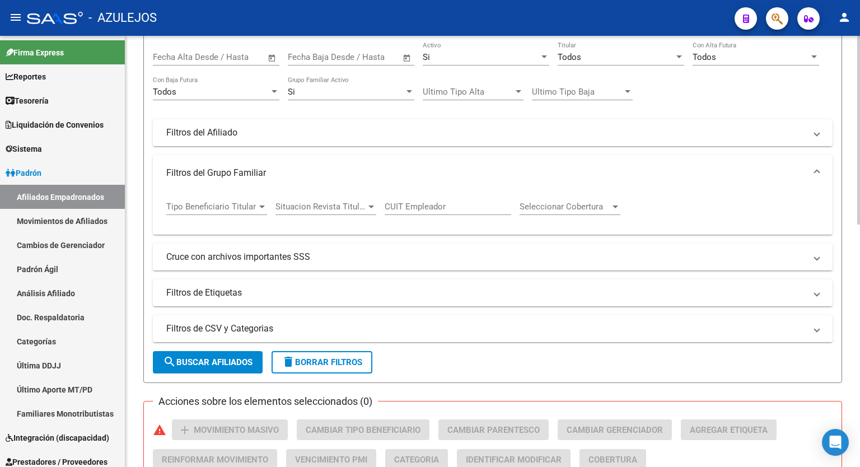
click at [814, 134] on span "Filtros del Afiliado" at bounding box center [490, 132] width 648 height 12
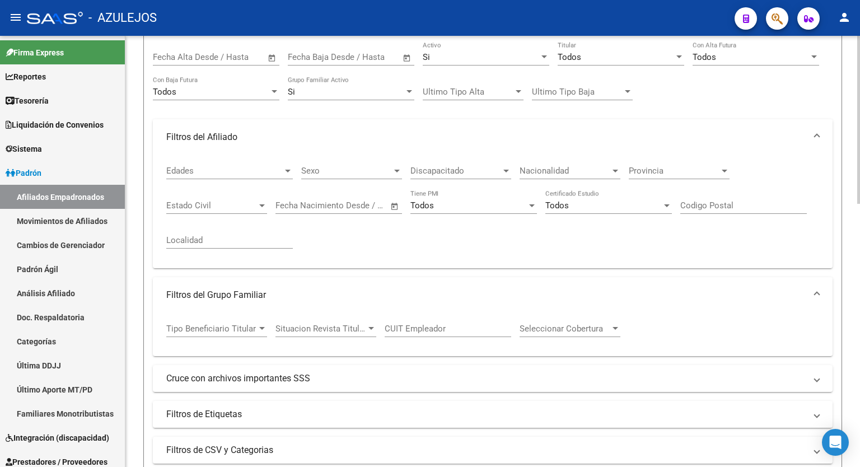
click at [815, 135] on span at bounding box center [816, 137] width 4 height 12
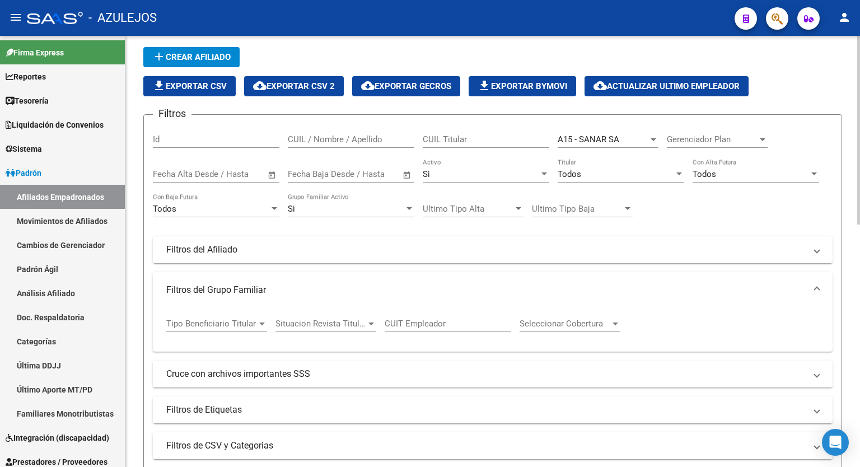
scroll to position [45, 0]
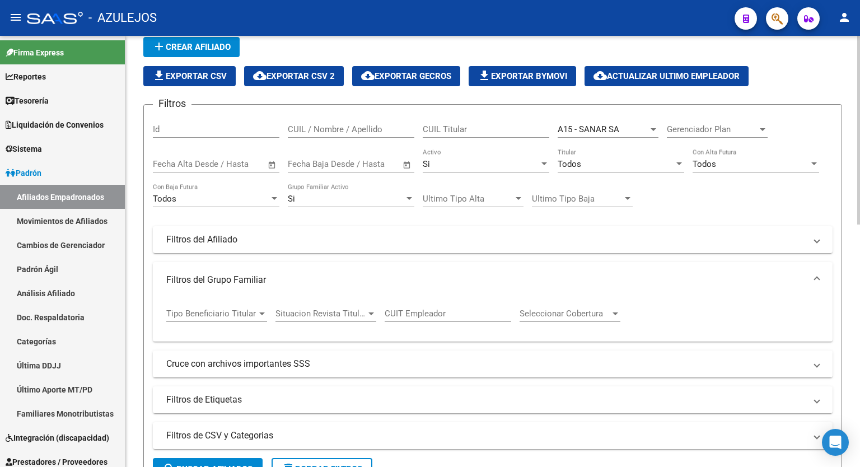
click at [859, 103] on div at bounding box center [858, 150] width 3 height 189
click at [813, 231] on mat-expansion-panel-header "Filtros del Afiliado" at bounding box center [492, 239] width 679 height 27
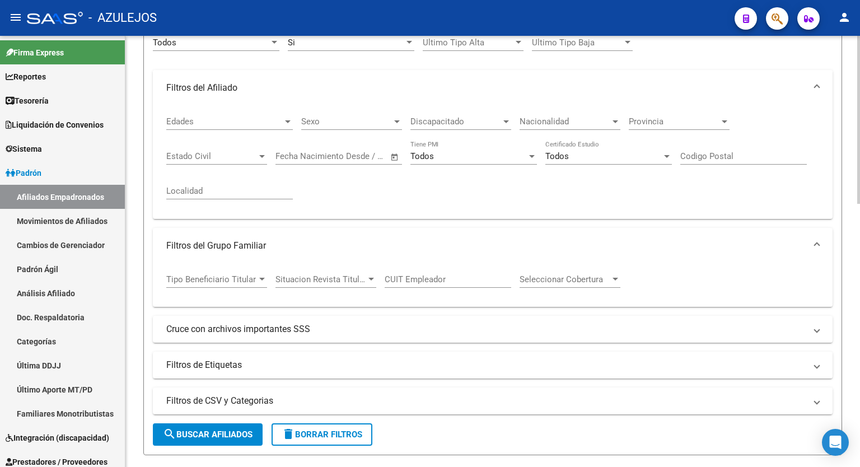
scroll to position [225, 0]
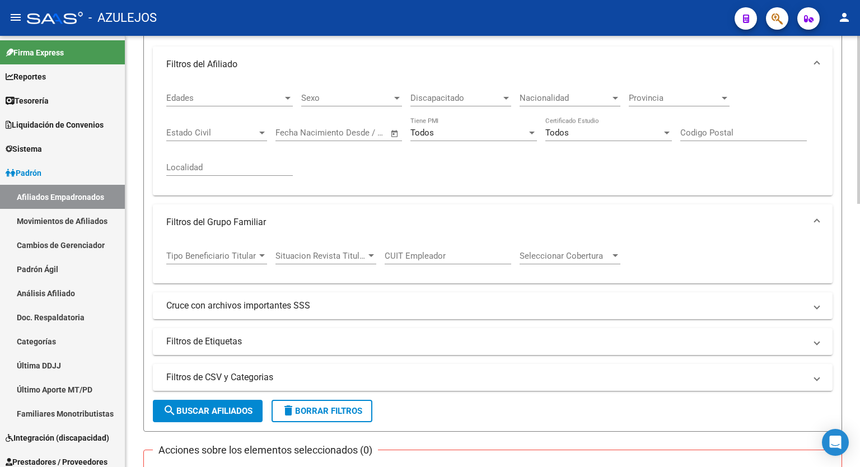
click at [859, 270] on div at bounding box center [858, 208] width 3 height 168
click at [358, 256] on span "Situacion Revista Titular" at bounding box center [320, 256] width 91 height 10
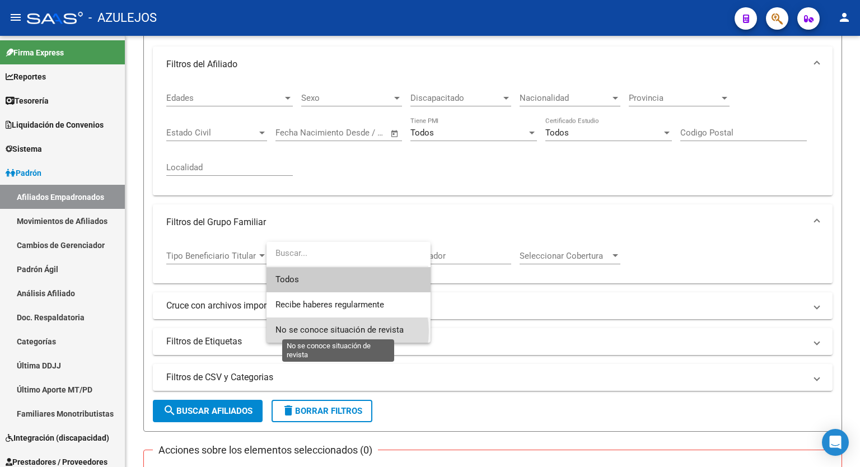
click at [345, 331] on span "No se conoce situación de revista" at bounding box center [339, 330] width 128 height 10
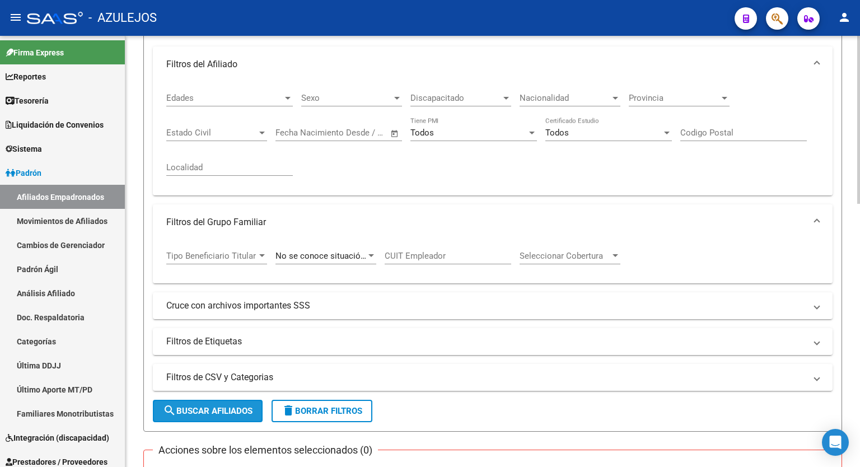
click at [238, 403] on button "search Buscar Afiliados" at bounding box center [208, 411] width 110 height 22
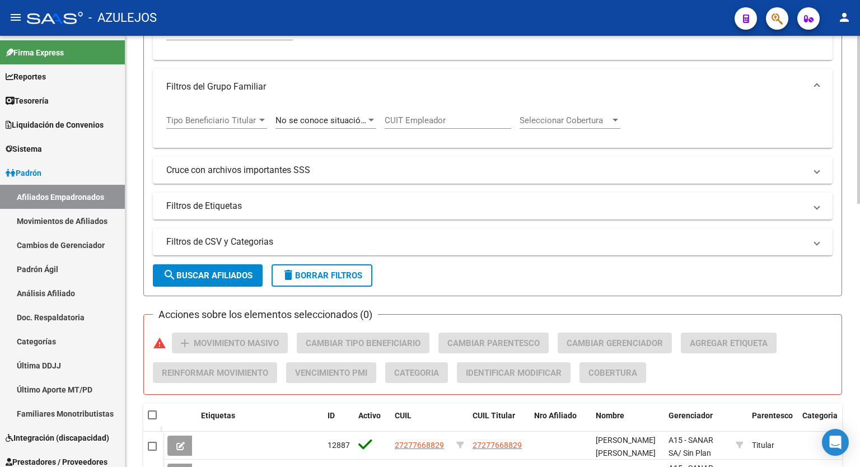
scroll to position [343, 0]
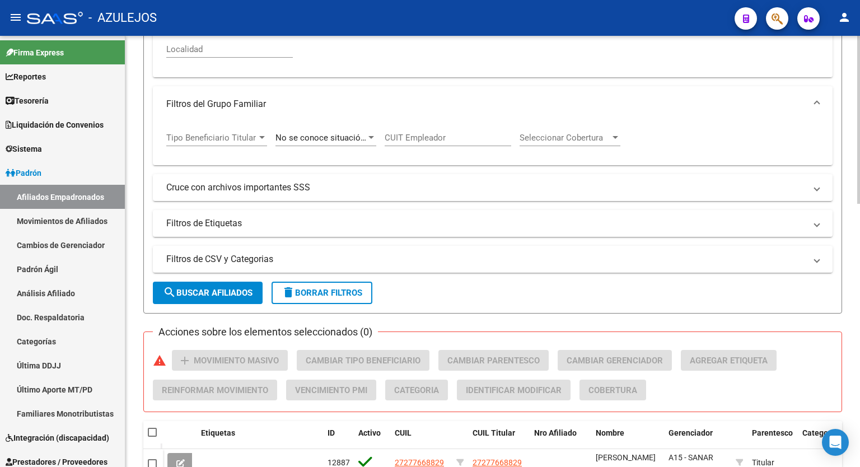
click at [859, 262] on div at bounding box center [858, 255] width 3 height 168
click at [223, 292] on span "search Buscar Afiliados" at bounding box center [208, 293] width 90 height 10
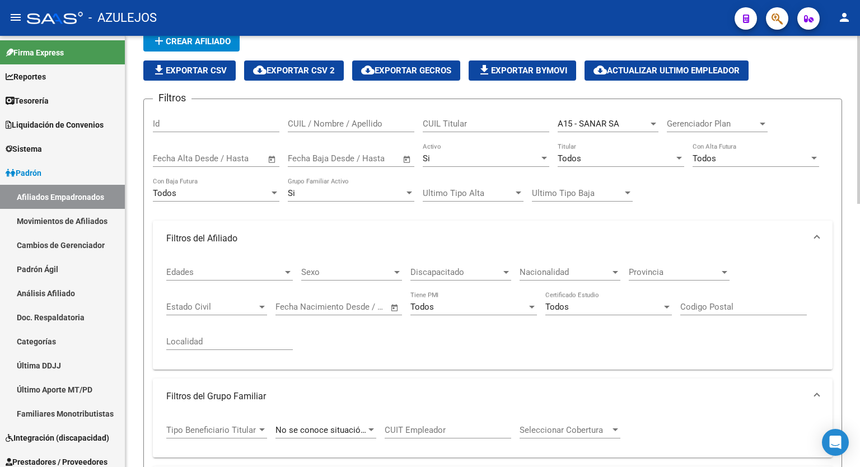
scroll to position [25, 0]
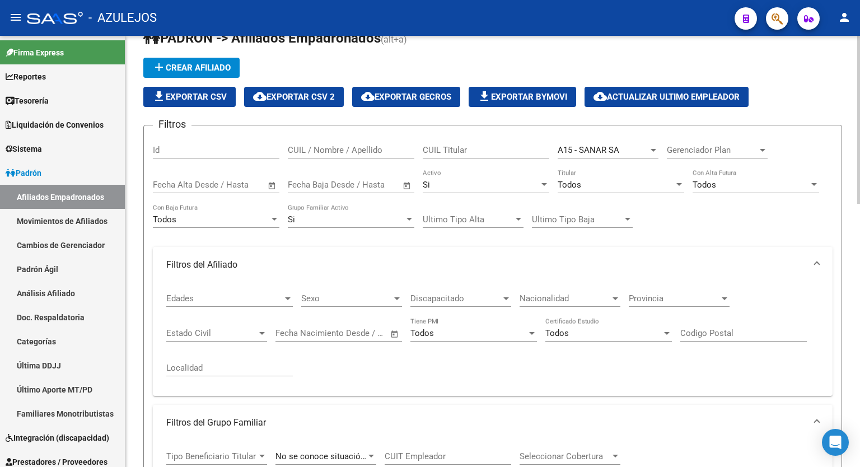
click at [859, 144] on div at bounding box center [858, 129] width 3 height 168
click at [677, 189] on div "Todos" at bounding box center [620, 185] width 126 height 10
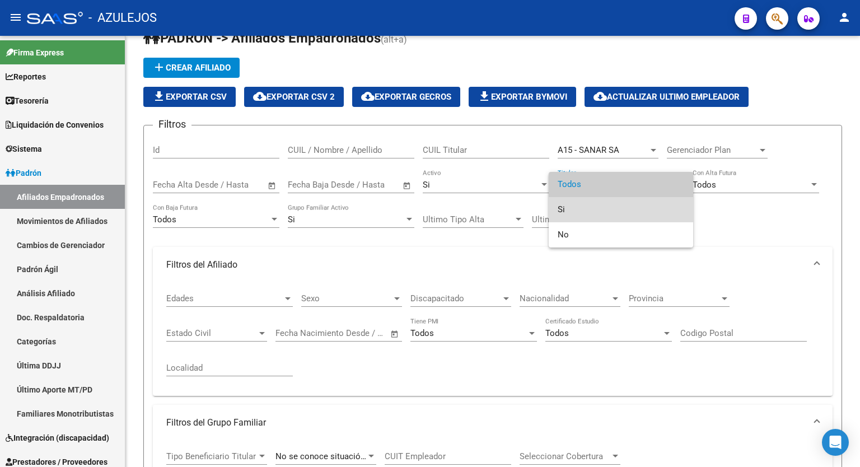
click at [636, 208] on span "Si" at bounding box center [620, 209] width 126 height 25
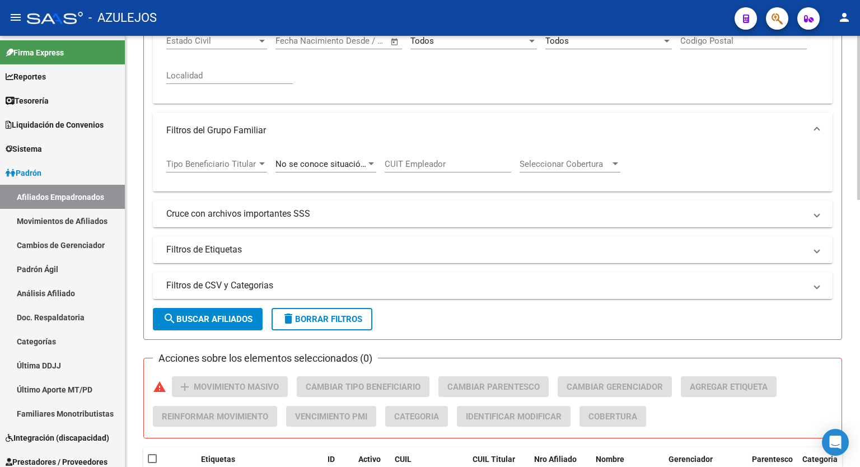
scroll to position [361, 0]
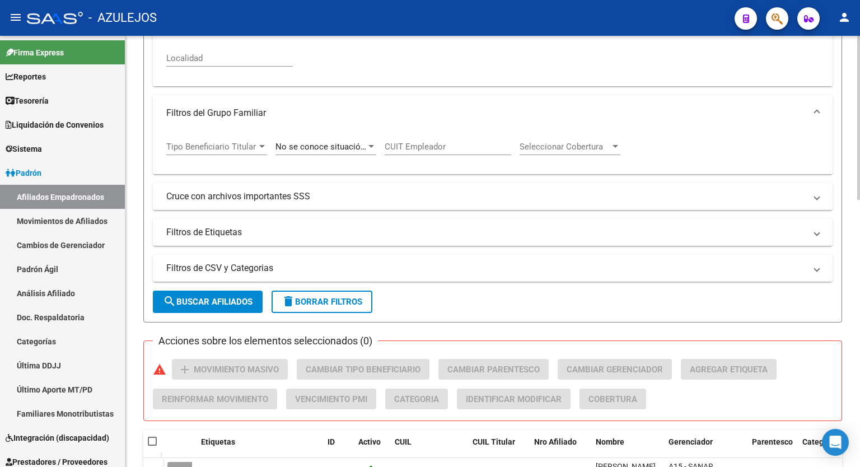
click at [857, 306] on div at bounding box center [858, 257] width 3 height 164
click at [215, 303] on span "search Buscar Afiliados" at bounding box center [208, 302] width 90 height 10
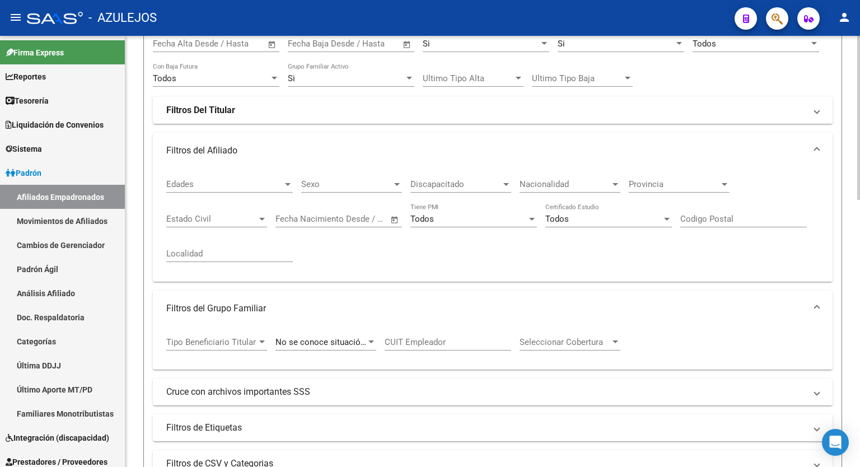
scroll to position [191, 0]
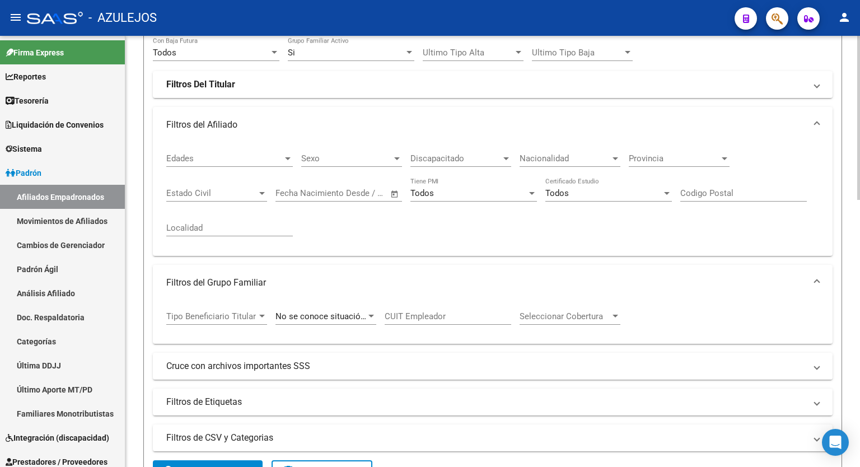
click at [859, 147] on div at bounding box center [858, 191] width 3 height 164
click at [362, 315] on span "No se conoce situación de revista" at bounding box center [339, 316] width 128 height 10
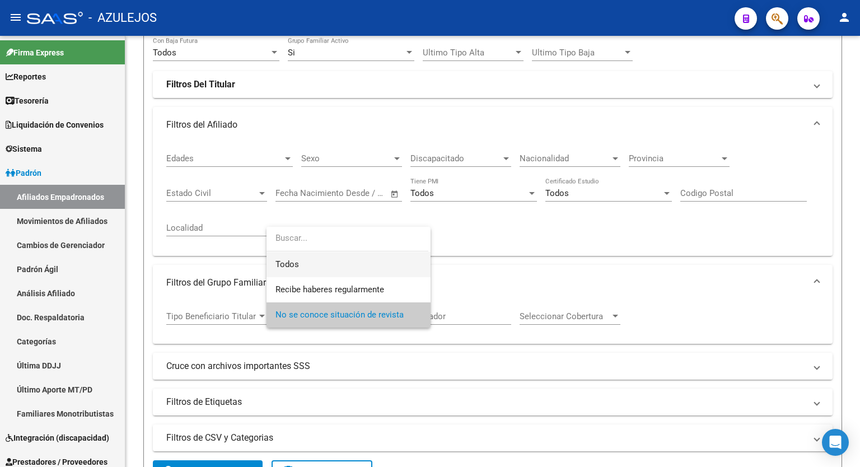
click at [328, 262] on span "Todos" at bounding box center [348, 264] width 146 height 25
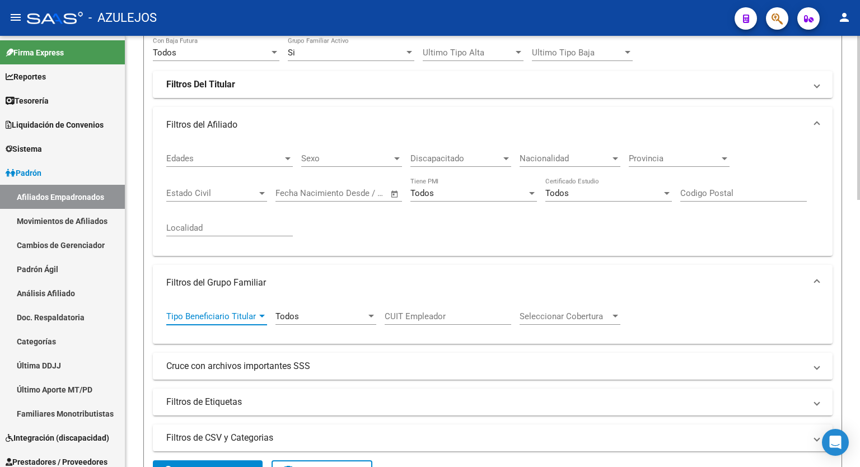
click at [262, 315] on div at bounding box center [262, 316] width 6 height 3
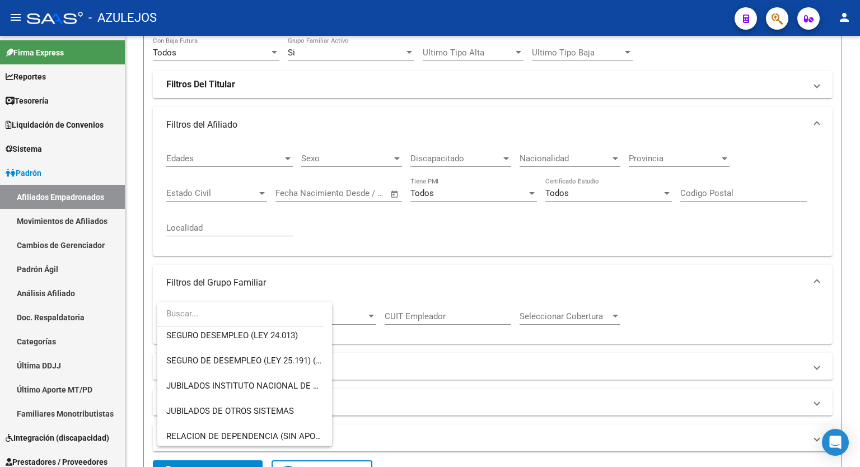
scroll to position [234, 0]
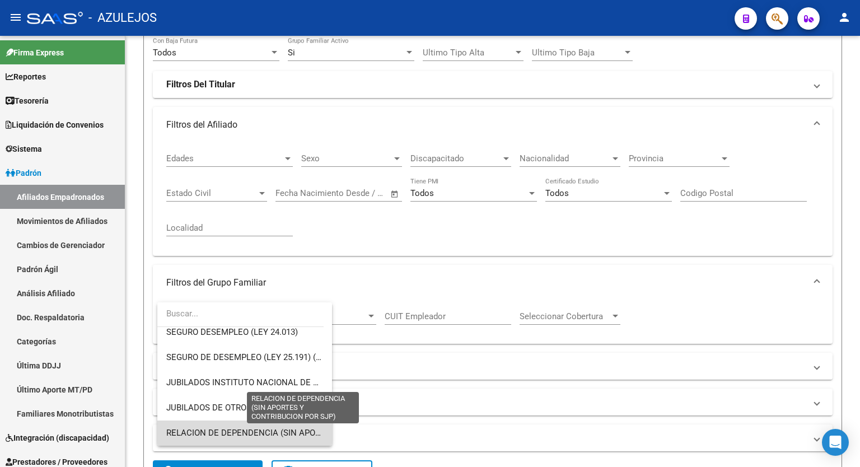
click at [297, 430] on span "RELACION DE DEPENDENCIA (SIN APORTES Y CONTRIBUCION POR SJP)" at bounding box center [303, 433] width 275 height 10
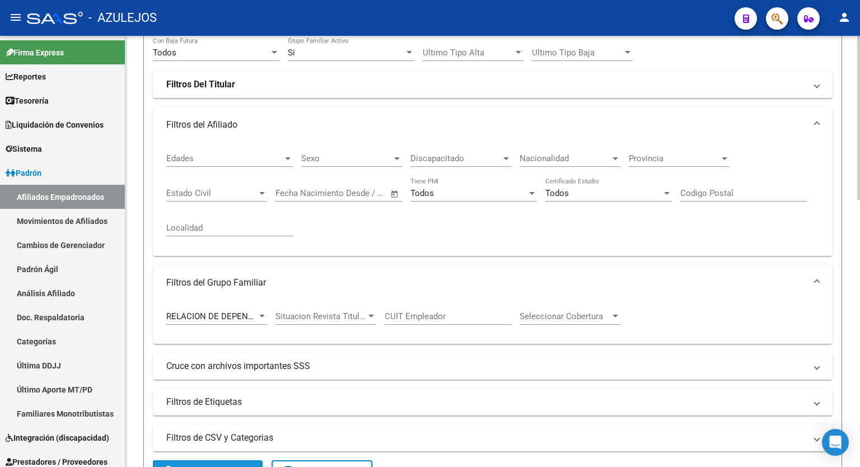
click at [230, 461] on button "search Buscar Afiliados" at bounding box center [208, 471] width 110 height 22
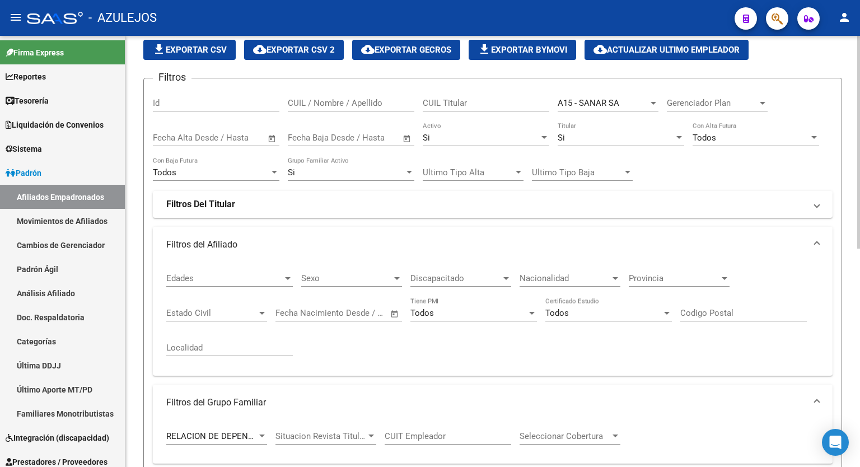
click at [859, 168] on div at bounding box center [858, 177] width 3 height 213
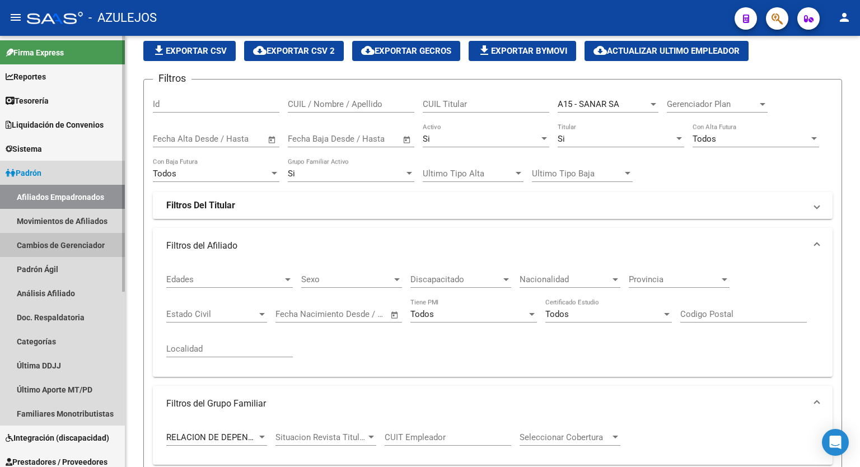
click at [90, 250] on link "Cambios de Gerenciador" at bounding box center [62, 245] width 125 height 24
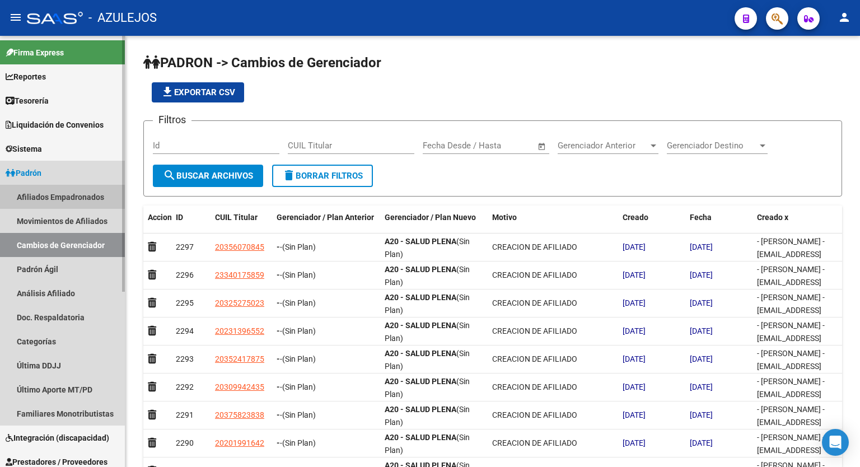
click at [59, 200] on link "Afiliados Empadronados" at bounding box center [62, 197] width 125 height 24
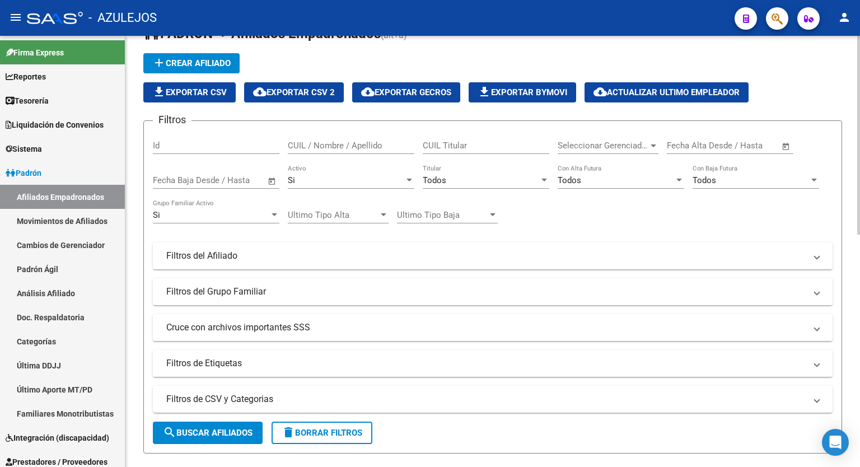
scroll to position [27, 0]
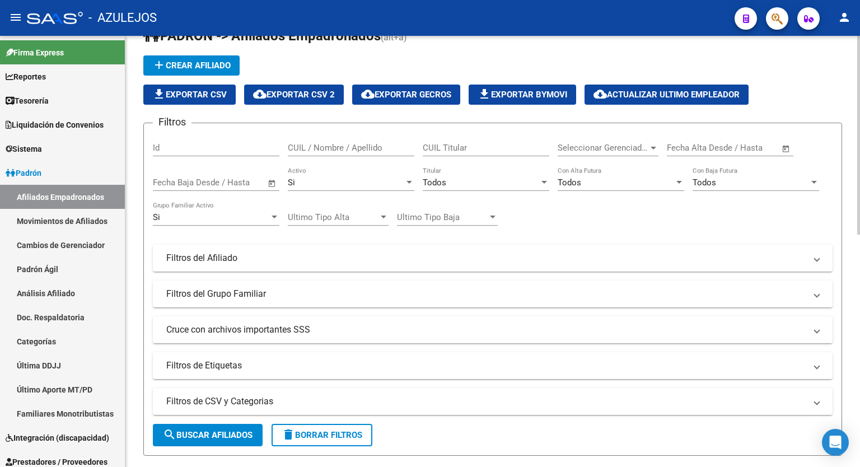
click at [859, 186] on div at bounding box center [858, 147] width 3 height 199
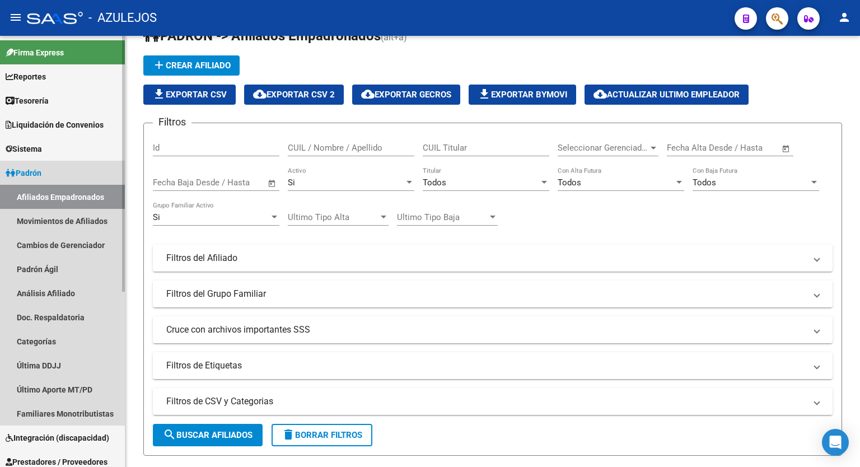
click at [41, 174] on span "Padrón" at bounding box center [24, 173] width 36 height 12
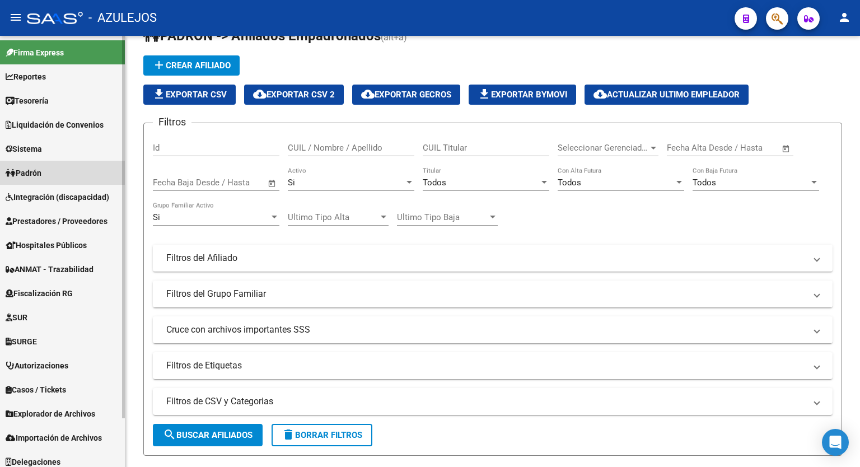
click at [58, 166] on link "Padrón" at bounding box center [62, 173] width 125 height 24
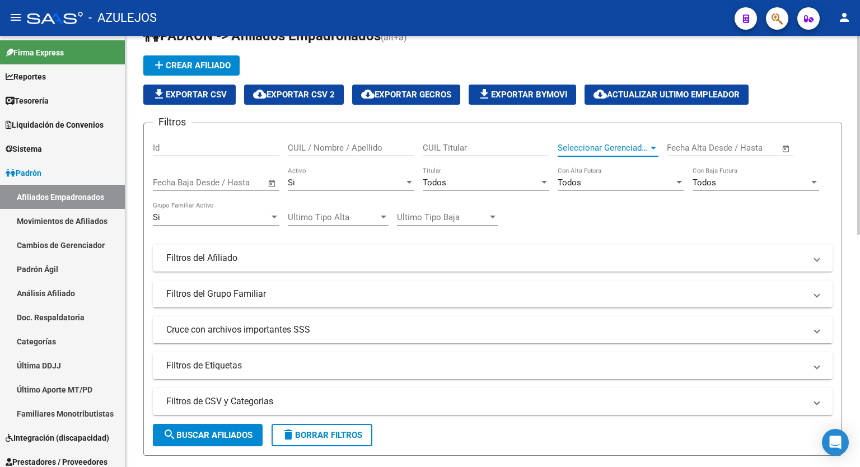
click at [650, 147] on div at bounding box center [653, 148] width 6 height 3
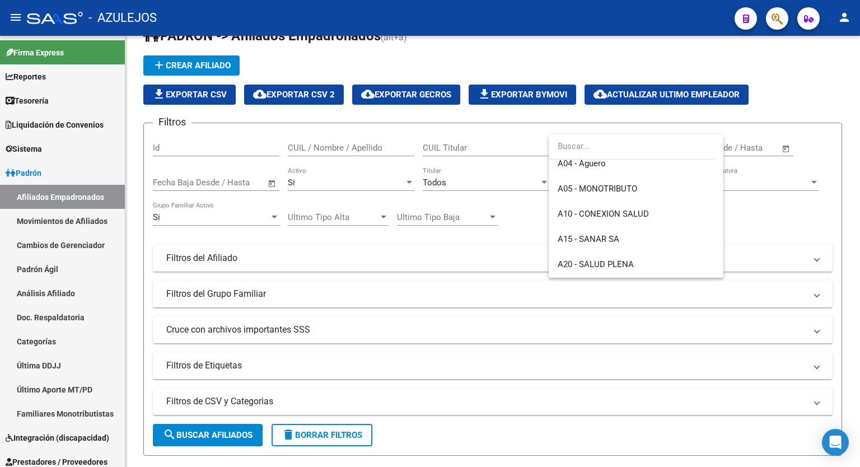
scroll to position [157, 0]
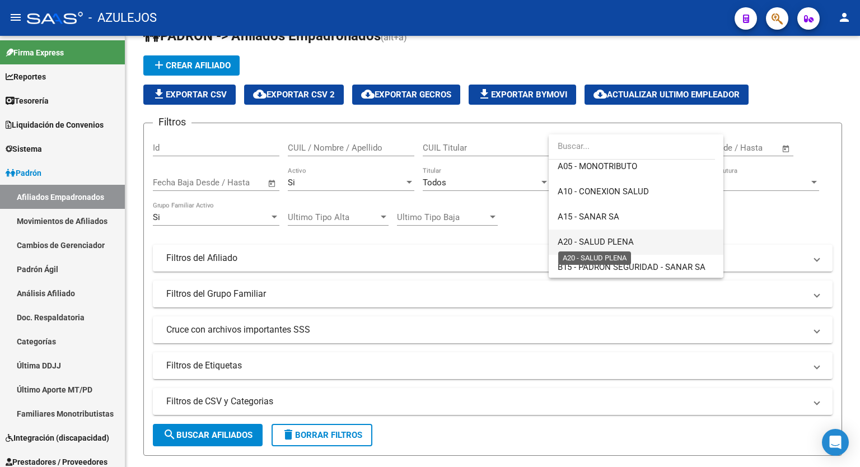
click at [627, 245] on span "A20 - SALUD PLENA" at bounding box center [595, 242] width 76 height 10
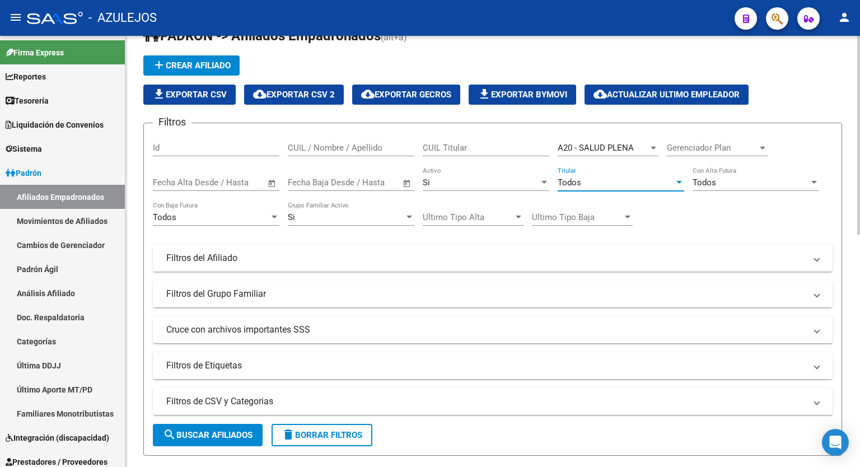
click at [674, 183] on div at bounding box center [679, 182] width 10 height 9
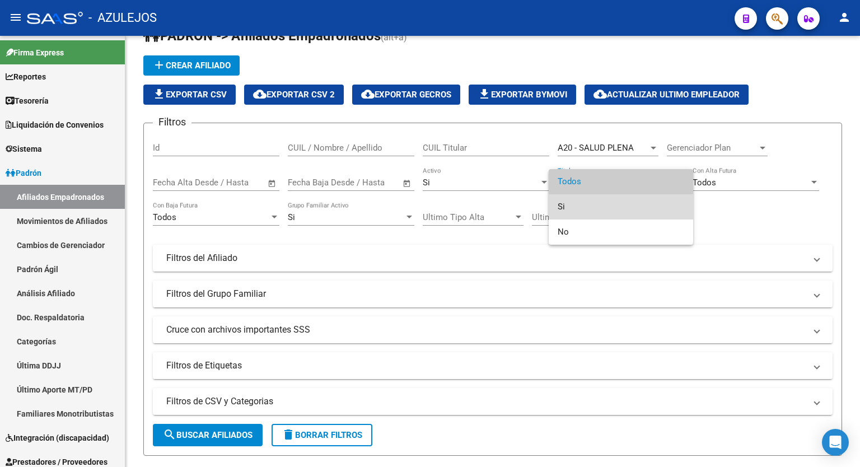
click at [625, 204] on span "Si" at bounding box center [620, 206] width 126 height 25
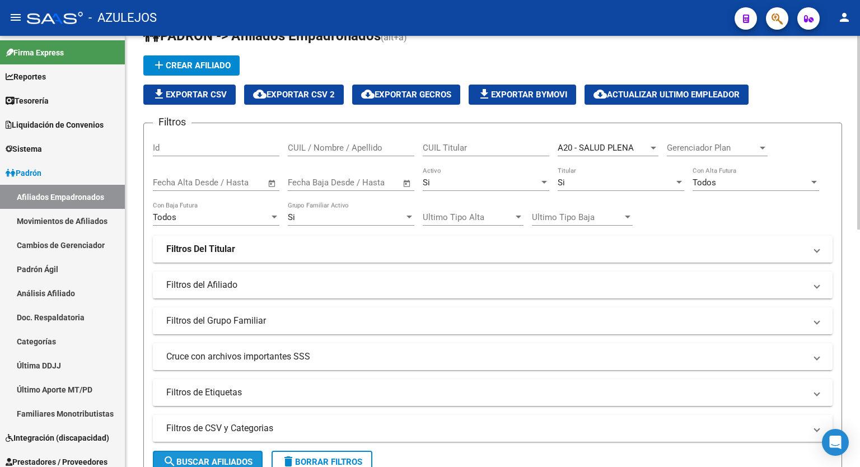
click at [217, 457] on span "search Buscar Afiliados" at bounding box center [208, 462] width 90 height 10
click at [827, 83] on div "add Crear Afiliado file_download Exportar CSV cloud_download Exportar CSV 2 clo…" at bounding box center [492, 79] width 698 height 49
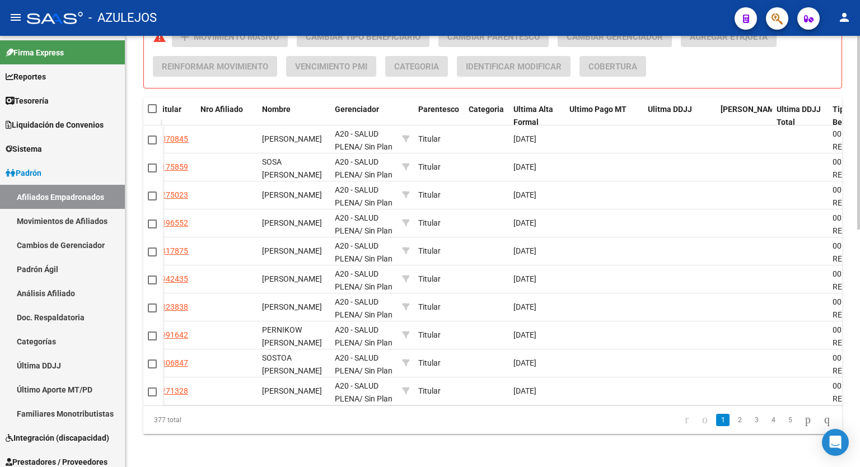
scroll to position [0, 336]
click at [803, 426] on icon "go to next page" at bounding box center [807, 418] width 9 height 13
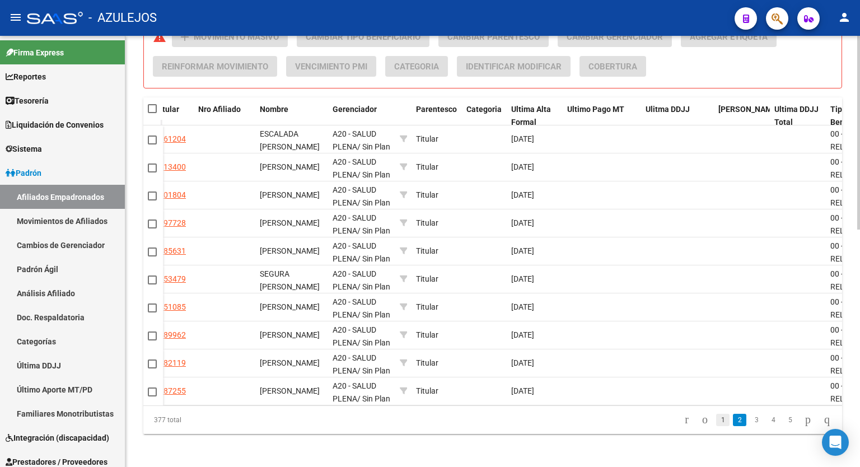
click at [716, 426] on link "1" at bounding box center [722, 420] width 13 height 12
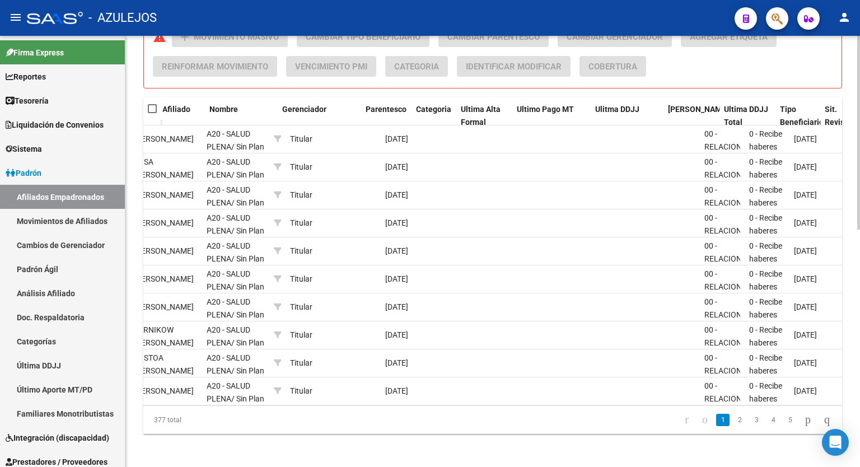
scroll to position [0, 386]
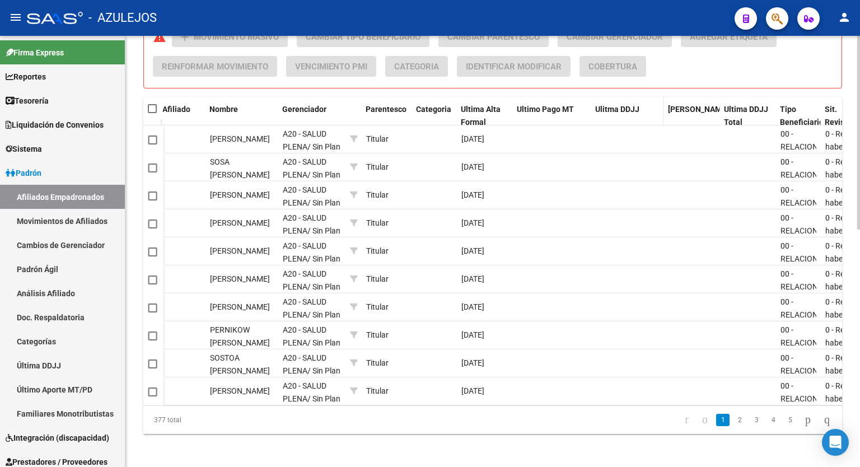
click at [617, 107] on span "Ulitma DDJJ" at bounding box center [617, 109] width 44 height 9
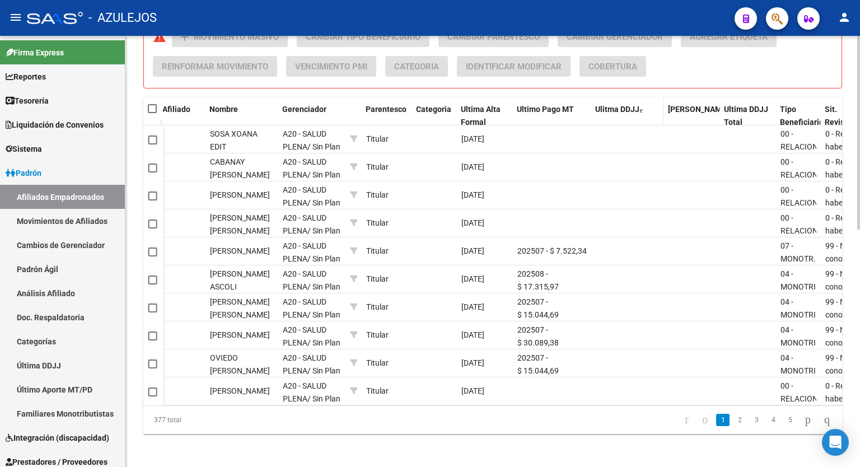
click at [617, 107] on span "Ulitma DDJJ" at bounding box center [617, 109] width 44 height 9
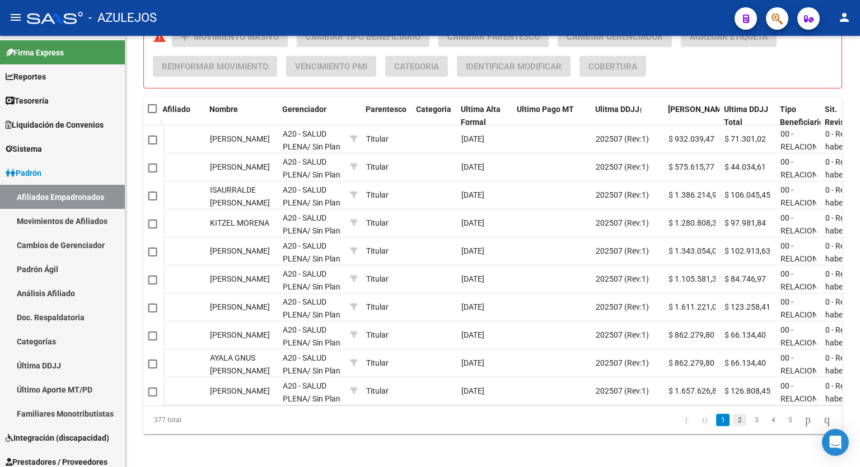
click at [733, 424] on link "2" at bounding box center [739, 420] width 13 height 12
click at [766, 424] on link "4" at bounding box center [772, 420] width 13 height 12
click at [783, 425] on link "6" at bounding box center [789, 420] width 13 height 12
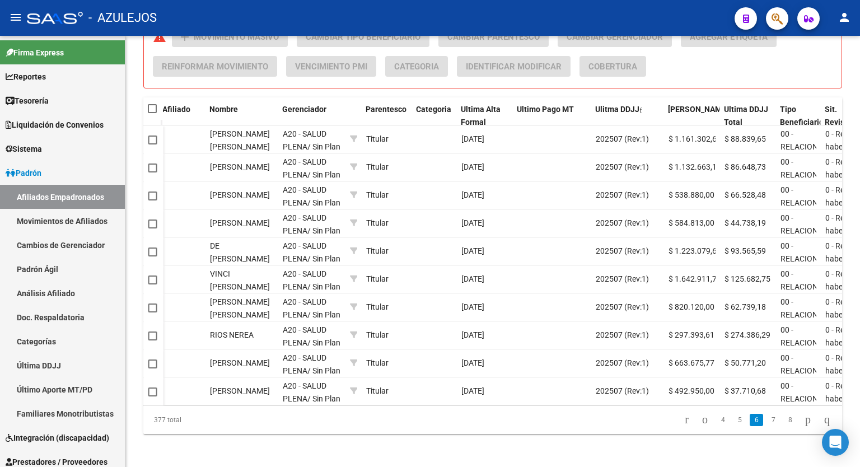
click at [783, 425] on link "8" at bounding box center [789, 420] width 13 height 12
click at [782, 425] on link "10" at bounding box center [789, 420] width 15 height 12
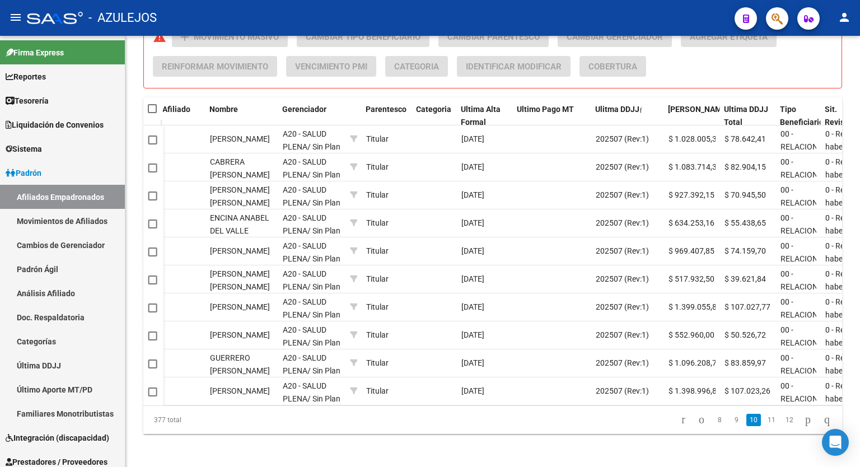
click at [782, 425] on link "12" at bounding box center [789, 420] width 15 height 12
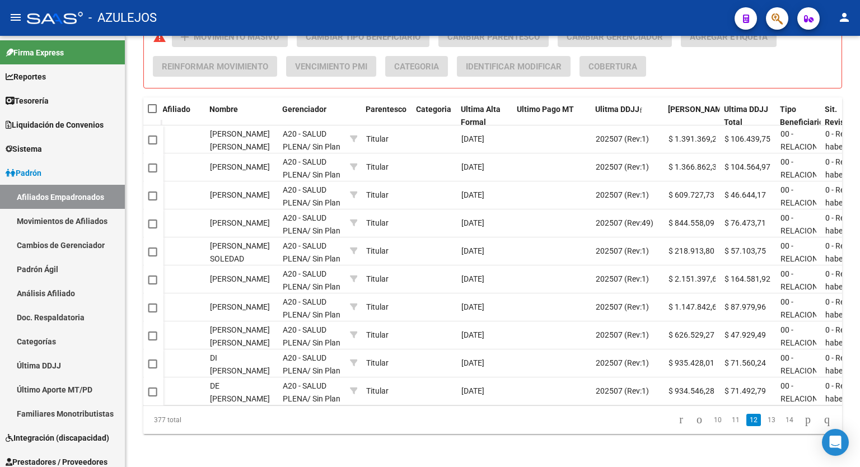
click at [782, 425] on link "14" at bounding box center [789, 420] width 15 height 12
click at [782, 425] on link "16" at bounding box center [789, 420] width 15 height 12
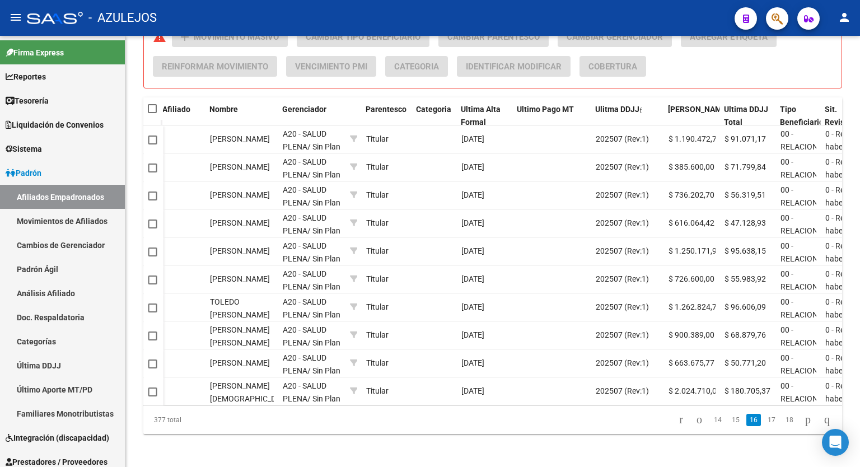
click at [782, 425] on link "18" at bounding box center [789, 420] width 15 height 12
click at [782, 425] on link "20" at bounding box center [789, 420] width 15 height 12
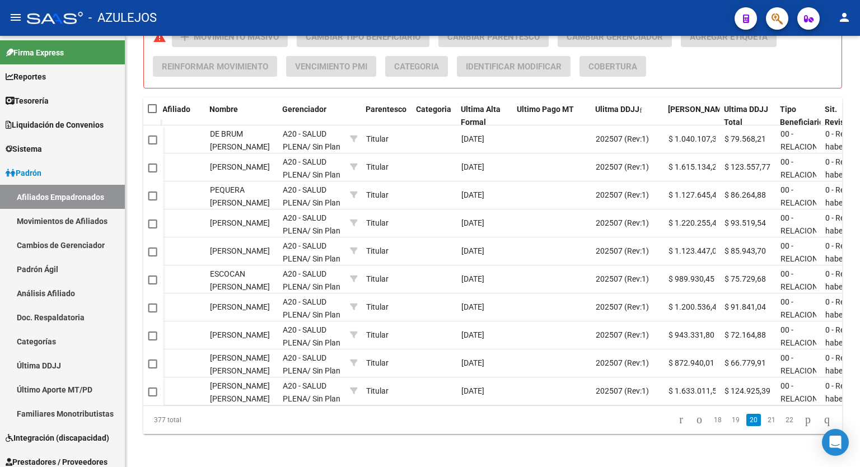
click at [782, 425] on link "22" at bounding box center [789, 420] width 15 height 12
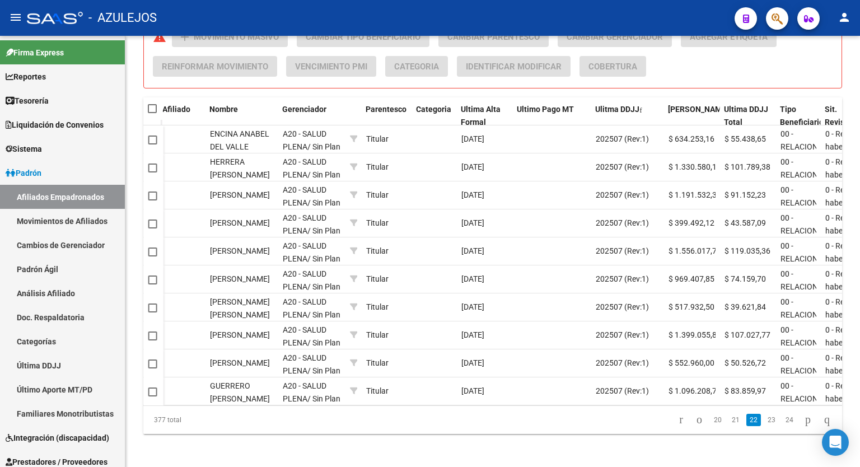
click at [782, 425] on link "24" at bounding box center [789, 420] width 15 height 12
click at [782, 425] on link "26" at bounding box center [789, 420] width 15 height 12
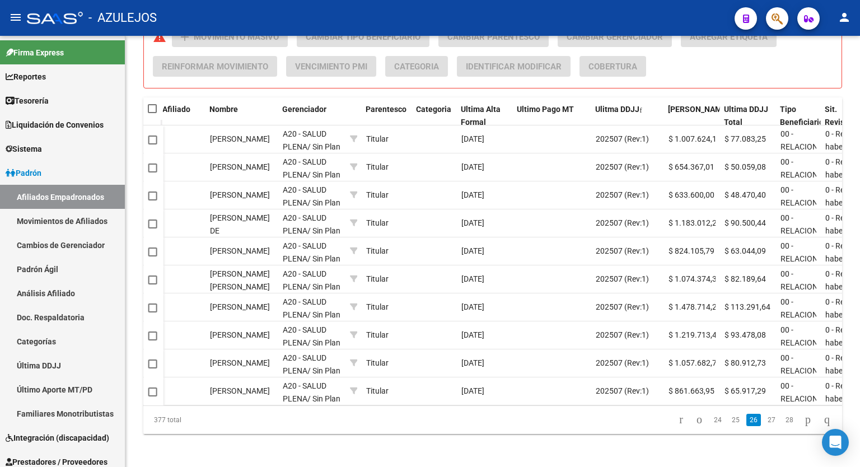
click at [782, 425] on link "28" at bounding box center [789, 420] width 15 height 12
click at [782, 425] on link "30" at bounding box center [789, 420] width 15 height 12
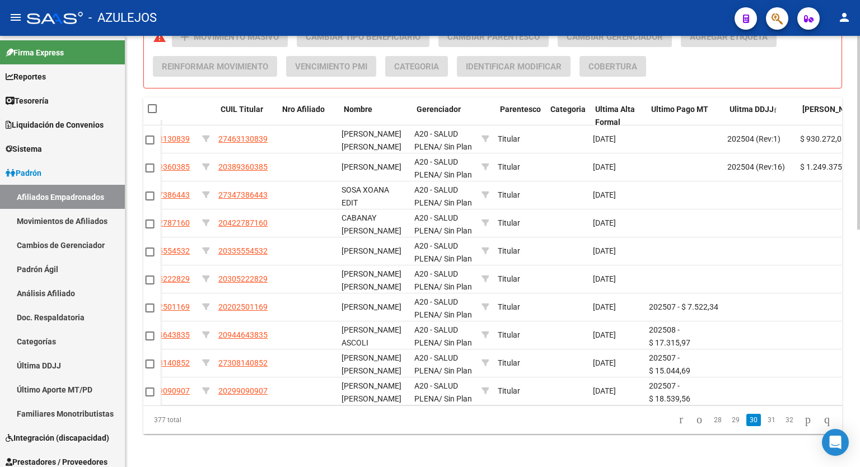
scroll to position [0, 251]
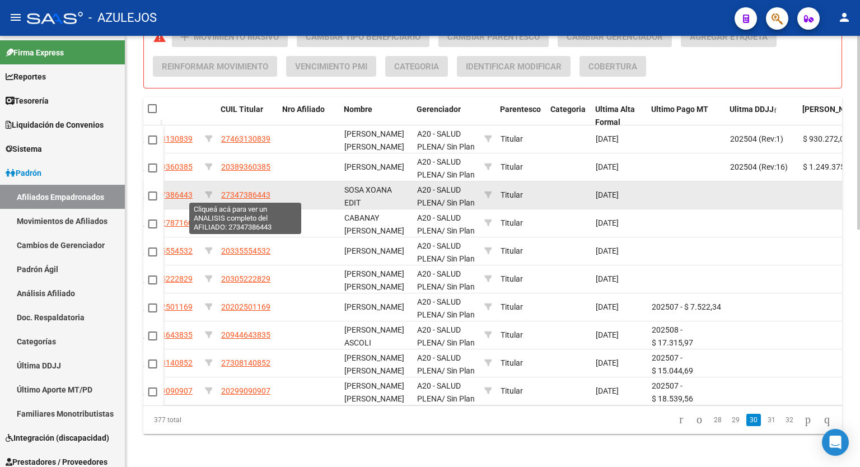
click at [253, 195] on span "27347386443" at bounding box center [245, 194] width 49 height 9
type textarea "27347386443"
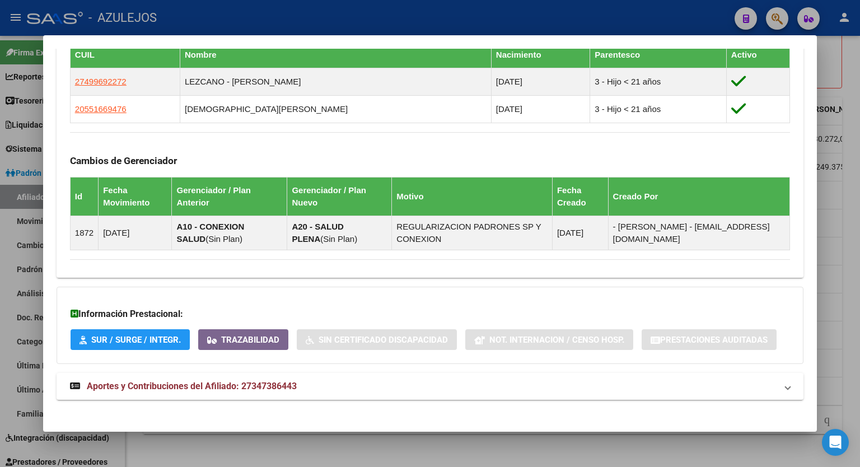
scroll to position [651, 0]
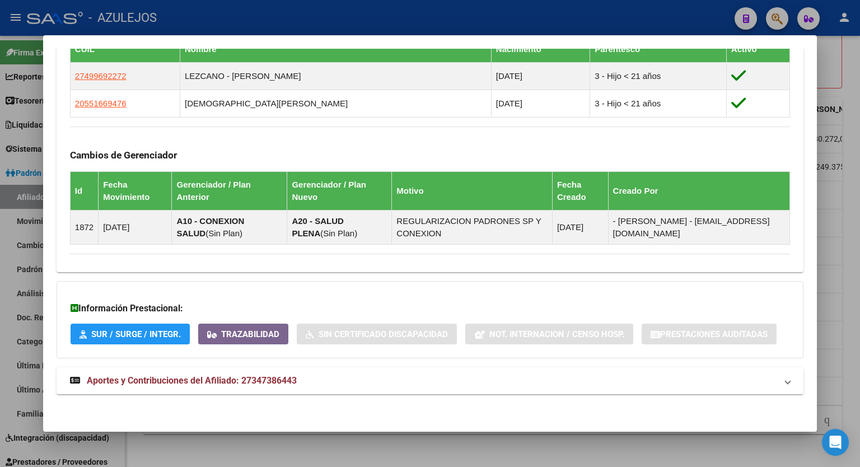
click at [262, 375] on span "Aportes y Contribuciones del Afiliado: 27347386443" at bounding box center [192, 380] width 210 height 11
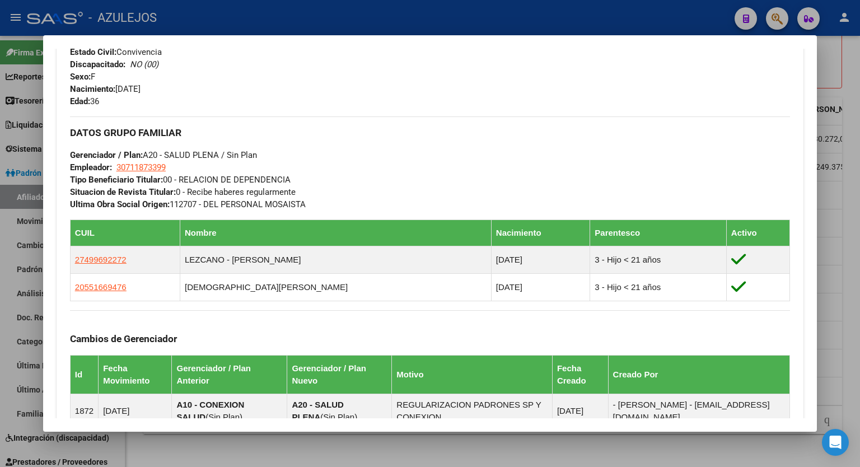
scroll to position [0, 0]
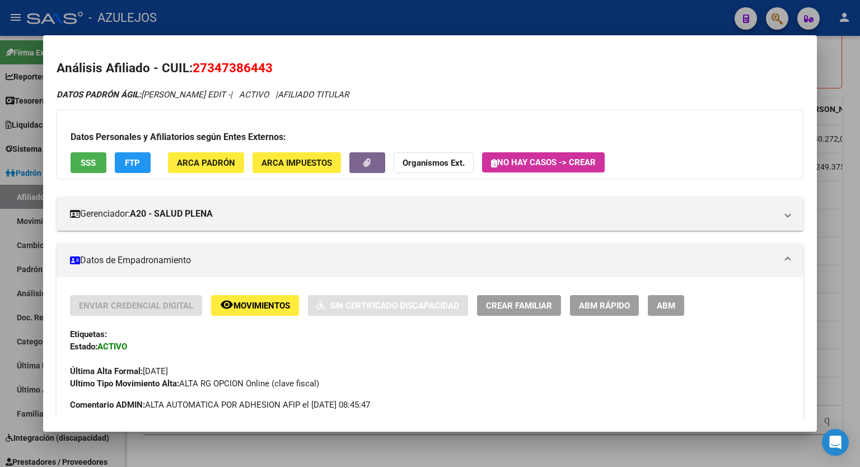
click at [135, 158] on span "FTP" at bounding box center [132, 163] width 15 height 10
click at [90, 168] on button "SSS" at bounding box center [89, 162] width 36 height 21
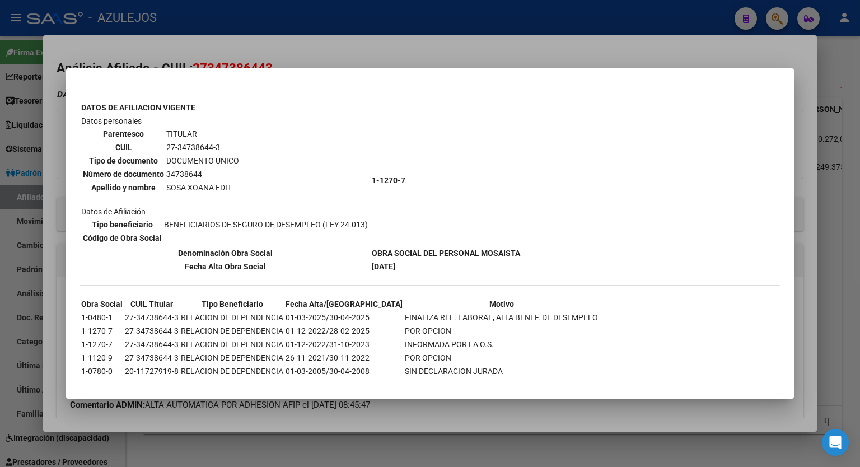
scroll to position [56, 0]
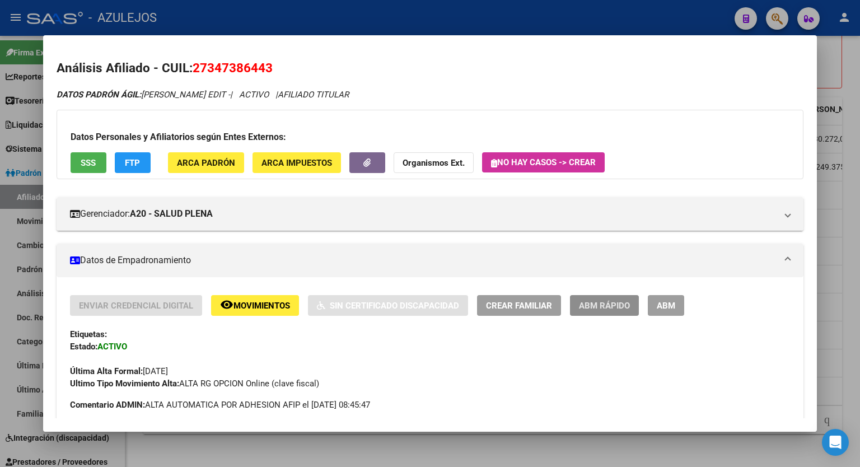
click at [609, 300] on span "ABM Rápido" at bounding box center [604, 305] width 51 height 10
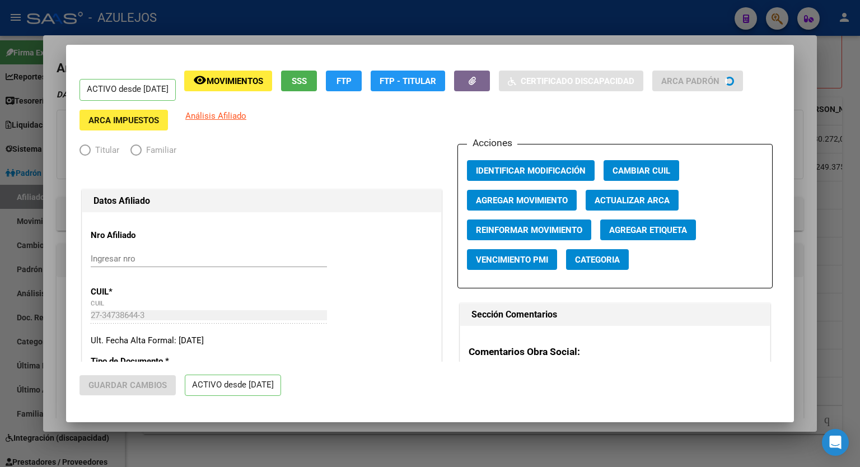
radio input "true"
type input "30-71187339-9"
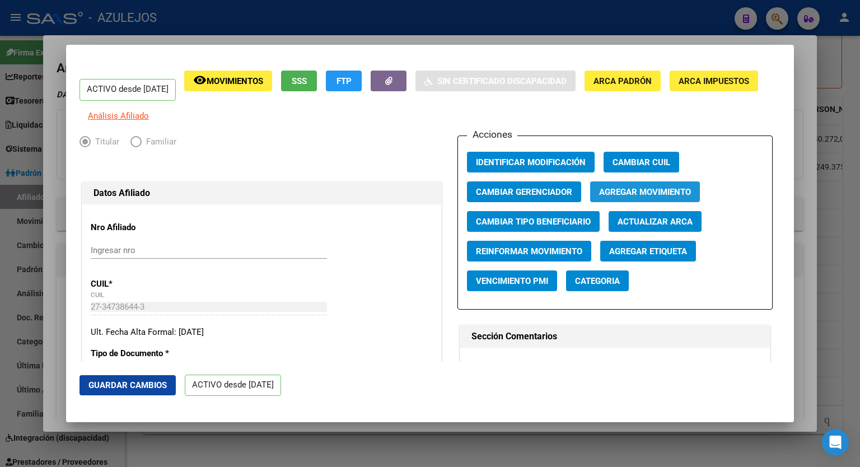
click at [635, 196] on span "Agregar Movimiento" at bounding box center [645, 192] width 92 height 10
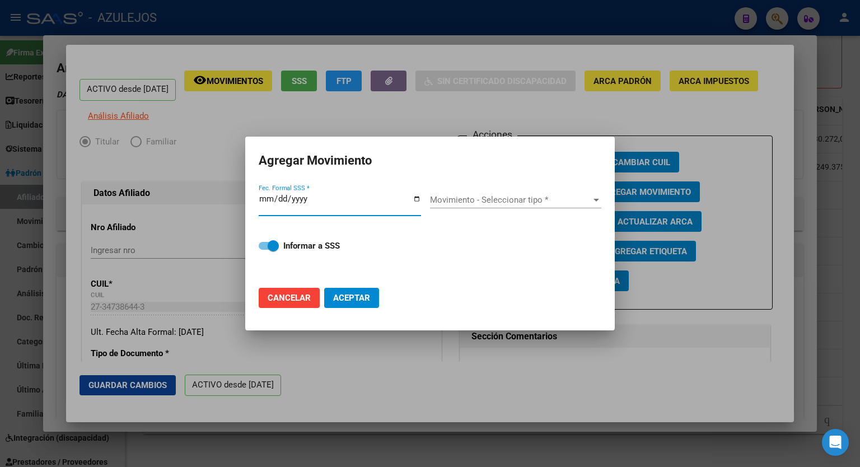
click at [415, 196] on input "Fec. Formal SSS *" at bounding box center [340, 203] width 162 height 18
type input "[DATE]"
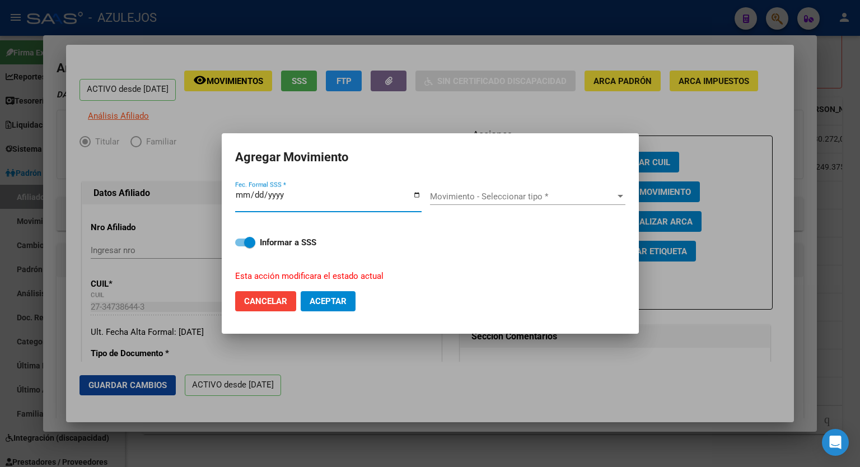
click at [241, 242] on span at bounding box center [245, 242] width 20 height 8
click at [241, 246] on input "Informar a SSS" at bounding box center [240, 246] width 1 height 1
checkbox input "false"
click at [620, 195] on div at bounding box center [620, 196] width 6 height 3
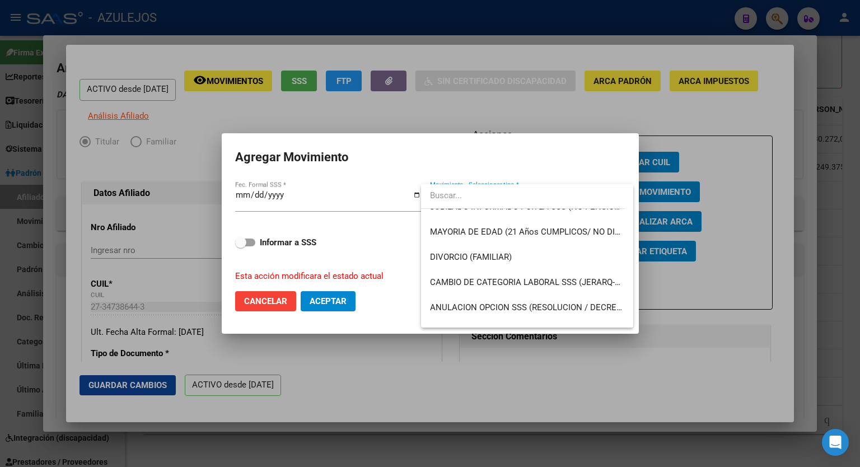
scroll to position [186, 0]
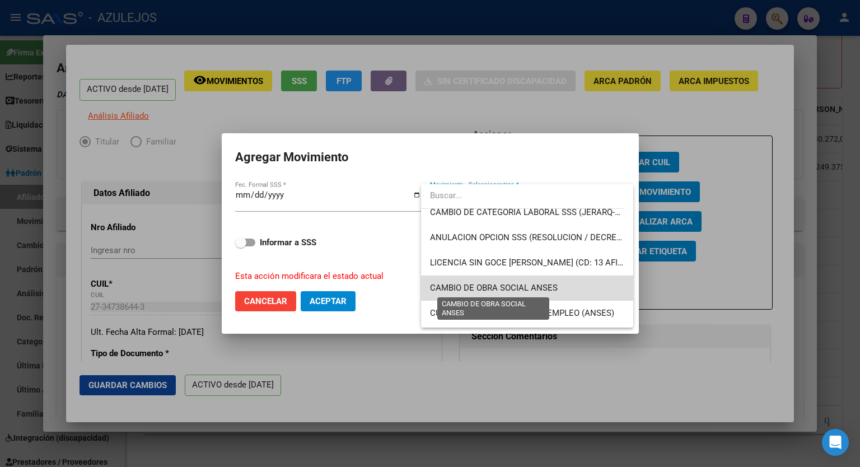
click at [553, 289] on span "CAMBIO DE OBRA SOCIAL ANSES" at bounding box center [494, 288] width 128 height 10
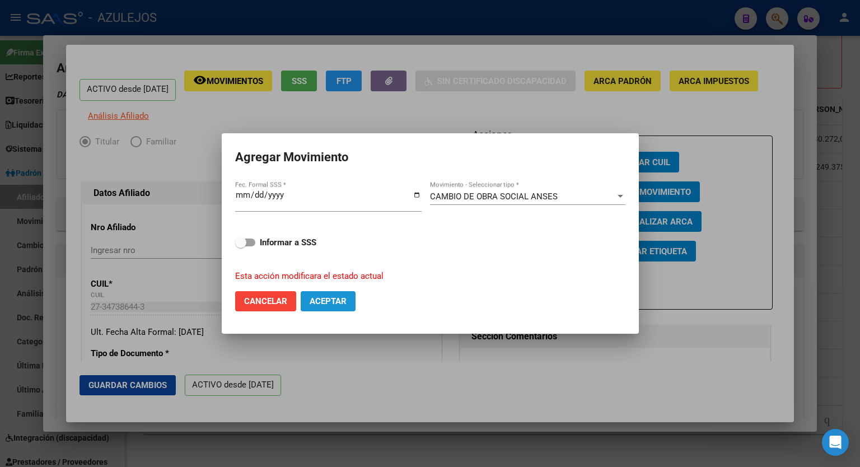
click at [338, 303] on span "Aceptar" at bounding box center [327, 301] width 37 height 10
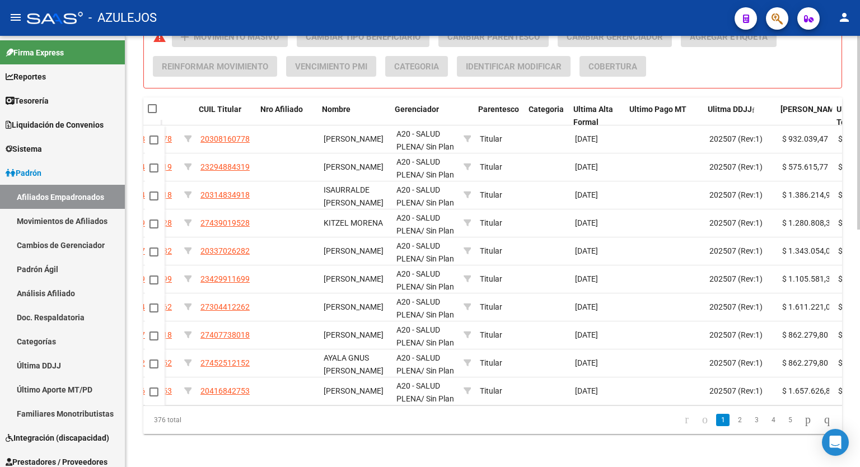
scroll to position [0, 273]
click at [822, 424] on icon "go to last page" at bounding box center [826, 418] width 9 height 13
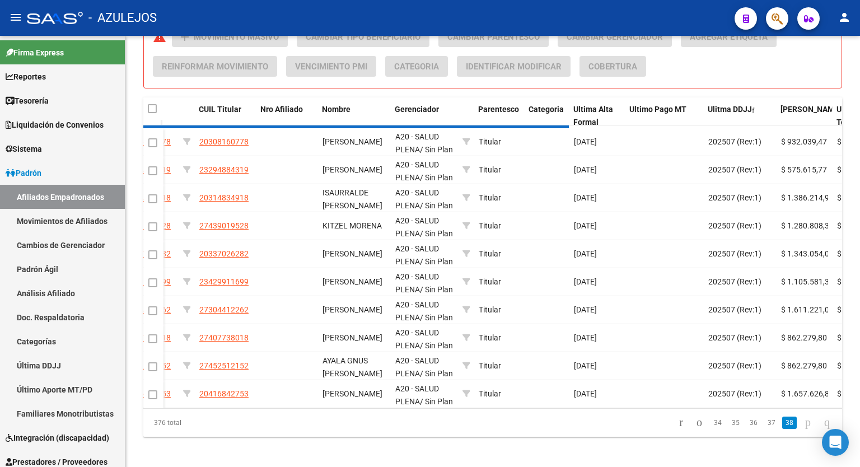
scroll to position [417, 0]
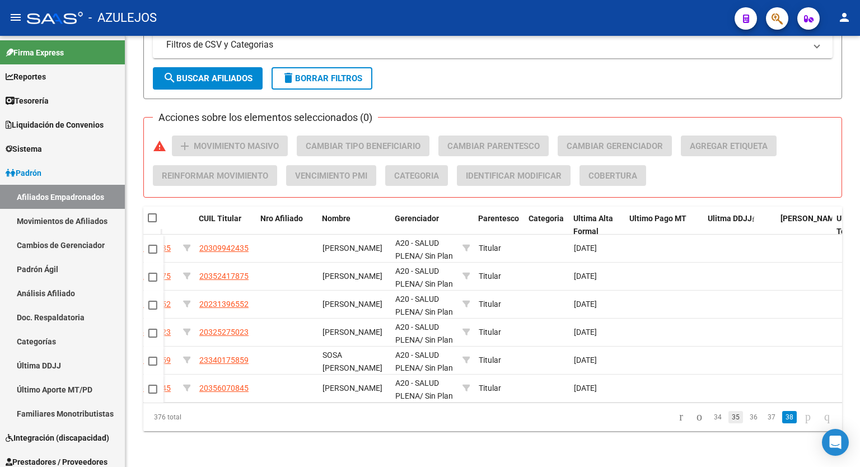
click at [728, 419] on link "35" at bounding box center [735, 417] width 15 height 12
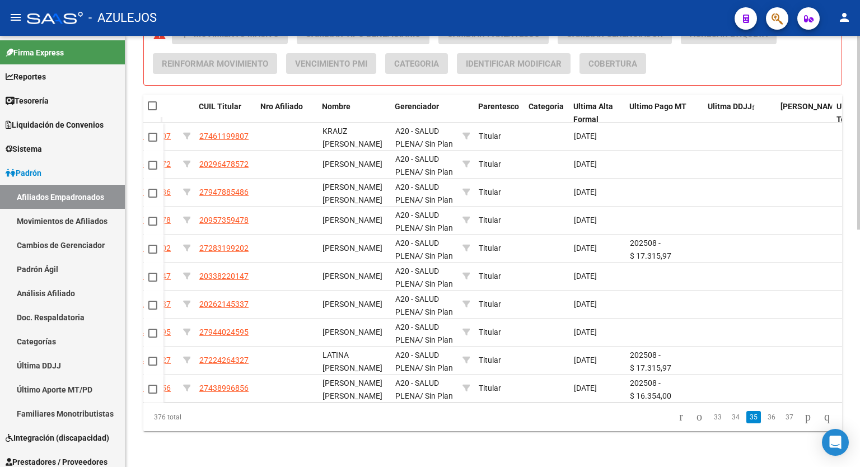
scroll to position [529, 0]
click at [859, 358] on div at bounding box center [858, 370] width 3 height 194
click at [677, 417] on icon "go to first page" at bounding box center [680, 416] width 7 height 13
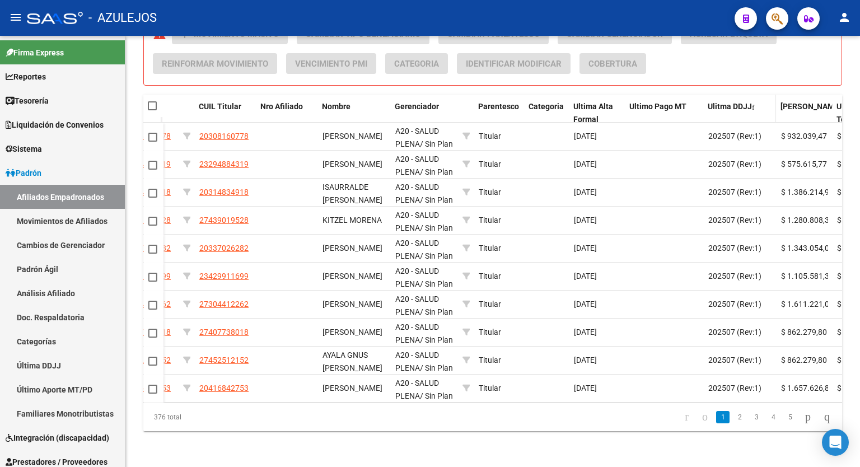
click at [736, 102] on span "Ulitma DDJJ" at bounding box center [729, 106] width 44 height 9
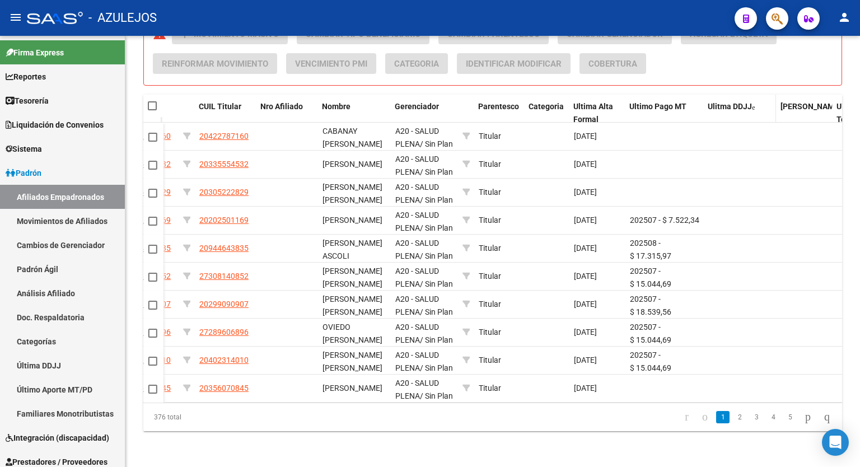
click at [736, 102] on span "Ulitma DDJJ" at bounding box center [729, 106] width 44 height 9
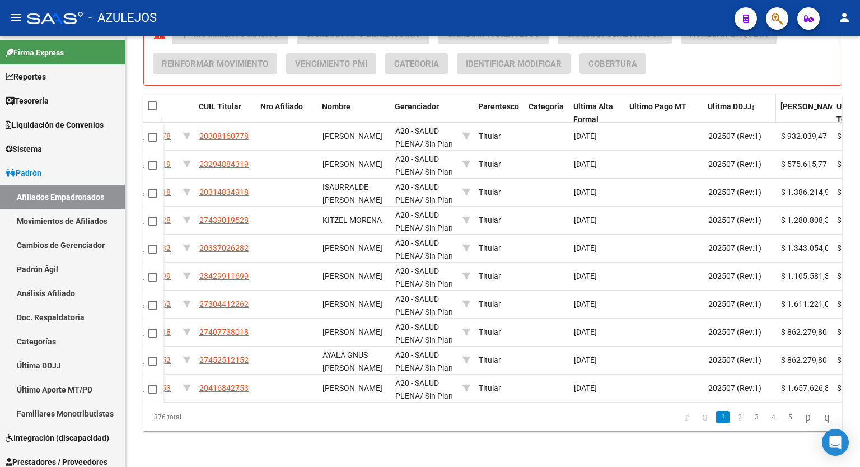
click at [736, 102] on span "Ulitma DDJJ" at bounding box center [729, 106] width 44 height 9
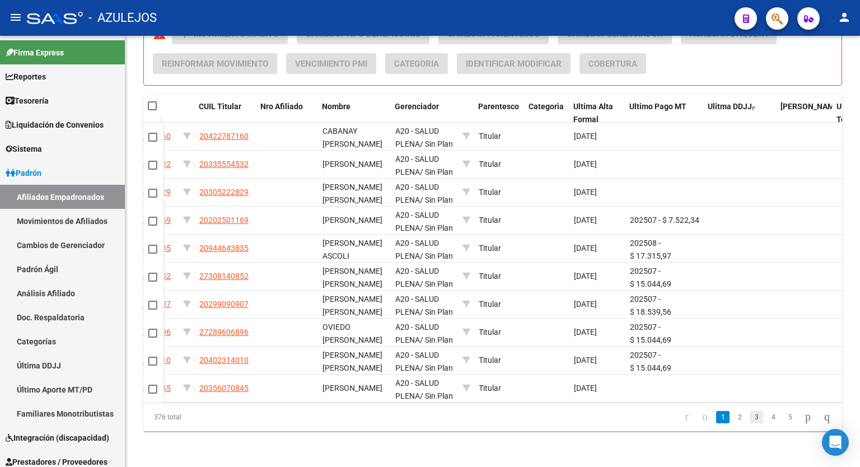
click at [749, 412] on link "3" at bounding box center [755, 417] width 13 height 12
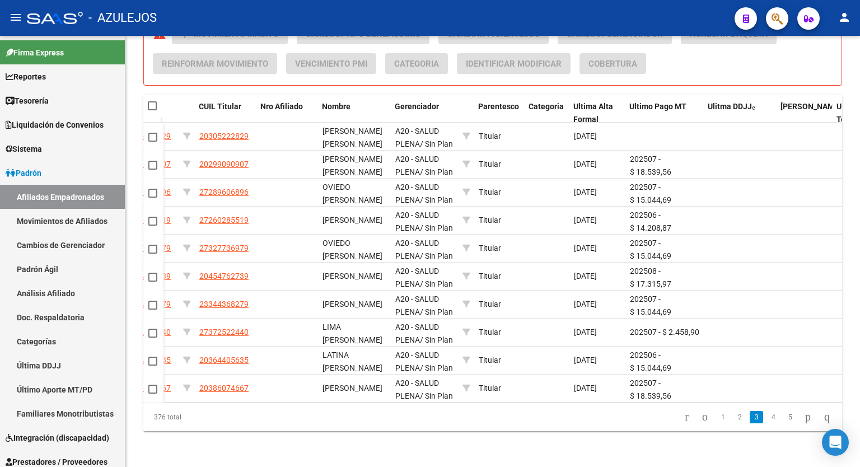
click at [749, 412] on link "3" at bounding box center [755, 417] width 13 height 12
click at [766, 416] on link "4" at bounding box center [772, 417] width 13 height 12
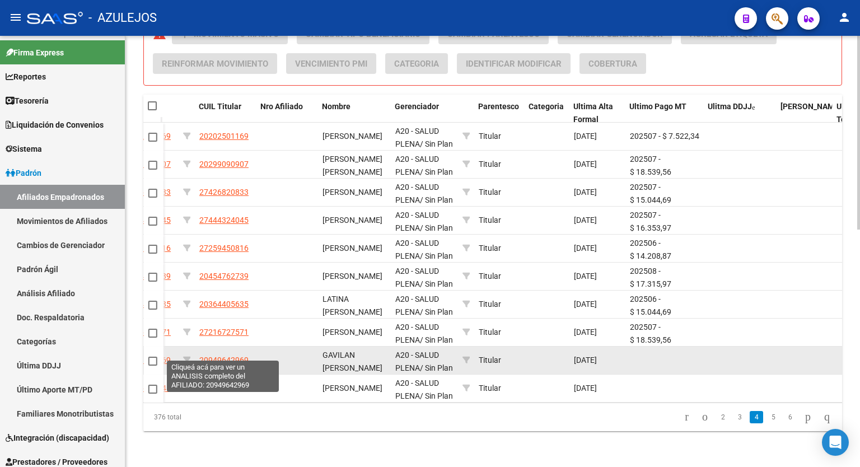
click at [223, 355] on span "20949642969" at bounding box center [223, 359] width 49 height 9
type textarea "20949642969"
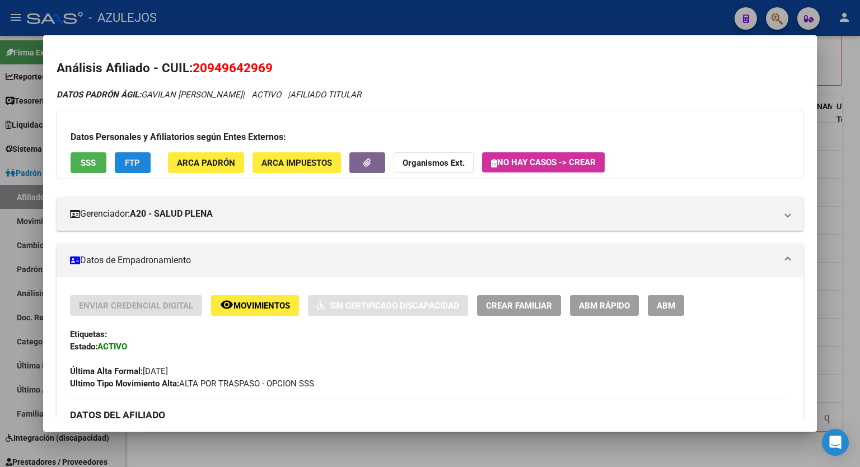
click at [127, 157] on span "FTP" at bounding box center [132, 162] width 15 height 10
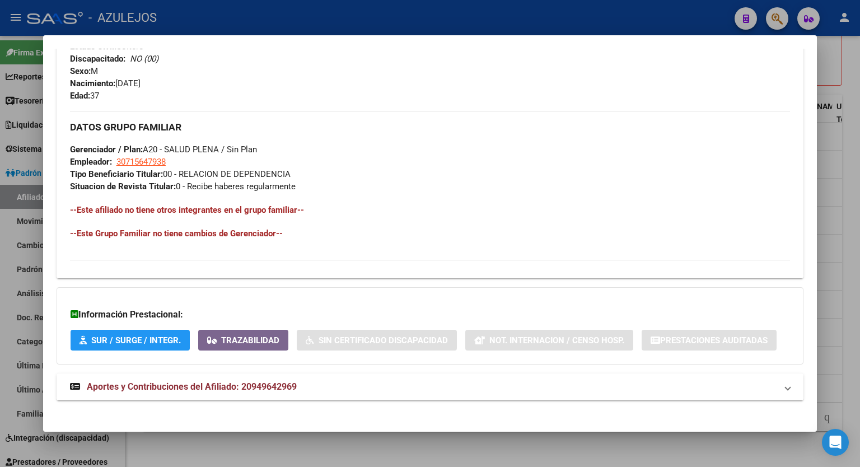
scroll to position [459, 0]
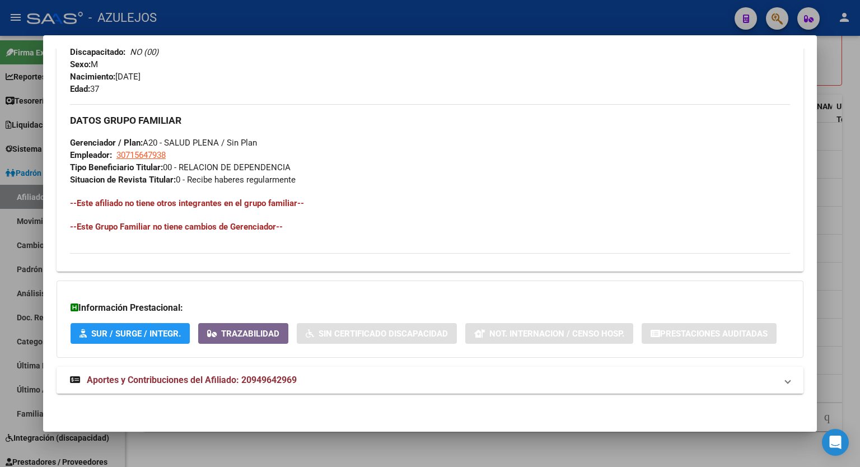
click at [249, 377] on span "Aportes y Contribuciones del Afiliado: 20949642969" at bounding box center [192, 379] width 210 height 11
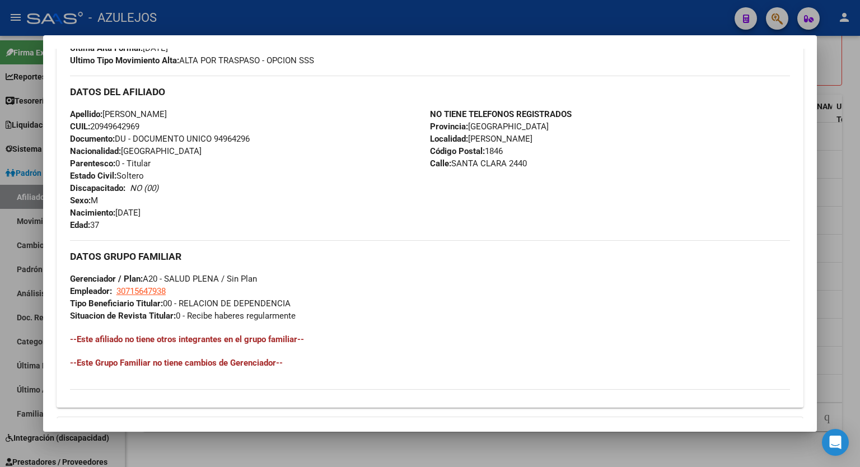
scroll to position [0, 0]
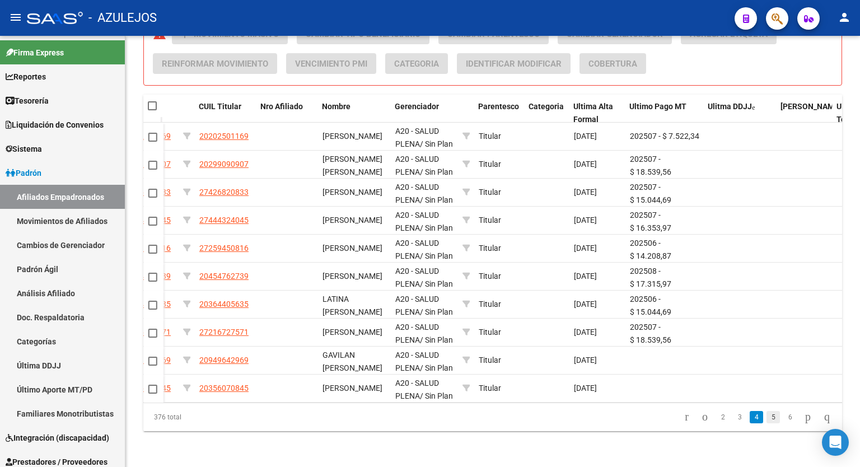
click at [766, 412] on link "5" at bounding box center [772, 417] width 13 height 12
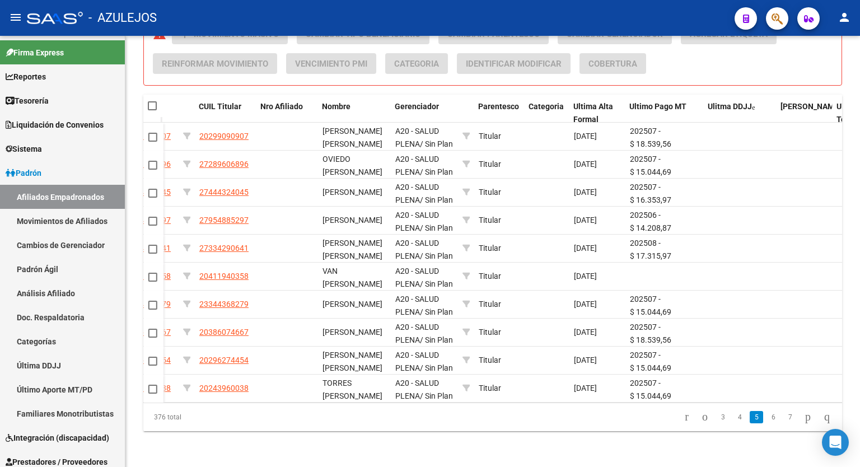
click at [766, 412] on link "6" at bounding box center [772, 417] width 13 height 12
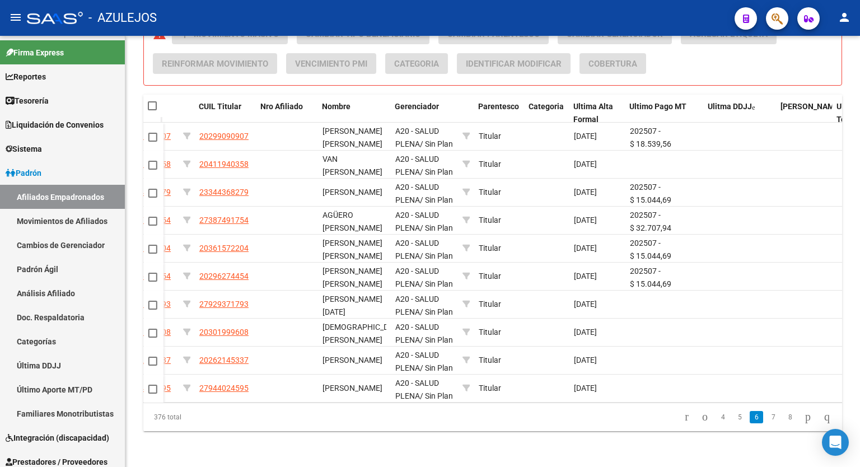
click at [766, 412] on link "7" at bounding box center [772, 417] width 13 height 12
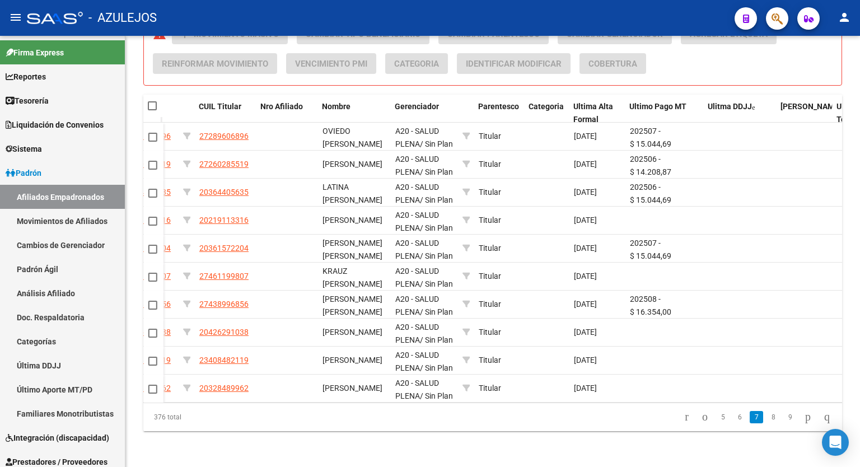
click at [766, 412] on link "8" at bounding box center [772, 417] width 13 height 12
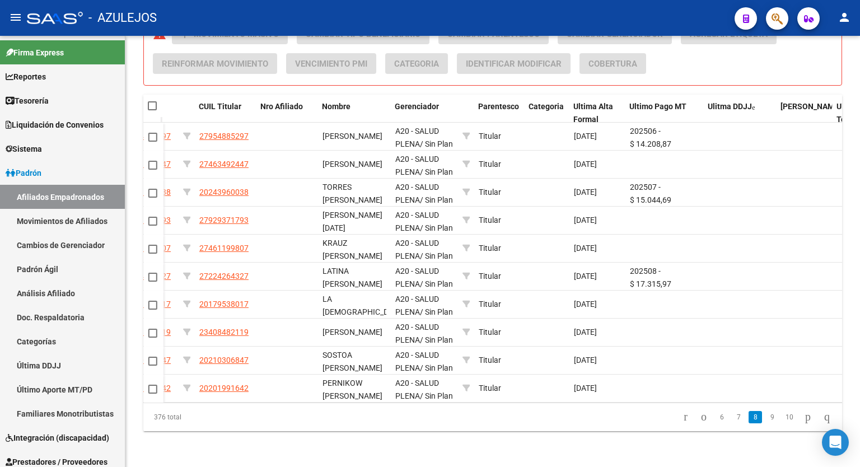
click at [765, 412] on link "9" at bounding box center [771, 417] width 13 height 12
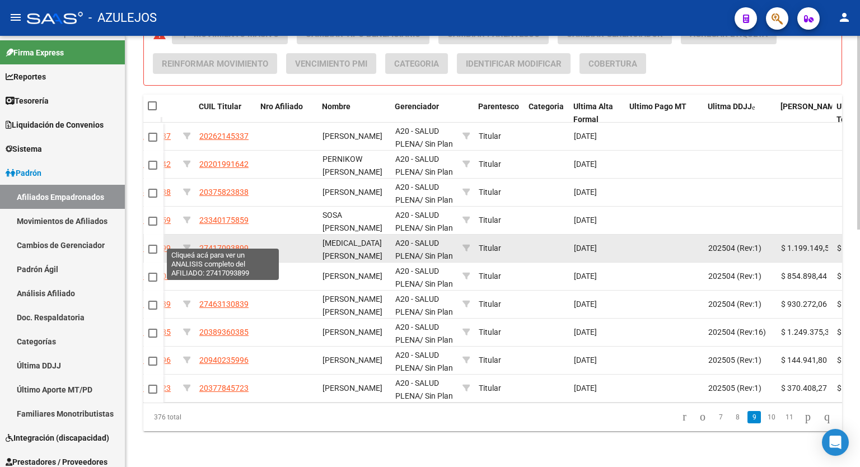
click at [241, 243] on span "27417093899" at bounding box center [223, 247] width 49 height 9
type textarea "27417093899"
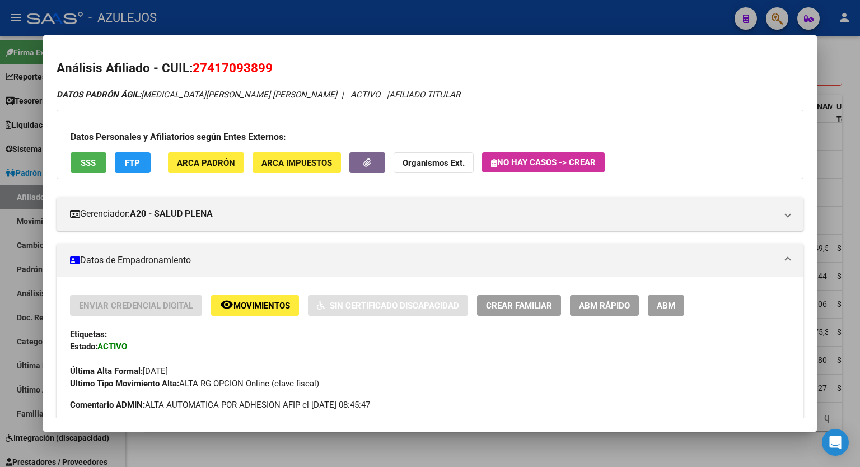
click at [139, 162] on span "FTP" at bounding box center [132, 163] width 15 height 10
click at [707, 172] on div "Datos Personales y Afiliatorios según Entes Externos: SSS FTP ARCA Padrón ARCA …" at bounding box center [430, 144] width 747 height 69
click at [139, 161] on span "FTP" at bounding box center [132, 163] width 15 height 10
click at [284, 163] on span "ARCA Impuestos" at bounding box center [296, 163] width 71 height 10
click at [91, 158] on span "SSS" at bounding box center [88, 163] width 15 height 10
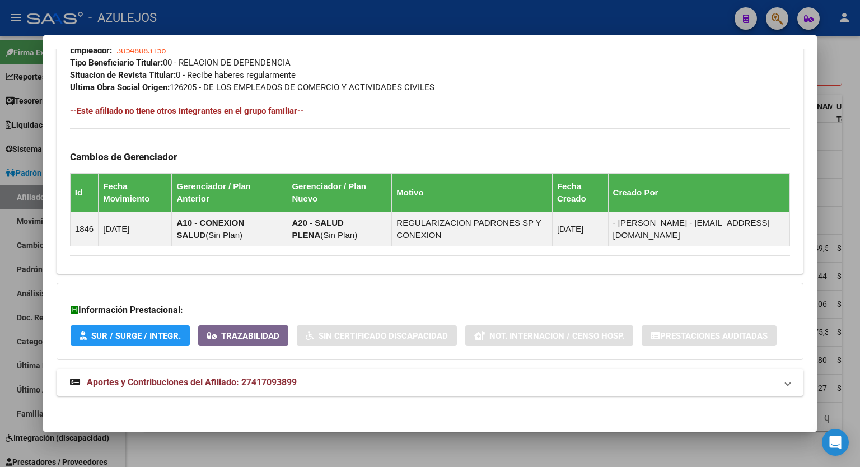
scroll to position [586, 0]
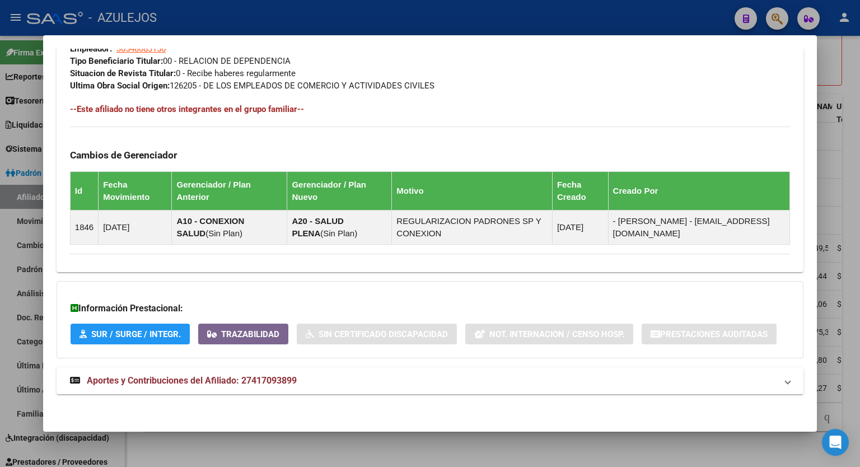
click at [224, 379] on span "Aportes y Contribuciones del Afiliado: 27417093899" at bounding box center [192, 380] width 210 height 11
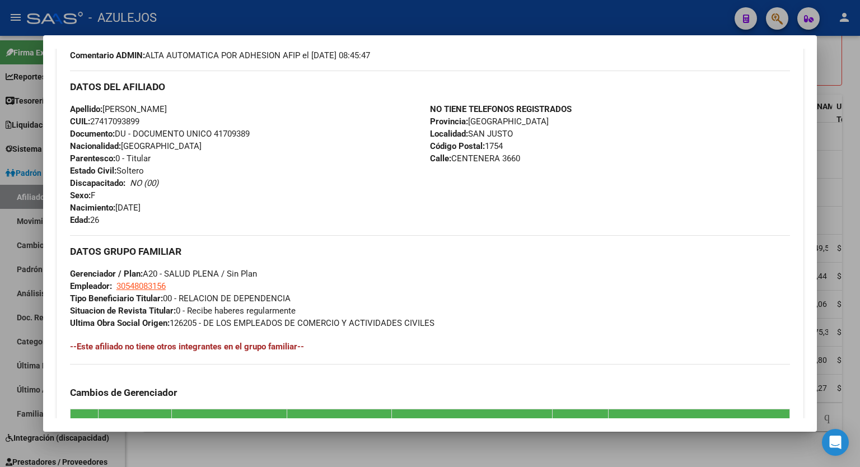
scroll to position [0, 0]
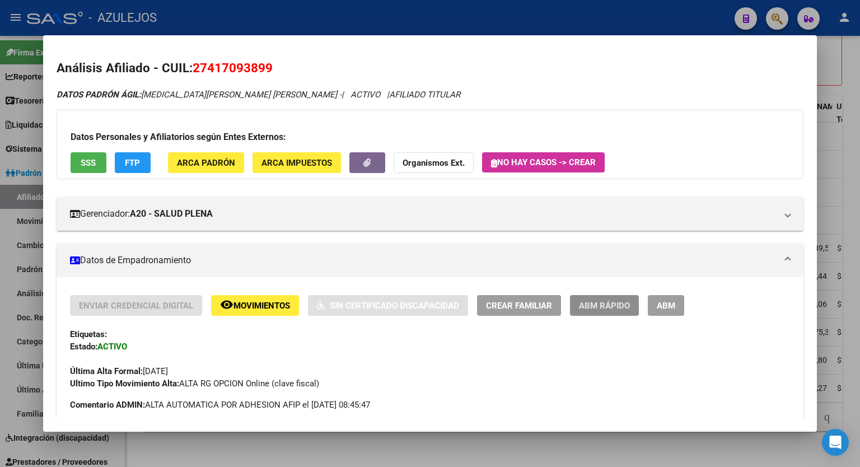
click at [591, 307] on span "ABM Rápido" at bounding box center [604, 306] width 51 height 10
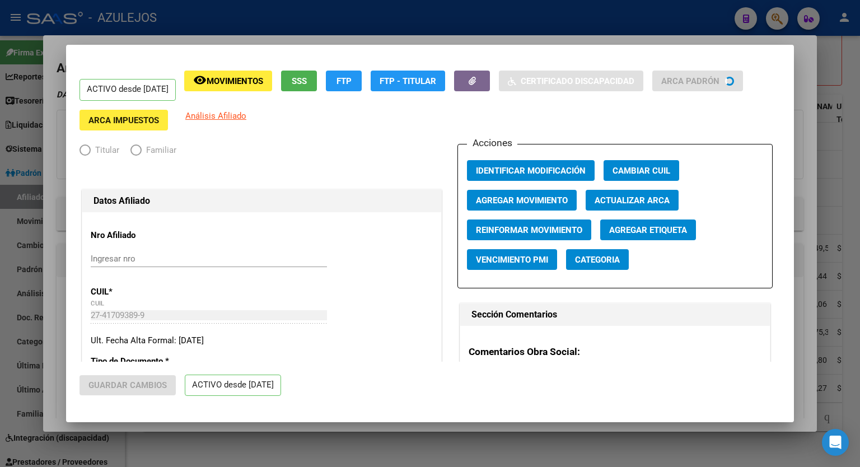
radio input "true"
type input "30-54808315-6"
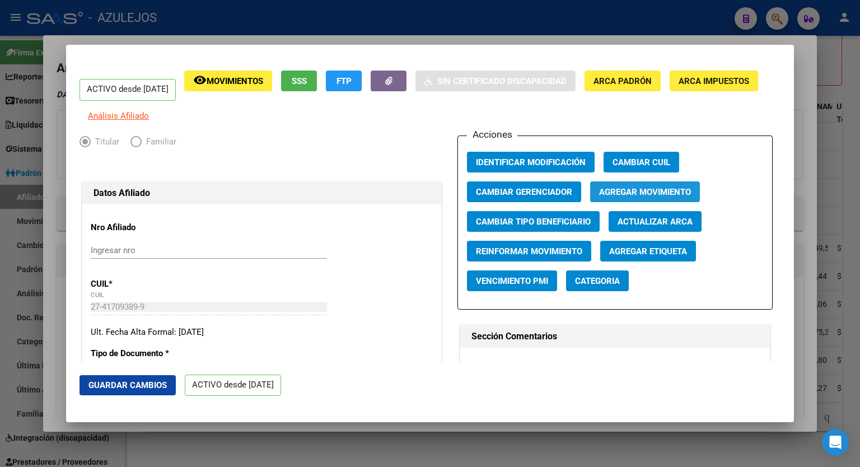
click at [640, 197] on span "Agregar Movimiento" at bounding box center [645, 192] width 92 height 10
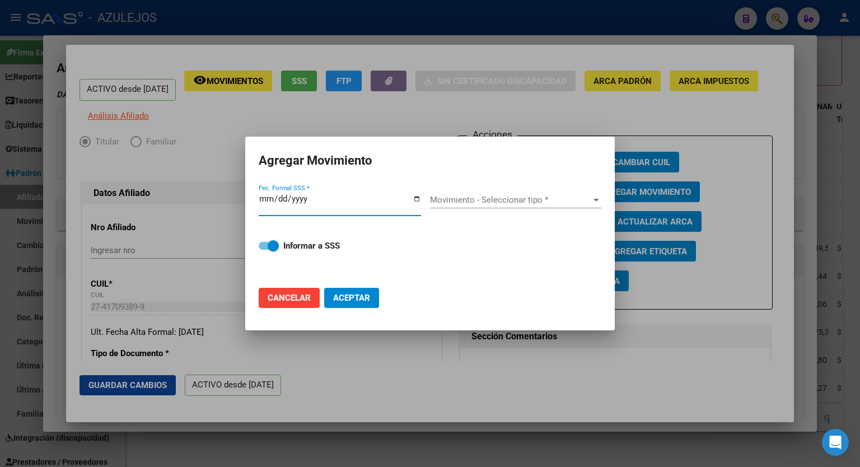
click at [415, 194] on input "Fec. Formal SSS *" at bounding box center [340, 203] width 162 height 18
type input "[DATE]"
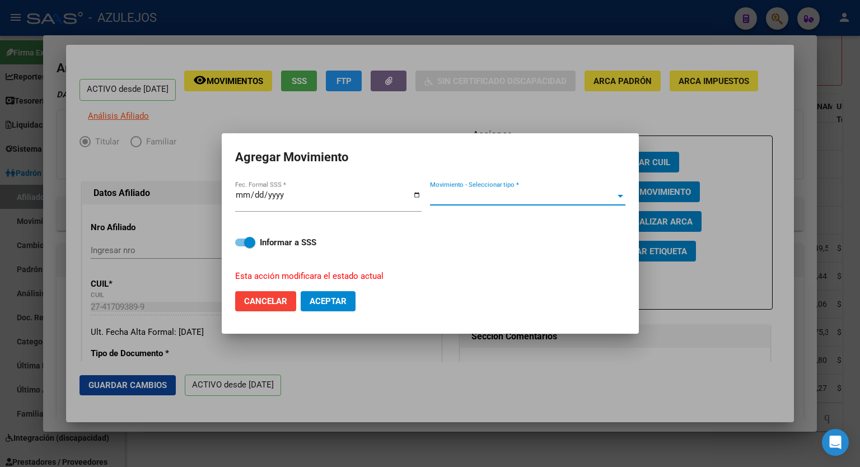
click at [607, 195] on span "Movimiento - Seleccionar tipo *" at bounding box center [522, 196] width 185 height 10
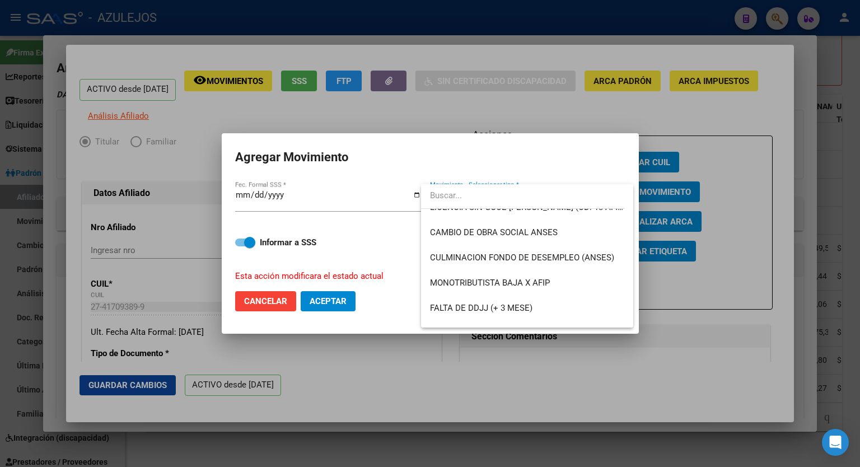
scroll to position [246, 0]
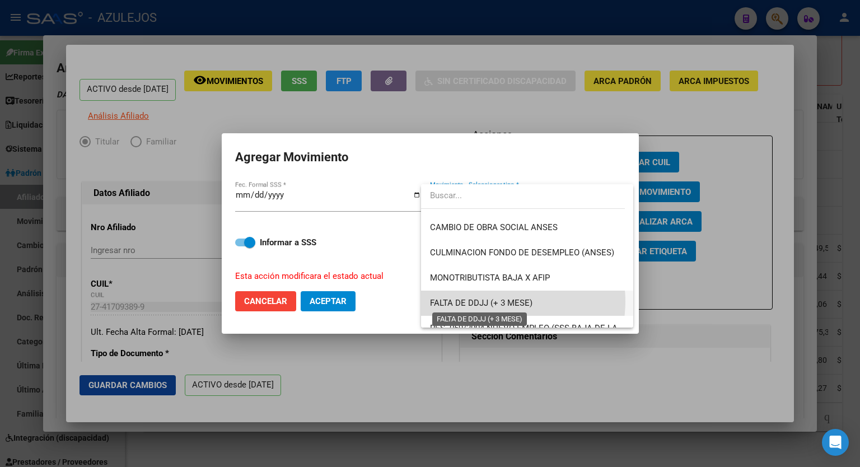
click at [500, 301] on span "FALTA DE DDJJ (+ 3 MESE)" at bounding box center [481, 303] width 102 height 10
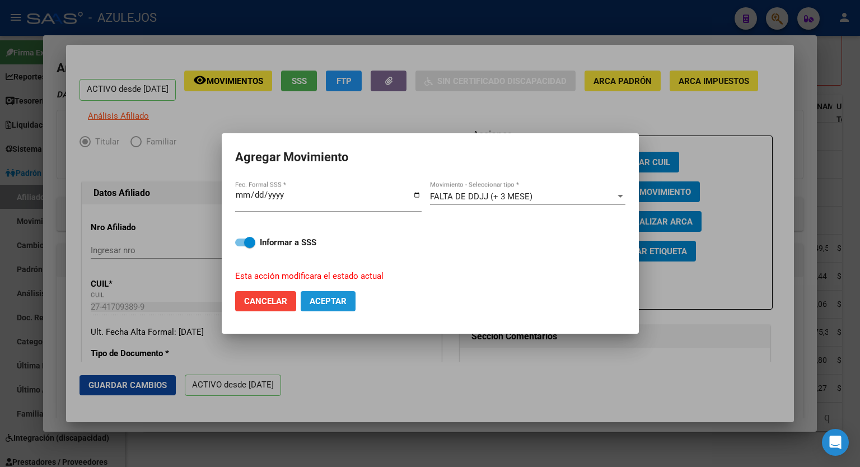
click at [336, 302] on span "Aceptar" at bounding box center [327, 301] width 37 height 10
checkbox input "false"
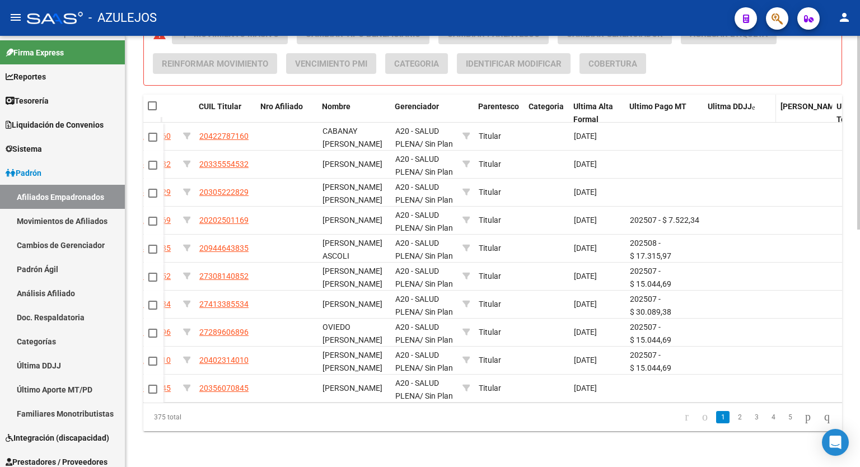
click at [744, 102] on span "Ulitma DDJJ" at bounding box center [729, 106] width 44 height 9
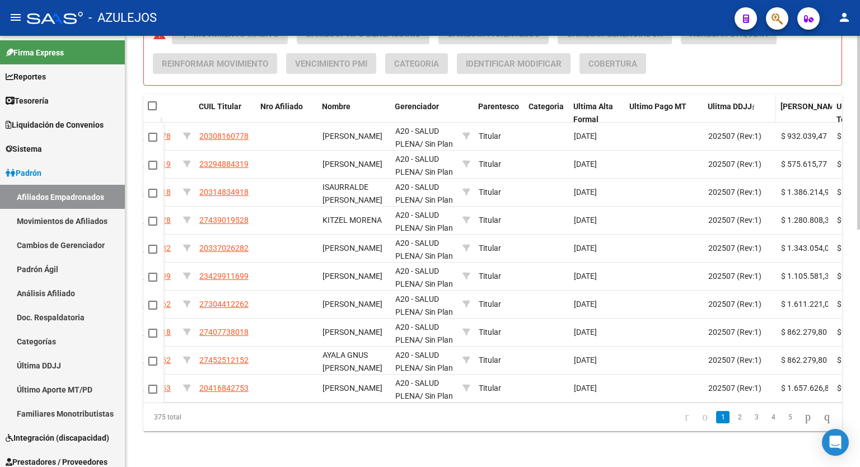
click at [744, 102] on span "Ulitma DDJJ" at bounding box center [729, 106] width 44 height 9
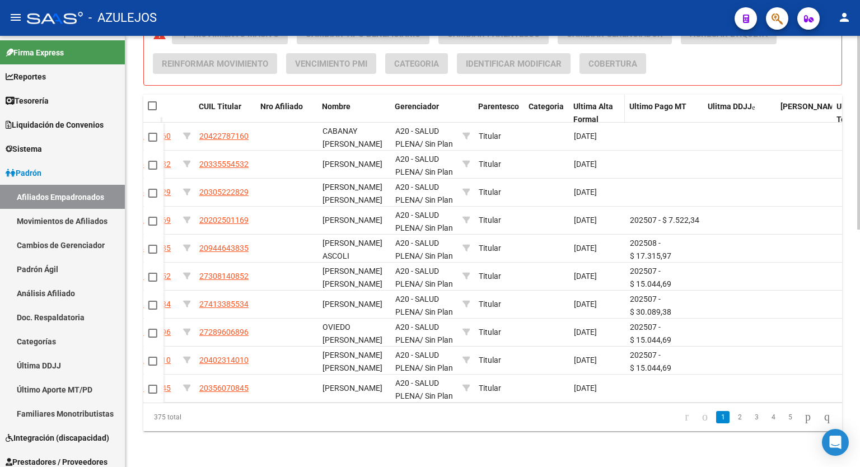
drag, startPoint x: 497, startPoint y: 245, endPoint x: 584, endPoint y: 101, distance: 168.7
click at [584, 101] on div "Etiquetas ID Activo CUIL CUIL Titular Nro Afiliado Nombre Gerenciador Parentesc…" at bounding box center [492, 263] width 698 height 336
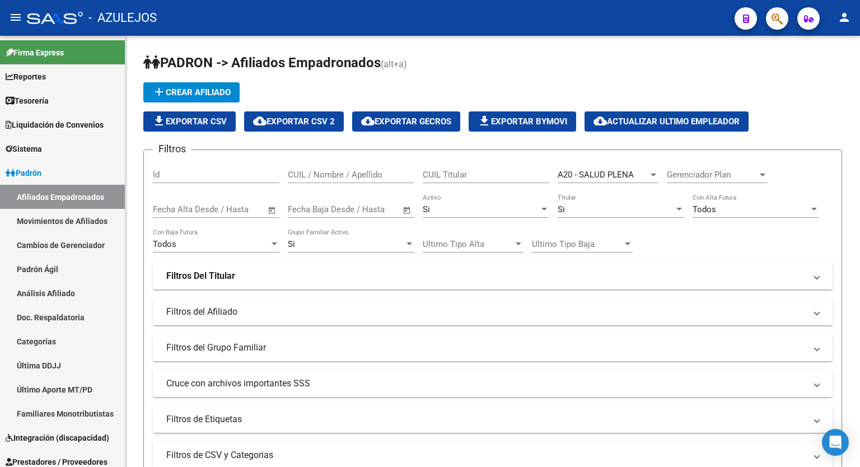
scroll to position [0, 273]
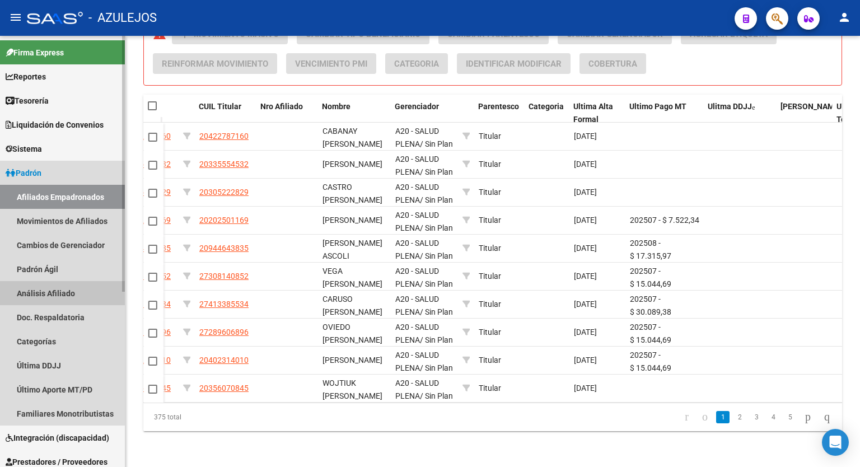
click at [49, 289] on link "Análisis Afiliado" at bounding box center [62, 293] width 125 height 24
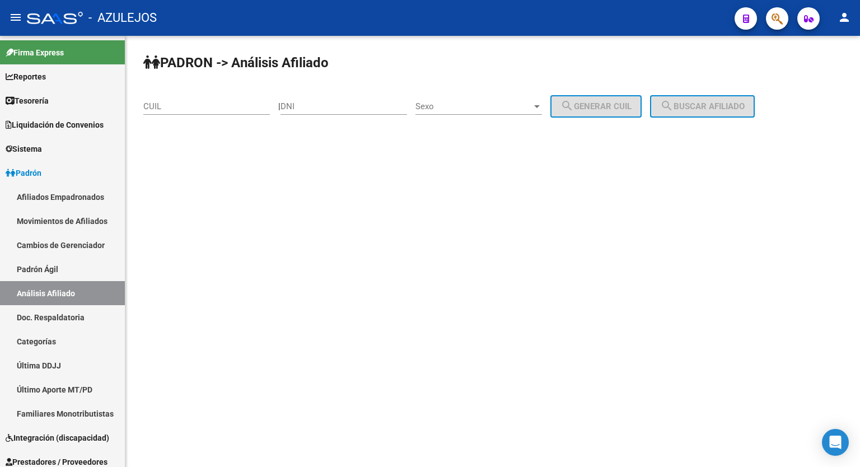
click at [217, 106] on input "CUIL" at bounding box center [206, 106] width 126 height 10
paste input "27-20489400-6"
type input "27-20489400-6"
click at [698, 105] on span "search Buscar afiliado" at bounding box center [702, 106] width 85 height 10
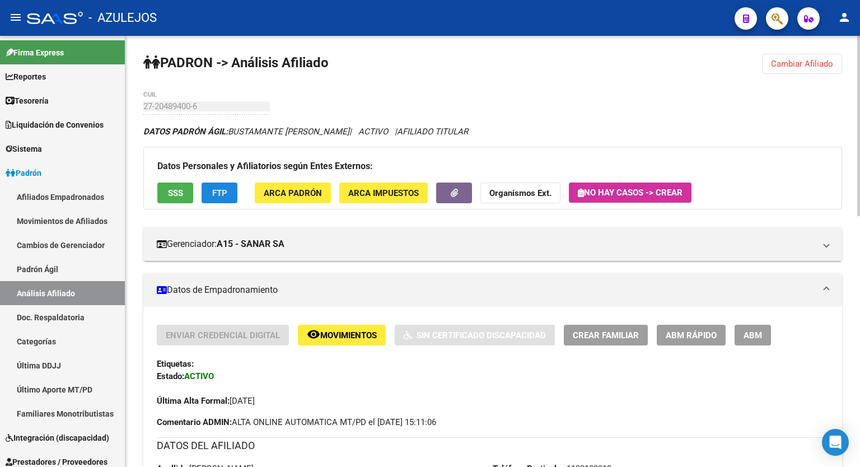
click at [220, 191] on span "FTP" at bounding box center [219, 193] width 15 height 10
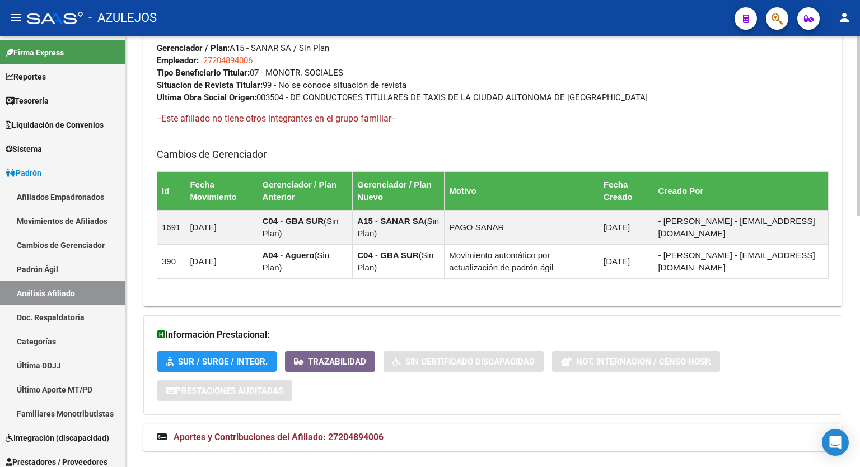
scroll to position [599, 0]
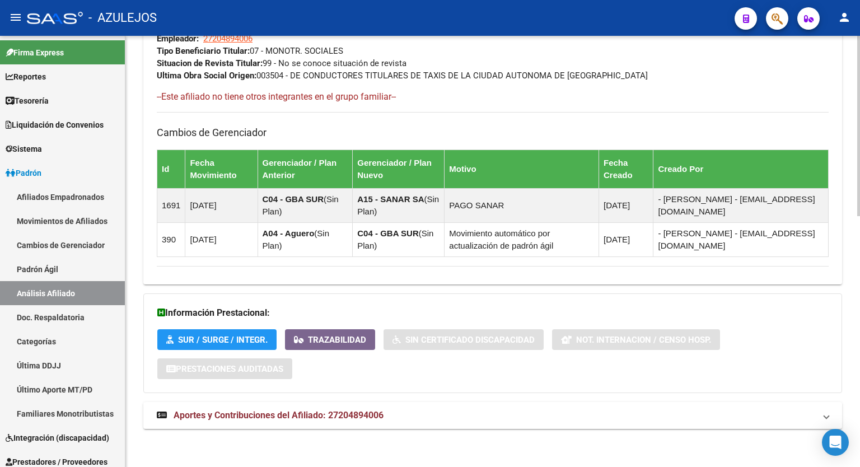
click at [859, 422] on div at bounding box center [858, 376] width 3 height 180
click at [349, 410] on span "Aportes y Contribuciones del Afiliado: 27204894006" at bounding box center [278, 415] width 210 height 11
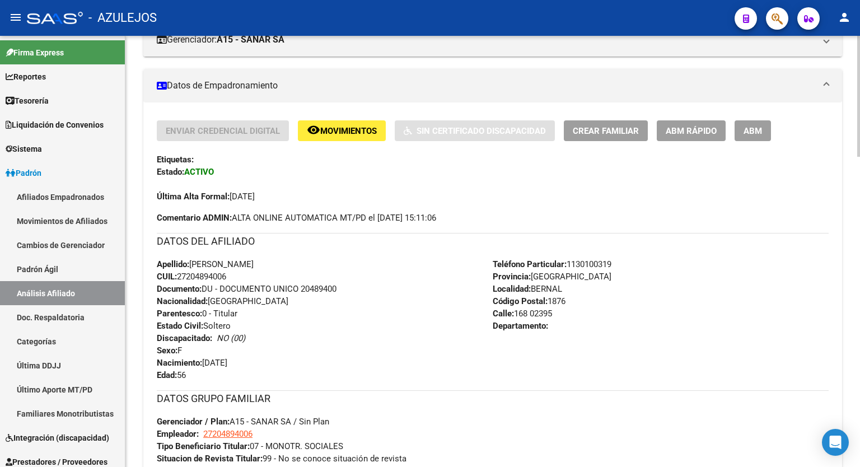
scroll to position [0, 0]
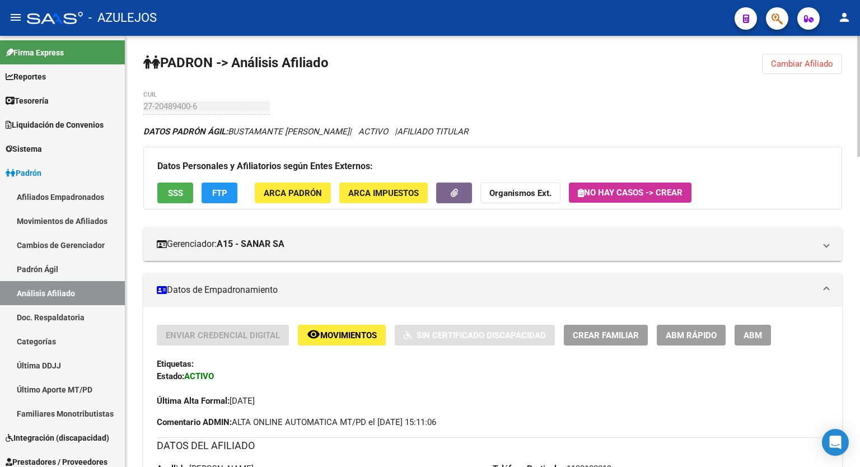
click at [859, 74] on div at bounding box center [858, 96] width 3 height 121
click at [791, 65] on span "Cambiar Afiliado" at bounding box center [802, 64] width 62 height 10
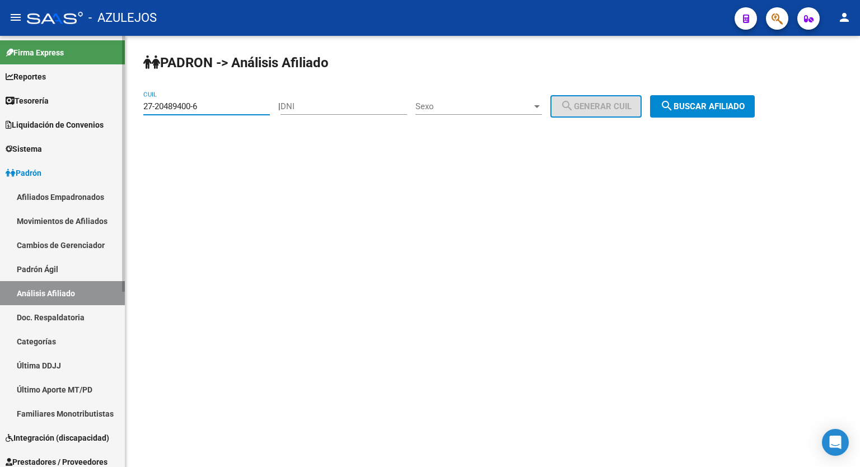
drag, startPoint x: 210, startPoint y: 105, endPoint x: 69, endPoint y: 117, distance: 142.1
click at [69, 117] on mat-sidenav-container "Firma Express Reportes Tablero de Control Ingresos Percibidos Análisis de todos…" at bounding box center [430, 251] width 860 height 431
paste input "30785006"
click at [694, 111] on button "search Buscar afiliado" at bounding box center [702, 106] width 105 height 22
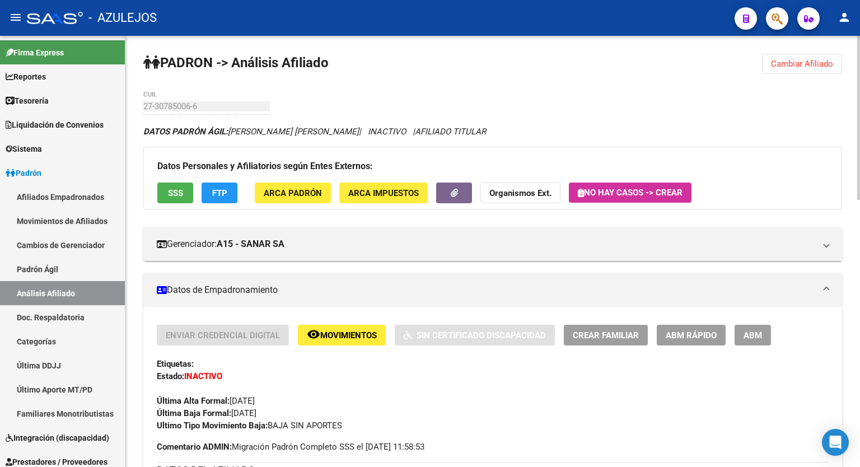
click at [859, 106] on div at bounding box center [858, 118] width 3 height 164
click at [808, 68] on span "Cambiar Afiliado" at bounding box center [802, 64] width 62 height 10
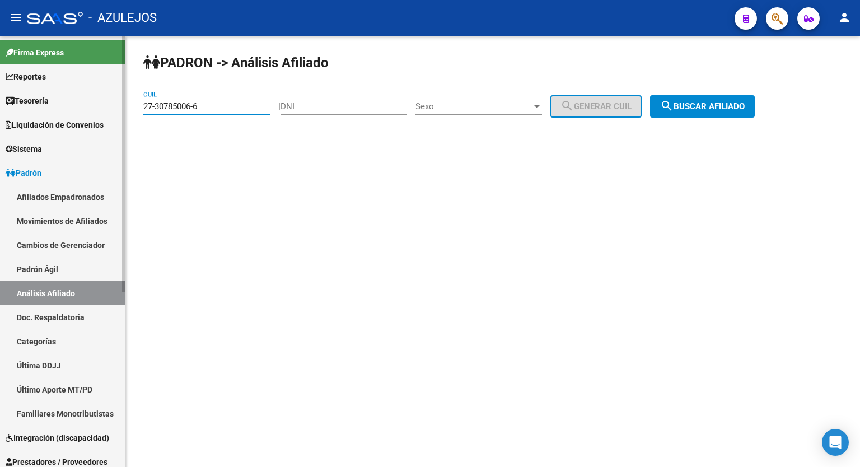
drag, startPoint x: 228, startPoint y: 106, endPoint x: 87, endPoint y: 121, distance: 142.4
click at [87, 121] on mat-sidenav-container "Firma Express Reportes Tablero de Control Ingresos Percibidos Análisis de todos…" at bounding box center [430, 251] width 860 height 431
paste input "25285255-2"
click at [711, 106] on span "search Buscar afiliado" at bounding box center [702, 106] width 85 height 10
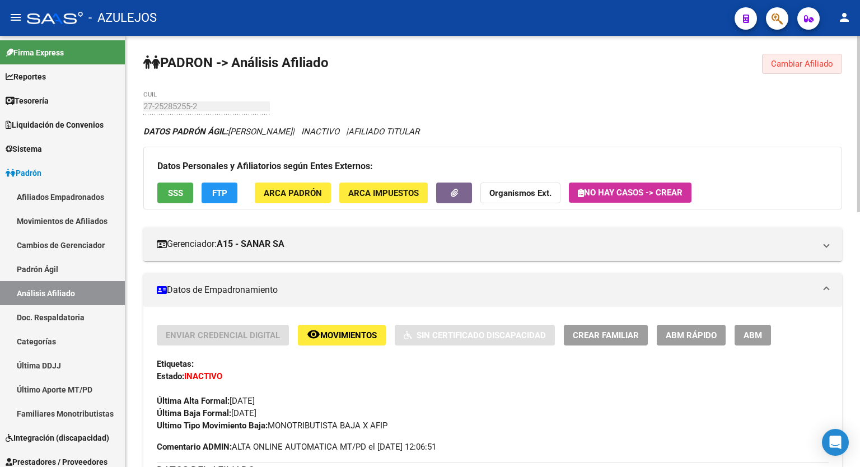
click at [773, 70] on button "Cambiar Afiliado" at bounding box center [802, 64] width 80 height 20
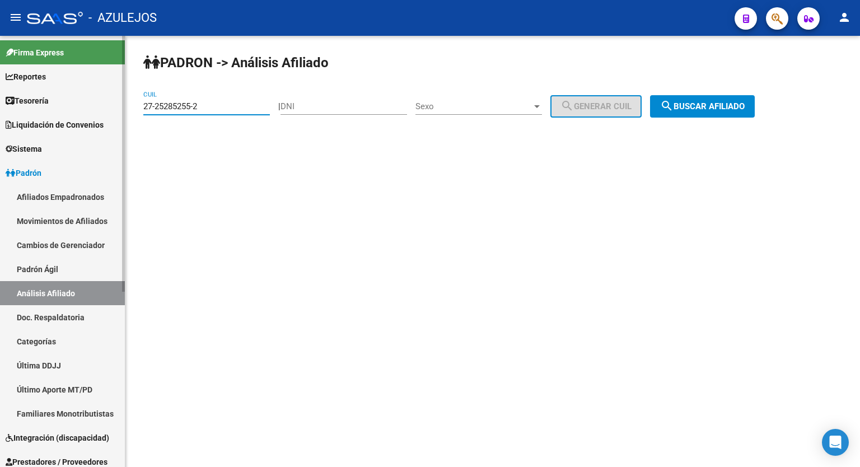
drag, startPoint x: 236, startPoint y: 101, endPoint x: 124, endPoint y: 105, distance: 112.5
click at [124, 105] on mat-sidenav-container "Firma Express Reportes Tablero de Control Ingresos Percibidos Análisis de todos…" at bounding box center [430, 251] width 860 height 431
paste input "37792620-5"
click at [710, 101] on span "search Buscar afiliado" at bounding box center [702, 106] width 85 height 10
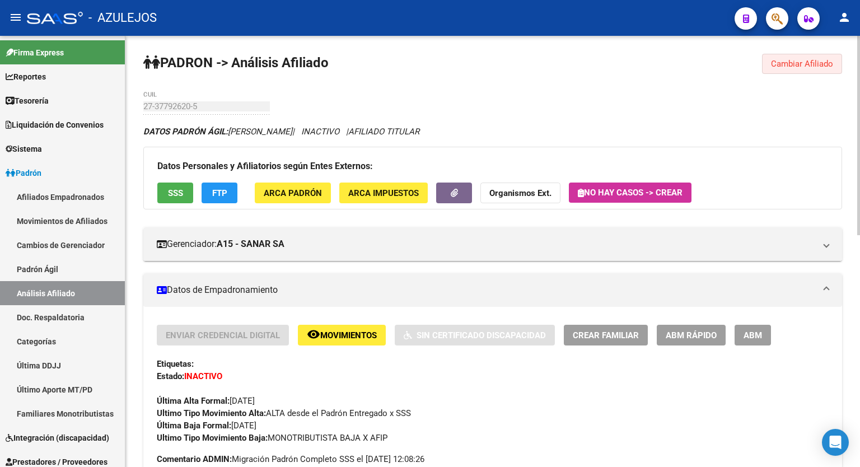
click at [798, 65] on span "Cambiar Afiliado" at bounding box center [802, 64] width 62 height 10
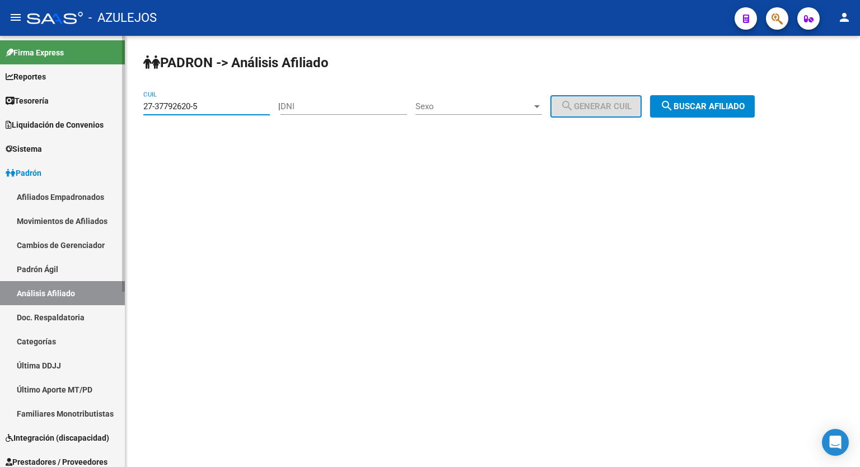
drag, startPoint x: 217, startPoint y: 110, endPoint x: 92, endPoint y: 110, distance: 125.4
click at [92, 110] on mat-sidenav-container "Firma Express Reportes Tablero de Control Ingresos Percibidos Análisis de todos…" at bounding box center [430, 251] width 860 height 431
paste input "25467549-6"
click at [691, 104] on span "search Buscar afiliado" at bounding box center [702, 106] width 85 height 10
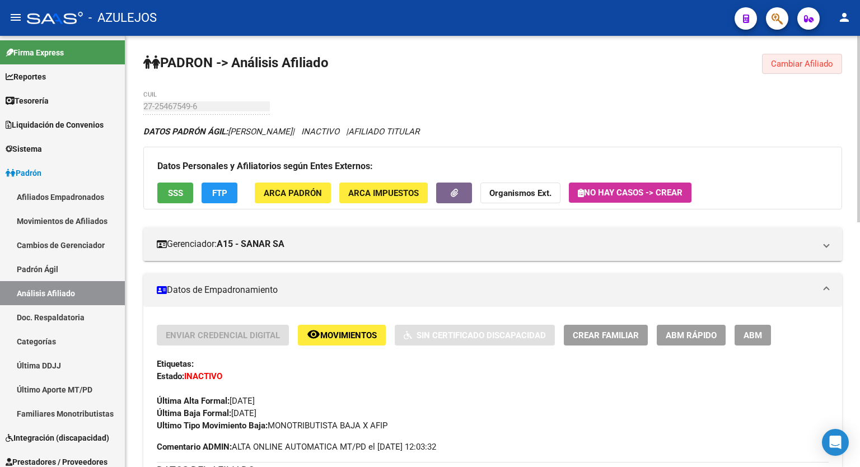
click at [790, 65] on span "Cambiar Afiliado" at bounding box center [802, 64] width 62 height 10
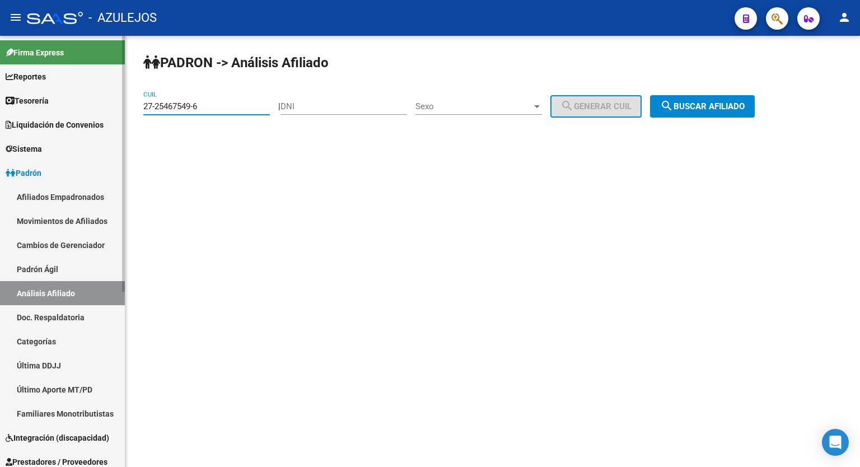
drag, startPoint x: 213, startPoint y: 107, endPoint x: 91, endPoint y: 124, distance: 122.6
click at [91, 124] on mat-sidenav-container "Firma Express Reportes Tablero de Control Ingresos Percibidos Análisis de todos…" at bounding box center [430, 251] width 860 height 431
paste input "18629625-2"
click at [716, 101] on span "search Buscar afiliado" at bounding box center [702, 106] width 85 height 10
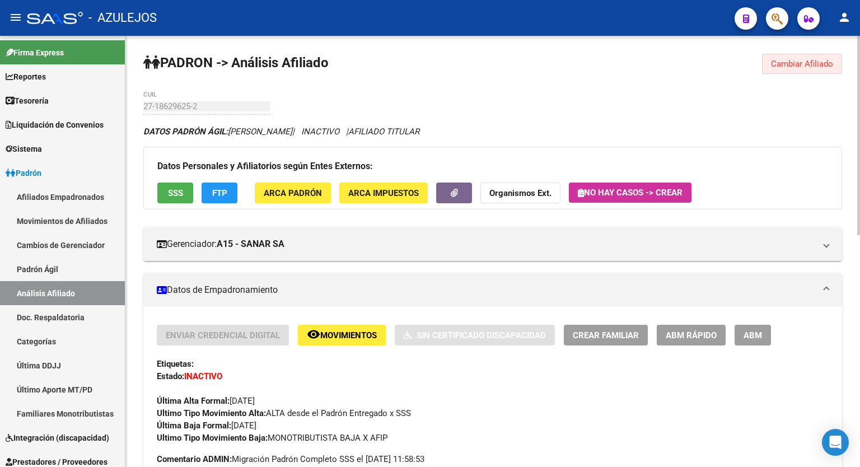
click at [814, 61] on span "Cambiar Afiliado" at bounding box center [802, 64] width 62 height 10
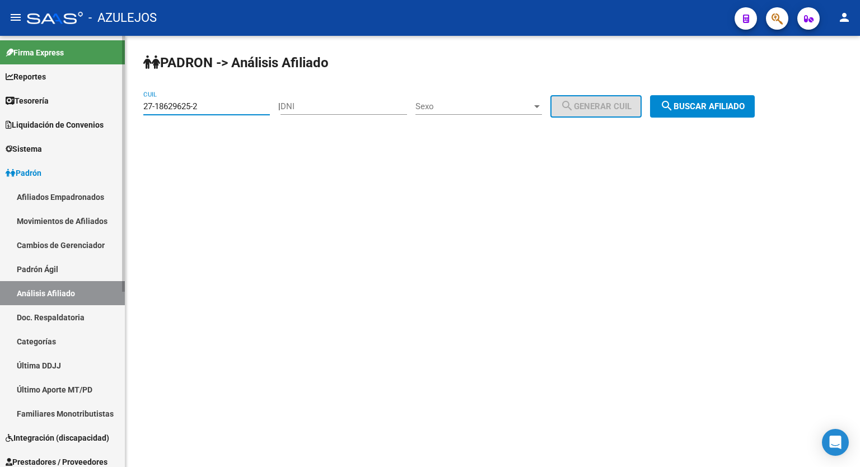
drag, startPoint x: 201, startPoint y: 106, endPoint x: 112, endPoint y: 101, distance: 89.1
click at [112, 101] on mat-sidenav-container "Firma Express Reportes Tablero de Control Ingresos Percibidos Análisis de todos…" at bounding box center [430, 251] width 860 height 431
paste input "3-94814370-4"
type input "23-94814370-4"
click at [708, 115] on button "search Buscar afiliado" at bounding box center [702, 106] width 105 height 22
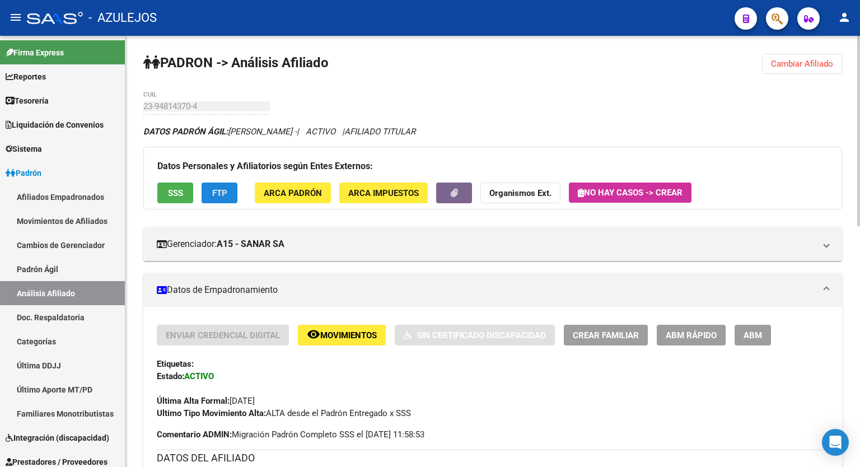
click at [219, 198] on span "FTP" at bounding box center [219, 193] width 15 height 10
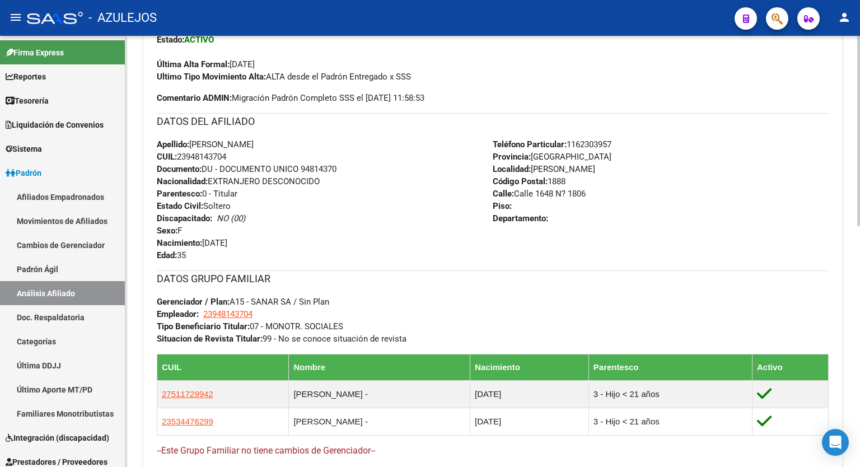
scroll to position [546, 0]
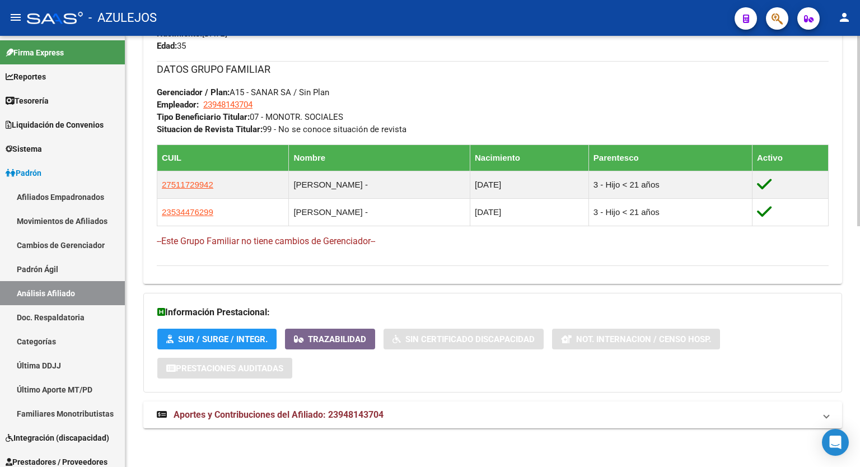
click at [858, 431] on div at bounding box center [858, 371] width 3 height 190
click at [285, 409] on span "Aportes y Contribuciones del Afiliado: 23948143704" at bounding box center [278, 414] width 210 height 11
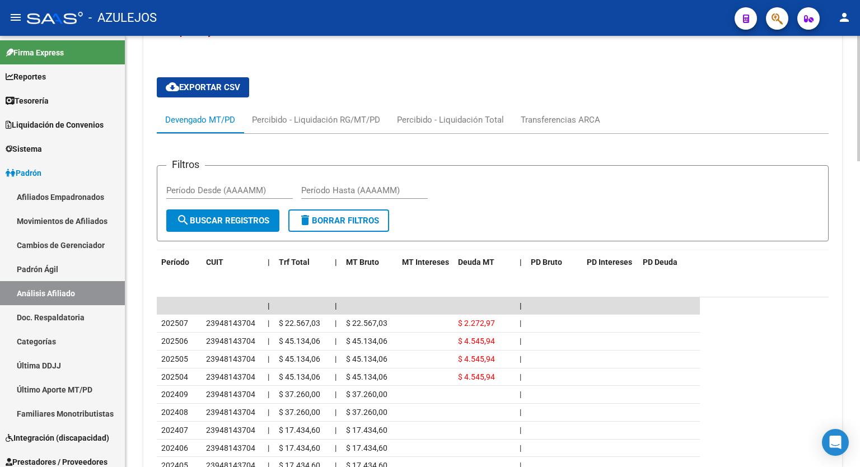
scroll to position [0, 0]
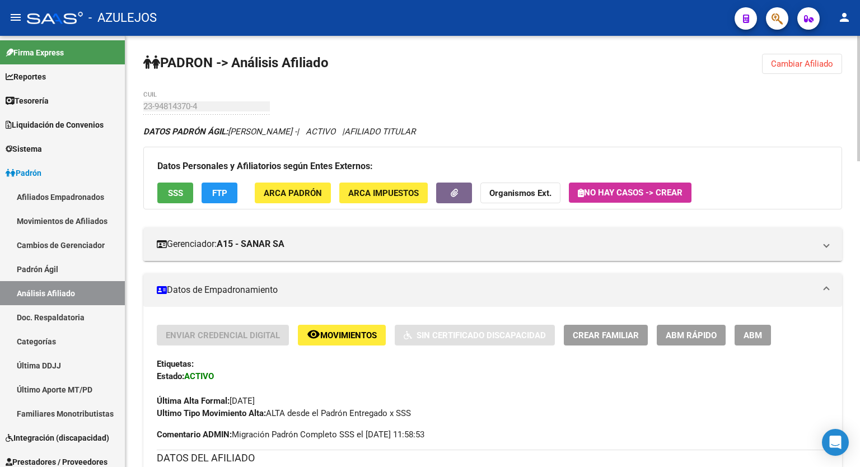
click at [859, 81] on div at bounding box center [858, 98] width 3 height 125
click at [688, 339] on span "ABM Rápido" at bounding box center [690, 335] width 51 height 10
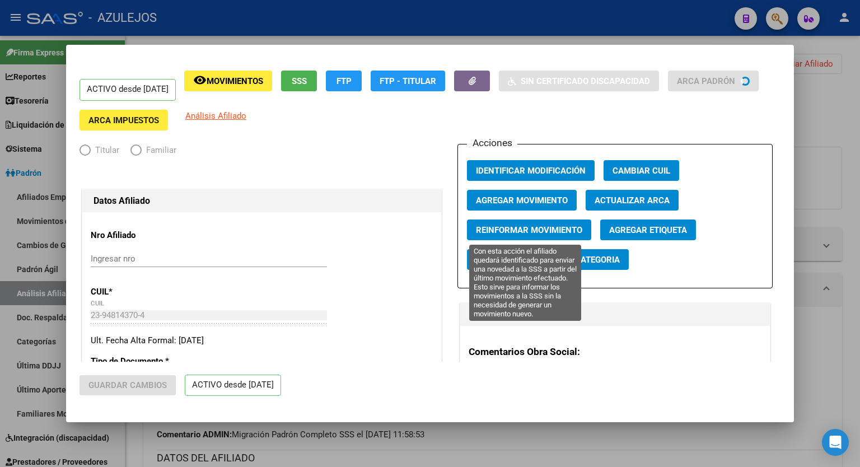
radio input "true"
type input "23-94814370-4"
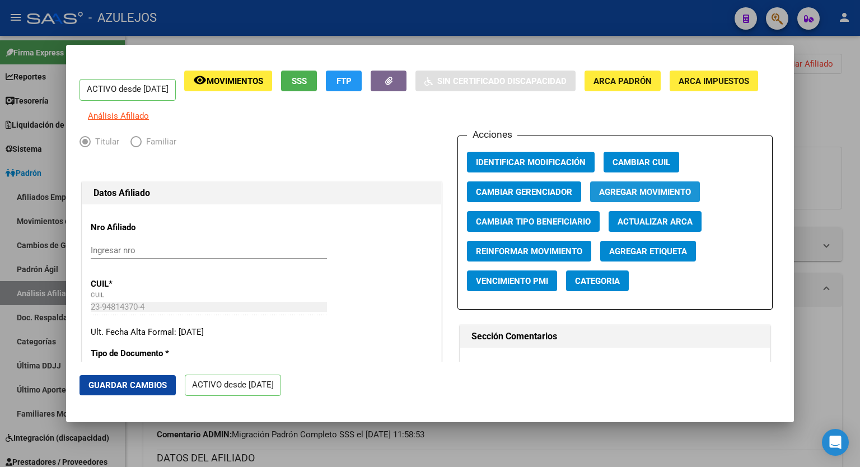
click at [637, 197] on span "Agregar Movimiento" at bounding box center [645, 192] width 92 height 10
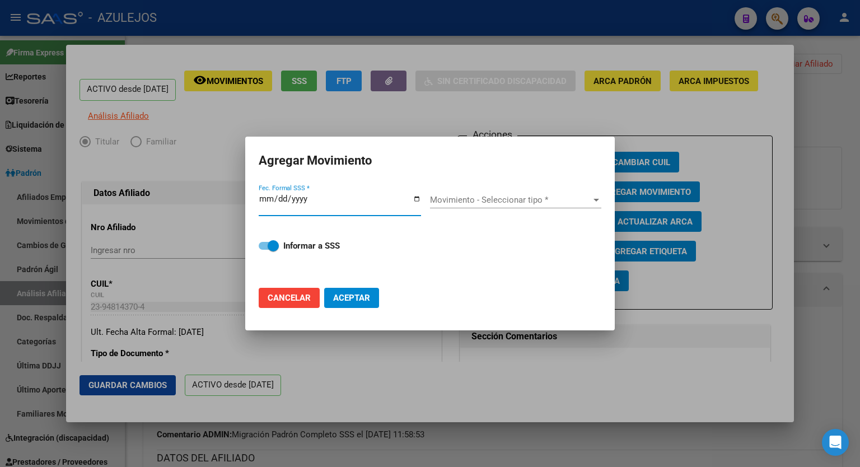
click at [415, 199] on input "Fec. Formal SSS *" at bounding box center [340, 203] width 162 height 18
type input "[DATE]"
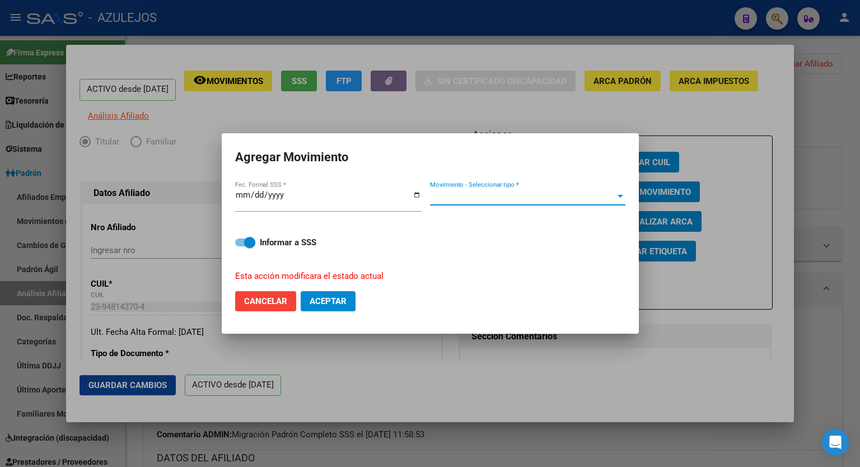
click at [620, 194] on div at bounding box center [620, 196] width 10 height 9
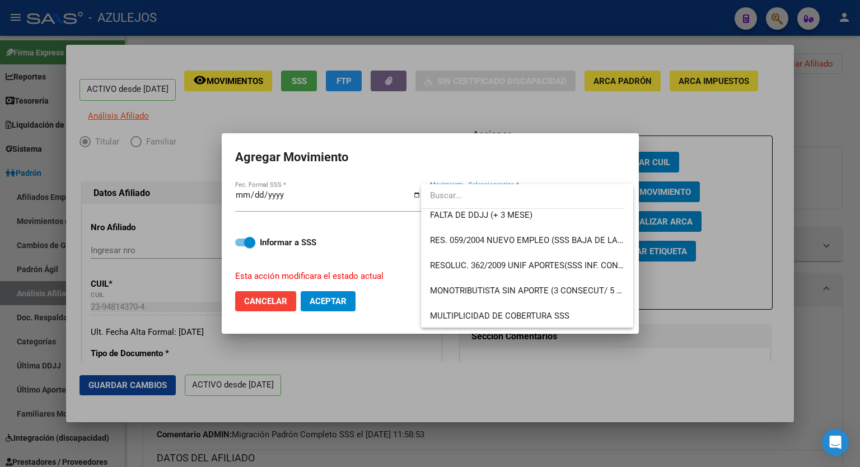
scroll to position [345, 0]
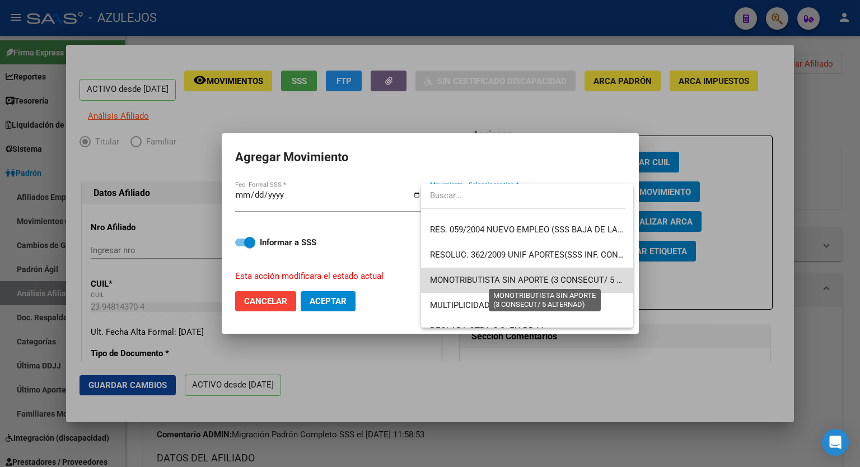
click at [569, 278] on span "MONOTRIBUTISTA SIN APORTE (3 CONSECUT/ 5 ALTERNAD)" at bounding box center [545, 280] width 231 height 10
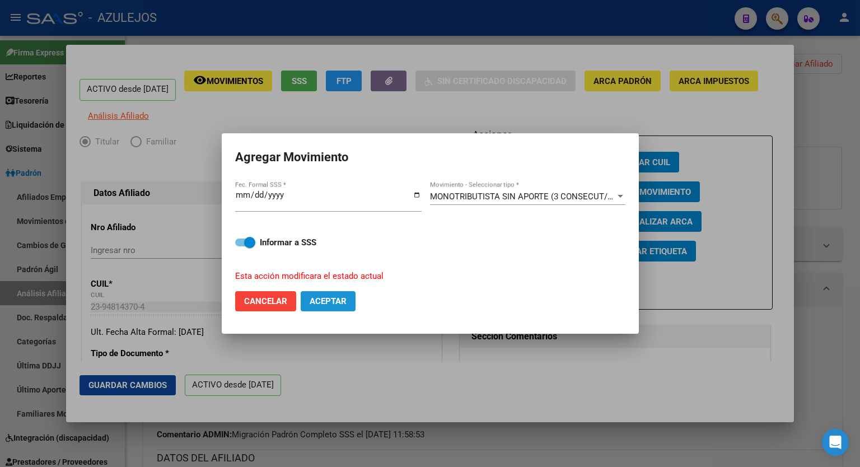
click at [332, 302] on span "Aceptar" at bounding box center [327, 301] width 37 height 10
checkbox input "false"
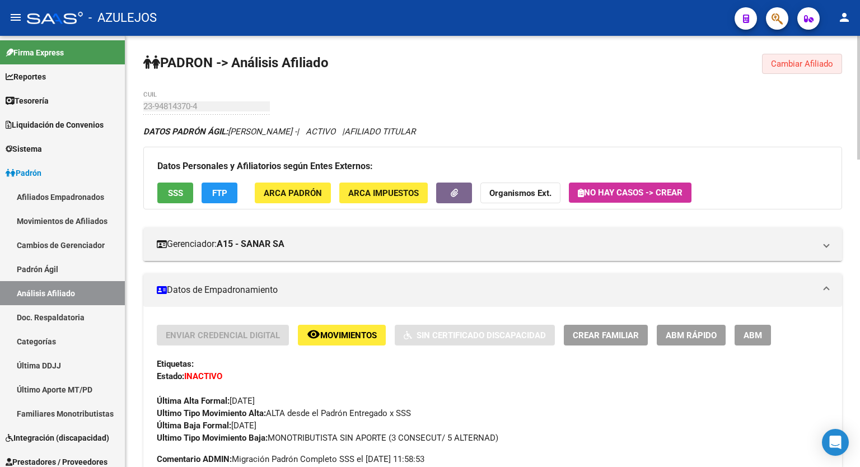
click at [810, 62] on span "Cambiar Afiliado" at bounding box center [802, 64] width 62 height 10
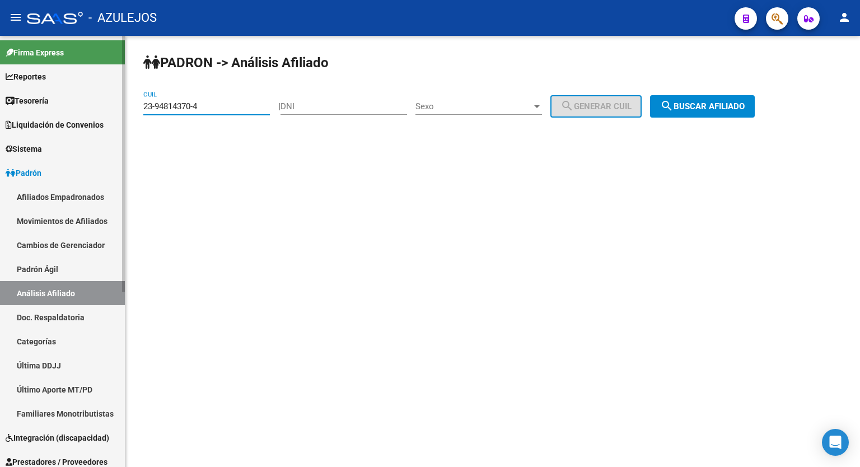
drag, startPoint x: 221, startPoint y: 107, endPoint x: 124, endPoint y: 119, distance: 97.6
click at [124, 119] on mat-sidenav-container "Firma Express Reportes Tablero de Control Ingresos Percibidos Análisis de todos…" at bounding box center [430, 251] width 860 height 431
paste input "7-39117839"
click at [736, 101] on span "search Buscar afiliado" at bounding box center [702, 106] width 85 height 10
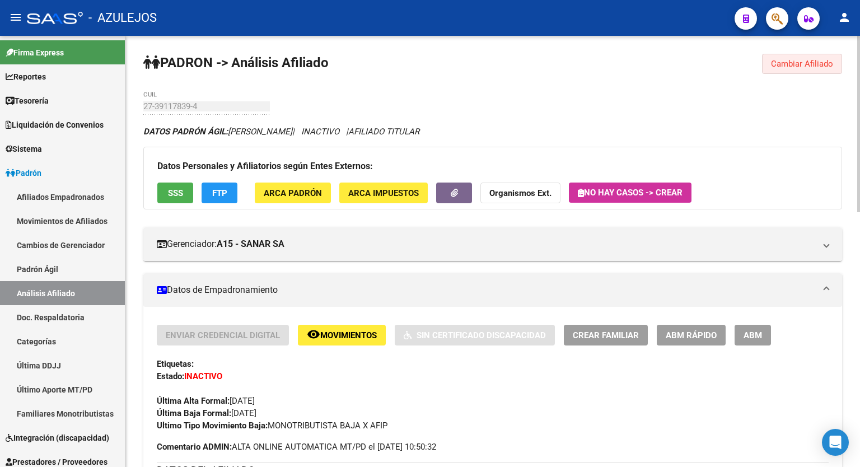
click at [806, 62] on span "Cambiar Afiliado" at bounding box center [802, 64] width 62 height 10
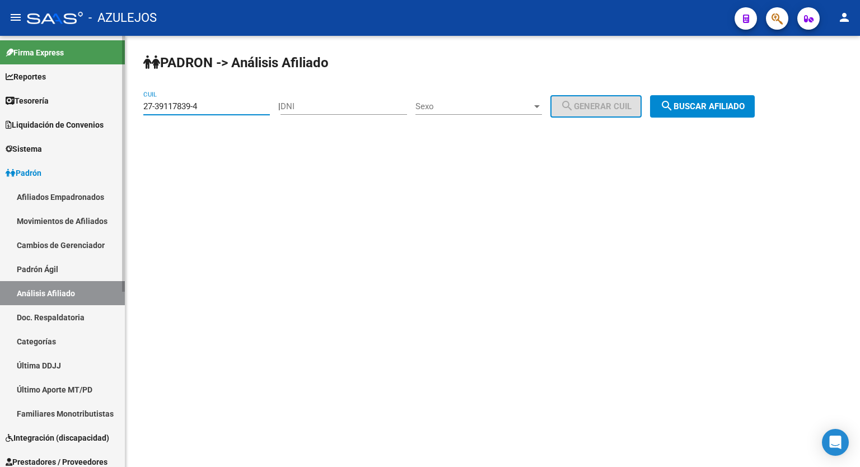
drag, startPoint x: 212, startPoint y: 108, endPoint x: 90, endPoint y: 110, distance: 122.0
click at [90, 110] on mat-sidenav-container "Firma Express Reportes Tablero de Control Ingresos Percibidos Análisis de todos…" at bounding box center [430, 251] width 860 height 431
paste input "2678133"
type input "27-32678133-4"
click at [715, 101] on span "search Buscar afiliado" at bounding box center [702, 106] width 85 height 10
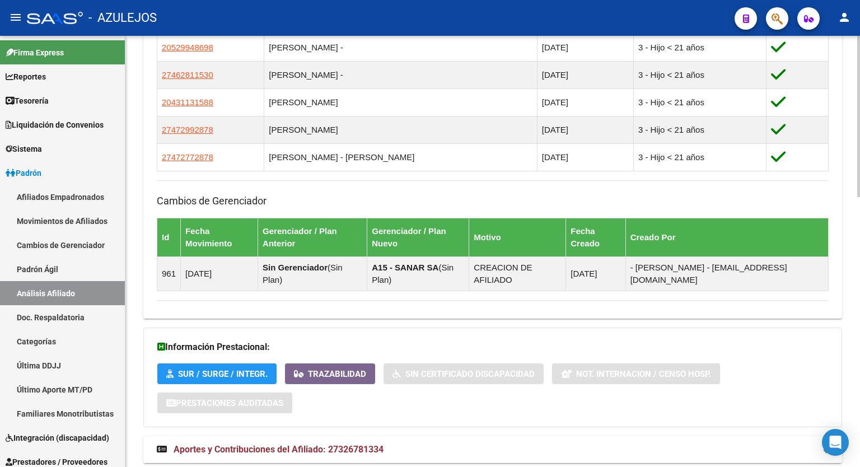
scroll to position [720, 0]
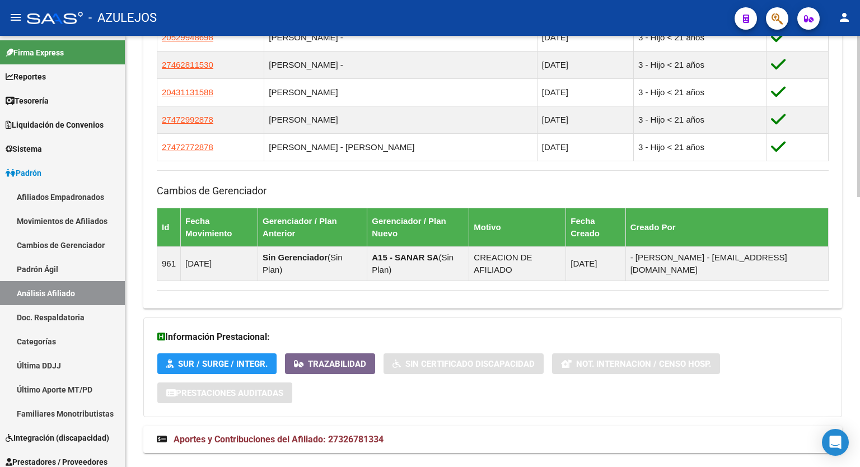
click at [859, 435] on div at bounding box center [858, 376] width 3 height 161
click at [334, 434] on span "Aportes y Contribuciones del Afiliado: 27326781334" at bounding box center [278, 439] width 210 height 11
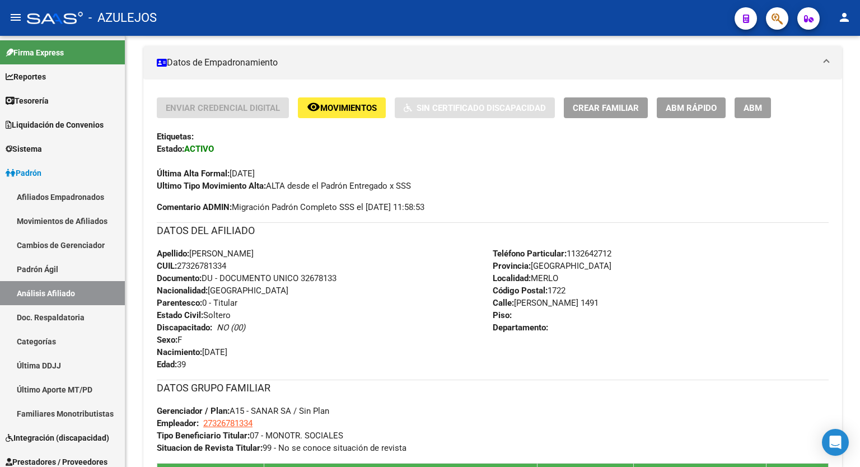
scroll to position [0, 0]
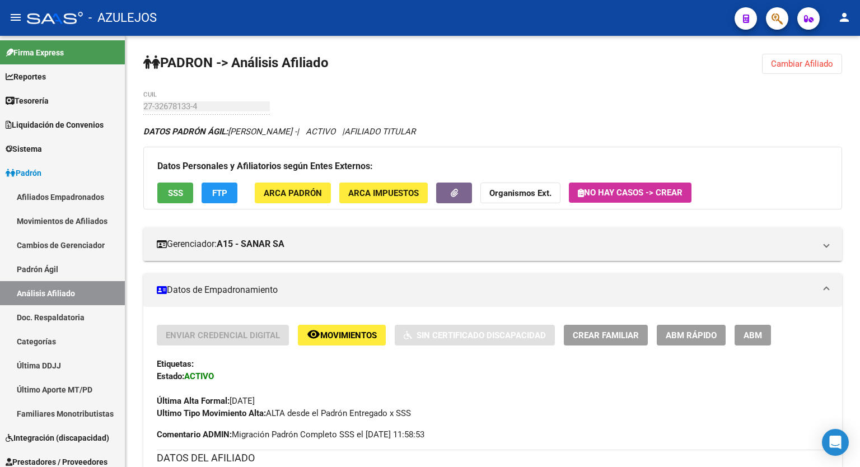
click at [859, 31] on div "menu - AZULEJOS person Firma Express Reportes Tablero de Control Ingresos Perci…" at bounding box center [430, 233] width 860 height 467
click at [218, 180] on div "Datos Personales y Afiliatorios según Entes Externos: SSS FTP ARCA Padrón ARCA …" at bounding box center [492, 178] width 698 height 63
click at [220, 186] on button "FTP" at bounding box center [219, 192] width 36 height 21
click at [859, 126] on div at bounding box center [858, 92] width 3 height 112
click at [171, 195] on span "SSS" at bounding box center [175, 193] width 15 height 10
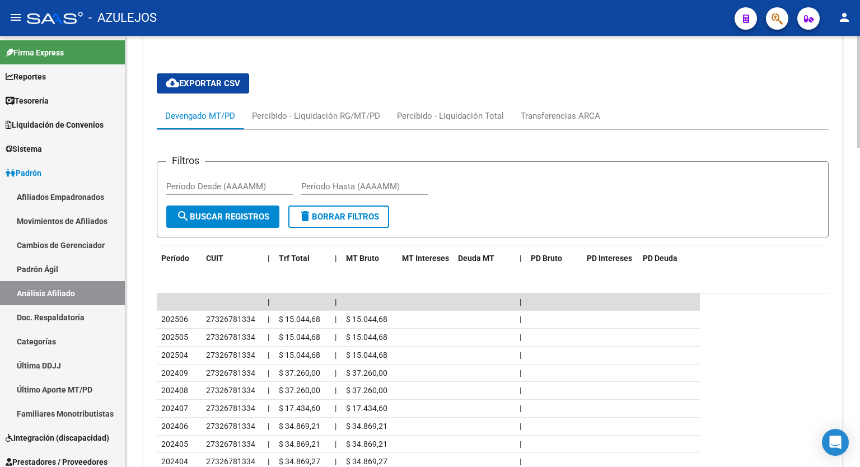
scroll to position [991, 0]
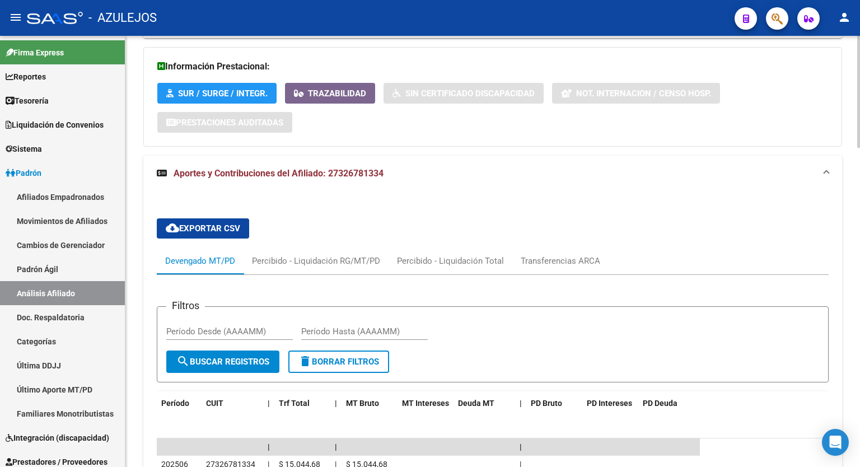
click at [859, 388] on div at bounding box center [858, 344] width 3 height 112
click at [553, 255] on div "Transferencias ARCA" at bounding box center [559, 261] width 79 height 12
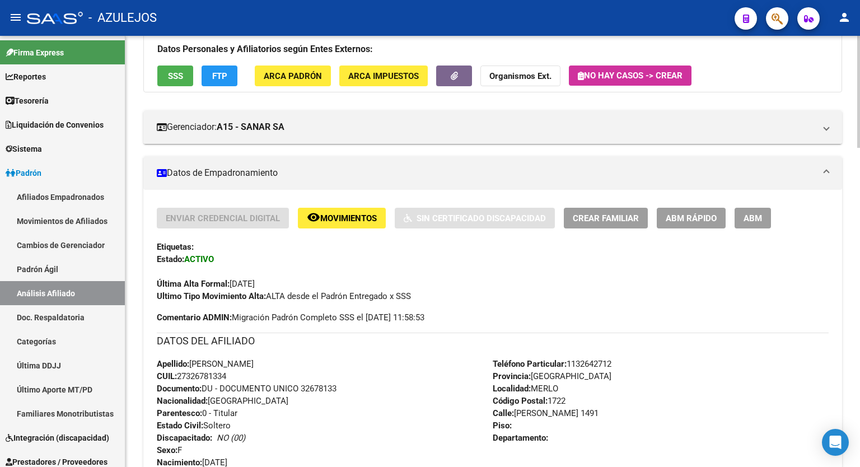
scroll to position [107, 0]
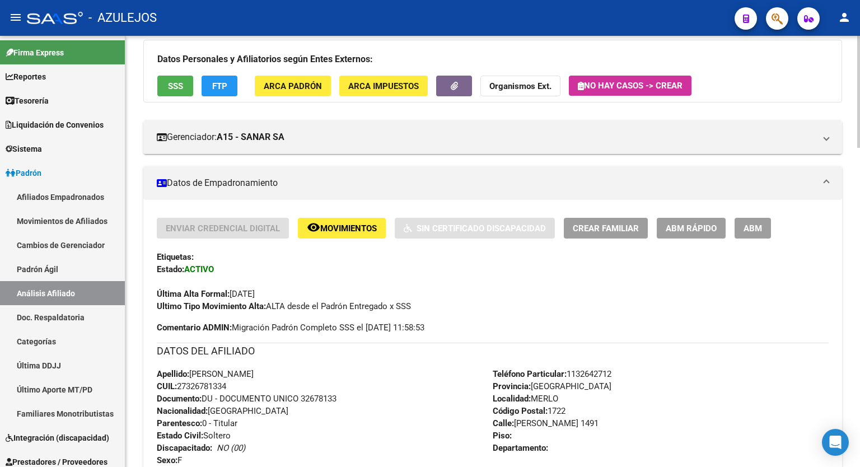
click at [859, 84] on div at bounding box center [858, 119] width 3 height 112
click at [688, 233] on button "ABM Rápido" at bounding box center [690, 228] width 69 height 21
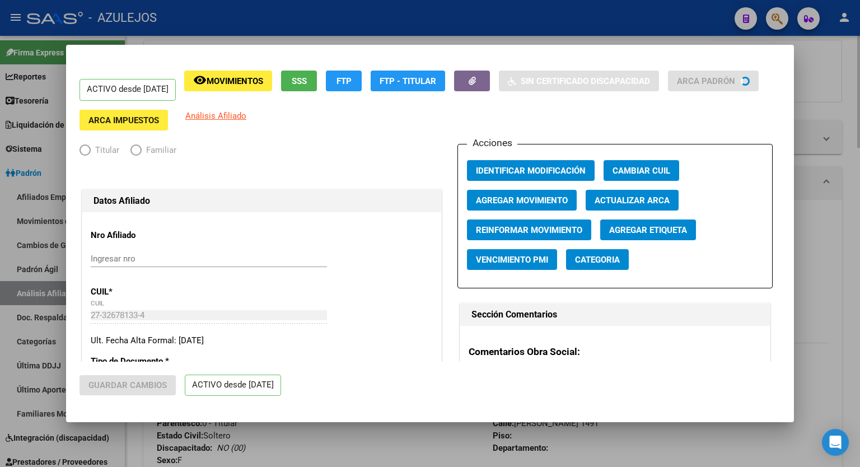
radio input "true"
type input "27-32678133-4"
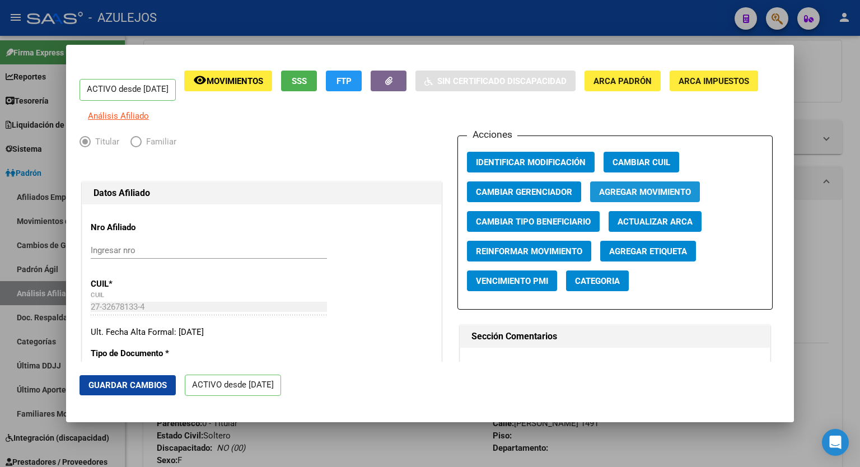
click at [636, 197] on span "Agregar Movimiento" at bounding box center [645, 192] width 92 height 10
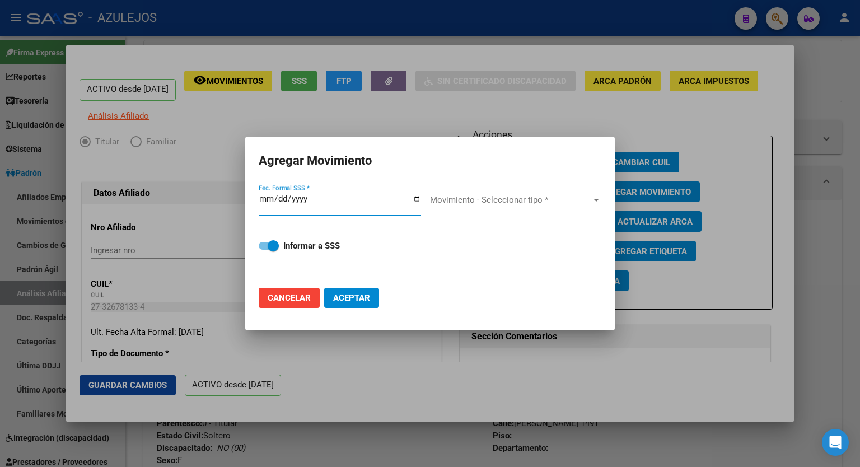
click at [414, 198] on input "Fec. Formal SSS *" at bounding box center [340, 203] width 162 height 18
type input "[DATE]"
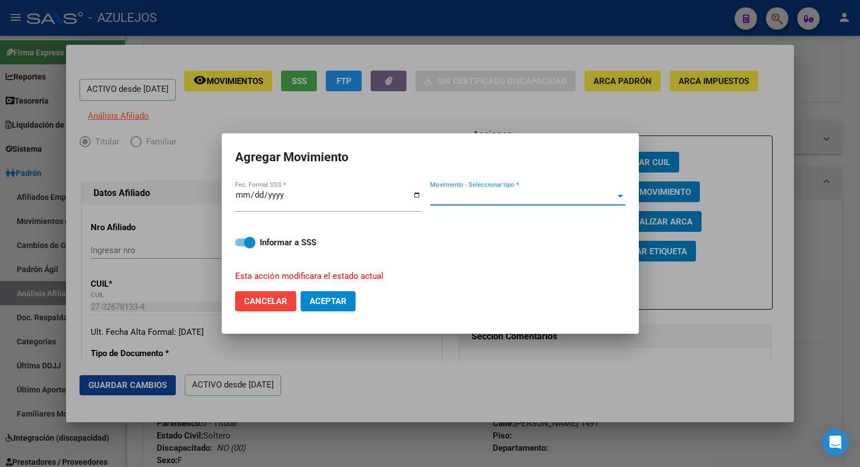
click at [622, 196] on div at bounding box center [620, 196] width 10 height 9
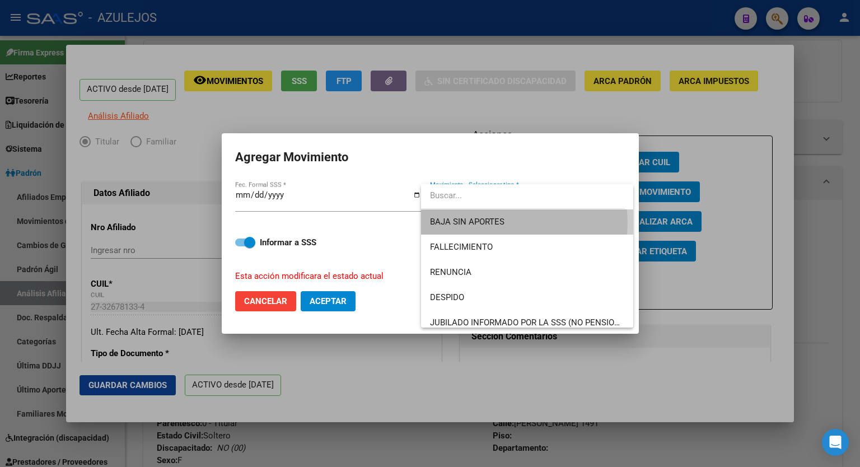
click at [524, 222] on span "BAJA SIN APORTES" at bounding box center [527, 221] width 194 height 25
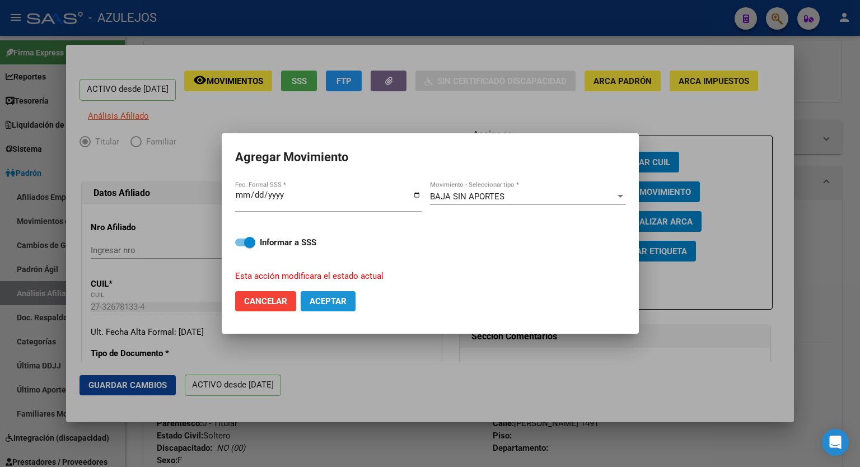
click at [322, 308] on button "Aceptar" at bounding box center [328, 301] width 55 height 20
checkbox input "false"
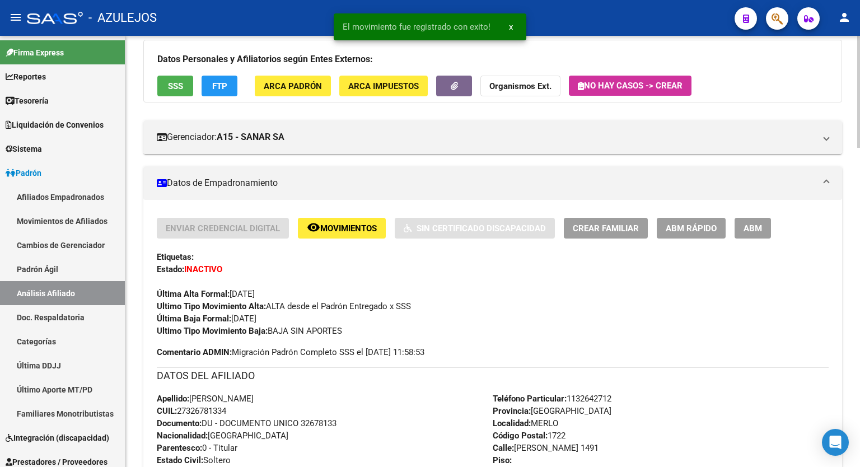
scroll to position [0, 0]
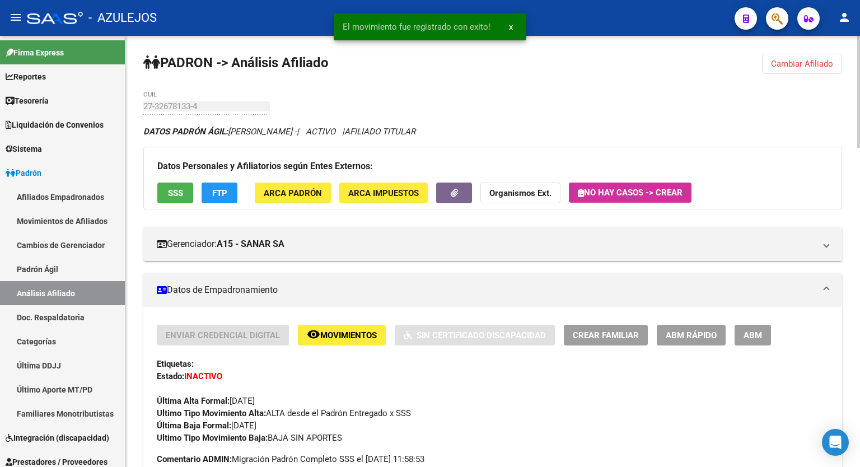
click at [859, 72] on div at bounding box center [858, 92] width 3 height 112
